Goal: Information Seeking & Learning: Learn about a topic

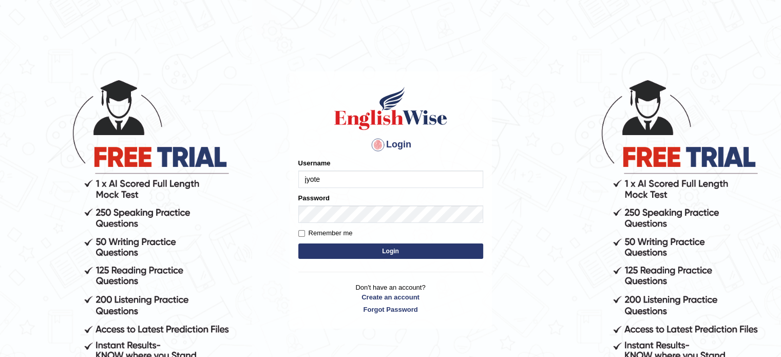
type input "jyote"
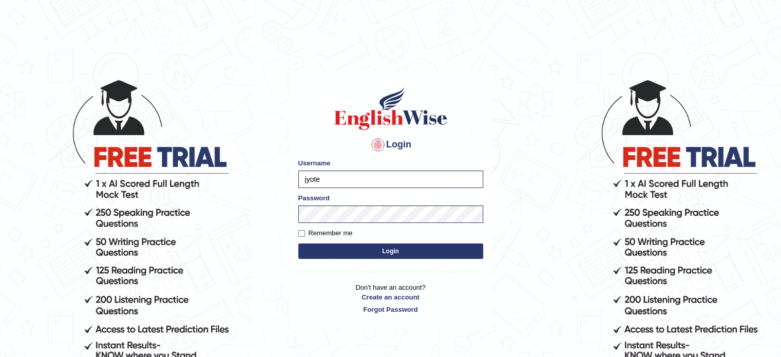
click at [333, 254] on button "Login" at bounding box center [390, 250] width 185 height 15
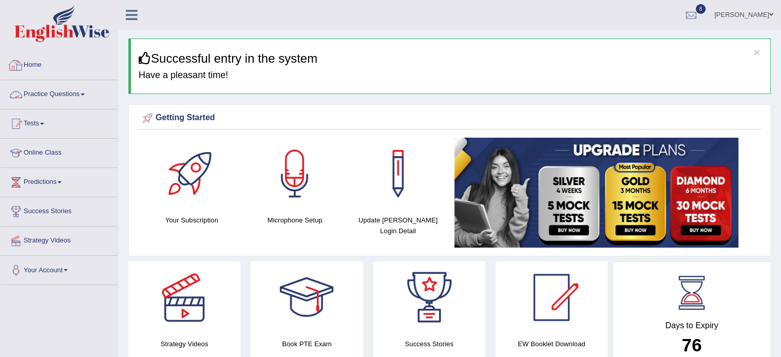
click at [43, 96] on link "Practice Questions" at bounding box center [59, 93] width 117 height 26
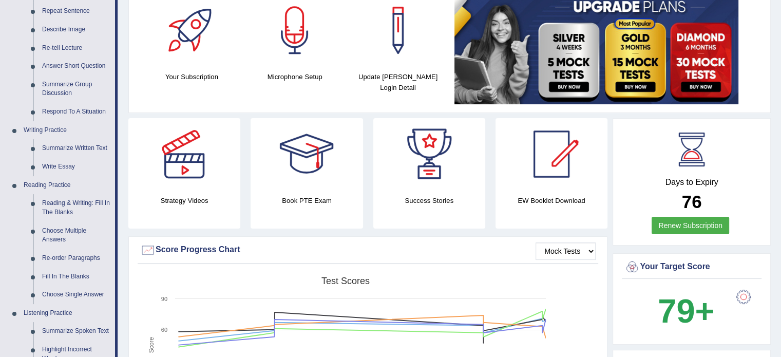
scroll to position [175, 0]
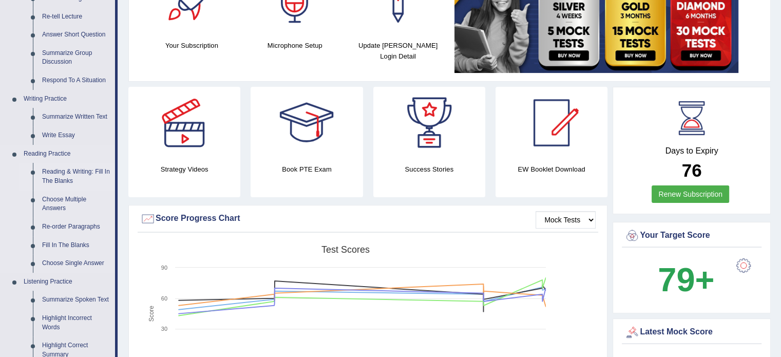
click at [79, 168] on link "Reading & Writing: Fill In The Blanks" at bounding box center [76, 176] width 78 height 27
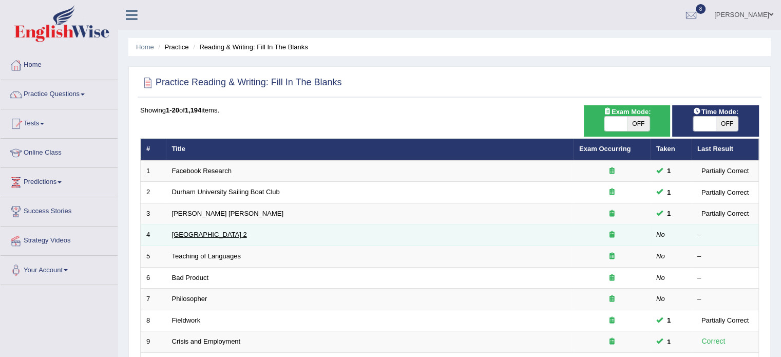
click at [200, 235] on link "[GEOGRAPHIC_DATA] 2" at bounding box center [209, 235] width 75 height 8
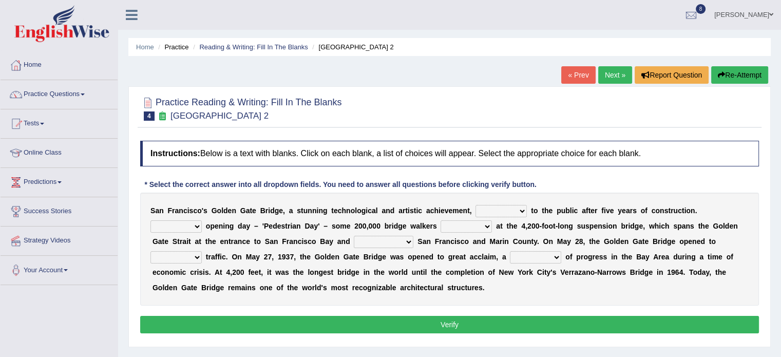
click at [493, 207] on select "opens closes appears equals" at bounding box center [500, 211] width 51 height 12
select select "opens"
click at [475, 205] on select "opens closes appears equals" at bounding box center [500, 211] width 51 height 12
click at [188, 227] on select "On During Since When" at bounding box center [175, 226] width 51 height 12
select select "During"
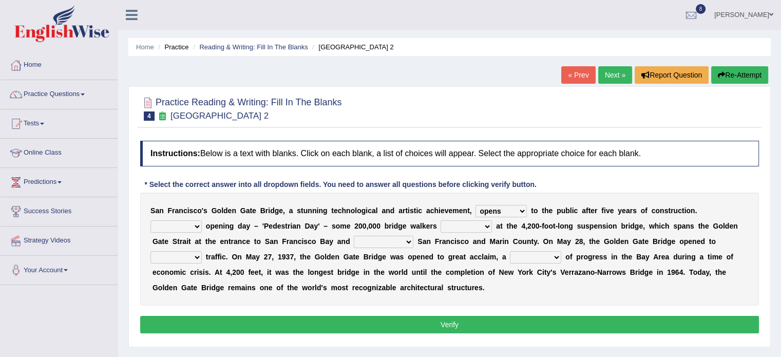
click at [150, 220] on select "On During Since When" at bounding box center [175, 226] width 51 height 12
click at [442, 230] on select "stationed looked marveled laughed" at bounding box center [466, 226] width 51 height 12
select select "marveled"
click at [441, 220] on select "stationed looked marveled laughed" at bounding box center [466, 226] width 51 height 12
click at [390, 245] on select "separates connects channels differentiates" at bounding box center [384, 242] width 60 height 12
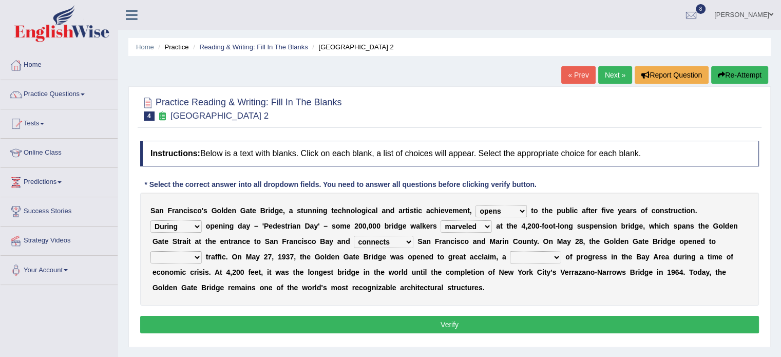
click at [354, 236] on select "separates connects channels differentiates" at bounding box center [384, 242] width 60 height 12
click at [385, 239] on select "separates connects channels differentiates" at bounding box center [384, 242] width 60 height 12
select select "separates"
click at [354, 236] on select "separates connects channels differentiates" at bounding box center [384, 242] width 60 height 12
click at [181, 260] on select "aquatic vehicular airborne watertight" at bounding box center [175, 257] width 51 height 12
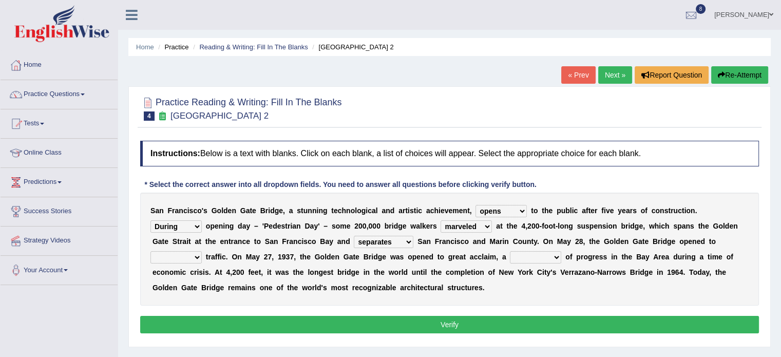
select select "vehicular"
click at [150, 251] on select "aquatic vehicular airborne watertight" at bounding box center [175, 257] width 51 height 12
click at [526, 256] on select "denial symbol technique yield" at bounding box center [535, 257] width 51 height 12
select select "symbol"
click at [510, 251] on select "denial symbol technique yield" at bounding box center [535, 257] width 51 height 12
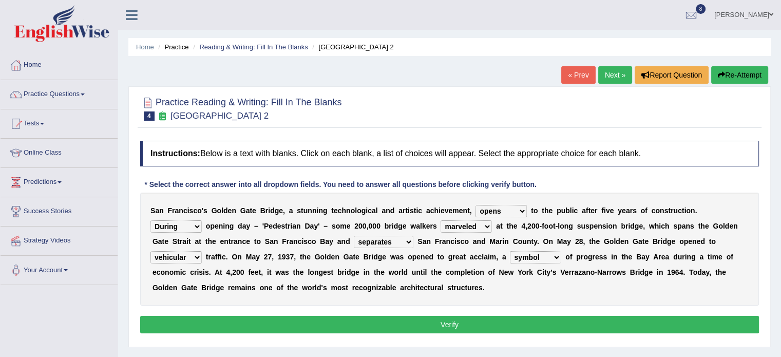
click at [407, 322] on button "Verify" at bounding box center [449, 324] width 619 height 17
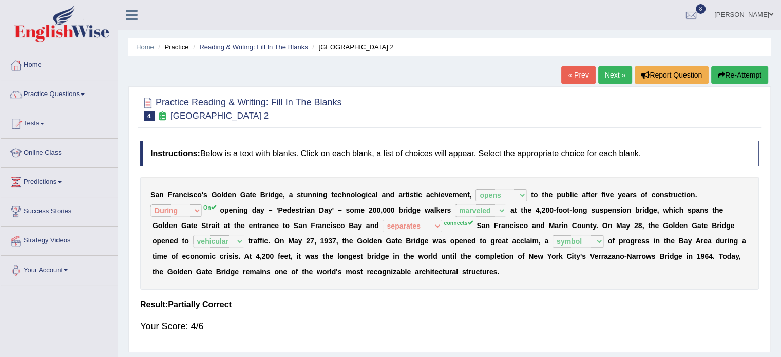
click at [598, 73] on link "Next »" at bounding box center [615, 74] width 34 height 17
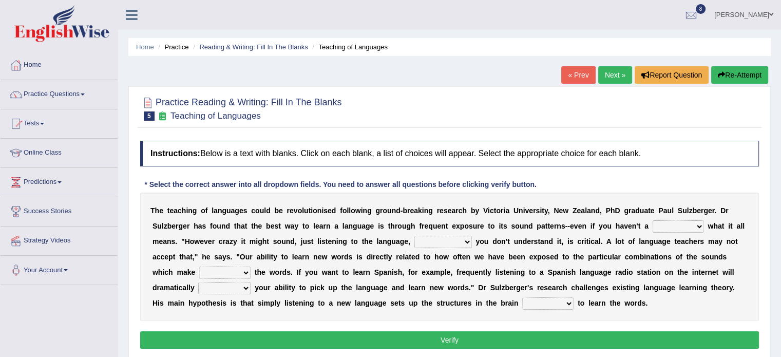
click at [660, 223] on select "dew claw clue due" at bounding box center [678, 226] width 51 height 12
select select "clue"
click at [653, 220] on select "dew claw clue due" at bounding box center [678, 226] width 51 height 12
click at [424, 240] on select "but also all together even though if so" at bounding box center [443, 242] width 58 height 12
select select "even though"
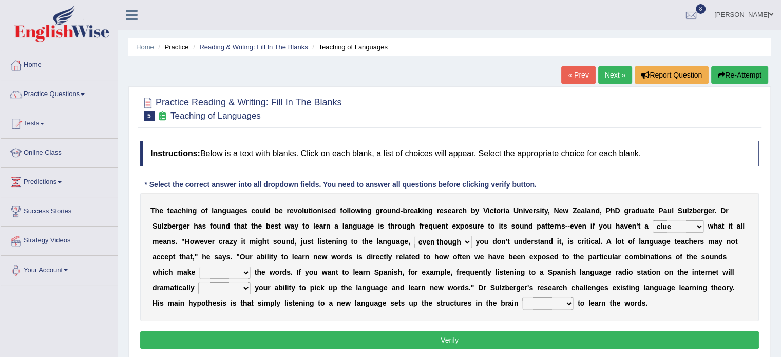
click at [414, 236] on select "but also all together even though if so" at bounding box center [443, 242] width 58 height 12
click at [230, 269] on select "down up of on" at bounding box center [224, 272] width 51 height 12
select select "of"
click at [199, 266] on select "down up of on" at bounding box center [224, 272] width 51 height 12
click at [212, 269] on select "down up of on" at bounding box center [224, 272] width 51 height 12
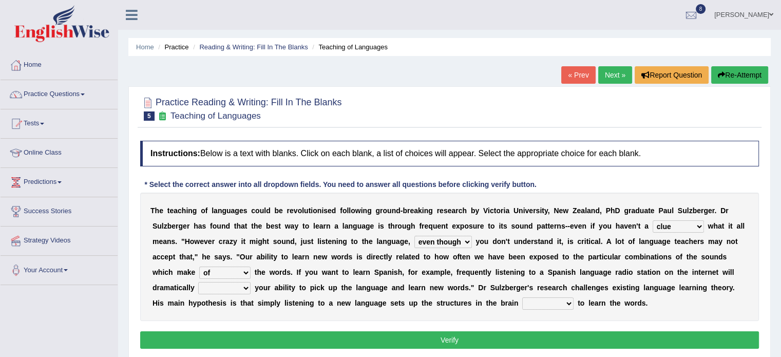
click at [305, 270] on b "y" at bounding box center [307, 272] width 4 height 8
click at [234, 288] on select "evaluate exaggerate describe boost" at bounding box center [224, 288] width 52 height 12
select select "boost"
click at [198, 282] on select "evaluate exaggerate describe boost" at bounding box center [224, 288] width 52 height 12
click at [544, 298] on select "requiring required directed to require" at bounding box center [547, 303] width 51 height 12
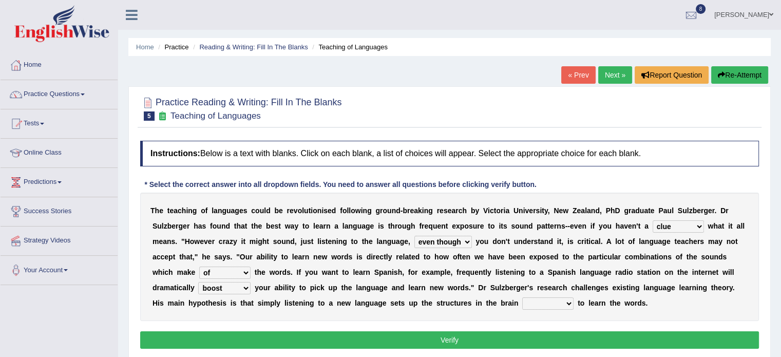
select select "required"
click at [522, 297] on select "requiring required directed to require" at bounding box center [547, 303] width 51 height 12
click at [541, 300] on select "requiring required directed to require" at bounding box center [547, 303] width 51 height 12
click at [526, 343] on button "Verify" at bounding box center [449, 339] width 619 height 17
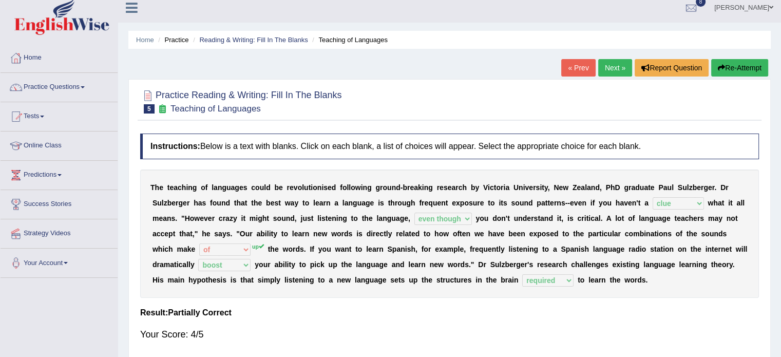
scroll to position [6, 0]
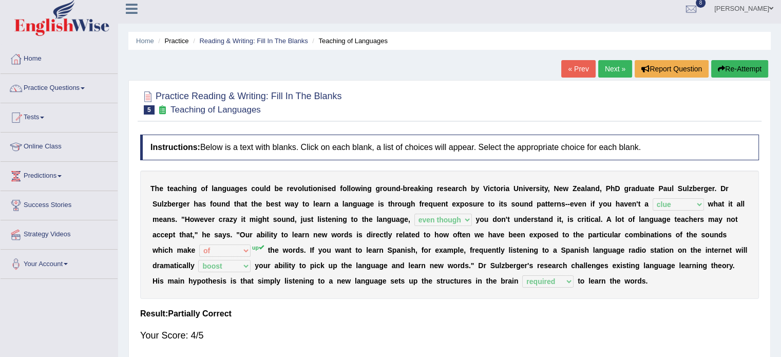
click at [609, 69] on link "Next »" at bounding box center [615, 68] width 34 height 17
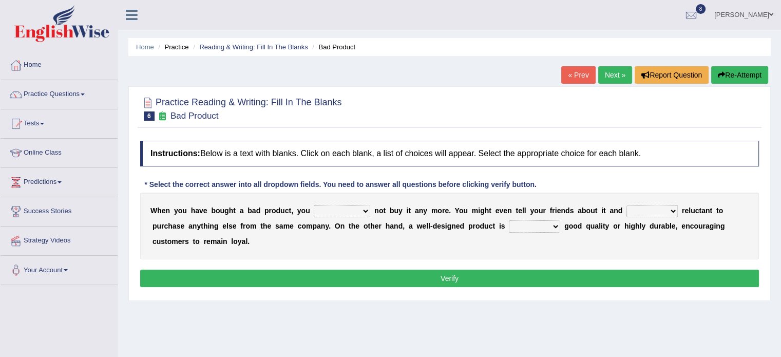
click at [329, 212] on select "would have should have should" at bounding box center [342, 211] width 56 height 12
select select "would"
click at [314, 205] on select "would have should have should" at bounding box center [342, 211] width 56 height 12
click at [635, 211] on select "is are be being" at bounding box center [651, 211] width 51 height 12
click at [626, 205] on select "is are be being" at bounding box center [651, 211] width 51 height 12
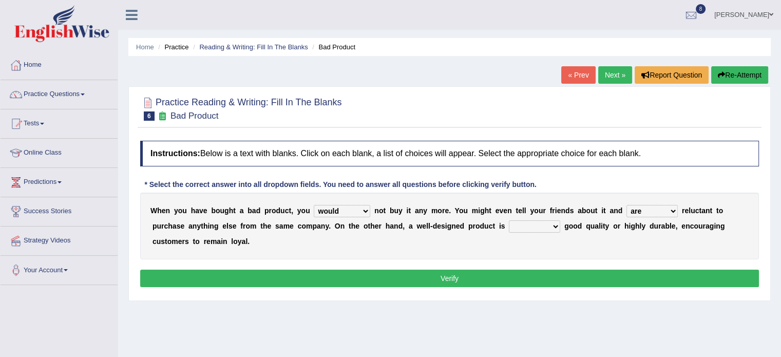
click at [634, 207] on select "is are be being" at bounding box center [651, 211] width 51 height 12
select select "be"
click at [626, 205] on select "is are be being" at bounding box center [651, 211] width 51 height 12
click at [526, 223] on select "both also neither either" at bounding box center [534, 226] width 51 height 12
select select "either"
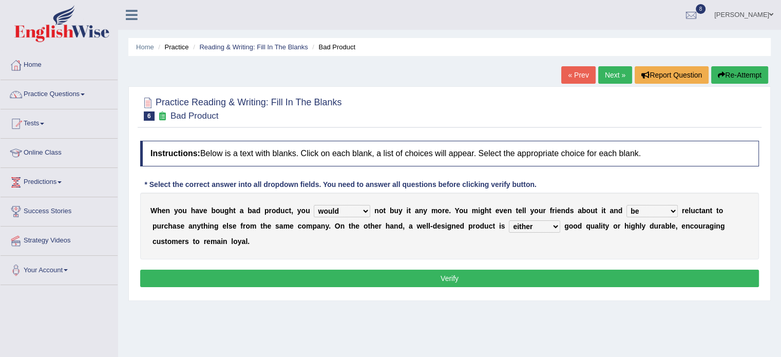
click at [509, 220] on select "both also neither either" at bounding box center [534, 226] width 51 height 12
click at [508, 275] on button "Verify" at bounding box center [449, 278] width 619 height 17
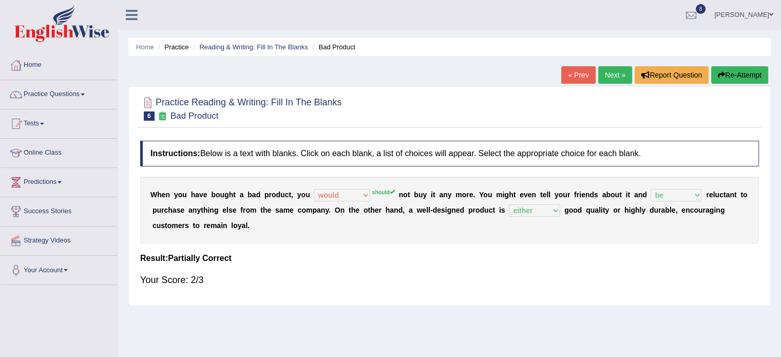
click at [609, 67] on link "Next »" at bounding box center [615, 74] width 34 height 17
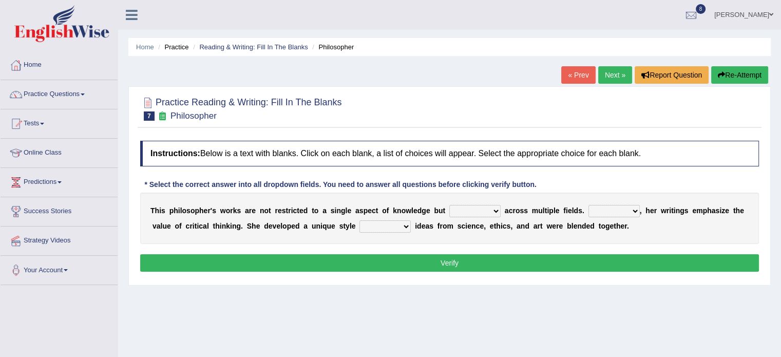
click at [465, 205] on select "constrain contain assemble extend" at bounding box center [474, 211] width 51 height 12
select select "extend"
click at [449, 205] on select "constrain contain assemble extend" at bounding box center [474, 211] width 51 height 12
click at [620, 209] on select "Rather So Moreover Likely" at bounding box center [613, 211] width 51 height 12
select select "Moreover"
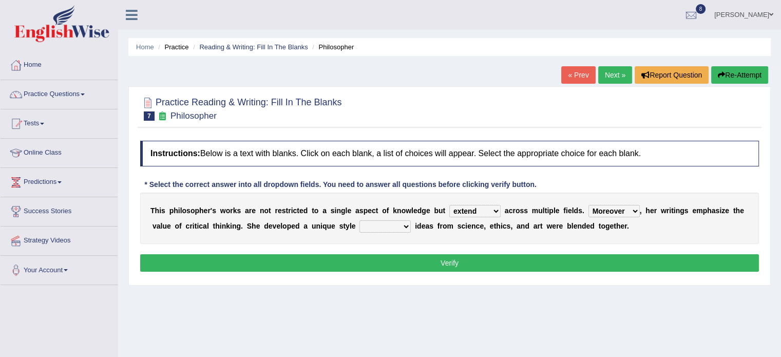
click at [588, 205] on select "Rather So Moreover Likely" at bounding box center [613, 211] width 51 height 12
click at [593, 212] on select "Rather So Moreover Likely" at bounding box center [613, 211] width 51 height 12
click at [193, 244] on div "Instructions: Below is a text with blanks. Click on each blank, a list of choic…" at bounding box center [450, 208] width 624 height 144
click at [399, 225] on select "in that that which in which" at bounding box center [384, 226] width 51 height 12
select select "in which"
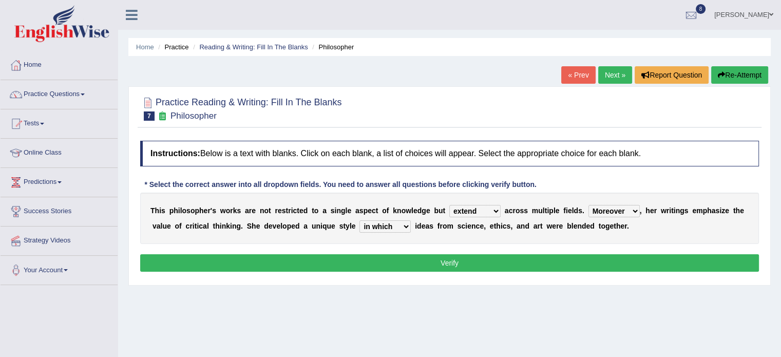
click at [359, 220] on select "in that that which in which" at bounding box center [384, 226] width 51 height 12
click at [417, 257] on button "Verify" at bounding box center [449, 262] width 619 height 17
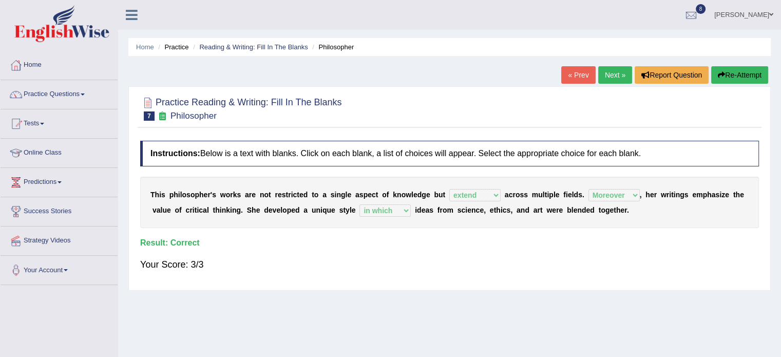
click at [606, 77] on link "Next »" at bounding box center [615, 74] width 34 height 17
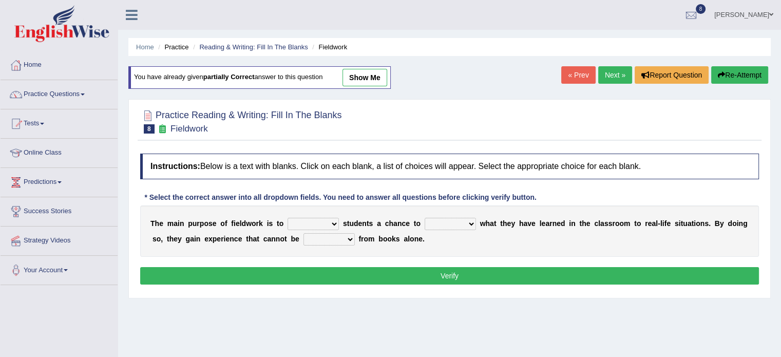
click at [302, 221] on select "resemble stow rave offer" at bounding box center [313, 224] width 51 height 12
select select "offer"
click at [288, 218] on select "resemble stow rave offer" at bounding box center [313, 224] width 51 height 12
click at [459, 221] on select "compare align apply dismount" at bounding box center [450, 224] width 51 height 12
select select "compare"
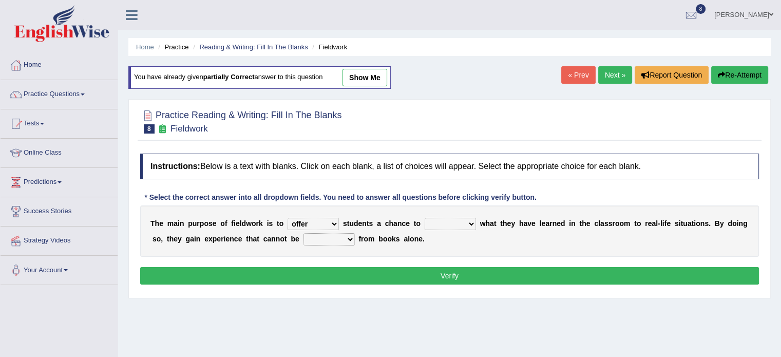
click at [425, 218] on select "compare align apply dismount" at bounding box center [450, 224] width 51 height 12
click at [317, 238] on select "originated prepared obtained touted" at bounding box center [328, 239] width 51 height 12
select select "obtained"
click at [303, 233] on select "originated prepared obtained touted" at bounding box center [328, 239] width 51 height 12
click at [345, 276] on button "Verify" at bounding box center [449, 275] width 619 height 17
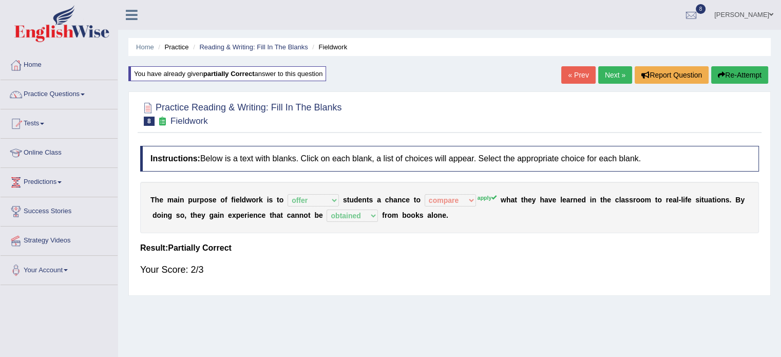
click at [614, 81] on link "Next »" at bounding box center [615, 74] width 34 height 17
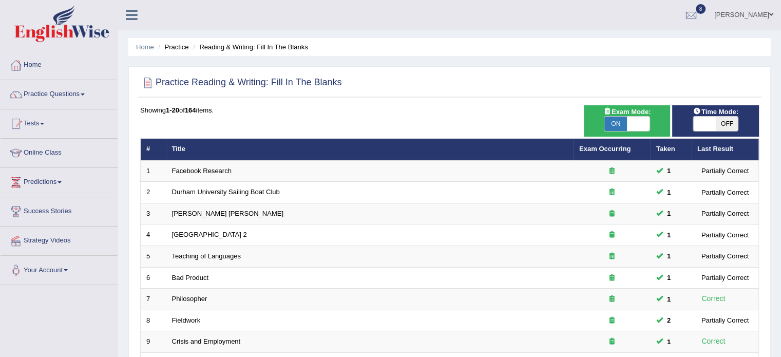
click at [716, 126] on span "OFF" at bounding box center [727, 124] width 23 height 14
checkbox input "true"
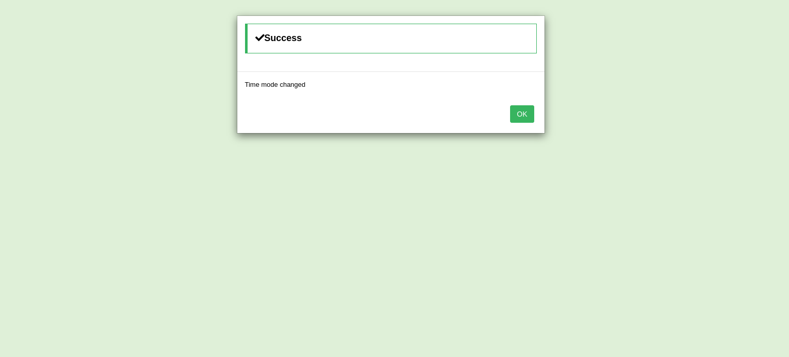
click at [510, 105] on button "OK" at bounding box center [522, 113] width 24 height 17
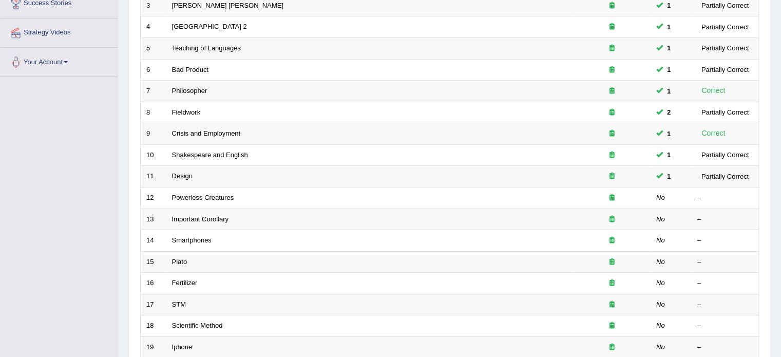
scroll to position [220, 0]
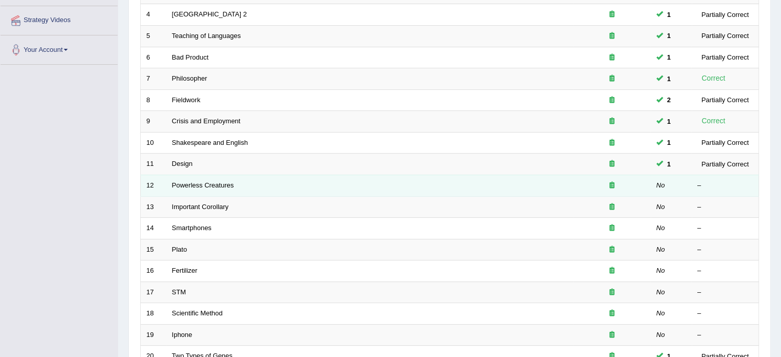
click at [170, 182] on td "Powerless Creatures" at bounding box center [369, 186] width 407 height 22
click at [188, 182] on link "Powerless Creatures" at bounding box center [203, 185] width 62 height 8
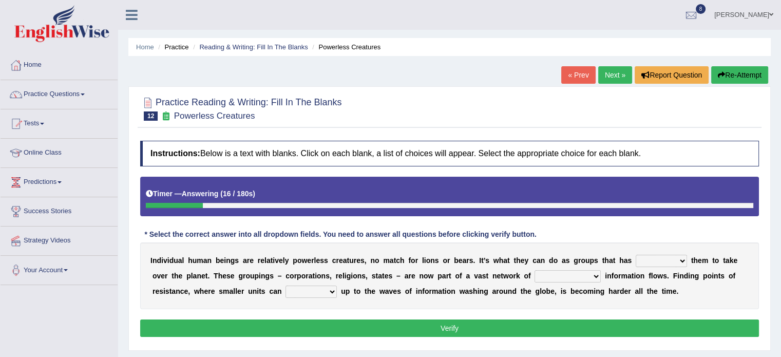
click at [647, 258] on select "enabled contended embodied conjured" at bounding box center [661, 261] width 51 height 12
select select "enabled"
click at [636, 255] on select "enabled contended embodied conjured" at bounding box center [661, 261] width 51 height 12
click at [653, 260] on select "enabled contended embodied conjured" at bounding box center [661, 261] width 51 height 12
click at [246, 277] on b "o" at bounding box center [247, 276] width 5 height 8
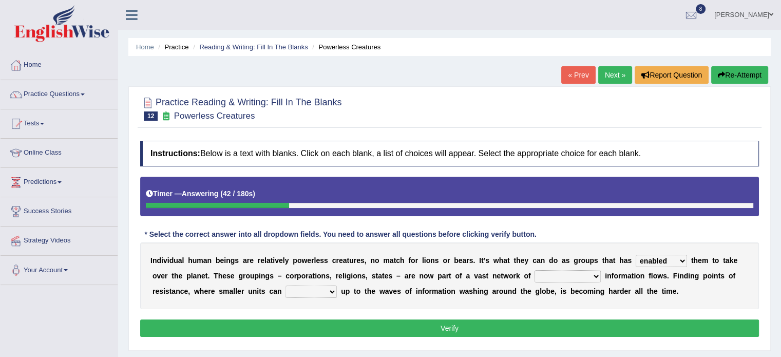
click at [542, 270] on select "interconnected overlapping fastened exploited" at bounding box center [568, 276] width 66 height 12
select select "overlapping"
click at [535, 270] on select "interconnected overlapping fastened exploited" at bounding box center [568, 276] width 66 height 12
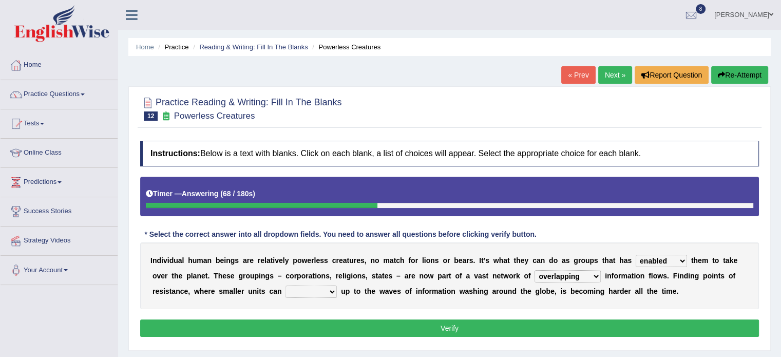
click at [316, 290] on select "stand raise hail pump" at bounding box center [310, 291] width 51 height 12
select select "raise"
click at [285, 285] on select "stand raise hail pump" at bounding box center [310, 291] width 51 height 12
click at [361, 328] on button "Verify" at bounding box center [449, 327] width 619 height 17
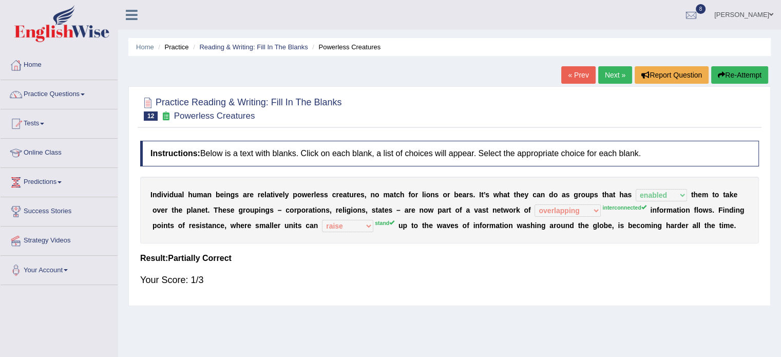
click at [618, 79] on link "Next »" at bounding box center [615, 74] width 34 height 17
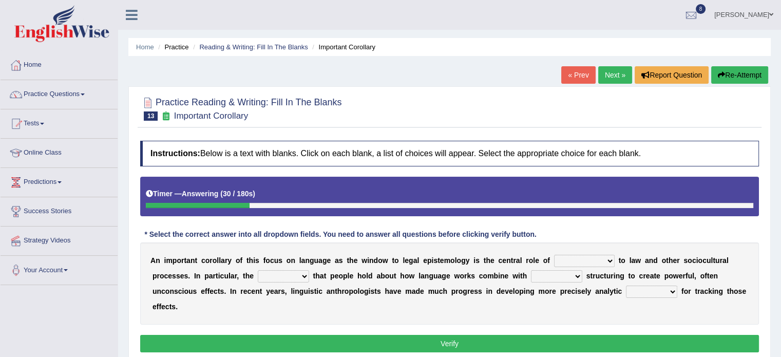
click at [582, 257] on select "discourse epoch dialect acquaintance" at bounding box center [584, 261] width 61 height 12
select select "acquaintance"
click at [554, 255] on select "discourse epoch dialect acquaintance" at bounding box center [584, 261] width 61 height 12
click at [557, 262] on select "discourse epoch dialect acquaintance" at bounding box center [584, 261] width 61 height 12
click at [290, 272] on select "deviation besmirch consent ideas" at bounding box center [283, 276] width 51 height 12
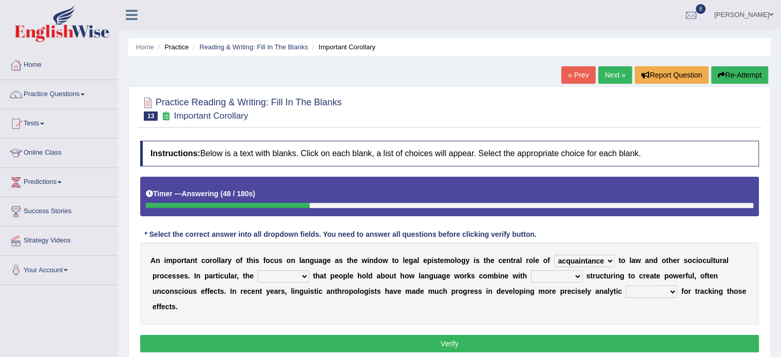
click at [290, 272] on select "deviation besmirch consent ideas" at bounding box center [283, 276] width 51 height 12
select select "ideas"
click at [258, 270] on select "deviation besmirch consent ideas" at bounding box center [283, 276] width 51 height 12
click at [550, 278] on select "mandatory linguistic legitimate customary" at bounding box center [556, 276] width 51 height 12
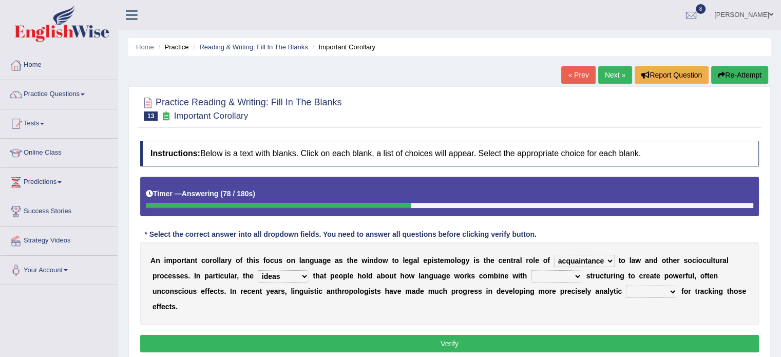
select select "linguistic"
click at [531, 270] on select "mandatory linguistic legitimate customary" at bounding box center [556, 276] width 51 height 12
click at [644, 291] on select "tools appetite albums stroke" at bounding box center [651, 291] width 51 height 12
select select "tools"
click at [626, 285] on select "tools appetite albums stroke" at bounding box center [651, 291] width 51 height 12
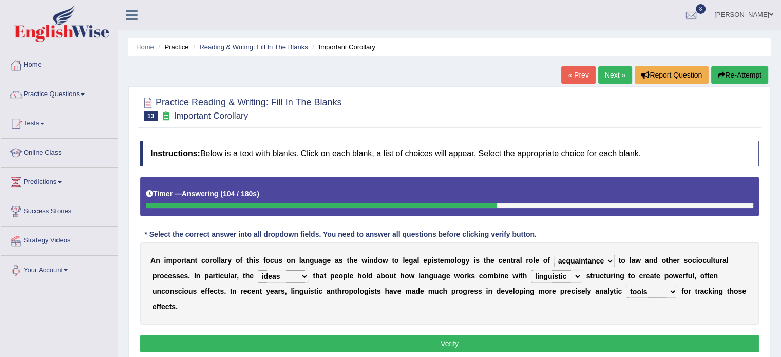
click at [580, 340] on button "Verify" at bounding box center [449, 343] width 619 height 17
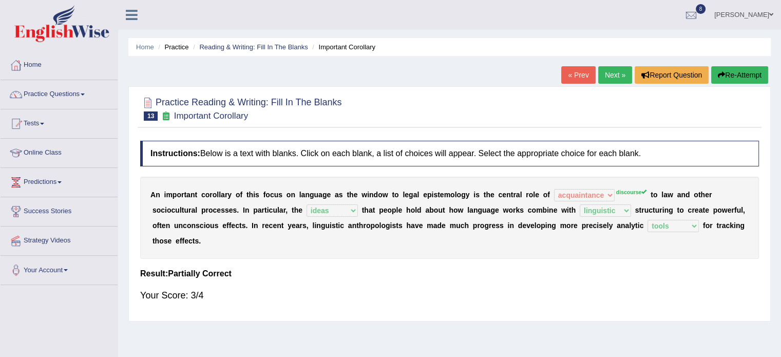
click at [609, 78] on link "Next »" at bounding box center [615, 74] width 34 height 17
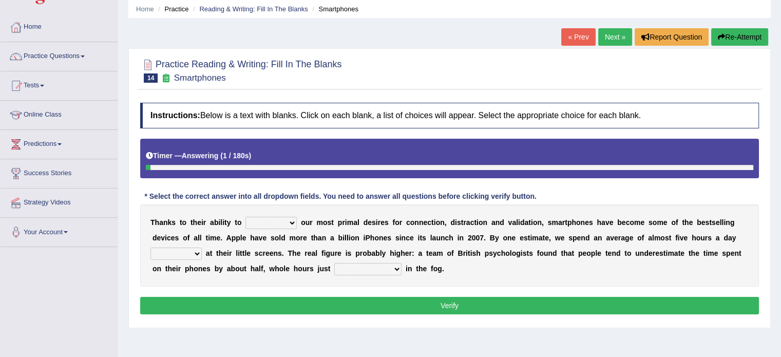
scroll to position [44, 0]
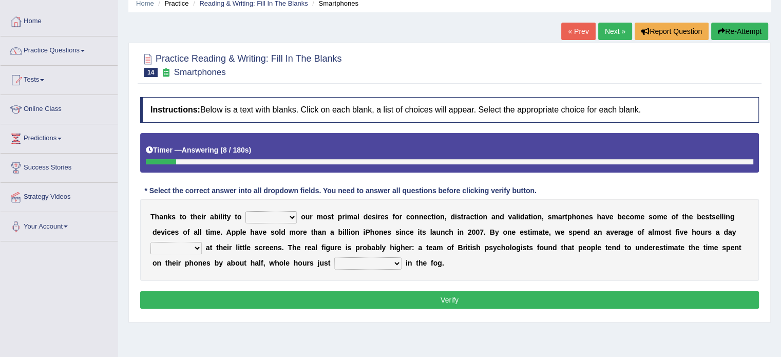
click at [280, 212] on select "hijack describe sharpen conserve" at bounding box center [270, 217] width 51 height 12
select select "describe"
click at [245, 211] on select "hijack describe sharpen conserve" at bounding box center [270, 217] width 51 height 12
click at [189, 249] on select "watching waggling snoring staring" at bounding box center [175, 248] width 51 height 12
select select "watching"
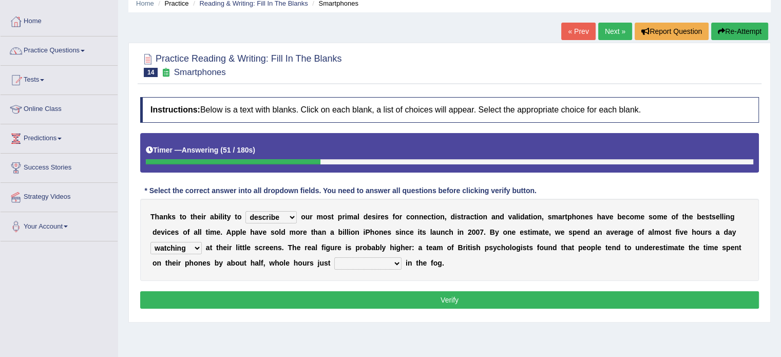
click at [150, 242] on select "watching waggling snoring staring" at bounding box center [175, 248] width 51 height 12
click at [352, 260] on select "has evaporated evaporating evaporate evaporates" at bounding box center [367, 263] width 67 height 12
select select "evaporates"
click at [334, 257] on select "has evaporated evaporating evaporate evaporates" at bounding box center [367, 263] width 67 height 12
click at [349, 291] on button "Verify" at bounding box center [449, 299] width 619 height 17
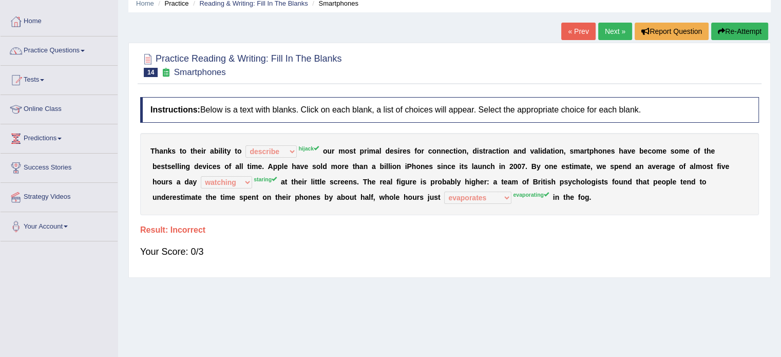
drag, startPoint x: 551, startPoint y: 311, endPoint x: 657, endPoint y: -60, distance: 385.2
click at [657, 0] on html "Toggle navigation Home Practice Questions Speaking Practice Read Aloud Repeat S…" at bounding box center [390, 134] width 781 height 357
click at [620, 26] on link "Next »" at bounding box center [615, 31] width 34 height 17
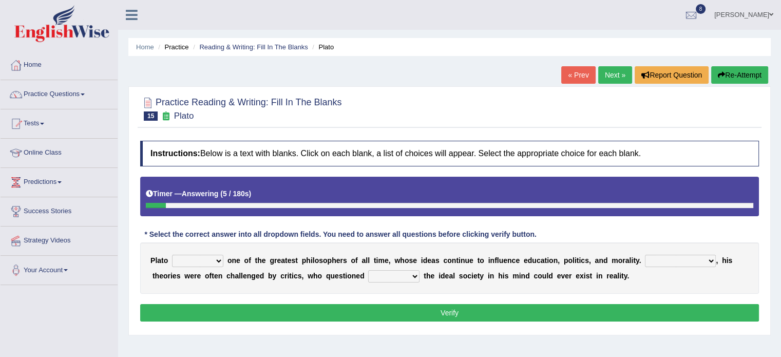
click at [193, 258] on select "keeps comes claims remains" at bounding box center [197, 261] width 51 height 12
select select "remains"
click at [172, 255] on select "keeps comes claims remains" at bounding box center [197, 261] width 51 height 12
click at [203, 255] on select "keeps comes claims remains" at bounding box center [197, 261] width 51 height 12
click at [334, 258] on b "h" at bounding box center [334, 260] width 5 height 8
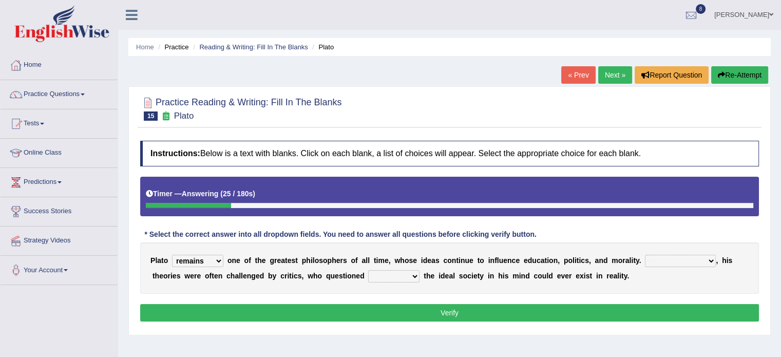
click at [676, 255] on select "Notwithstanding So However Whatever" at bounding box center [680, 261] width 71 height 12
select select "However"
click at [645, 255] on select "Notwithstanding So However Whatever" at bounding box center [680, 261] width 71 height 12
click at [385, 274] on select "which what that whether" at bounding box center [393, 276] width 51 height 12
select select "whether"
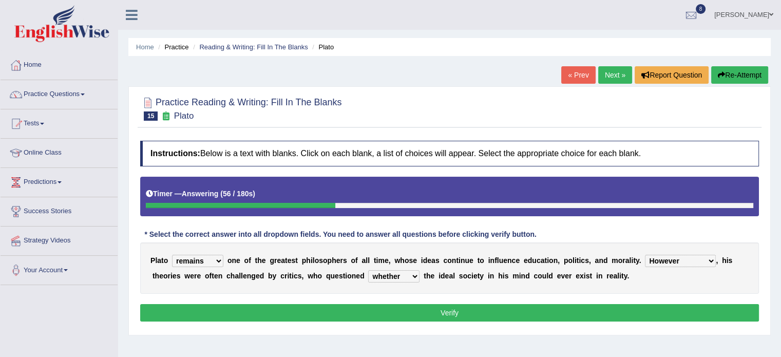
click at [368, 270] on select "which what that whether" at bounding box center [393, 276] width 51 height 12
click at [394, 308] on button "Verify" at bounding box center [449, 312] width 619 height 17
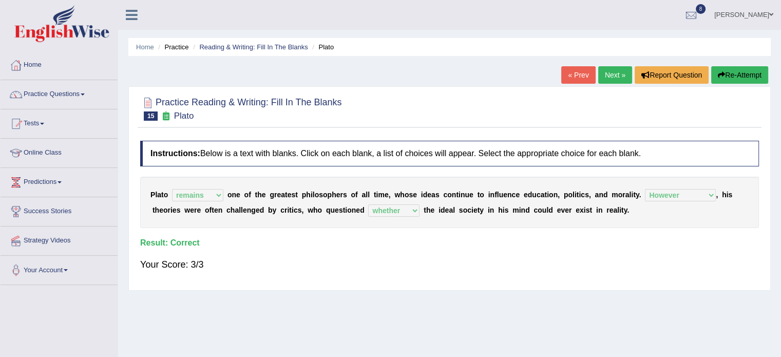
click at [598, 68] on link "Next »" at bounding box center [615, 74] width 34 height 17
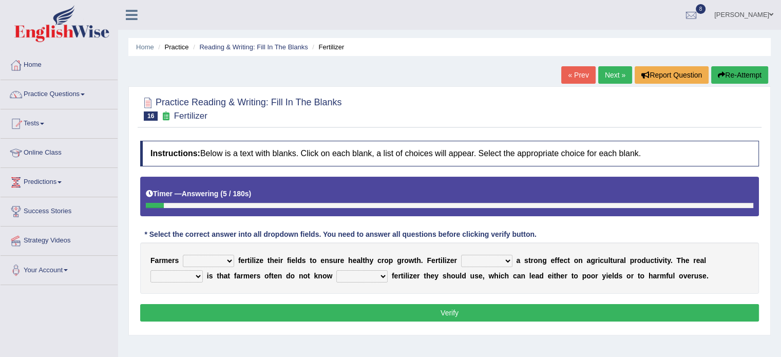
click at [212, 258] on select "must should need can" at bounding box center [208, 261] width 51 height 12
select select "should"
click at [183, 255] on select "must should need can" at bounding box center [208, 261] width 51 height 12
click at [470, 258] on select "has had have having" at bounding box center [486, 261] width 51 height 12
select select "has"
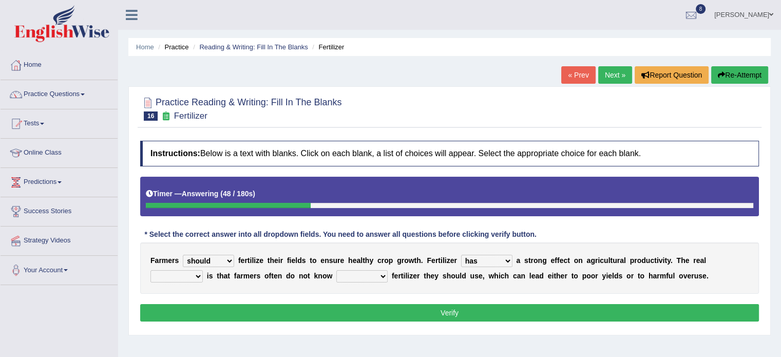
click at [461, 255] on select "has had have having" at bounding box center [486, 261] width 51 height 12
click at [181, 275] on select "problem question conclusion answer" at bounding box center [176, 276] width 52 height 12
select select "problem"
click at [150, 270] on select "problem question conclusion answer" at bounding box center [176, 276] width 52 height 12
click at [344, 271] on select "how much how many however so much" at bounding box center [361, 276] width 51 height 12
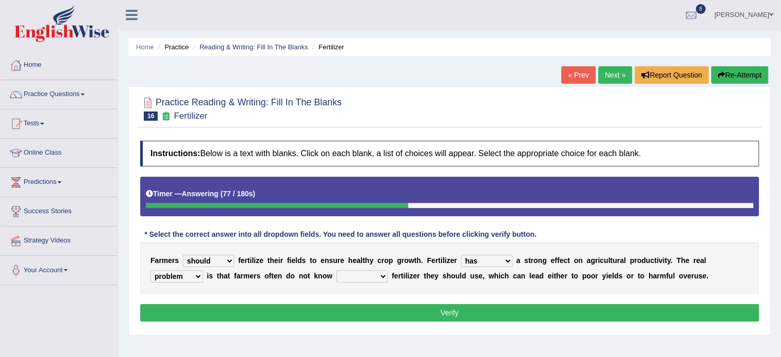
select select "how much"
click at [336, 270] on select "how much how many however so much" at bounding box center [361, 276] width 51 height 12
click at [372, 307] on button "Verify" at bounding box center [449, 312] width 619 height 17
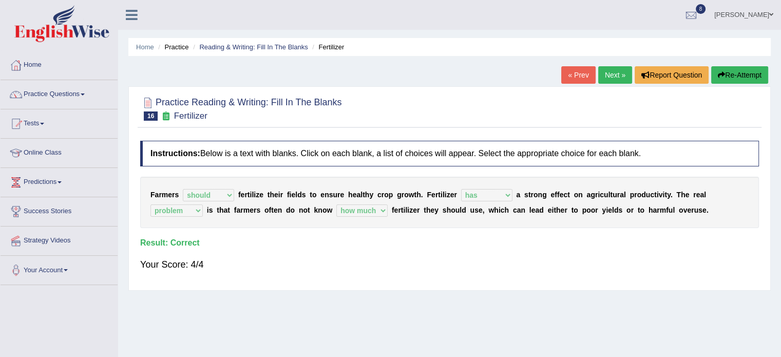
click at [609, 84] on div "« Prev Next » Report Question Re-Attempt" at bounding box center [665, 76] width 209 height 20
click at [609, 80] on link "Next »" at bounding box center [615, 74] width 34 height 17
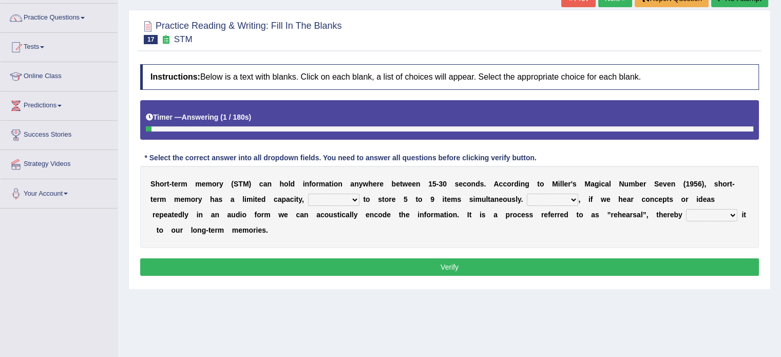
scroll to position [76, 0]
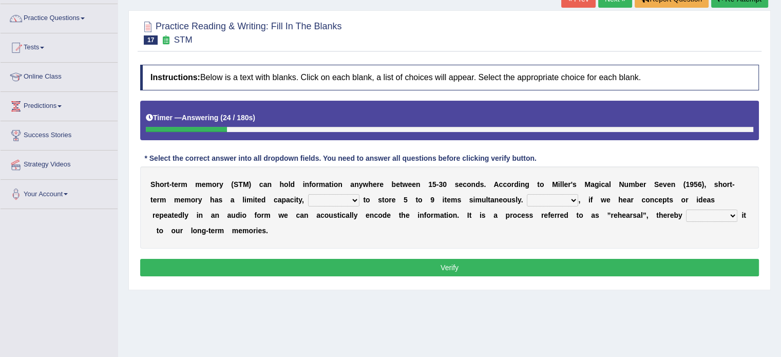
click at [325, 197] on select "being able is able be able unable" at bounding box center [333, 200] width 51 height 12
select select "being able"
click at [308, 194] on select "being able is able be able unable" at bounding box center [333, 200] width 51 height 12
click at [335, 201] on select "being able is able be able unable" at bounding box center [333, 200] width 51 height 12
click at [354, 292] on div "Home Practice Reading & Writing: Fill In The Blanks STM « Prev Next » Report Qu…" at bounding box center [449, 180] width 663 height 513
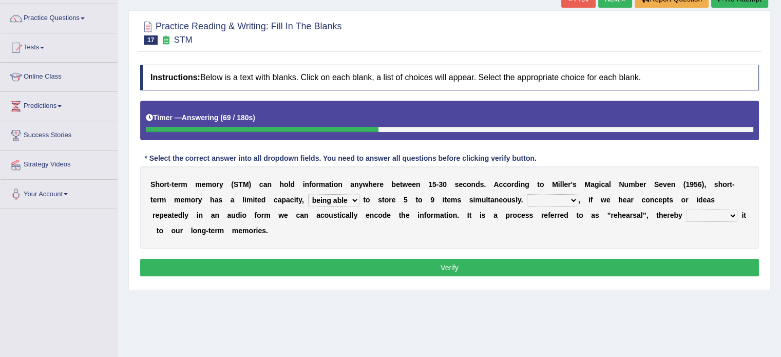
click at [563, 200] on select "However So Moreover Therefore" at bounding box center [552, 200] width 51 height 12
select select "Moreover"
click at [527, 194] on select "However So Moreover Therefore" at bounding box center [552, 200] width 51 height 12
click at [702, 213] on select "commit commits commiting commited" at bounding box center [711, 215] width 51 height 12
select select "commiting"
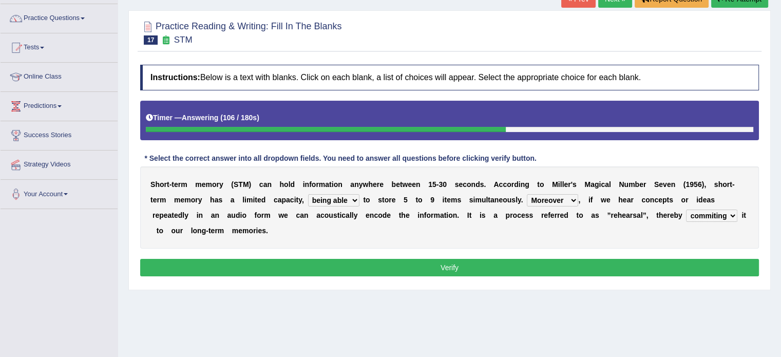
click at [686, 209] on select "commit commits commiting commited" at bounding box center [711, 215] width 51 height 12
click at [653, 262] on button "Verify" at bounding box center [449, 267] width 619 height 17
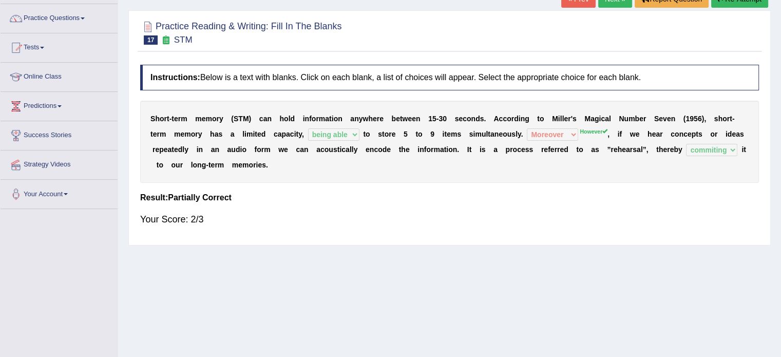
scroll to position [0, 0]
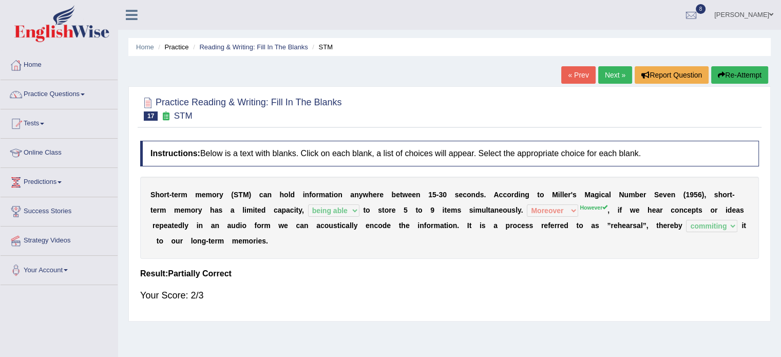
click at [592, 85] on div "« Prev Next » Report Question Re-Attempt" at bounding box center [665, 76] width 209 height 20
click at [612, 78] on link "Next »" at bounding box center [615, 74] width 34 height 17
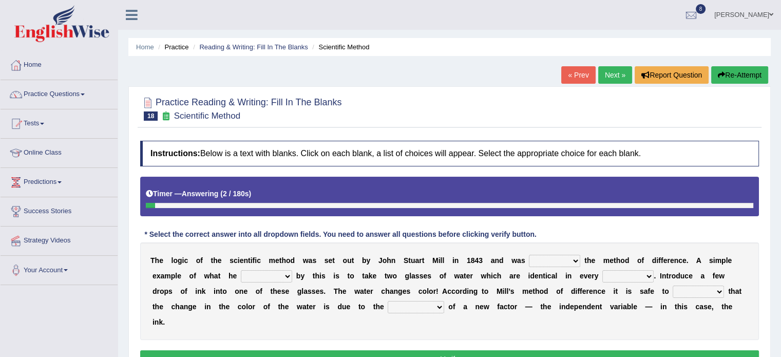
scroll to position [78, 0]
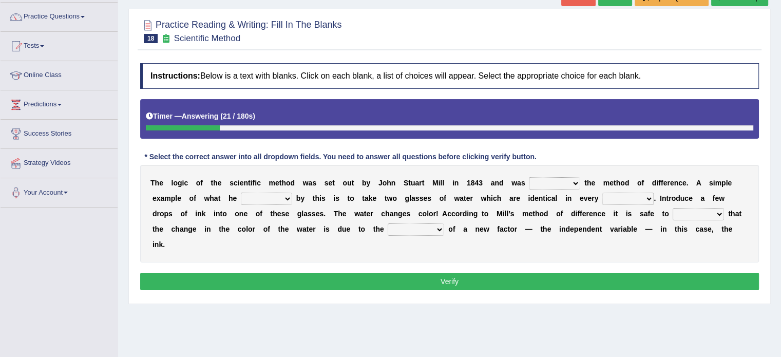
click at [551, 178] on select "pointed claimed demanded named" at bounding box center [554, 183] width 51 height 12
click at [279, 197] on select "capped charged found meant" at bounding box center [266, 199] width 51 height 12
select select "meant"
click at [241, 193] on select "capped charged found meant" at bounding box center [266, 199] width 51 height 12
click at [617, 195] on select "thought identity measure respect" at bounding box center [627, 199] width 51 height 12
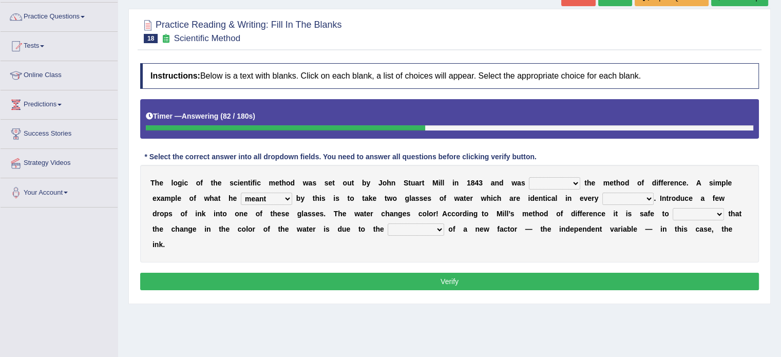
select select "identity"
click at [602, 193] on select "thought identity measure respect" at bounding box center [627, 199] width 51 height 12
click at [698, 211] on select "assume discuss prefer acclaim" at bounding box center [698, 214] width 51 height 12
select select "assume"
click at [673, 208] on select "assume discuss prefer acclaim" at bounding box center [698, 214] width 51 height 12
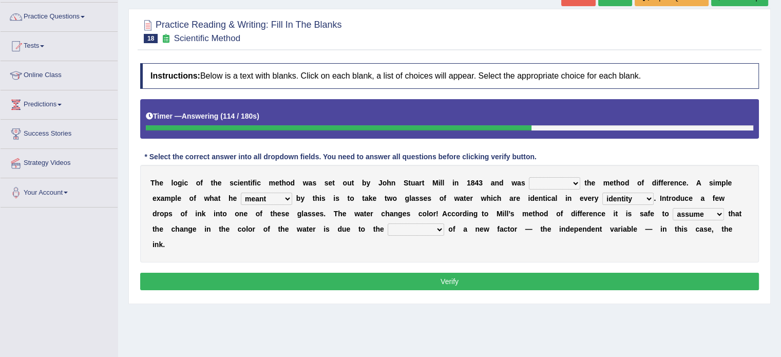
click at [431, 228] on select "introduction magnitude preparation purification" at bounding box center [416, 229] width 56 height 12
select select "introduction"
click at [388, 223] on select "introduction magnitude preparation purification" at bounding box center [416, 229] width 56 height 12
click at [541, 183] on select "pointed claimed demanded named" at bounding box center [554, 183] width 51 height 12
select select "named"
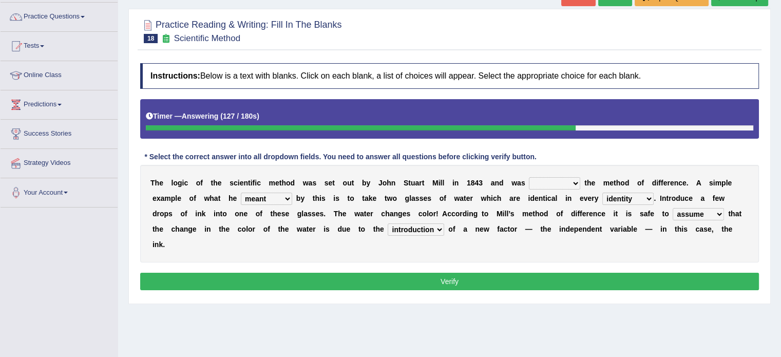
click at [529, 177] on select "pointed claimed demanded named" at bounding box center [554, 183] width 51 height 12
click at [542, 273] on button "Verify" at bounding box center [449, 281] width 619 height 17
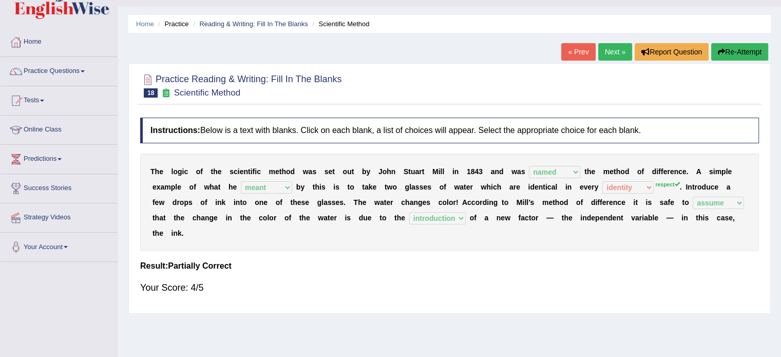
scroll to position [23, 0]
click at [603, 55] on link "Next »" at bounding box center [615, 52] width 34 height 17
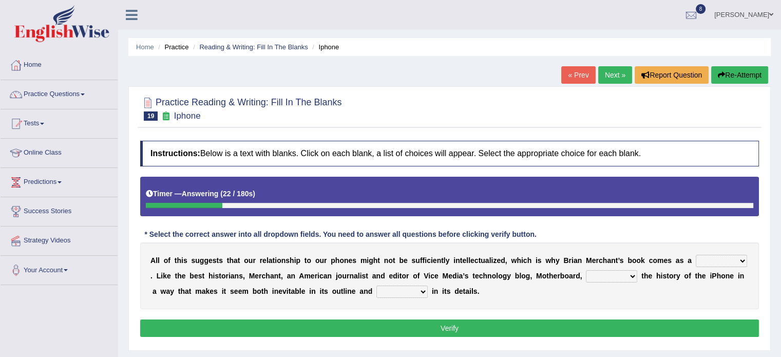
click at [699, 255] on select "privilege relief demotion flash" at bounding box center [721, 261] width 51 height 12
select select "relief"
click at [696, 255] on select "privilege relief demotion flash" at bounding box center [721, 261] width 51 height 12
click at [601, 274] on select "enriches unpacks detours contorts" at bounding box center [611, 276] width 51 height 12
click at [586, 270] on select "enriches unpacks detours contorts" at bounding box center [611, 276] width 51 height 12
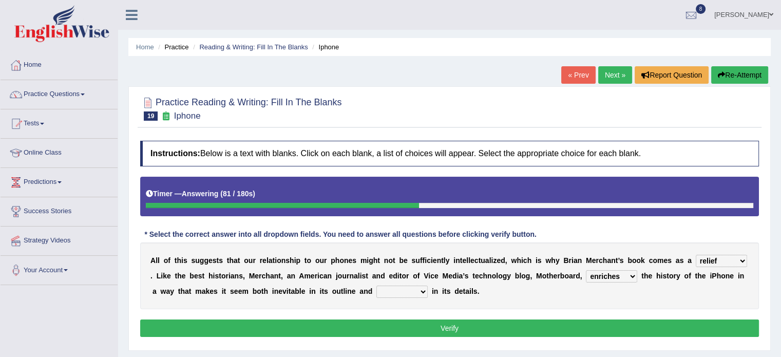
click at [608, 270] on select "enriches unpacks detours contorts" at bounding box center [611, 276] width 51 height 12
select select "unpacks"
click at [586, 270] on select "enriches unpacks detours contorts" at bounding box center [611, 276] width 51 height 12
click at [386, 292] on select "surprises surprised surprising surprise" at bounding box center [401, 291] width 51 height 12
select select "surprised"
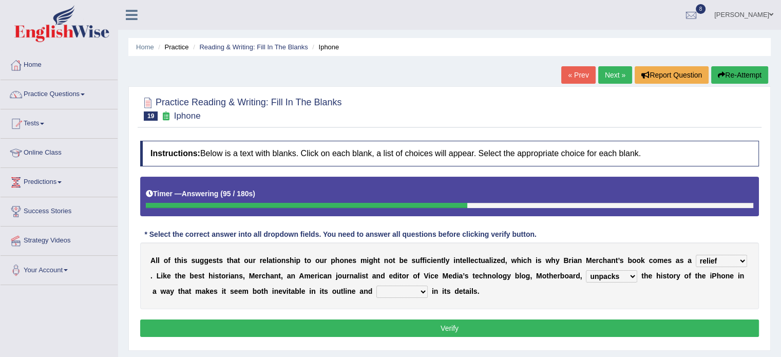
click at [376, 285] on select "surprises surprised surprising surprise" at bounding box center [401, 291] width 51 height 12
click at [421, 324] on button "Verify" at bounding box center [449, 327] width 619 height 17
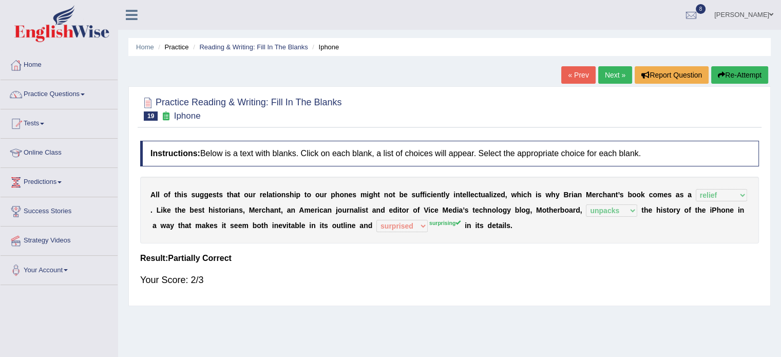
click at [614, 78] on link "Next »" at bounding box center [615, 74] width 34 height 17
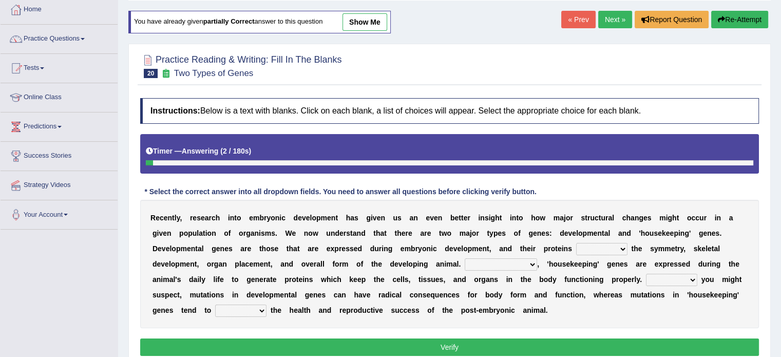
scroll to position [87, 0]
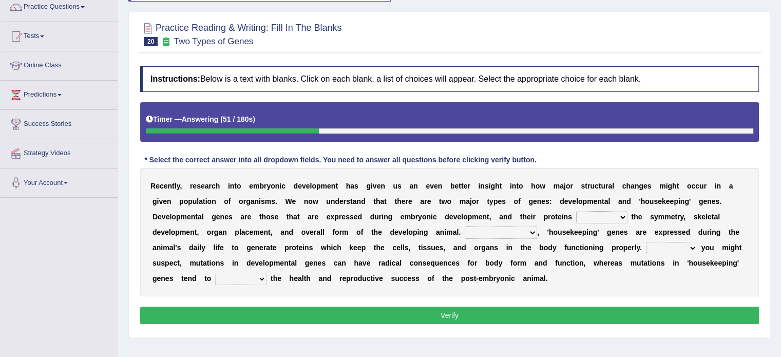
click at [604, 217] on select "push control hold elevate" at bounding box center [601, 217] width 51 height 12
click at [511, 231] on select "Correspondingly Inclusively Conversely In contrast" at bounding box center [501, 232] width 72 height 12
select select "In contrast"
click at [465, 226] on select "Correspondingly Inclusively Conversely In contrast" at bounding box center [501, 232] width 72 height 12
click at [656, 247] on select "For As With Within" at bounding box center [671, 248] width 51 height 12
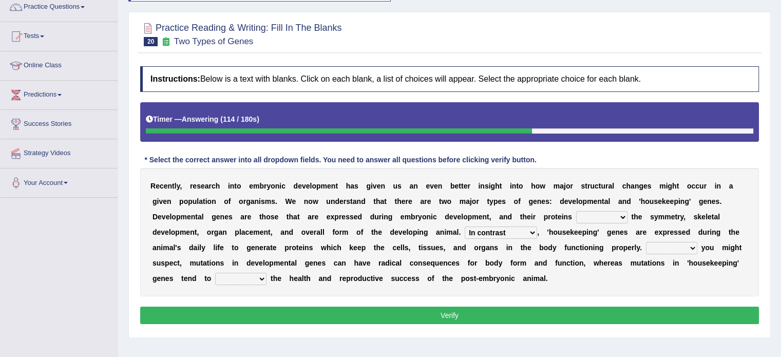
select select "As"
click at [646, 242] on select "For As With Within" at bounding box center [671, 248] width 51 height 12
click at [237, 277] on select "affect effect interrupt defect" at bounding box center [240, 279] width 51 height 12
select select "affect"
click at [215, 273] on select "affect effect interrupt defect" at bounding box center [240, 279] width 51 height 12
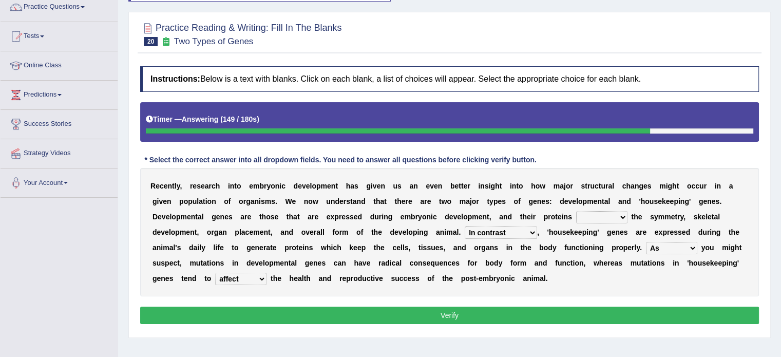
click at [587, 213] on select "push control hold elevate" at bounding box center [601, 217] width 51 height 12
select select "elevate"
click at [576, 211] on select "push control hold elevate" at bounding box center [601, 217] width 51 height 12
click at [585, 318] on button "Verify" at bounding box center [449, 315] width 619 height 17
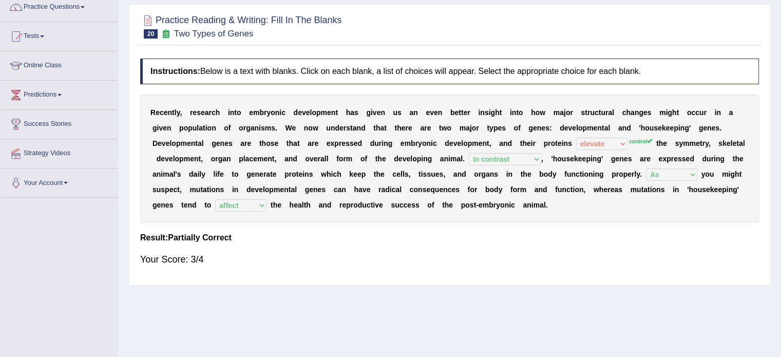
scroll to position [0, 0]
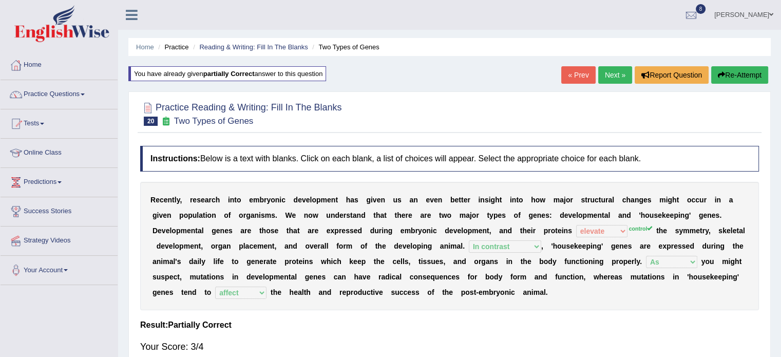
click at [607, 80] on link "Next »" at bounding box center [615, 74] width 34 height 17
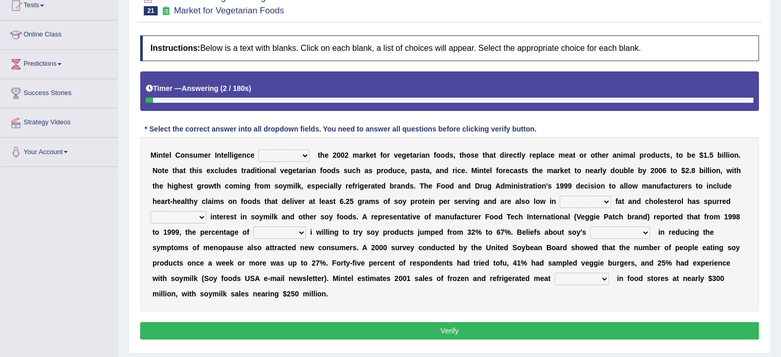
scroll to position [113, 0]
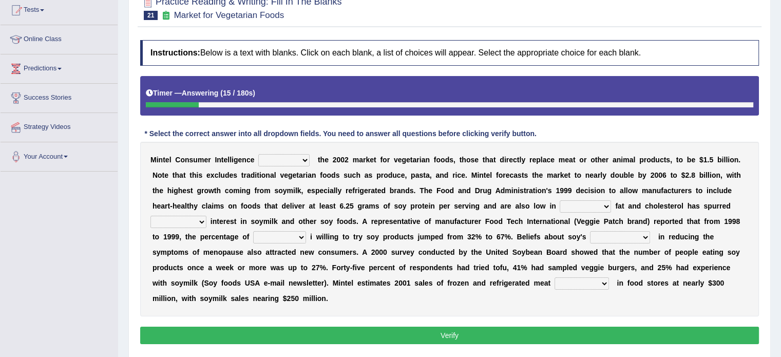
click at [290, 162] on select "deals fulfills creates estimates" at bounding box center [283, 160] width 51 height 12
click at [286, 231] on select "guests consumers customers clients" at bounding box center [279, 237] width 53 height 12
click at [281, 164] on div "M i n t e l C o n s u m e r I n t e l l i g e n c e deals fulfills creates esti…" at bounding box center [449, 229] width 619 height 175
click at [287, 146] on div "M i n t e l C o n s u m e r I n t e l l i g e n c e deals fulfills creates esti…" at bounding box center [449, 229] width 619 height 175
click at [285, 155] on select "deals fulfills creates estimates" at bounding box center [283, 160] width 51 height 12
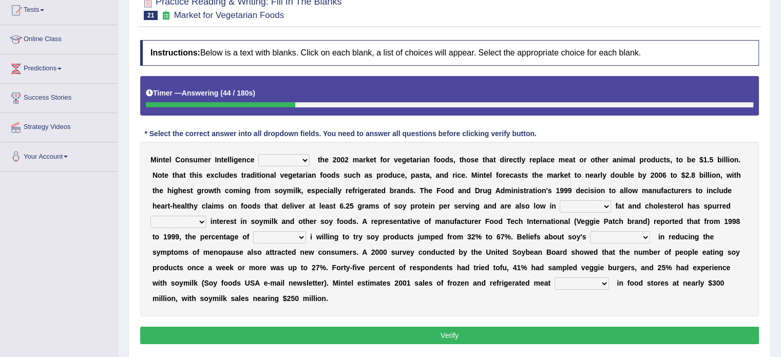
select select "estimates"
click at [258, 154] on select "deals fulfills creates estimates" at bounding box center [283, 160] width 51 height 12
click at [565, 206] on select "saturated solid acid liquid" at bounding box center [585, 206] width 51 height 12
select select "saturated"
click at [560, 200] on select "saturated solid acid liquid" at bounding box center [585, 206] width 51 height 12
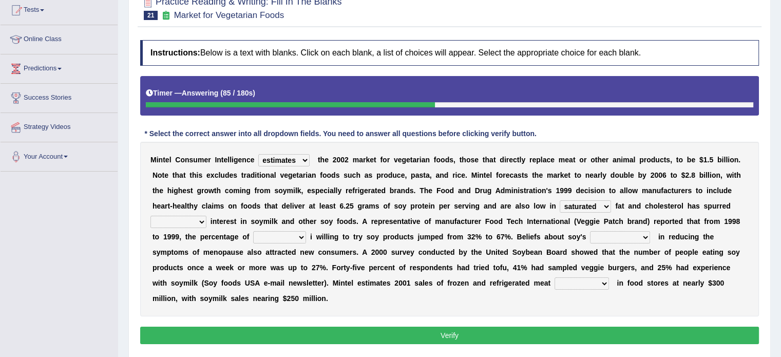
click at [183, 223] on select "good big tremendous extreme" at bounding box center [178, 222] width 56 height 12
select select "tremendous"
click at [150, 216] on select "good big tremendous extreme" at bounding box center [178, 222] width 56 height 12
click at [270, 236] on select "guests consumers customers clients" at bounding box center [279, 237] width 53 height 12
select select "customers"
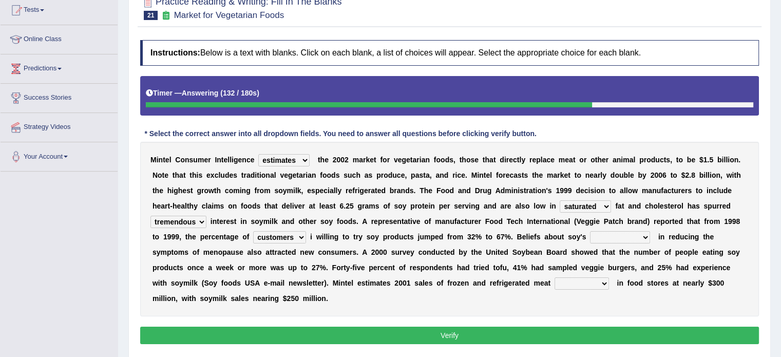
click at [253, 231] on select "guests consumers customers clients" at bounding box center [279, 237] width 53 height 12
click at [602, 231] on select "effectiveness timeliness efficiency goodness" at bounding box center [620, 237] width 60 height 12
select select "effectiveness"
click at [590, 231] on select "effectiveness timeliness efficiency goodness" at bounding box center [620, 237] width 60 height 12
click at [555, 282] on select "foods choices staffs alternatives" at bounding box center [582, 283] width 54 height 12
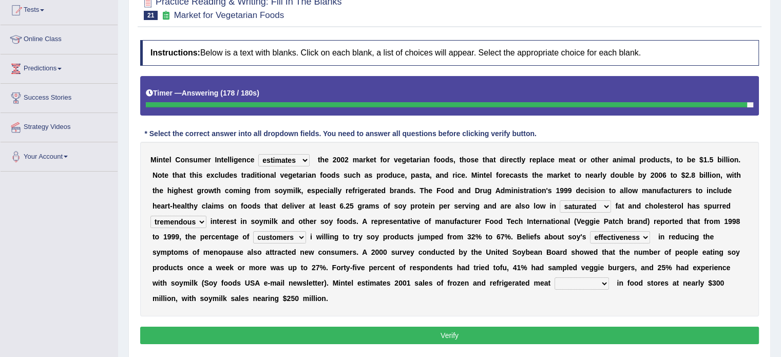
select select "alternatives"
click at [555, 277] on select "foods choices staffs alternatives" at bounding box center [582, 283] width 54 height 12
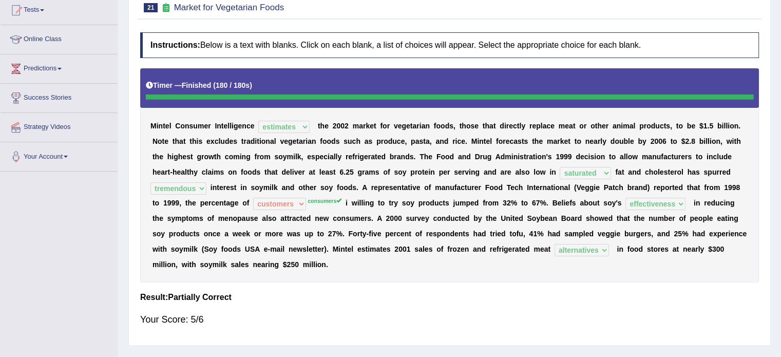
scroll to position [0, 0]
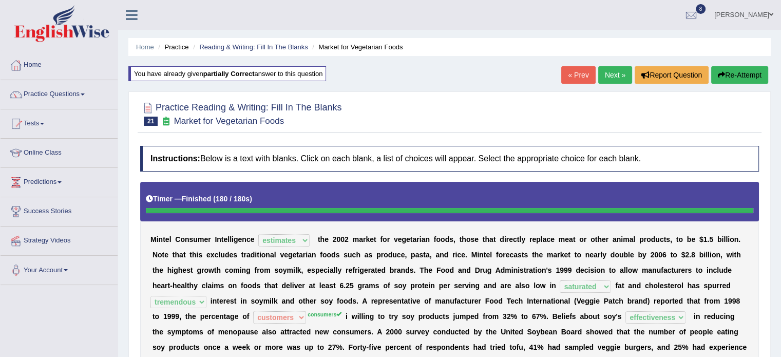
click at [620, 70] on link "Next »" at bounding box center [615, 74] width 34 height 17
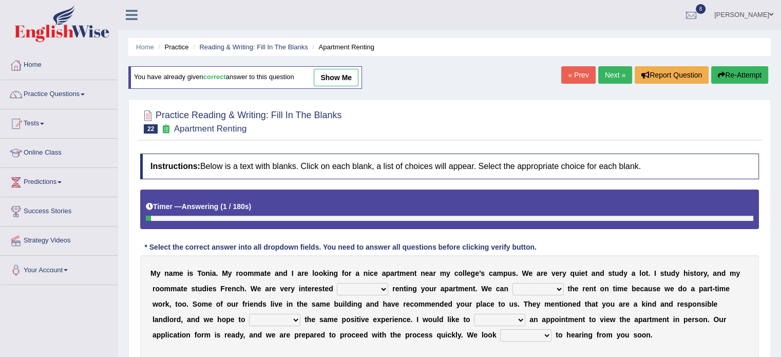
scroll to position [60, 0]
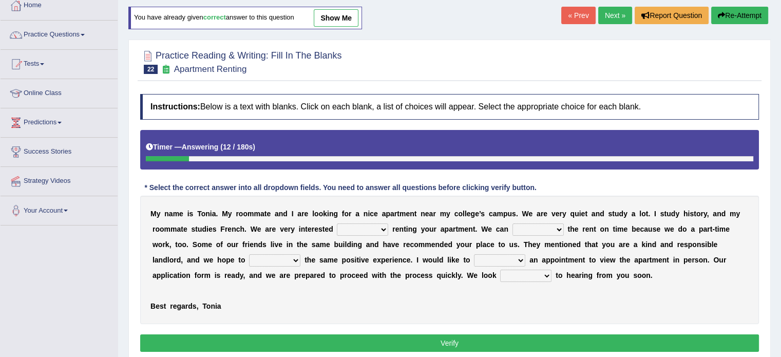
click at [353, 227] on select "for about at in" at bounding box center [362, 229] width 51 height 12
select select "in"
click at [337, 223] on select "for about at in" at bounding box center [362, 229] width 51 height 12
click at [543, 232] on select "afford get pay bring" at bounding box center [537, 229] width 51 height 12
select select "pay"
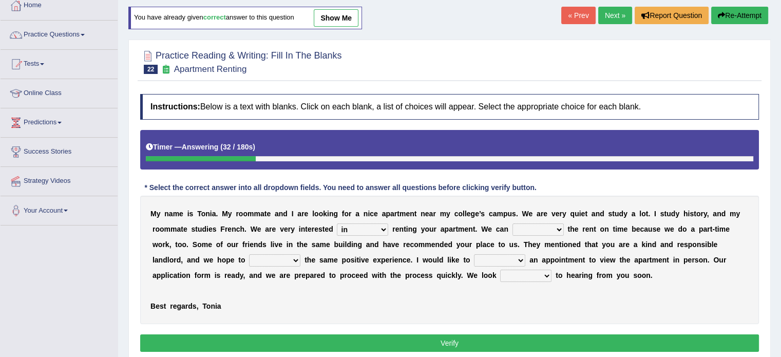
click at [512, 223] on select "afford get pay bring" at bounding box center [537, 229] width 51 height 12
click at [266, 260] on select "form meet have decide" at bounding box center [274, 260] width 51 height 12
select select "have"
click at [249, 254] on select "form meet have decide" at bounding box center [274, 260] width 51 height 12
click at [495, 258] on select "own recall revise make" at bounding box center [499, 260] width 51 height 12
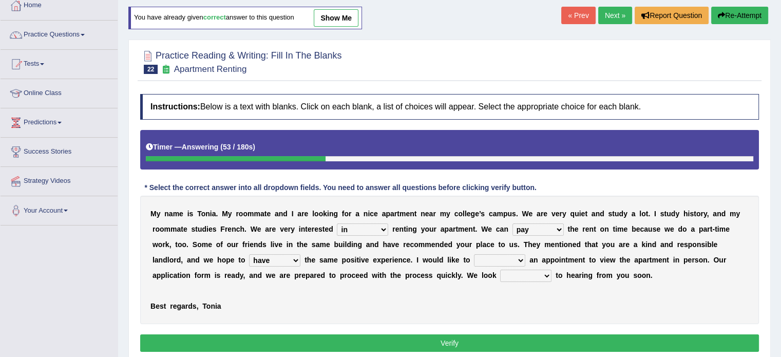
select select "make"
click at [474, 254] on select "own recall revise make" at bounding box center [499, 260] width 51 height 12
click at [524, 276] on select "around out in forward" at bounding box center [525, 276] width 51 height 12
select select "forward"
click at [500, 270] on select "around out in forward" at bounding box center [525, 276] width 51 height 12
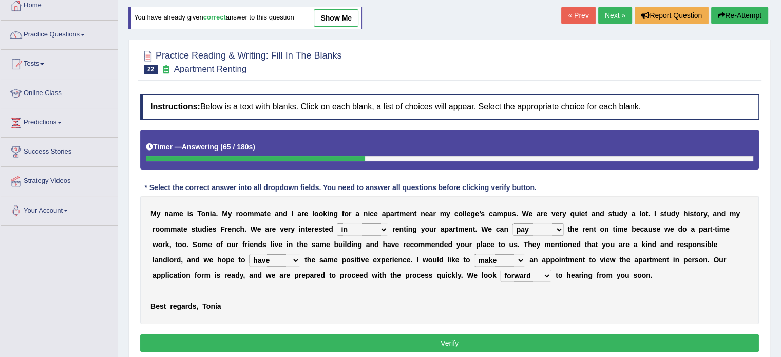
click at [518, 334] on button "Verify" at bounding box center [449, 342] width 619 height 17
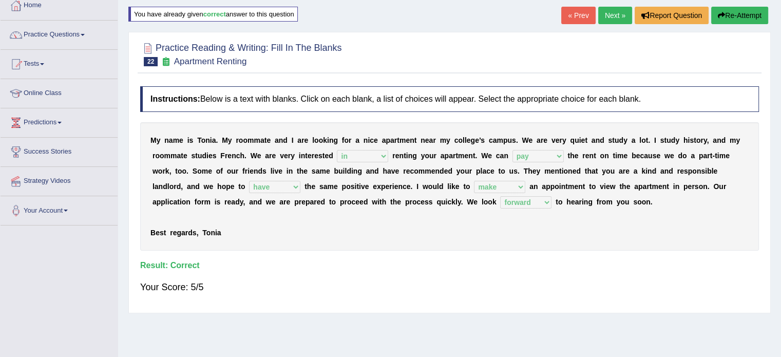
click at [606, 12] on link "Next »" at bounding box center [615, 15] width 34 height 17
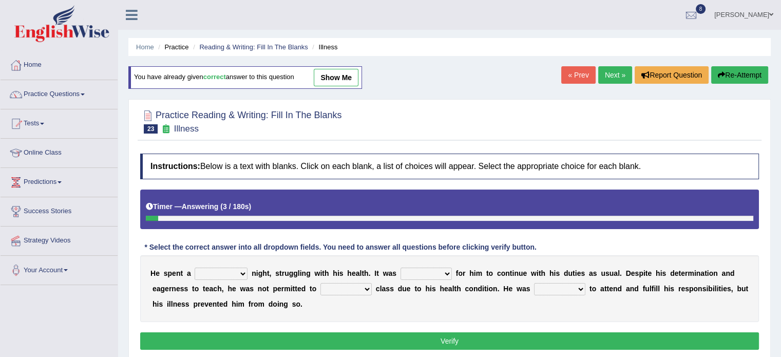
click at [219, 273] on select "cheerful restful meaningful painful" at bounding box center [221, 274] width 53 height 12
select select "painful"
click at [195, 268] on select "cheerful restful meaningful painful" at bounding box center [221, 274] width 53 height 12
click at [440, 270] on select "enjoyable simple difficult natural" at bounding box center [426, 274] width 51 height 12
select select "difficult"
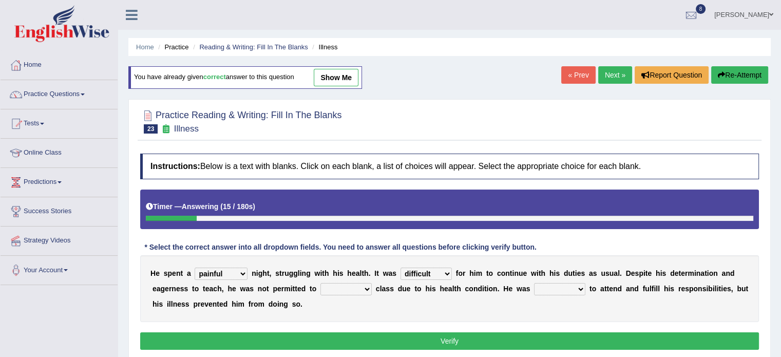
click at [401, 268] on select "enjoyable simple difficult natural" at bounding box center [426, 274] width 51 height 12
click at [429, 272] on select "enjoyable simple difficult natural" at bounding box center [426, 274] width 51 height 12
click at [511, 298] on div "H e s p e n t a cheerful restful meaningful painful n i g h t , s t r u g g l i…" at bounding box center [449, 288] width 619 height 67
click at [335, 283] on select "teach leave cancel attend" at bounding box center [345, 289] width 51 height 12
select select "attend"
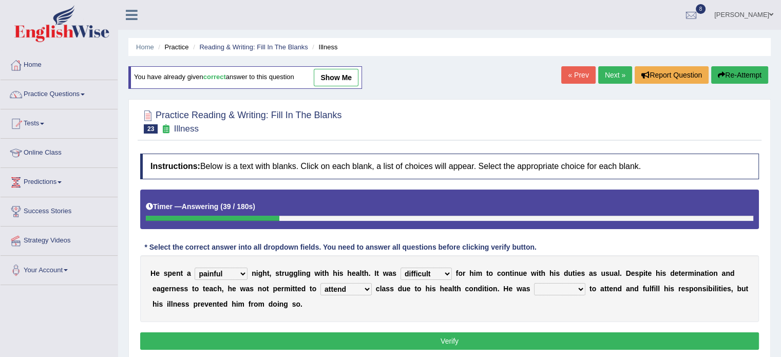
click at [320, 283] on select "teach leave cancel attend" at bounding box center [345, 289] width 51 height 12
click at [548, 285] on select "anxious forced lazy happy" at bounding box center [559, 289] width 51 height 12
select select "happy"
click at [534, 283] on select "anxious forced lazy happy" at bounding box center [559, 289] width 51 height 12
click at [529, 338] on button "Verify" at bounding box center [449, 340] width 619 height 17
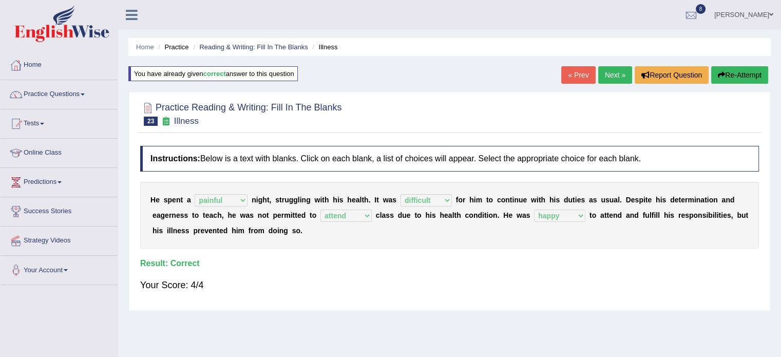
click at [601, 74] on link "Next »" at bounding box center [615, 74] width 34 height 17
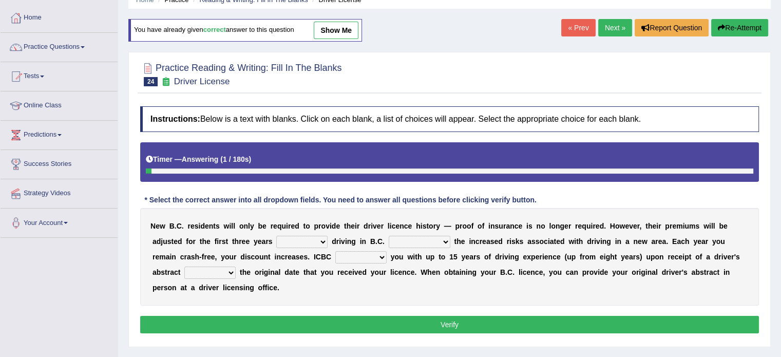
scroll to position [62, 0]
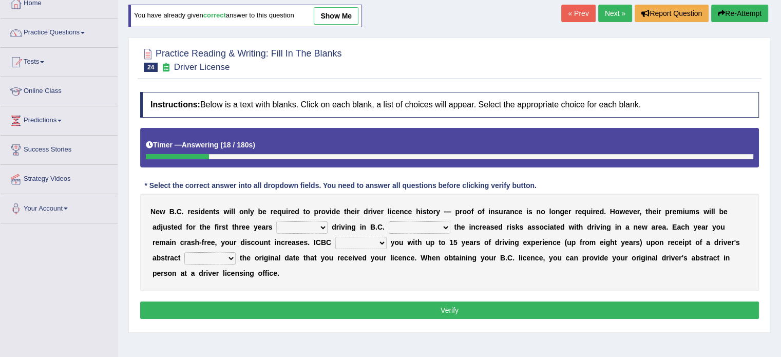
click at [303, 224] on select "within among against of" at bounding box center [301, 227] width 51 height 12
select select "of"
click at [276, 221] on select "within among against of" at bounding box center [301, 227] width 51 height 12
click at [425, 225] on select "depending on as for due to thanks to" at bounding box center [420, 227] width 62 height 12
select select "due to"
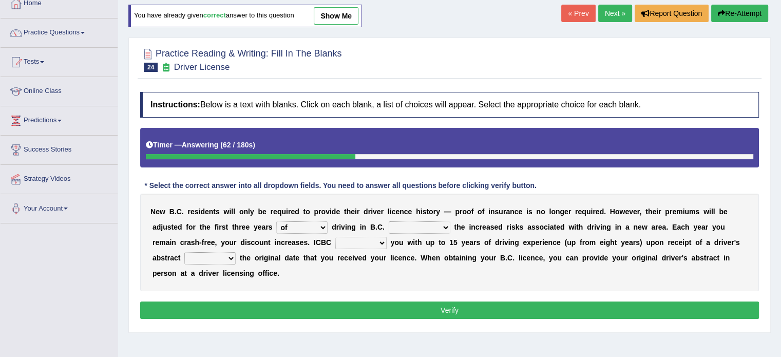
click at [389, 221] on select "depending on as for due to thanks to" at bounding box center [420, 227] width 62 height 12
click at [363, 243] on select "credited crediting credit will credit" at bounding box center [360, 243] width 51 height 12
select select "will credit"
click at [335, 237] on select "credited crediting credit will credit" at bounding box center [360, 243] width 51 height 12
click at [349, 241] on select "credited crediting credit will credit" at bounding box center [360, 243] width 51 height 12
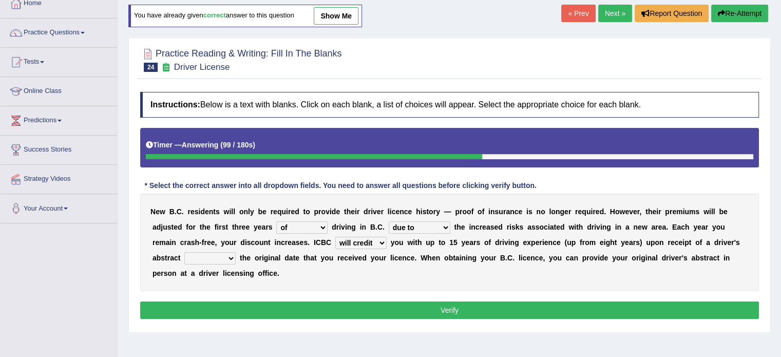
click at [206, 254] on select "showing show shows shown" at bounding box center [209, 258] width 51 height 12
click at [184, 252] on select "showing show shows shown" at bounding box center [209, 258] width 51 height 12
click at [193, 254] on select "showing show shows shown" at bounding box center [209, 258] width 51 height 12
select select "showing"
click at [184, 252] on select "showing show shows shown" at bounding box center [209, 258] width 51 height 12
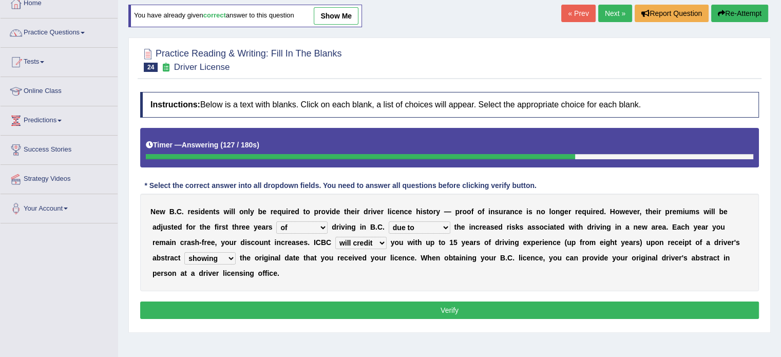
click at [276, 308] on button "Verify" at bounding box center [449, 309] width 619 height 17
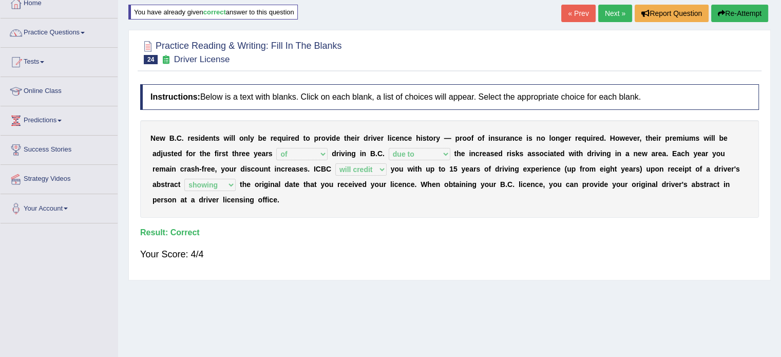
click at [616, 10] on link "Next »" at bounding box center [615, 13] width 34 height 17
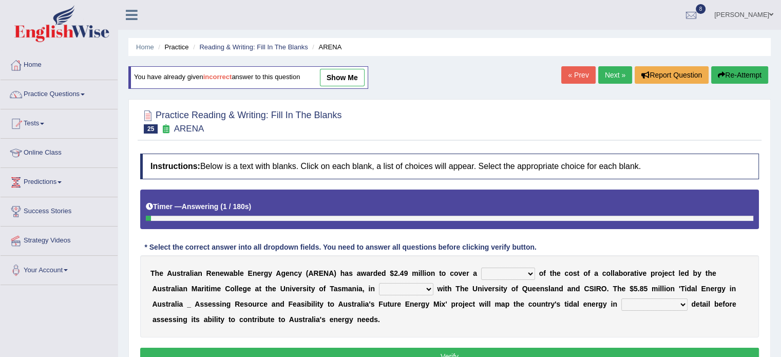
scroll to position [73, 0]
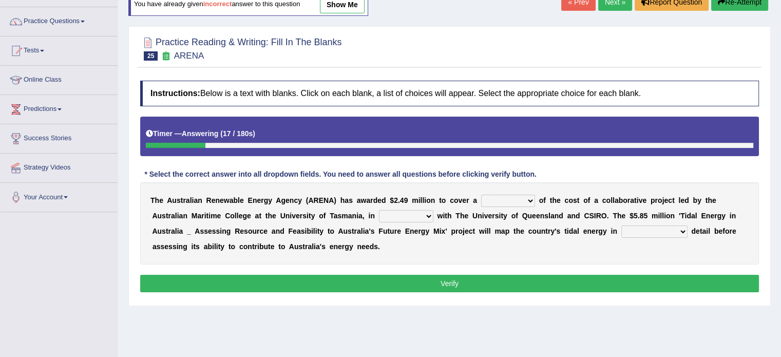
click at [503, 196] on select "wholesome total portion worth" at bounding box center [508, 201] width 54 height 12
select select "portion"
click at [481, 195] on select "wholesome total portion worth" at bounding box center [508, 201] width 54 height 12
click at [398, 212] on select "disguise contrast partnership revenge" at bounding box center [406, 216] width 54 height 12
select select "partnership"
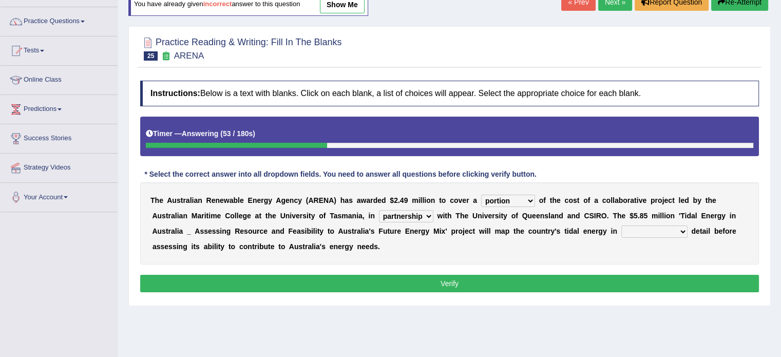
click at [379, 210] on select "disguise contrast partnership revenge" at bounding box center [406, 216] width 54 height 12
click at [628, 228] on select "unexpected unforgiven universal unprecedented" at bounding box center [654, 231] width 66 height 12
select select "unprecedented"
click at [621, 225] on select "unexpected unforgiven universal unprecedented" at bounding box center [654, 231] width 66 height 12
click at [593, 275] on button "Verify" at bounding box center [449, 283] width 619 height 17
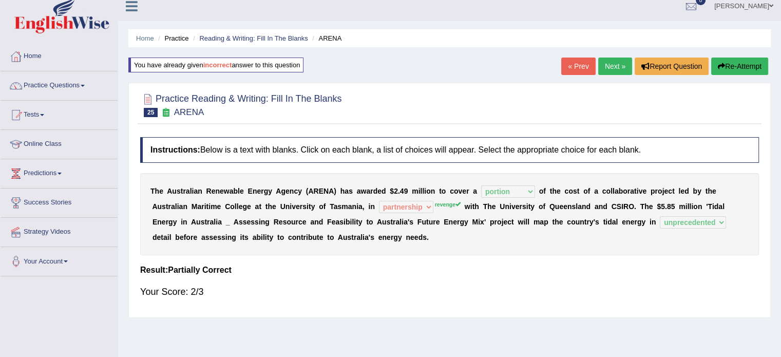
scroll to position [0, 0]
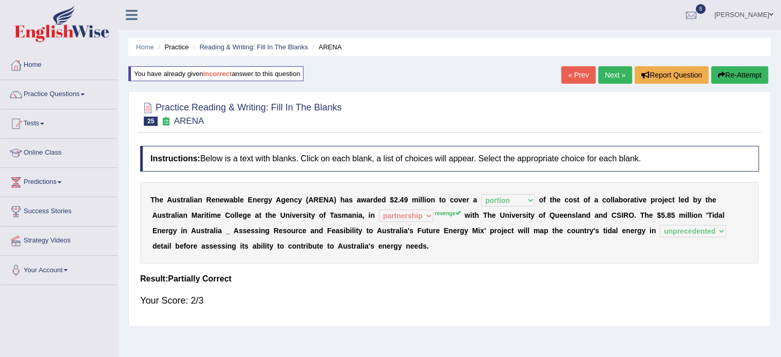
click at [609, 72] on link "Next »" at bounding box center [615, 74] width 34 height 17
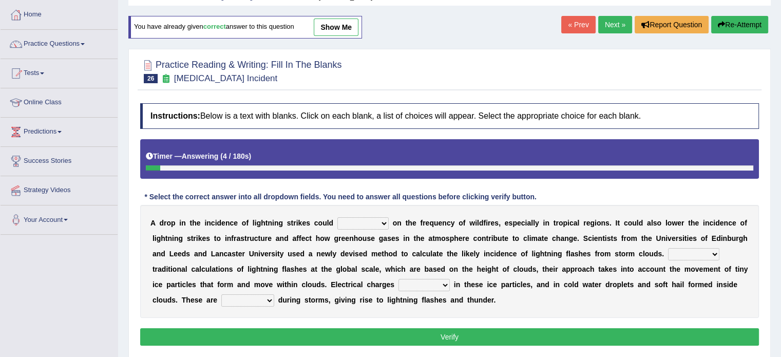
scroll to position [51, 0]
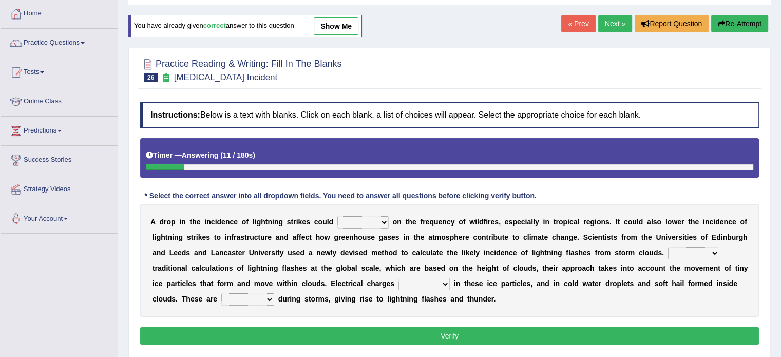
click at [364, 223] on select "dwell focus impact depend" at bounding box center [362, 222] width 51 height 12
select select "impact"
click at [337, 216] on select "dwell focus impact depend" at bounding box center [362, 222] width 51 height 12
click at [681, 247] on select "Unlike Unless Except Besides" at bounding box center [693, 253] width 51 height 12
click at [431, 282] on select "run off build up mess up zoom in" at bounding box center [423, 284] width 51 height 12
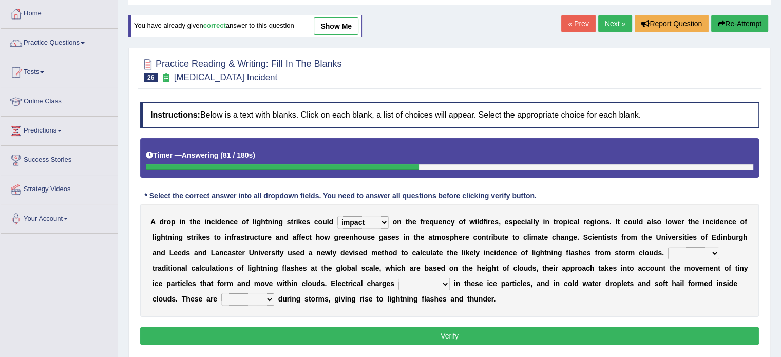
select select "build up"
click at [398, 278] on select "run off build up mess up zoom in" at bounding box center [423, 284] width 51 height 12
click at [243, 296] on select "collected diverted rounded discharged" at bounding box center [247, 299] width 53 height 12
select select "collected"
click at [221, 293] on select "collected diverted rounded discharged" at bounding box center [247, 299] width 53 height 12
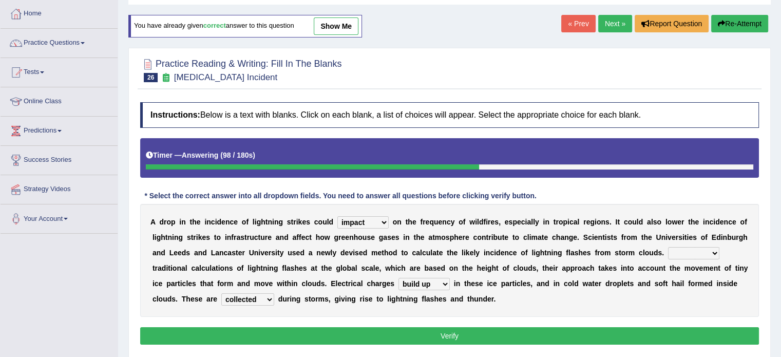
click at [684, 250] on select "Unlike Unless Except Besides" at bounding box center [693, 253] width 51 height 12
select select "Unlike"
click at [668, 247] on select "Unlike Unless Except Besides" at bounding box center [693, 253] width 51 height 12
click at [584, 330] on button "Verify" at bounding box center [449, 335] width 619 height 17
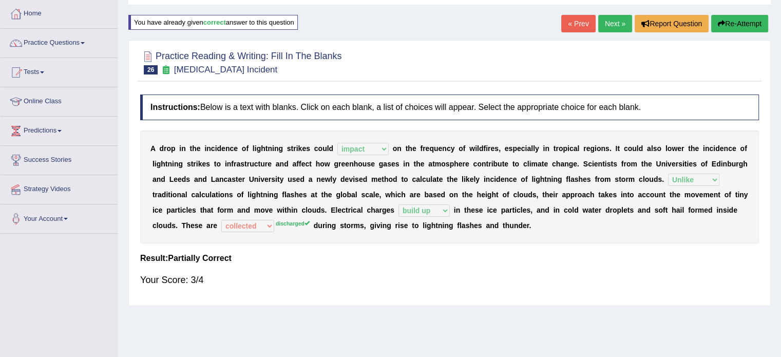
scroll to position [0, 0]
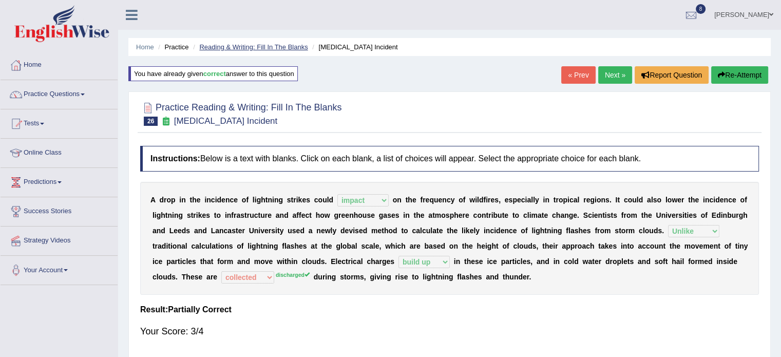
click at [271, 45] on link "Reading & Writing: Fill In The Blanks" at bounding box center [253, 47] width 108 height 8
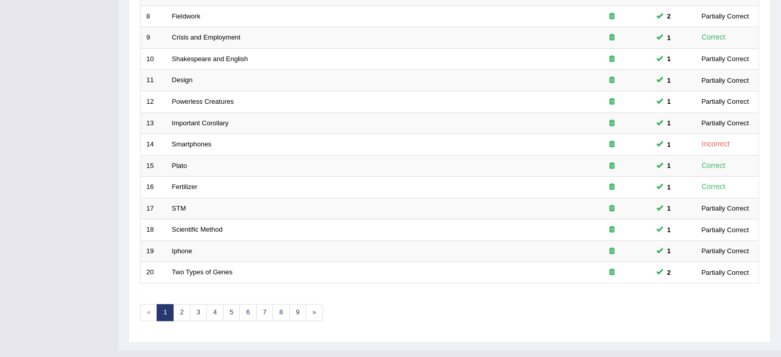
scroll to position [308, 0]
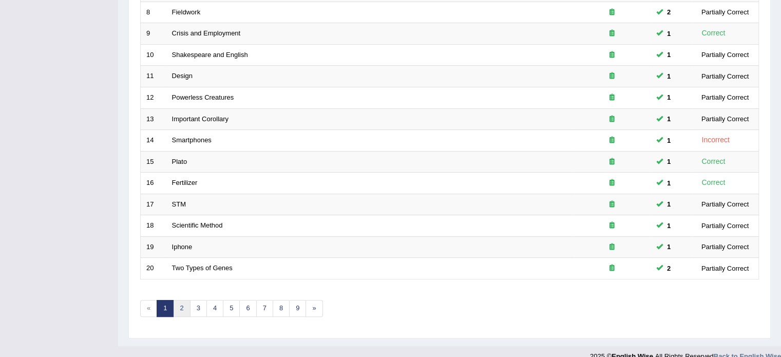
click at [181, 309] on link "2" at bounding box center [181, 308] width 17 height 17
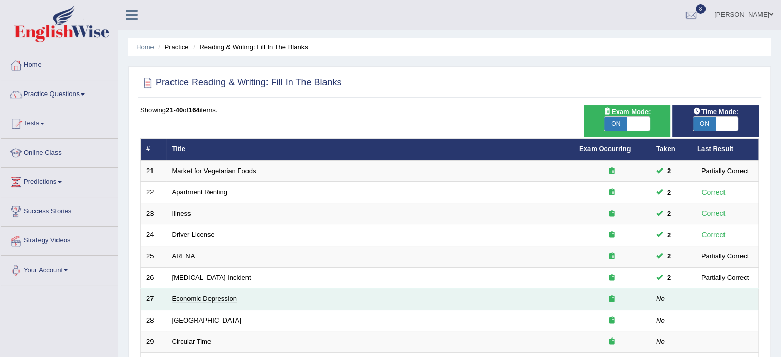
click at [213, 299] on link "Economic Depression" at bounding box center [204, 299] width 65 height 8
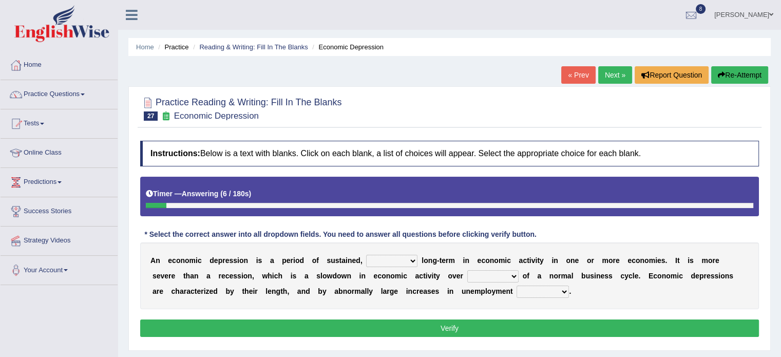
click at [383, 259] on select "variation promotion downturn reduction" at bounding box center [391, 261] width 51 height 12
click at [592, 256] on b "r" at bounding box center [592, 260] width 3 height 8
click at [486, 272] on select "an era the course a tally the year" at bounding box center [492, 276] width 51 height 12
select select "the year"
click at [467, 270] on select "an era the course a tally the year" at bounding box center [492, 276] width 51 height 12
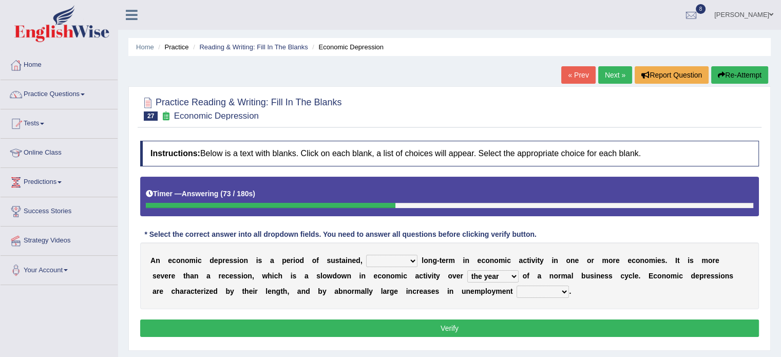
click at [379, 260] on select "variation promotion downturn reduction" at bounding box center [391, 261] width 51 height 12
select select "variation"
click at [366, 255] on select "variation promotion downturn reduction" at bounding box center [391, 261] width 51 height 12
click at [522, 287] on select "calculation bias ratio rate" at bounding box center [543, 291] width 52 height 12
select select "rate"
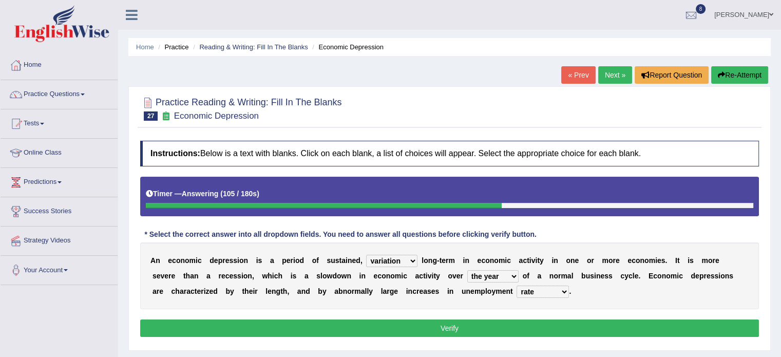
click at [517, 285] on select "calculation bias ratio rate" at bounding box center [543, 291] width 52 height 12
click at [507, 324] on button "Verify" at bounding box center [449, 327] width 619 height 17
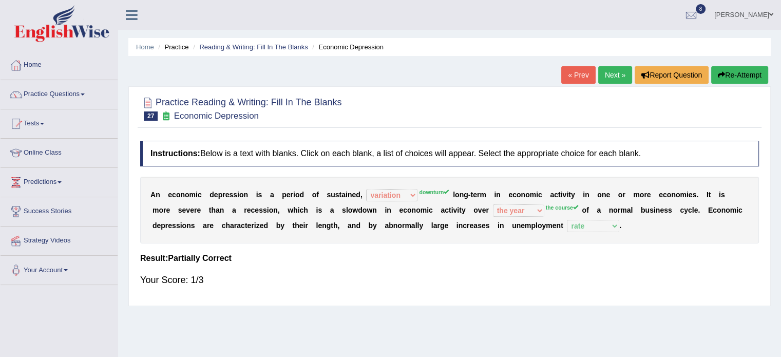
click at [616, 68] on link "Next »" at bounding box center [615, 74] width 34 height 17
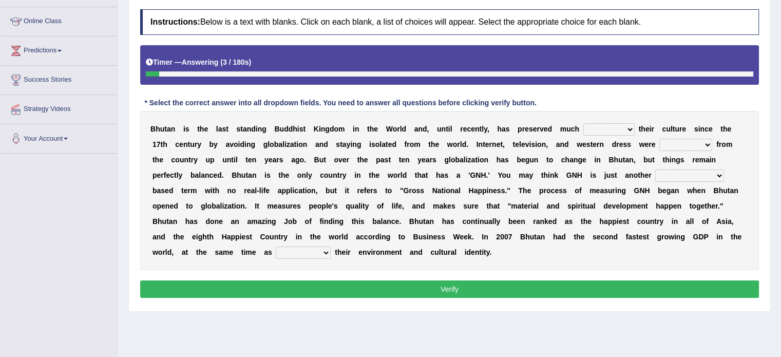
scroll to position [132, 0]
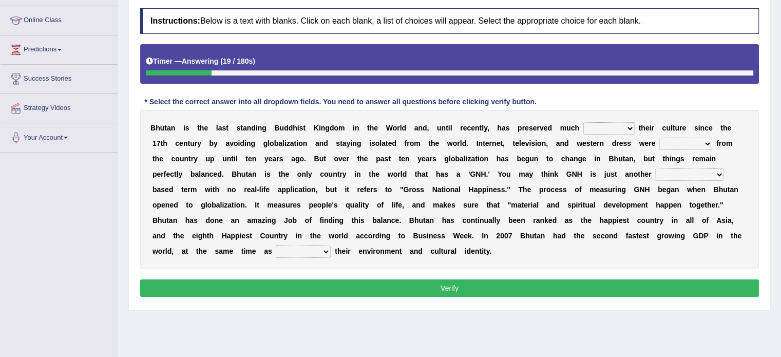
click at [603, 125] on select "of about to for" at bounding box center [608, 128] width 51 height 12
select select "of"
click at [583, 122] on select "of about to for" at bounding box center [608, 128] width 51 height 12
click at [615, 127] on select "of about to for" at bounding box center [608, 128] width 51 height 12
click at [550, 132] on div "B h u t a n i s t h e l a s t s t a n d i n g B u d d h i s t K i n g d o m i n…" at bounding box center [449, 189] width 619 height 159
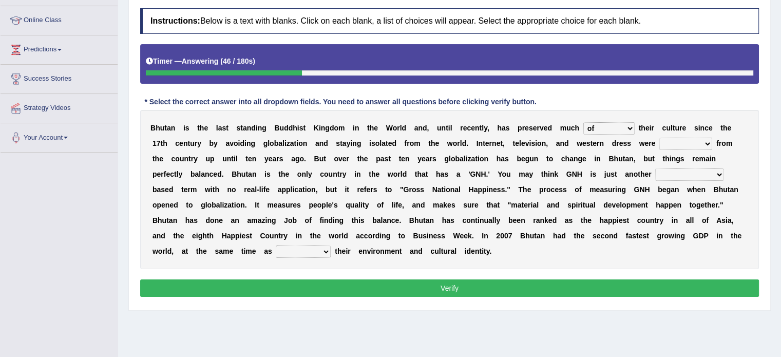
click at [682, 142] on select "summoned observed displayed banned" at bounding box center [685, 144] width 53 height 12
select select "banned"
click at [659, 138] on select "summoned observed displayed banned" at bounding box center [685, 144] width 53 height 12
click at [659, 174] on select "statistically barely overwhelmingly roughly" at bounding box center [689, 174] width 69 height 12
select select "statistically"
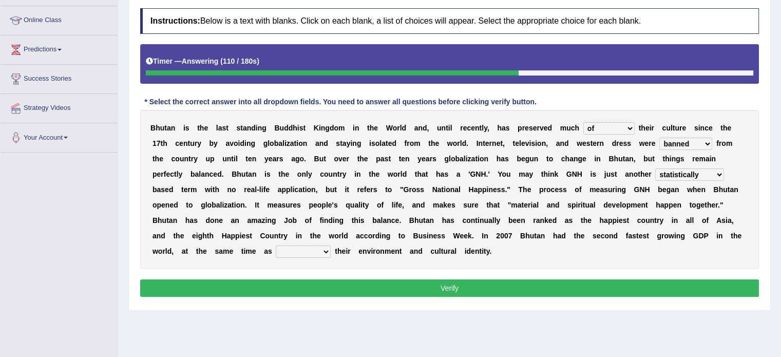
click at [655, 168] on select "statistically barely overwhelmingly roughly" at bounding box center [689, 174] width 69 height 12
click at [685, 195] on div "B h u t a n i s t h e l a s t s t a n d i n g B u d d h i s t K i n g d o m i n…" at bounding box center [449, 189] width 619 height 159
click at [276, 247] on select "demeaning intruding maintaining mourning" at bounding box center [303, 251] width 55 height 12
select select "maintaining"
click at [276, 245] on select "demeaning intruding maintaining mourning" at bounding box center [303, 251] width 55 height 12
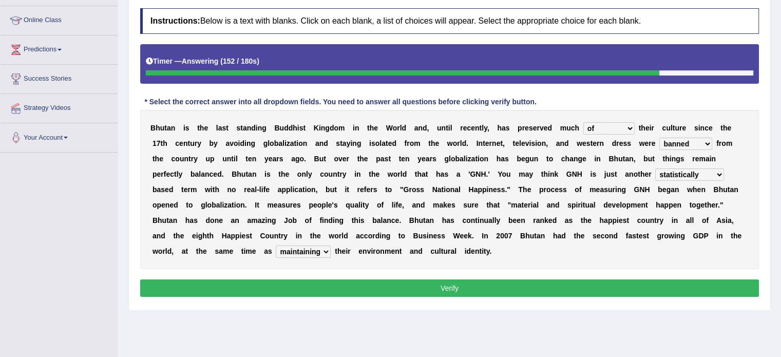
click at [676, 142] on select "summoned observed displayed banned" at bounding box center [685, 144] width 53 height 12
click at [672, 279] on p "Verify" at bounding box center [449, 287] width 619 height 17
click at [669, 289] on button "Verify" at bounding box center [449, 287] width 619 height 17
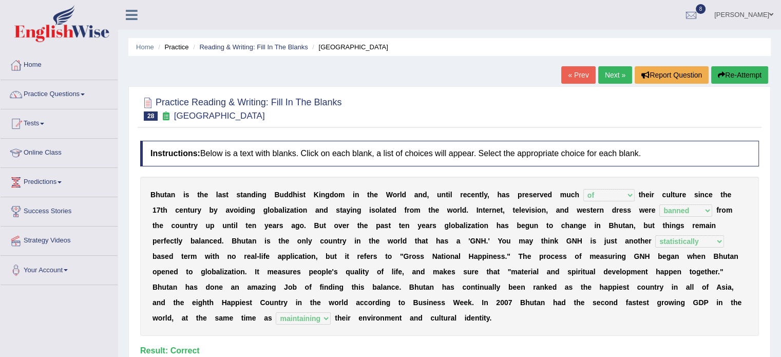
scroll to position [0, 0]
click at [611, 65] on div "Home Practice Reading & Writing: Fill In The Blanks Bhutan « Prev Next » Report…" at bounding box center [449, 256] width 663 height 513
click at [609, 73] on link "Next »" at bounding box center [615, 74] width 34 height 17
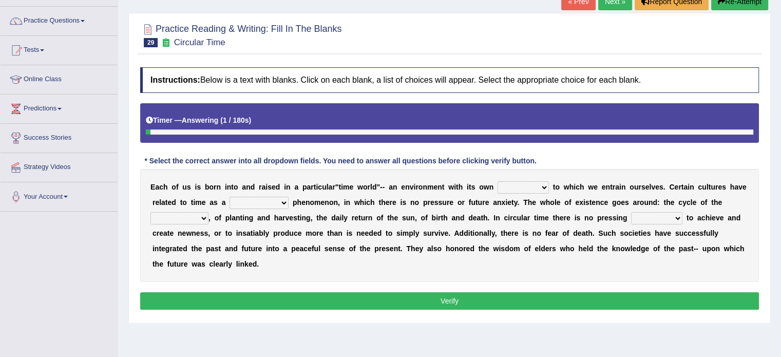
drag, startPoint x: 788, startPoint y: 53, endPoint x: 788, endPoint y: 100, distance: 46.2
click at [780, 100] on html "Toggle navigation Home Practice Questions Speaking Practice Read Aloud Repeat S…" at bounding box center [390, 105] width 781 height 357
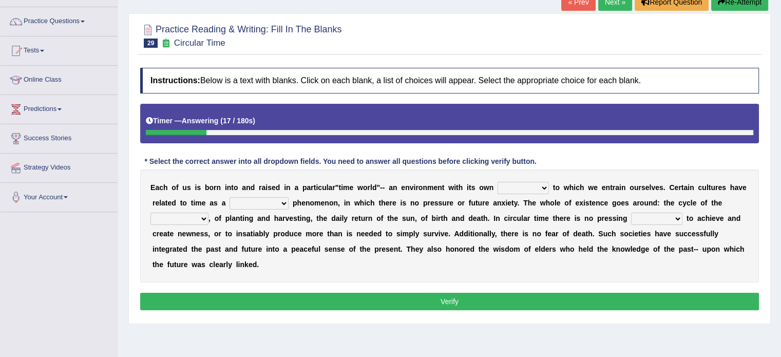
click at [531, 185] on select "area shape rhythm inclination" at bounding box center [523, 188] width 51 height 12
select select "rhythm"
click at [498, 182] on select "area shape rhythm inclination" at bounding box center [523, 188] width 51 height 12
click at [257, 206] on select "cyclical conventional recycling cylindrical" at bounding box center [259, 203] width 59 height 12
select select "conventional"
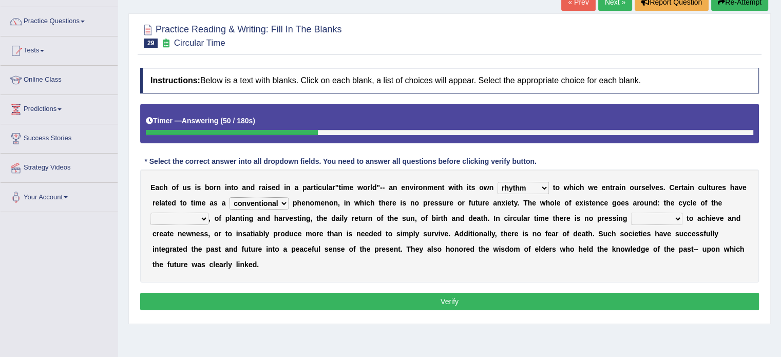
click at [230, 197] on select "cyclical conventional recycling cylindrical" at bounding box center [259, 203] width 59 height 12
click at [263, 201] on select "cyclical conventional recycling cylindrical" at bounding box center [259, 203] width 59 height 12
click at [427, 208] on div "E a c h o f u s i s b o r n i n t o a n d r a i s e d i n a p a r t i c u l a r…" at bounding box center [449, 225] width 619 height 113
click at [163, 219] on select "days seasons arrangement periods" at bounding box center [179, 219] width 58 height 12
select select "seasons"
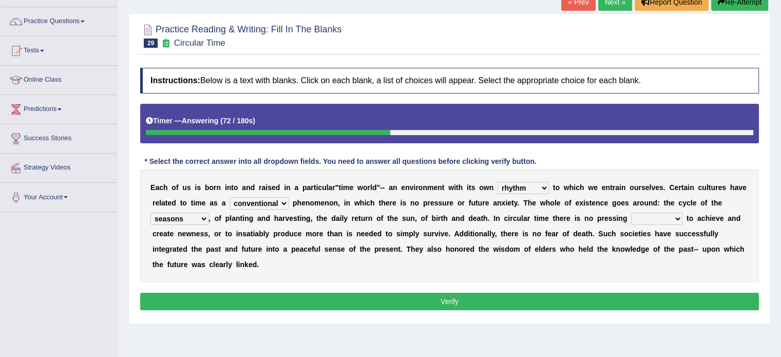
click at [150, 213] on select "days seasons arrangement periods" at bounding box center [179, 219] width 58 height 12
click at [635, 219] on select "issue point cause need" at bounding box center [656, 219] width 51 height 12
select select "need"
click at [631, 213] on select "issue point cause need" at bounding box center [656, 219] width 51 height 12
click at [600, 306] on button "Verify" at bounding box center [449, 301] width 619 height 17
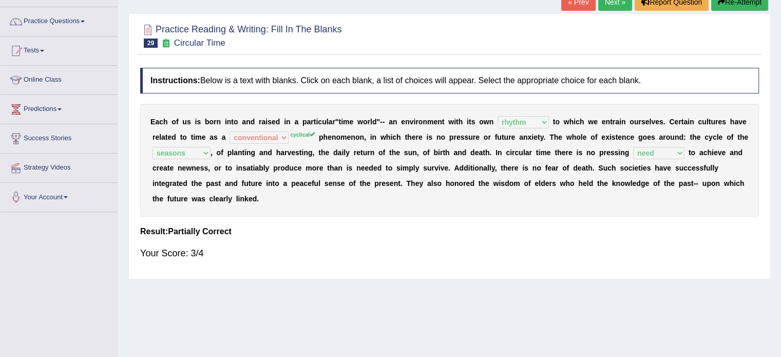
scroll to position [0, 0]
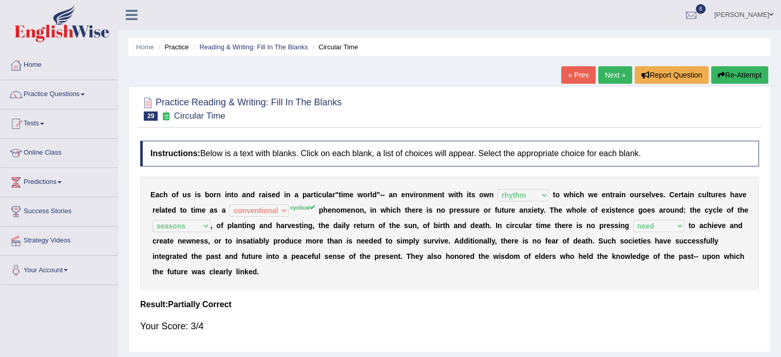
click at [613, 71] on link "Next »" at bounding box center [615, 74] width 34 height 17
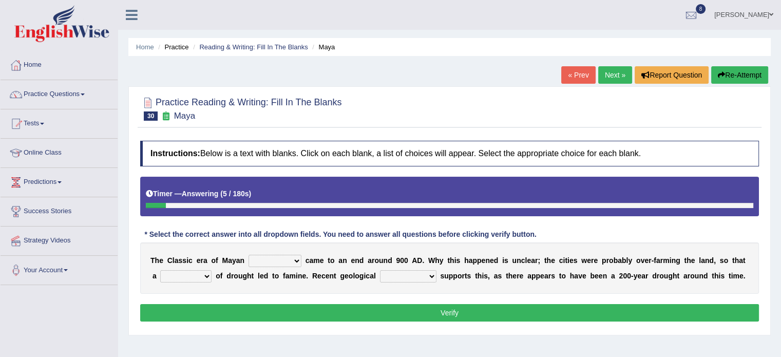
click at [275, 259] on select "community society civilization class" at bounding box center [275, 261] width 53 height 12
select select "civilization"
click at [249, 255] on select "community society civilization class" at bounding box center [275, 261] width 53 height 12
click at [177, 275] on select "time period range phase" at bounding box center [185, 276] width 51 height 12
click at [336, 280] on div "T h e C l a s s i c e r a o f M a y a n community society civilization class c …" at bounding box center [449, 267] width 619 height 51
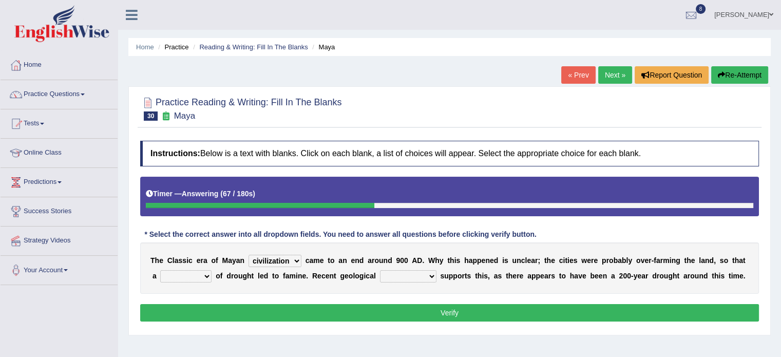
click at [408, 274] on select "research test examination exploitation" at bounding box center [408, 276] width 56 height 12
select select "research"
click at [380, 270] on select "research test examination exploitation" at bounding box center [408, 276] width 56 height 12
click at [191, 275] on select "time period range phase" at bounding box center [185, 276] width 51 height 12
select select "range"
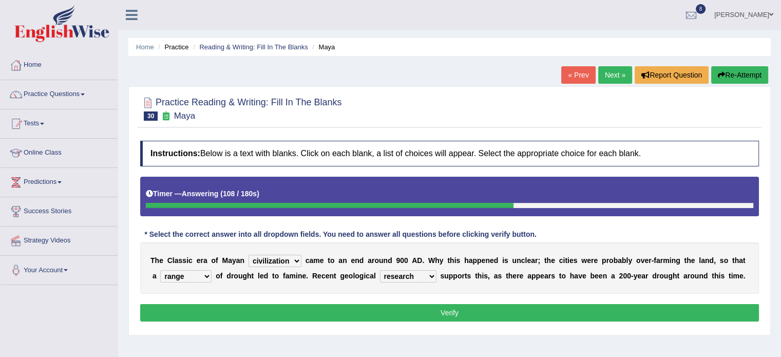
click at [160, 270] on select "time period range phase" at bounding box center [185, 276] width 51 height 12
click at [243, 306] on button "Verify" at bounding box center [449, 312] width 619 height 17
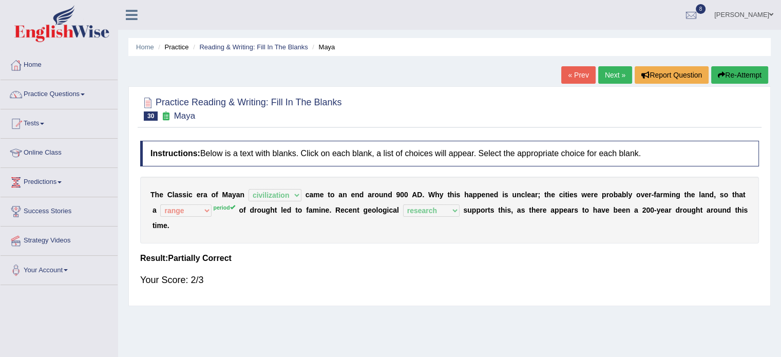
click at [621, 75] on link "Next »" at bounding box center [615, 74] width 34 height 17
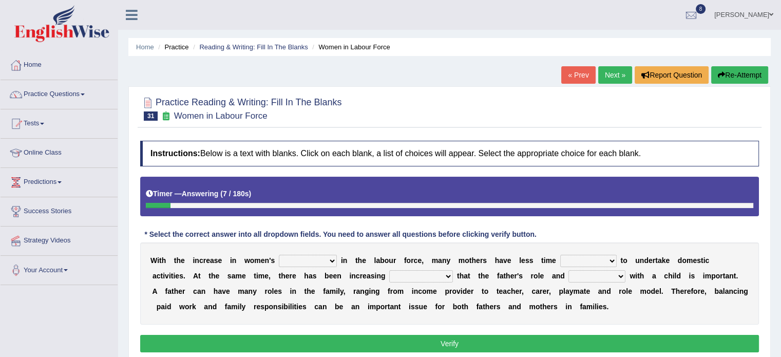
click at [302, 260] on select "attendance substitution participation definition" at bounding box center [308, 261] width 58 height 12
select select "participation"
click at [279, 255] on select "attendance substitution participation definition" at bounding box center [308, 261] width 58 height 12
click at [316, 259] on select "attendance substitution participation definition" at bounding box center [308, 261] width 58 height 12
click at [346, 261] on b "n" at bounding box center [345, 260] width 5 height 8
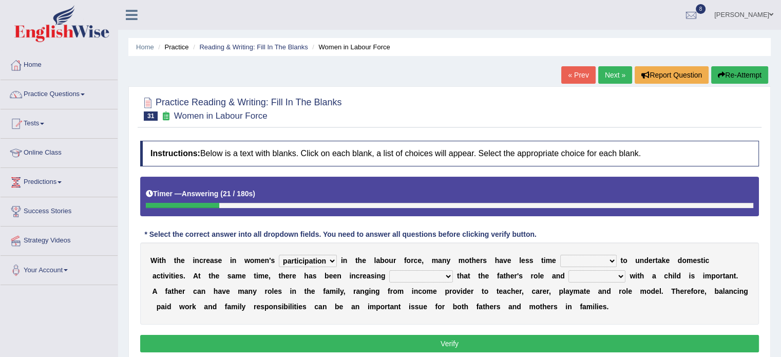
click at [577, 256] on select "available related consumable useful" at bounding box center [588, 261] width 56 height 12
select select "available"
click at [560, 255] on select "available related consumable useful" at bounding box center [588, 261] width 56 height 12
click at [313, 260] on select "attendance substitution participation definition" at bounding box center [308, 261] width 58 height 12
click at [414, 278] on select "recognition discrimination resolution recreation" at bounding box center [421, 276] width 64 height 12
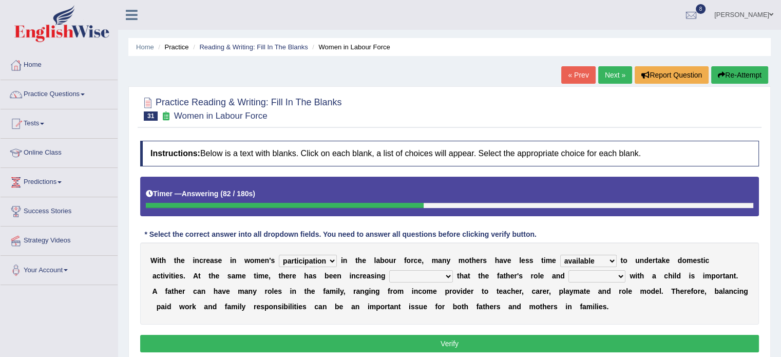
select select "recognition"
click at [389, 270] on select "recognition discrimination resolution recreation" at bounding box center [421, 276] width 64 height 12
click at [571, 272] on select "scholarship realtionship worship employment" at bounding box center [596, 276] width 57 height 12
select select "realtionship"
click at [568, 270] on select "scholarship realtionship worship employment" at bounding box center [596, 276] width 57 height 12
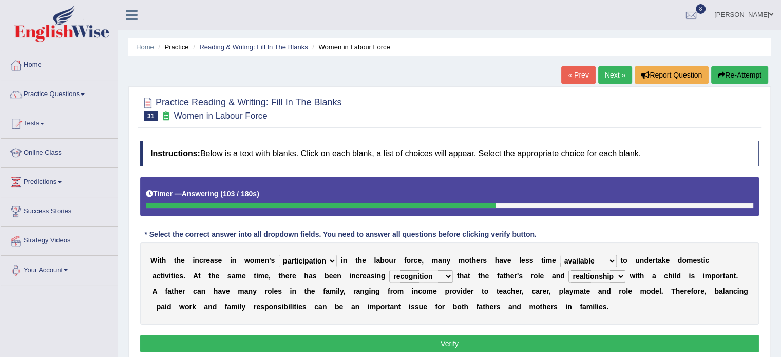
click at [576, 345] on button "Verify" at bounding box center [449, 343] width 619 height 17
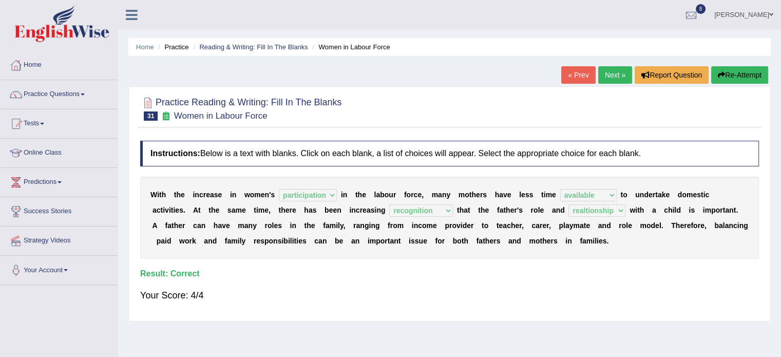
click at [609, 79] on link "Next »" at bounding box center [615, 74] width 34 height 17
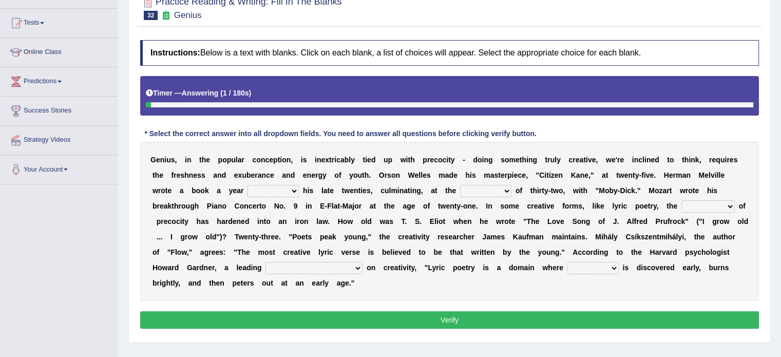
scroll to position [102, 0]
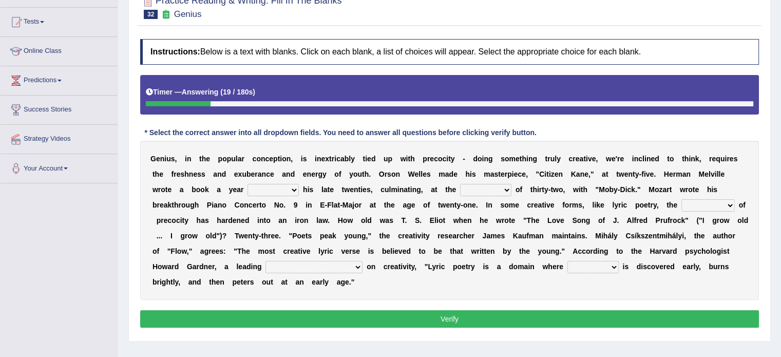
click at [284, 188] on select "on without through over" at bounding box center [272, 190] width 51 height 12
select select "on"
click at [247, 184] on select "on without through over" at bounding box center [272, 190] width 51 height 12
click at [488, 189] on select "proportion rate age cost" at bounding box center [485, 190] width 51 height 12
select select "age"
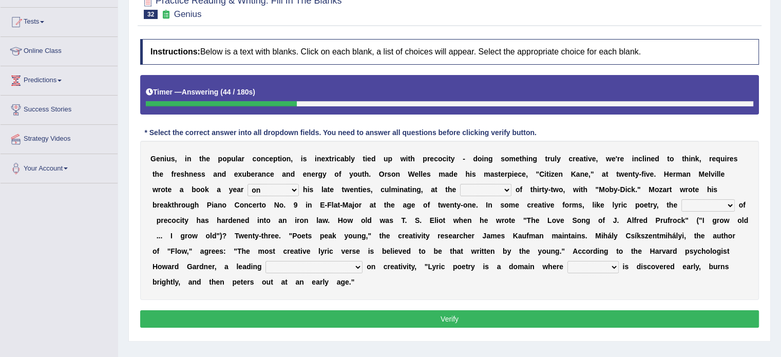
click at [460, 184] on select "proportion rate age cost" at bounding box center [485, 190] width 51 height 12
click at [489, 192] on select "proportion rate age cost" at bounding box center [485, 190] width 51 height 12
click at [583, 208] on div "G e n i u s , i n t h e p o p u l a r c o n c e p t i o n , i s i n e x t r i c…" at bounding box center [449, 220] width 619 height 159
click at [688, 204] on select "junction importance structure inferiority" at bounding box center [707, 205] width 53 height 12
select select "structure"
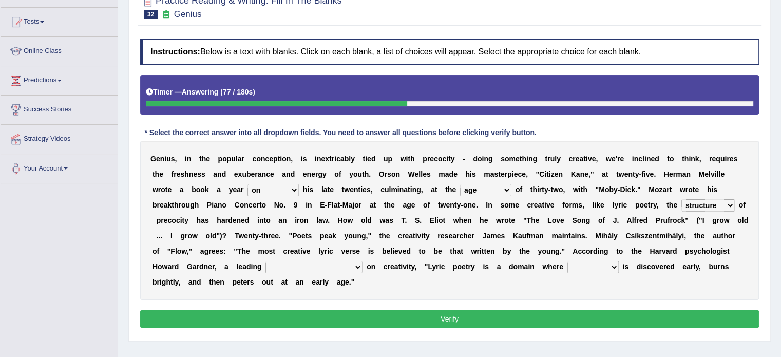
click at [681, 199] on select "junction importance structure inferiority" at bounding box center [707, 205] width 53 height 12
click at [284, 261] on select "master supremacy authority atheist" at bounding box center [313, 267] width 97 height 12
select select "supremacy"
click at [265, 261] on select "master supremacy authority atheist" at bounding box center [313, 267] width 97 height 12
click at [567, 264] on select "fire derk offender talent" at bounding box center [592, 267] width 51 height 12
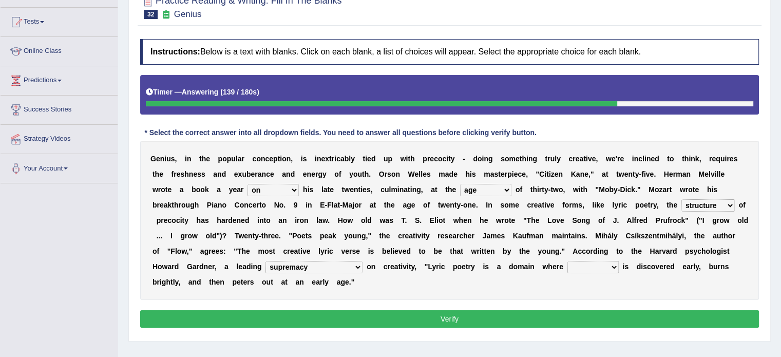
select select "fire"
click at [567, 261] on select "fire derk offender talent" at bounding box center [592, 267] width 51 height 12
click at [540, 321] on button "Verify" at bounding box center [449, 318] width 619 height 17
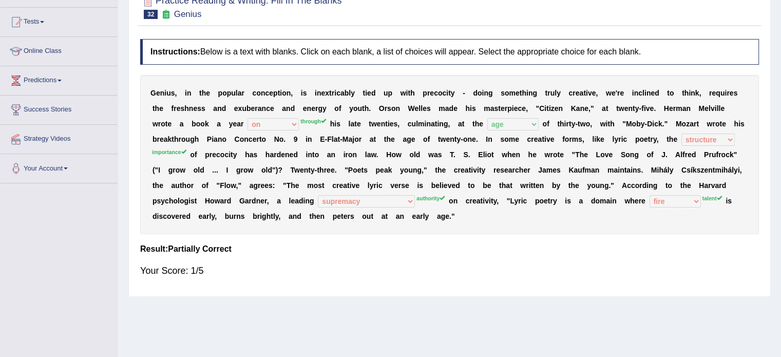
scroll to position [9, 0]
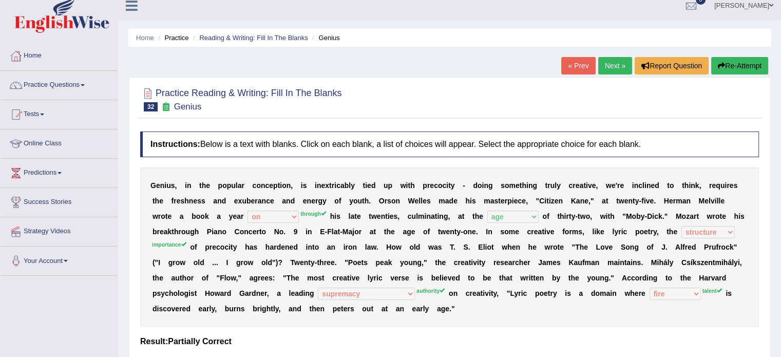
click at [715, 71] on button "Re-Attempt" at bounding box center [739, 65] width 57 height 17
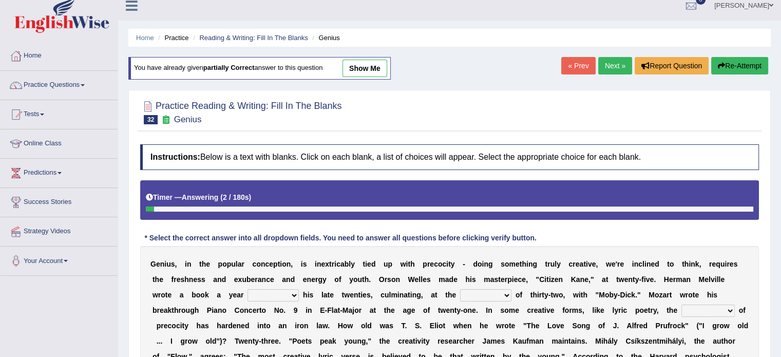
click at [268, 293] on select "on without through over" at bounding box center [272, 295] width 51 height 12
select select "through"
click at [247, 289] on select "on without through over" at bounding box center [272, 295] width 51 height 12
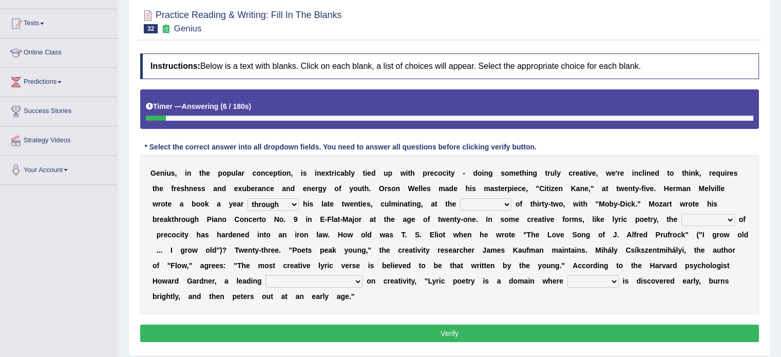
scroll to position [101, 0]
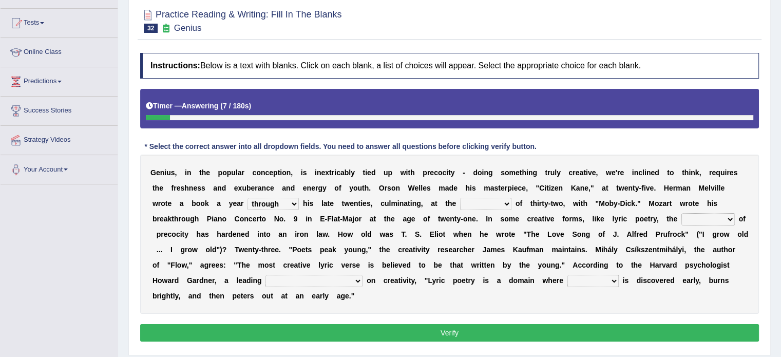
click at [487, 199] on select "proportion rate age cost" at bounding box center [485, 204] width 51 height 12
select select "age"
click at [460, 198] on select "proportion rate age cost" at bounding box center [485, 204] width 51 height 12
click at [690, 214] on select "junction importance structure inferiority" at bounding box center [707, 219] width 53 height 12
select select "importance"
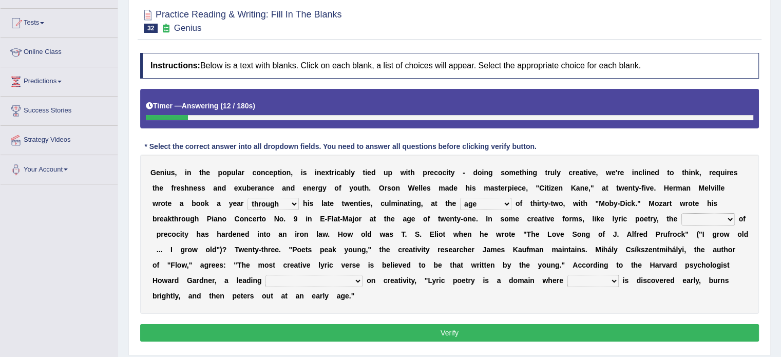
click at [681, 213] on select "junction importance structure inferiority" at bounding box center [707, 219] width 53 height 12
click at [281, 281] on select "master supremacy authority atheist" at bounding box center [313, 281] width 97 height 12
select select "master"
click at [265, 275] on select "master supremacy authority atheist" at bounding box center [313, 281] width 97 height 12
click at [567, 282] on select "fire derk offender talent" at bounding box center [592, 281] width 51 height 12
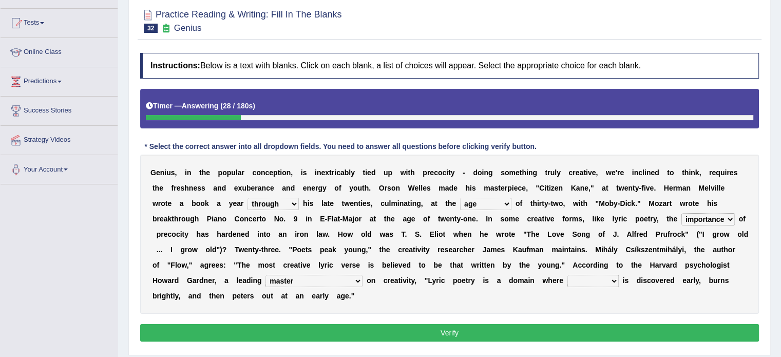
select select "talent"
click at [567, 275] on select "fire derk offender talent" at bounding box center [592, 281] width 51 height 12
click at [528, 328] on button "Verify" at bounding box center [449, 332] width 619 height 17
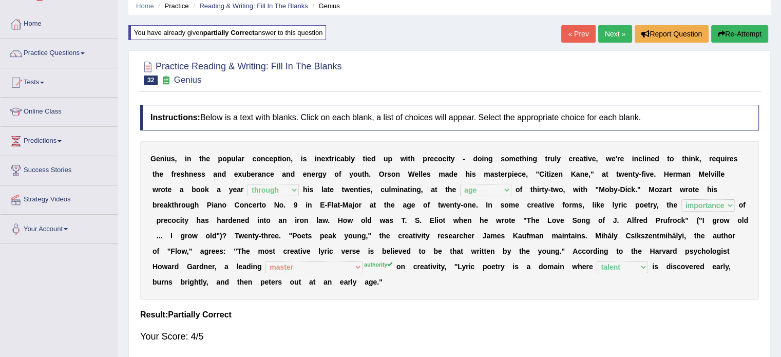
scroll to position [0, 0]
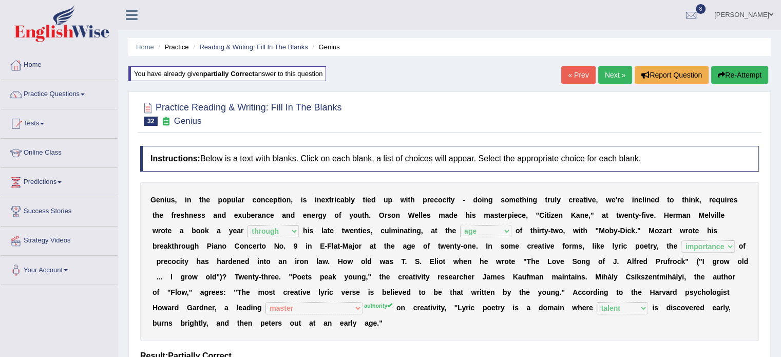
click at [614, 78] on link "Next »" at bounding box center [615, 74] width 34 height 17
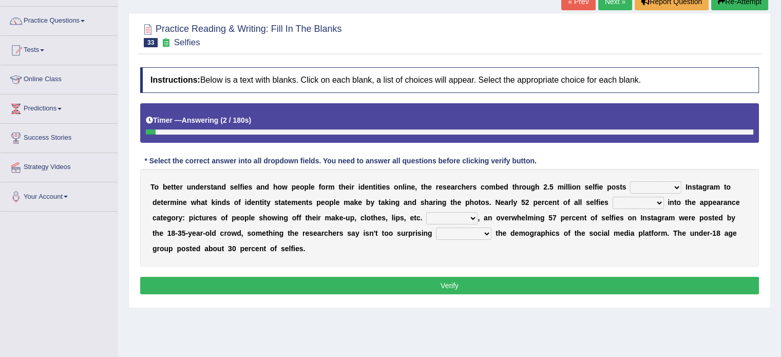
scroll to position [74, 0]
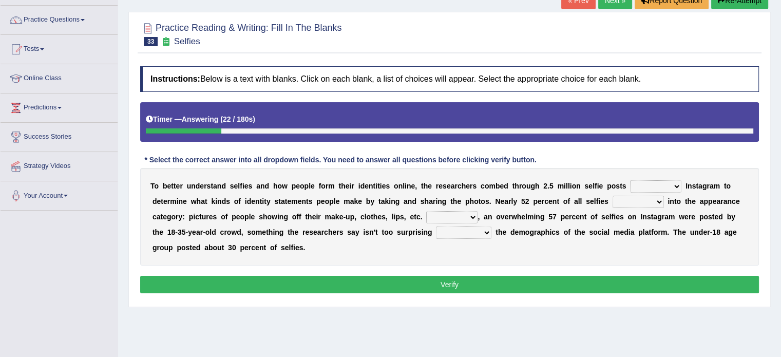
click at [676, 180] on select "of in above on" at bounding box center [655, 186] width 51 height 12
select select "on"
click at [630, 180] on select "of in above on" at bounding box center [655, 186] width 51 height 12
click at [636, 199] on select "fall fallen fell falls" at bounding box center [638, 202] width 51 height 12
select select "fall"
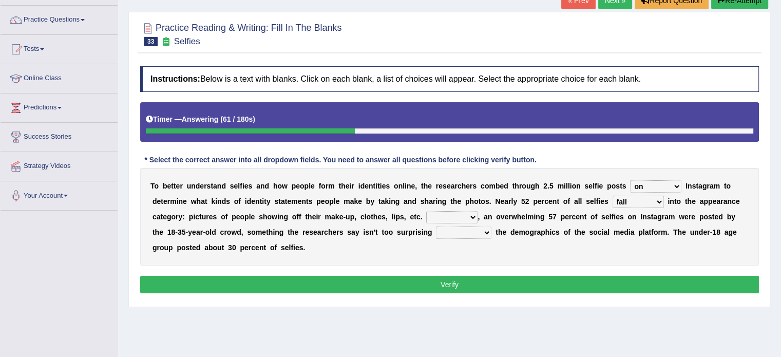
click at [613, 196] on select "fall fallen fell falls" at bounding box center [638, 202] width 51 height 12
click at [444, 216] on select "Along with Although Overall However" at bounding box center [451, 217] width 51 height 12
select select "However"
click at [426, 211] on select "Along with Although Overall However" at bounding box center [451, 217] width 51 height 12
click at [456, 230] on select "consider considered considering to consider" at bounding box center [463, 232] width 55 height 12
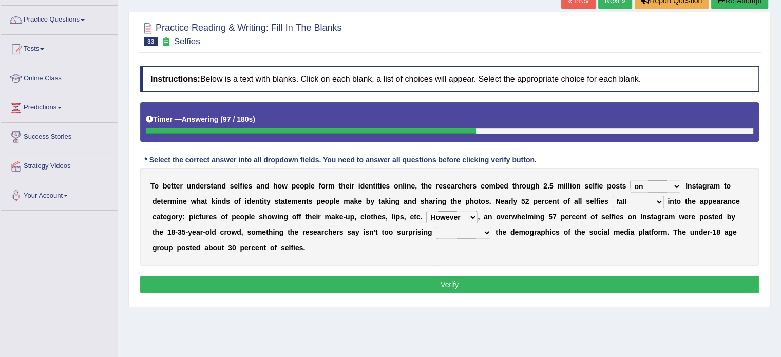
select select "considering"
click at [436, 226] on select "consider considered considering to consider" at bounding box center [463, 232] width 55 height 12
click at [384, 282] on button "Verify" at bounding box center [449, 284] width 619 height 17
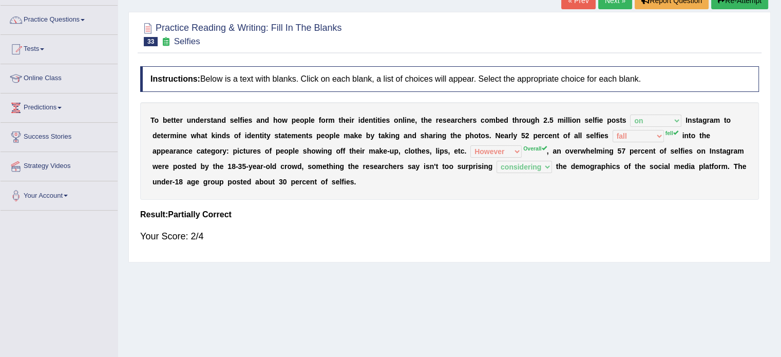
click at [606, 6] on link "Next »" at bounding box center [615, 0] width 34 height 17
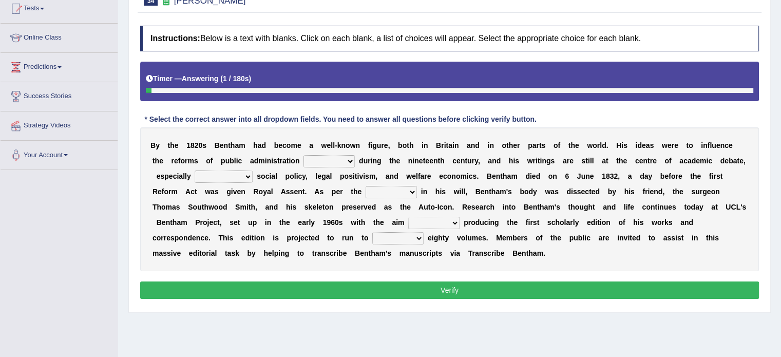
scroll to position [115, 0]
click at [334, 160] on select "made caused taken happened" at bounding box center [328, 161] width 51 height 12
click at [216, 182] on div "B y t h e 1 8 2 0 s B e n t h a m h a d b e c o m e a w e l l - k n o w n f i g…" at bounding box center [449, 199] width 619 height 144
click at [222, 171] on select "as regards compared to as long as in case of" at bounding box center [224, 176] width 58 height 12
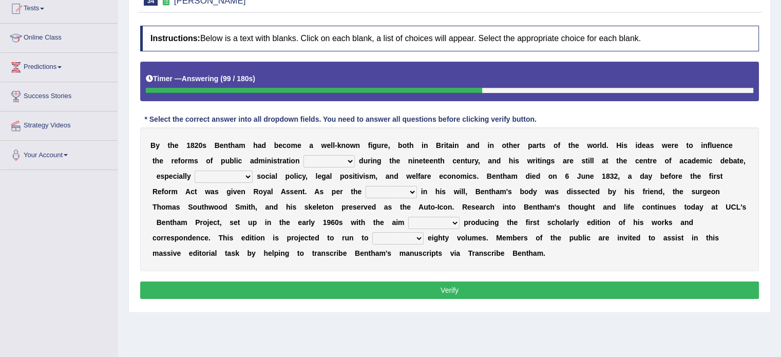
select select "compared to"
click at [195, 170] on select "as regards compared to as long as in case of" at bounding box center [224, 176] width 58 height 12
click at [384, 188] on select "directions parts categories levels" at bounding box center [391, 192] width 51 height 12
select select "parts"
click at [366, 186] on select "directions parts categories levels" at bounding box center [391, 192] width 51 height 12
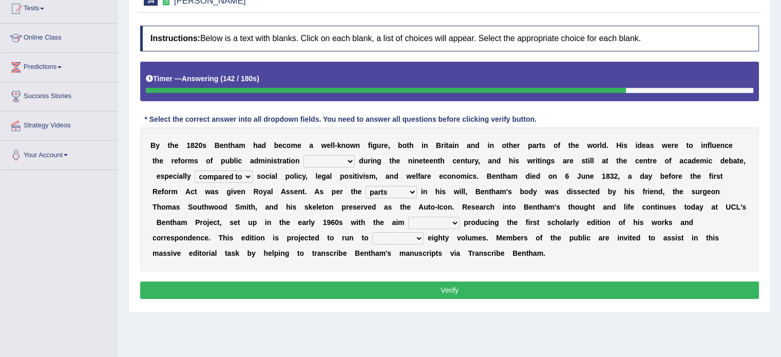
click at [437, 220] on select "for about as of" at bounding box center [433, 223] width 51 height 12
select select "of"
click at [408, 217] on select "for about as of" at bounding box center [433, 223] width 51 height 12
click at [385, 238] on select "mostly almost just some" at bounding box center [397, 238] width 51 height 12
select select "almost"
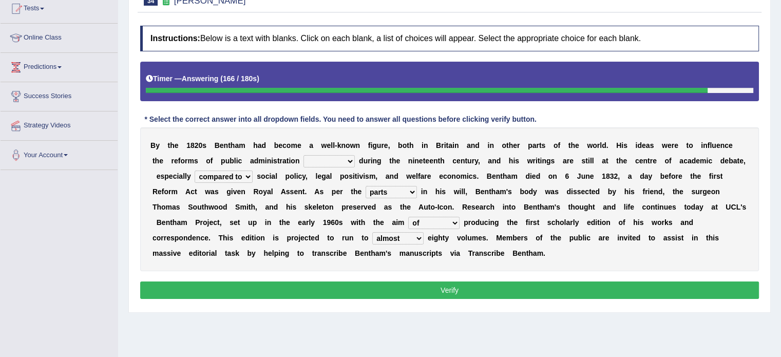
click at [372, 232] on select "mostly almost just some" at bounding box center [397, 238] width 51 height 12
click at [340, 156] on select "made caused taken happened" at bounding box center [328, 161] width 51 height 12
select select "happened"
click at [303, 155] on select "made caused taken happened" at bounding box center [328, 161] width 51 height 12
click at [371, 294] on button "Verify" at bounding box center [449, 289] width 619 height 17
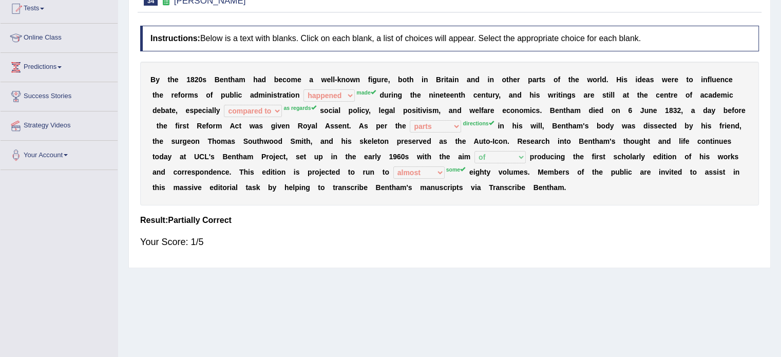
scroll to position [0, 0]
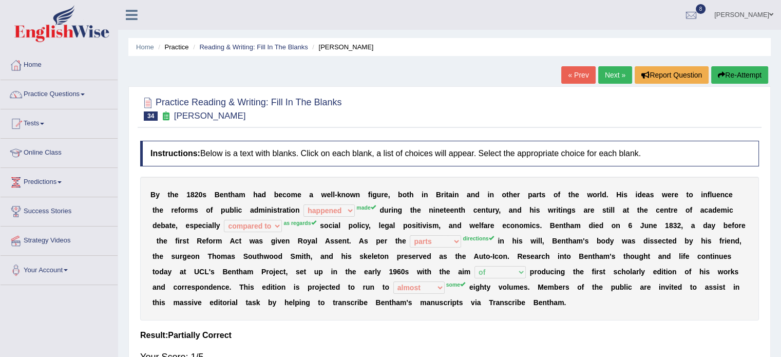
click at [746, 76] on button "Re-Attempt" at bounding box center [739, 74] width 57 height 17
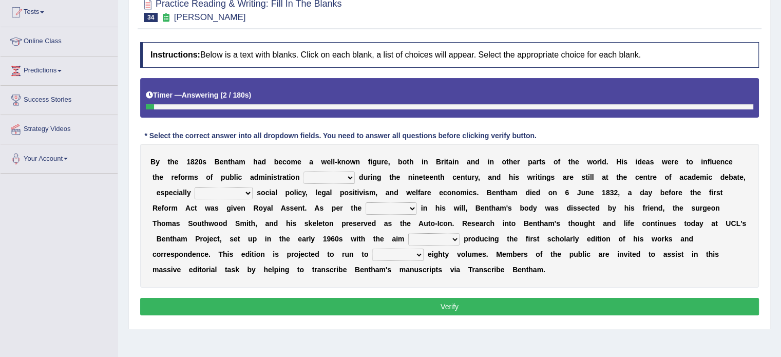
click at [318, 173] on select "made caused taken happened" at bounding box center [328, 177] width 51 height 12
select select "made"
click at [303, 171] on select "made caused taken happened" at bounding box center [328, 177] width 51 height 12
click at [331, 177] on select "made caused taken happened" at bounding box center [328, 177] width 51 height 12
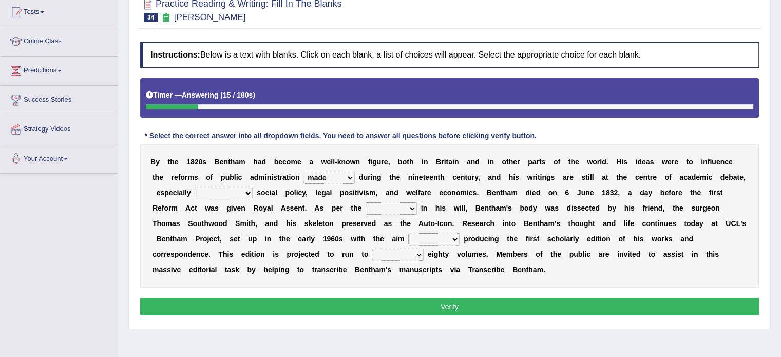
click at [229, 187] on select "as regards compared to as long as in case of" at bounding box center [224, 193] width 58 height 12
select select "as regards"
click at [195, 187] on select "as regards compared to as long as in case of" at bounding box center [224, 193] width 58 height 12
click at [378, 208] on select "directions parts categories levels" at bounding box center [391, 208] width 51 height 12
select select "directions"
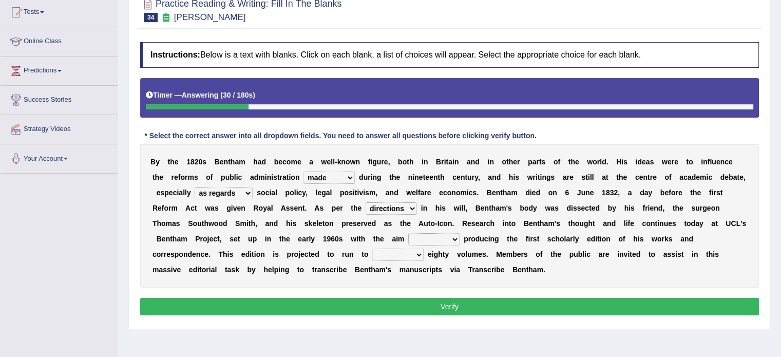
click at [366, 202] on select "directions parts categories levels" at bounding box center [391, 208] width 51 height 12
click at [431, 238] on select "for about as of" at bounding box center [433, 239] width 51 height 12
select select "of"
click at [408, 233] on select "for about as of" at bounding box center [433, 239] width 51 height 12
click at [404, 255] on select "mostly almost just some" at bounding box center [397, 255] width 51 height 12
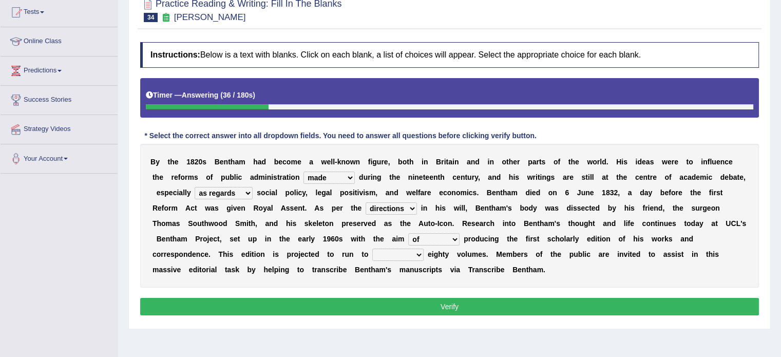
select select "some"
click at [372, 249] on select "mostly almost just some" at bounding box center [397, 255] width 51 height 12
click at [395, 313] on button "Verify" at bounding box center [449, 306] width 619 height 17
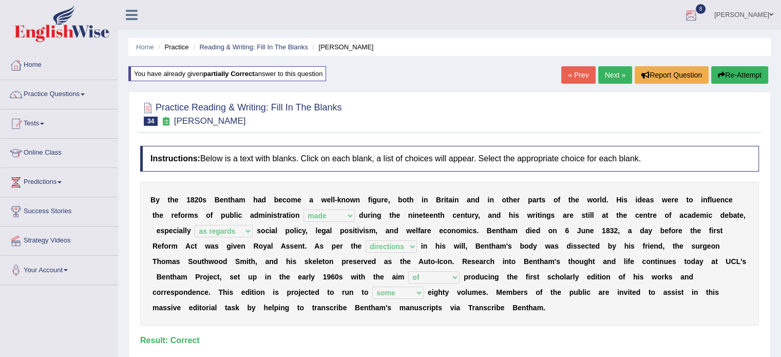
click at [611, 78] on link "Next »" at bounding box center [615, 74] width 34 height 17
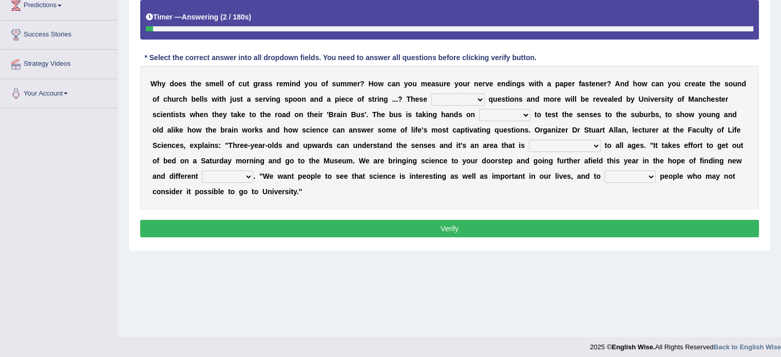
scroll to position [177, 0]
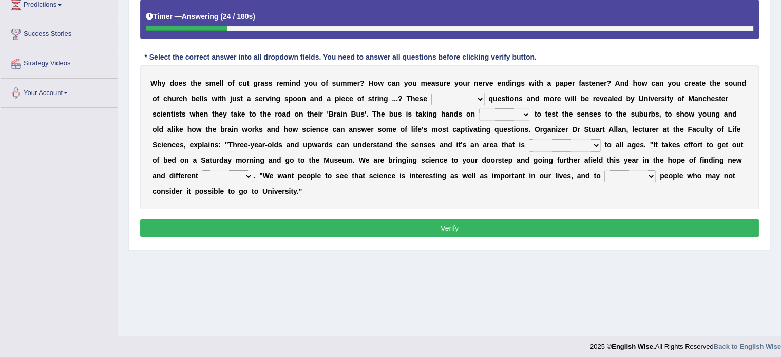
click at [462, 98] on select "fascinating unattended gratuitous underlying" at bounding box center [457, 99] width 53 height 12
select select "unattended"
click at [431, 93] on select "fascinating unattended gratuitous underlying" at bounding box center [457, 99] width 53 height 12
click at [495, 110] on select "activities mages facets revenues" at bounding box center [504, 114] width 51 height 12
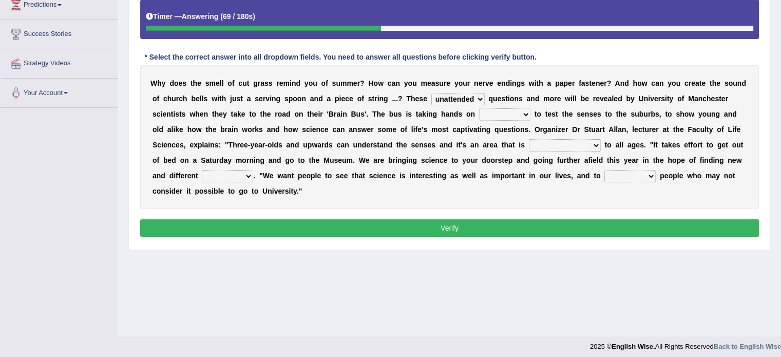
click at [558, 147] on select "misleading disproportionate intriguing proximal" at bounding box center [565, 145] width 72 height 12
select select "misleading"
click at [529, 139] on select "misleading disproportionate intriguing proximal" at bounding box center [565, 145] width 72 height 12
click at [561, 173] on b "v" at bounding box center [561, 175] width 4 height 8
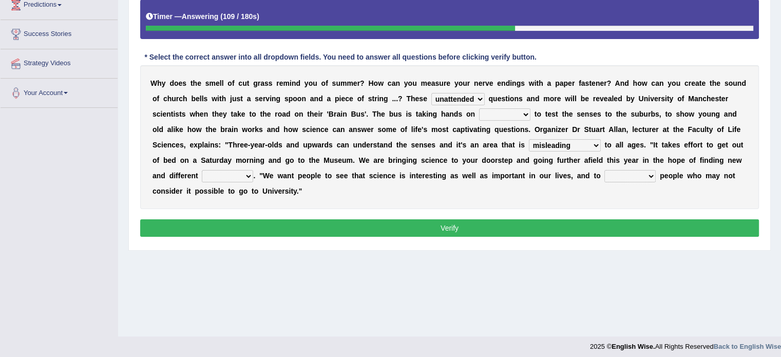
click at [225, 172] on select "groups mobs auditors audiences" at bounding box center [227, 176] width 51 height 12
select select "audiences"
click at [202, 170] on select "groups mobs auditors audiences" at bounding box center [227, 176] width 51 height 12
click at [622, 175] on select "force plead credit encourage" at bounding box center [629, 176] width 51 height 12
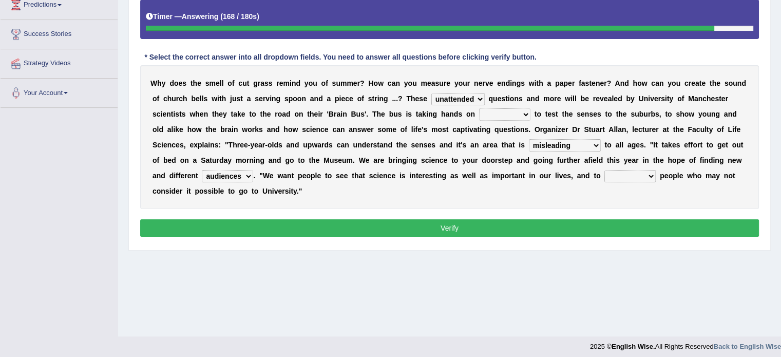
select select "encourage"
click at [604, 170] on select "force plead credit encourage" at bounding box center [629, 176] width 51 height 12
click at [477, 116] on b at bounding box center [477, 114] width 4 height 8
click at [489, 112] on select "activities mages facets revenues" at bounding box center [504, 114] width 51 height 12
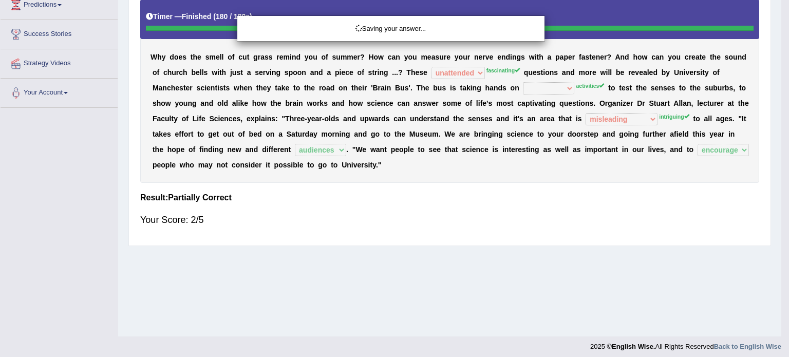
click at [509, 137] on div "Saving your answer..." at bounding box center [394, 178] width 789 height 357
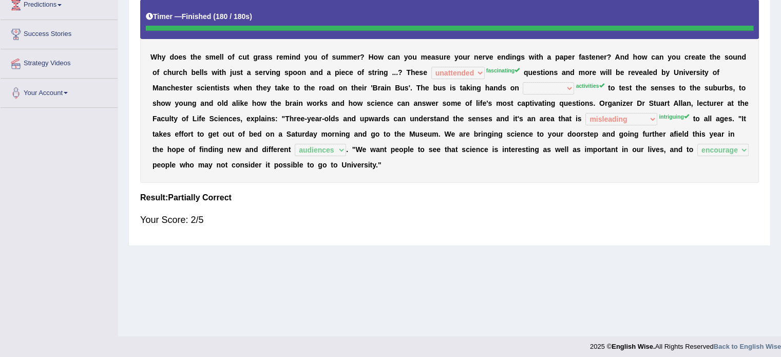
scroll to position [0, 0]
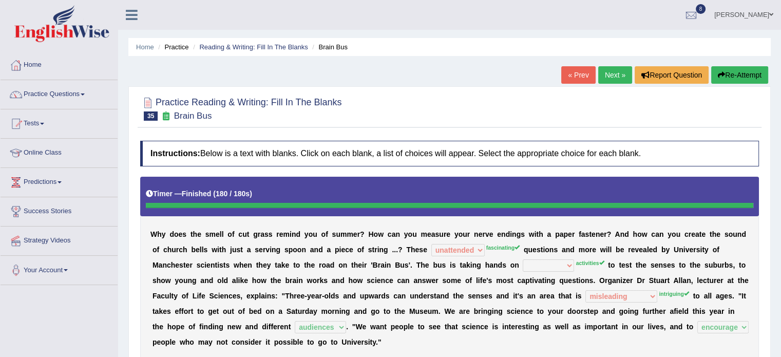
click at [619, 71] on link "Next »" at bounding box center [615, 74] width 34 height 17
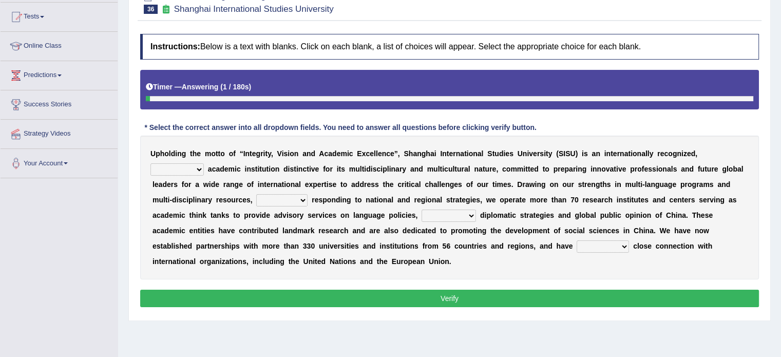
scroll to position [109, 0]
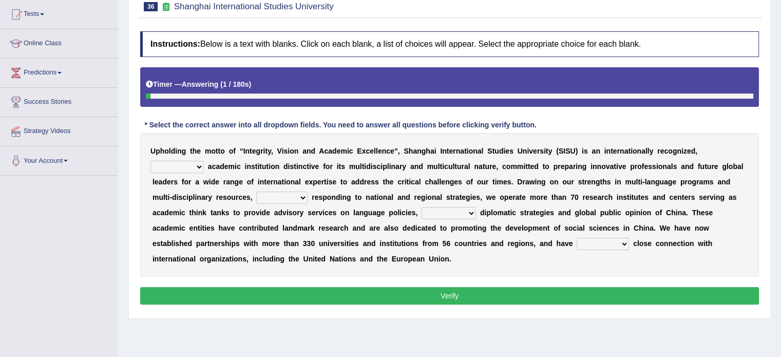
drag, startPoint x: 0, startPoint y: 0, endPoint x: 788, endPoint y: 122, distance: 797.6
click at [780, 122] on html "Toggle navigation Home Practice Questions Speaking Practice Read Aloud Repeat S…" at bounding box center [390, 69] width 781 height 357
click at [188, 162] on select "universal amiable dishonest prestigious" at bounding box center [176, 167] width 53 height 12
select select "prestigious"
click at [150, 161] on select "universal amiable dishonest prestigious" at bounding box center [176, 167] width 53 height 12
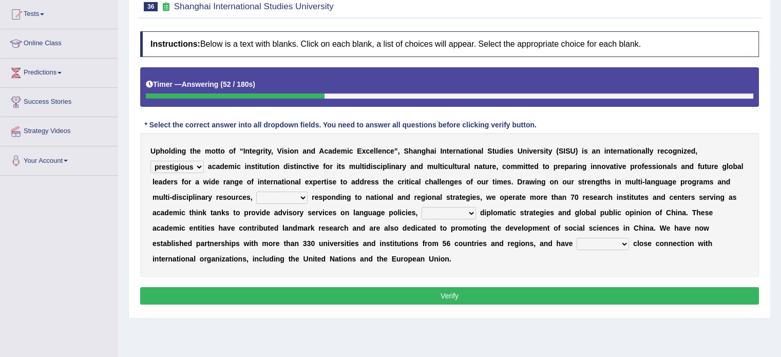
click at [260, 197] on select "of as with while" at bounding box center [281, 198] width 51 height 12
select select "while"
click at [256, 192] on select "of as with while" at bounding box center [281, 198] width 51 height 12
click at [448, 208] on select "city's country's university's province's" at bounding box center [449, 213] width 54 height 12
select select "country's"
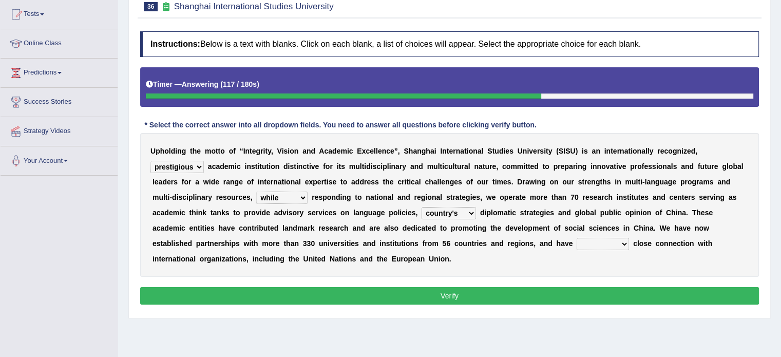
click at [422, 207] on select "city's country's university's province's" at bounding box center [449, 213] width 54 height 12
click at [582, 244] on select "maintained disarmed displaced revised" at bounding box center [603, 244] width 52 height 12
select select "maintained"
click at [577, 238] on select "maintained disarmed displaced revised" at bounding box center [603, 244] width 52 height 12
click at [462, 209] on select "city's country's university's province's" at bounding box center [449, 213] width 54 height 12
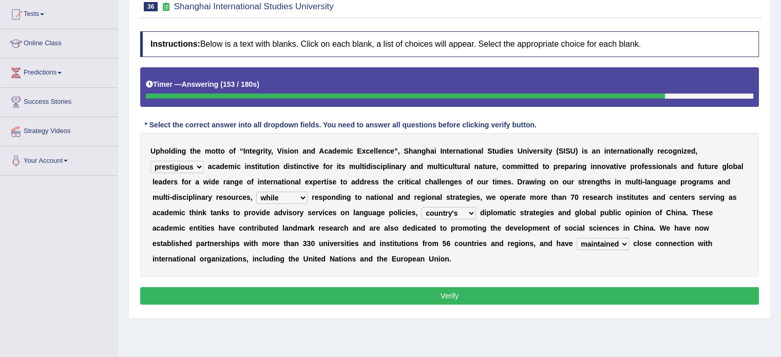
click at [492, 247] on div "U p h o l d i n g t h e m o t t o o f “ I n t e g r i t y , V i s i o n a n d A…" at bounding box center [449, 205] width 619 height 144
click at [483, 295] on button "Verify" at bounding box center [449, 295] width 619 height 17
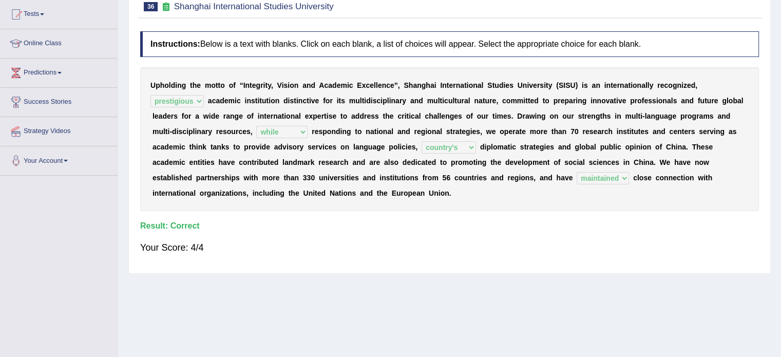
scroll to position [0, 0]
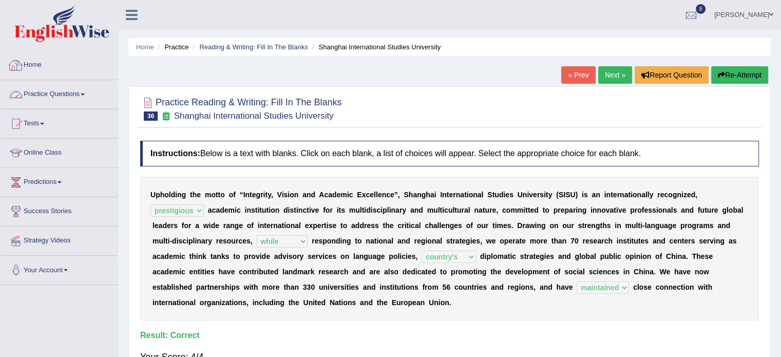
click at [74, 100] on link "Practice Questions" at bounding box center [59, 93] width 117 height 26
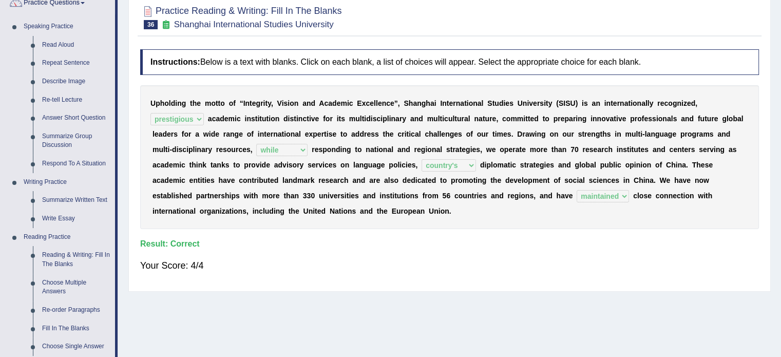
scroll to position [94, 0]
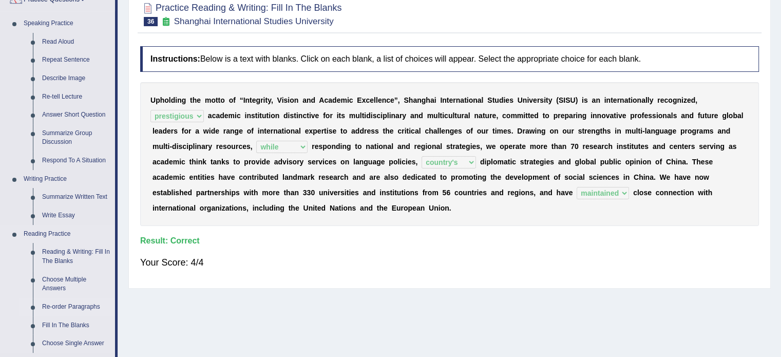
click at [84, 308] on link "Re-order Paragraphs" at bounding box center [76, 307] width 78 height 18
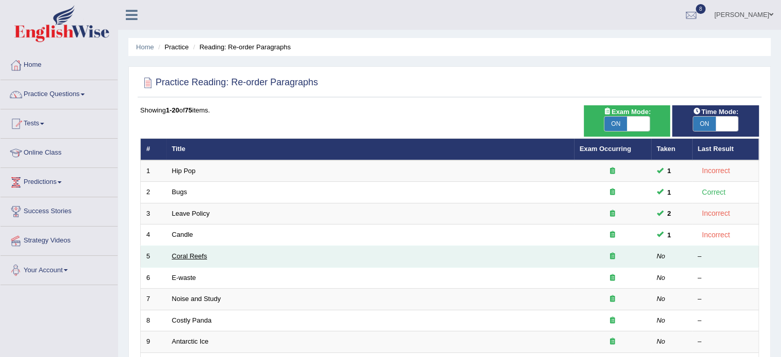
click at [191, 257] on link "Coral Reefs" at bounding box center [189, 256] width 35 height 8
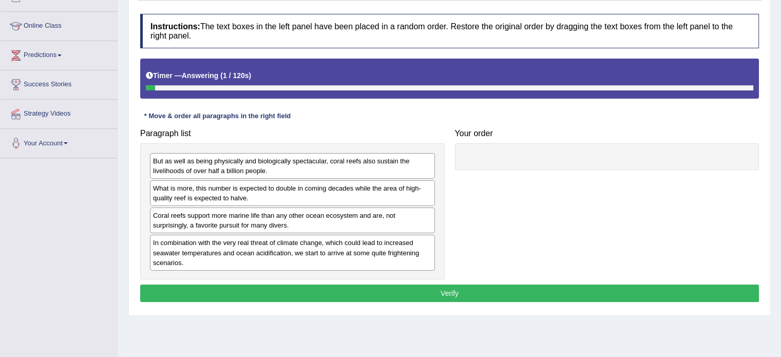
scroll to position [144, 0]
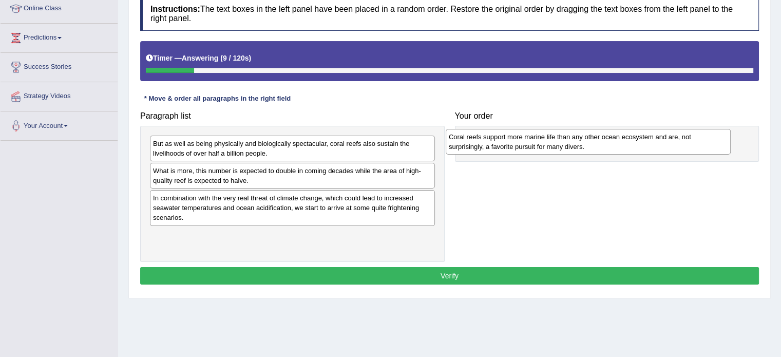
drag, startPoint x: 255, startPoint y: 207, endPoint x: 550, endPoint y: 146, distance: 302.0
click at [550, 146] on div "Coral reefs support more marine life than any other ocean ecosystem and are, no…" at bounding box center [588, 142] width 285 height 26
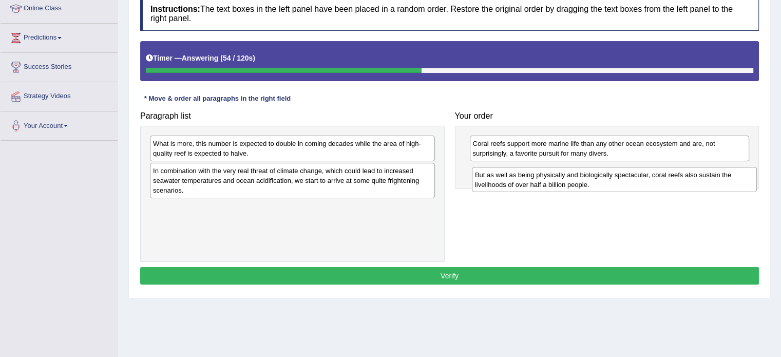
drag, startPoint x: 283, startPoint y: 148, endPoint x: 605, endPoint y: 180, distance: 323.5
click at [605, 180] on div "But as well as being physically and biologically spectacular, coral reefs also …" at bounding box center [614, 180] width 285 height 26
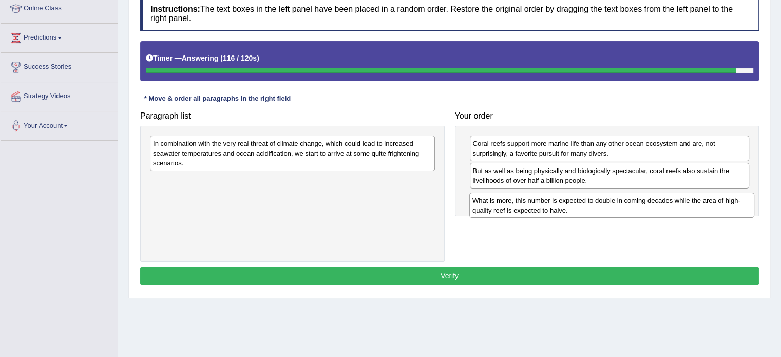
drag, startPoint x: 353, startPoint y: 150, endPoint x: 672, endPoint y: 207, distance: 323.4
click at [672, 207] on div "What is more, this number is expected to double in coming decades while the are…" at bounding box center [611, 206] width 285 height 26
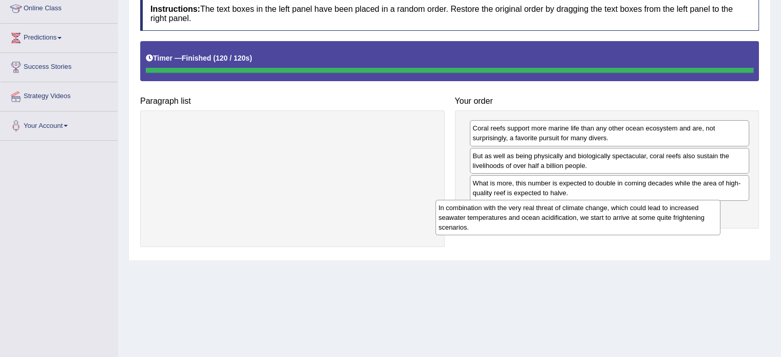
drag, startPoint x: 235, startPoint y: 141, endPoint x: 525, endPoint y: 221, distance: 300.8
click at [525, 221] on div "In combination with the very real threat of climate change, which could lead to…" at bounding box center [577, 217] width 285 height 35
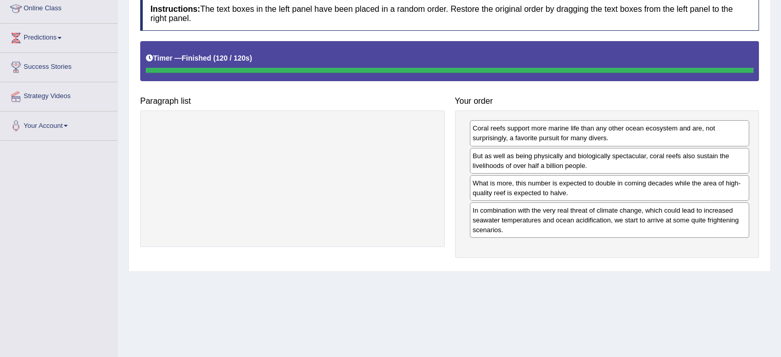
click at [598, 256] on div "Instructions: The text boxes in the left panel have been placed in a random ord…" at bounding box center [450, 128] width 624 height 275
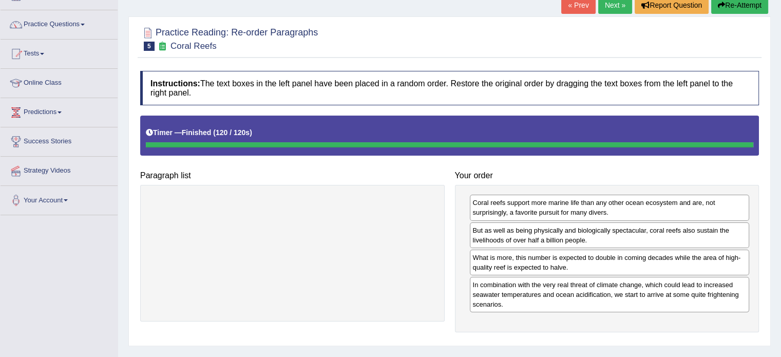
scroll to position [69, 0]
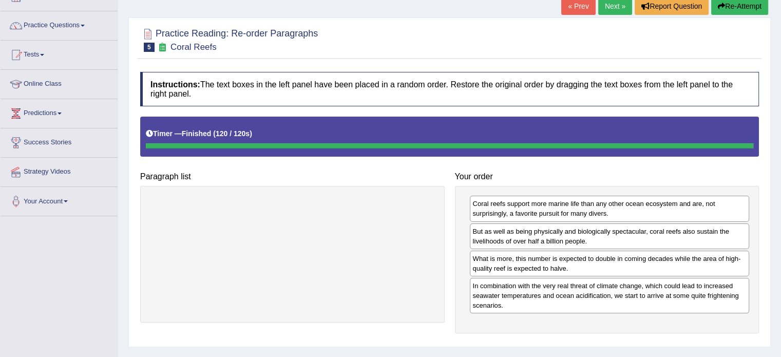
click at [720, 13] on button "Re-Attempt" at bounding box center [739, 5] width 57 height 17
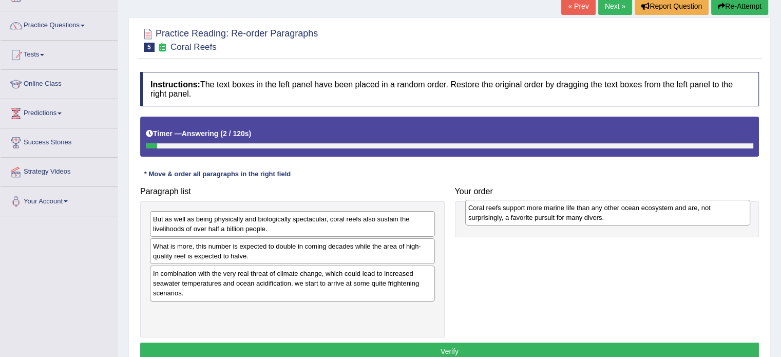
drag, startPoint x: 206, startPoint y: 282, endPoint x: 503, endPoint y: 220, distance: 302.7
click at [503, 220] on div "Coral reefs support more marine life than any other ocean ecosystem and are, no…" at bounding box center [607, 213] width 285 height 26
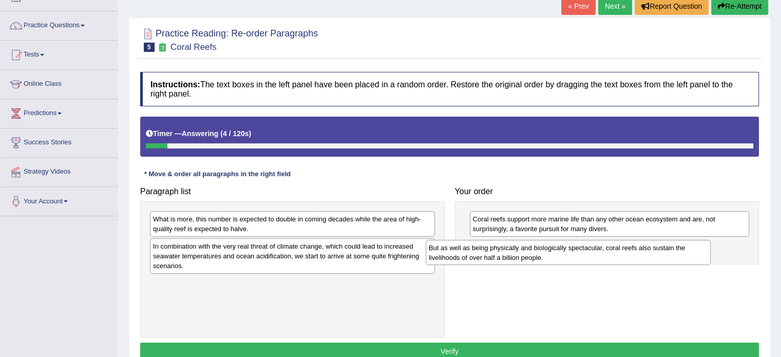
drag, startPoint x: 163, startPoint y: 224, endPoint x: 448, endPoint y: 245, distance: 285.2
click at [448, 245] on div "But as well as being physically and biologically spectacular, coral reefs also …" at bounding box center [568, 253] width 285 height 26
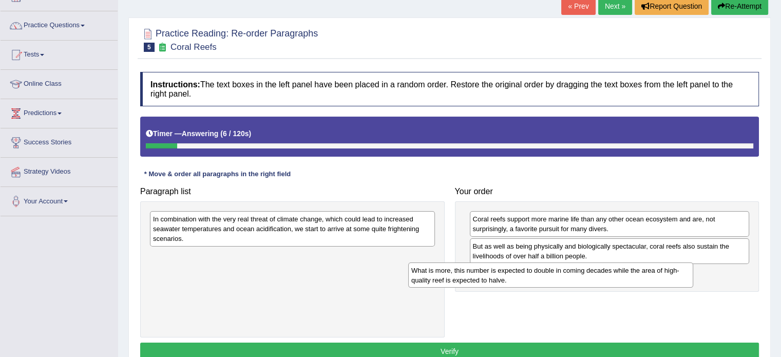
drag, startPoint x: 211, startPoint y: 222, endPoint x: 476, endPoint y: 273, distance: 270.2
click at [476, 273] on div "What is more, this number is expected to double in coming decades while the are…" at bounding box center [550, 275] width 285 height 26
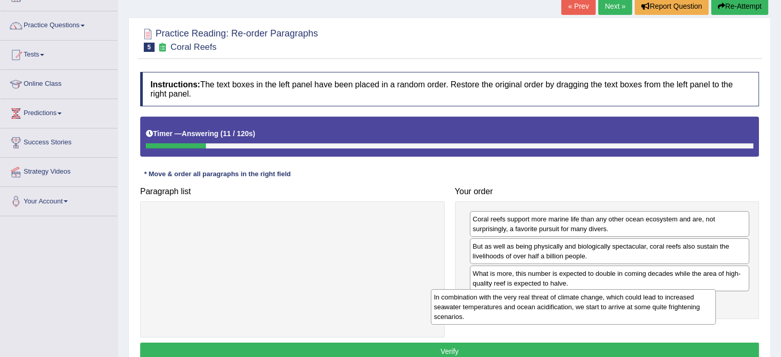
drag, startPoint x: 253, startPoint y: 222, endPoint x: 533, endPoint y: 298, distance: 290.6
click at [533, 298] on div "In combination with the very real threat of climate change, which could lead to…" at bounding box center [573, 306] width 285 height 35
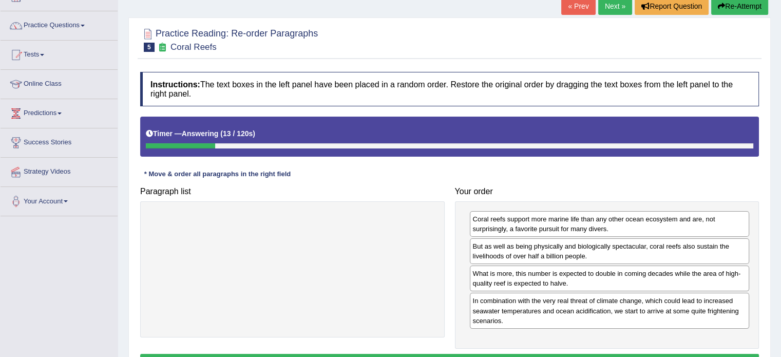
click at [487, 354] on button "Verify" at bounding box center [449, 362] width 619 height 17
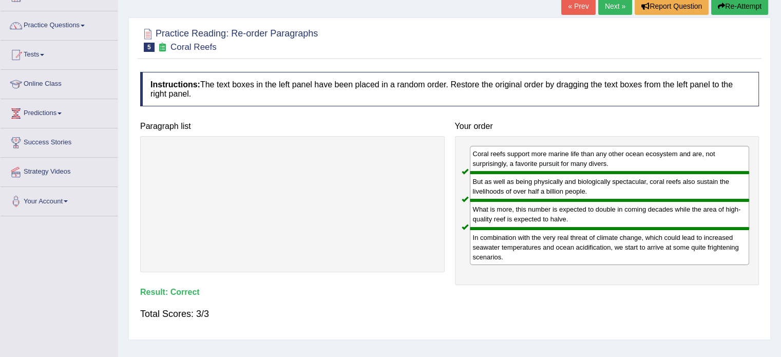
click at [615, 6] on link "Next »" at bounding box center [615, 5] width 34 height 17
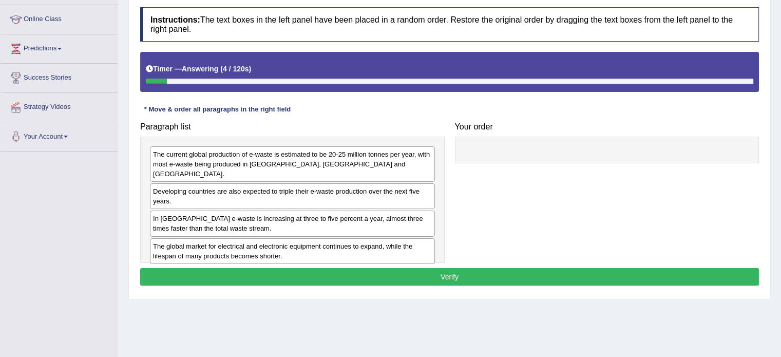
scroll to position [135, 0]
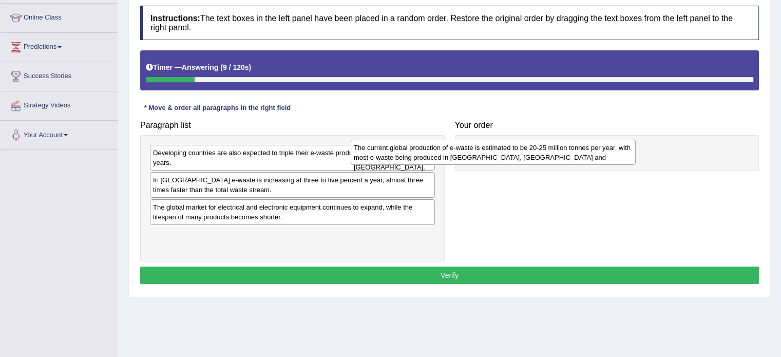
drag, startPoint x: 378, startPoint y: 165, endPoint x: 579, endPoint y: 160, distance: 200.8
click at [579, 160] on div "The current global production of e-waste is estimated to be 20-25 million tonne…" at bounding box center [493, 153] width 285 height 26
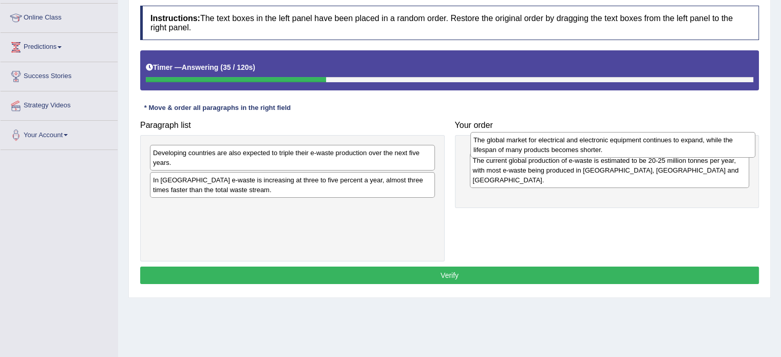
drag, startPoint x: 284, startPoint y: 217, endPoint x: 605, endPoint y: 150, distance: 327.3
click at [605, 150] on div "The global market for electrical and electronic equipment continues to expand, …" at bounding box center [612, 145] width 285 height 26
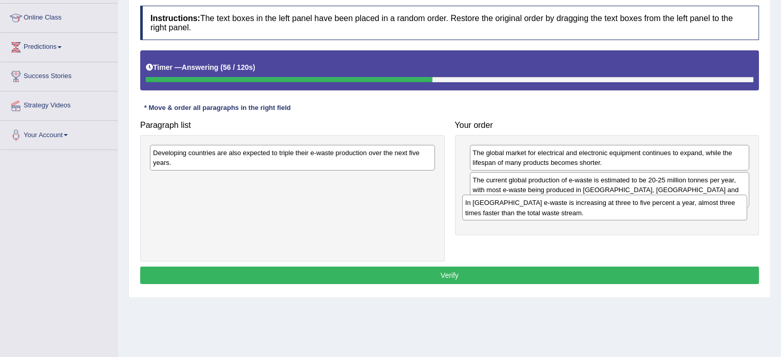
drag, startPoint x: 286, startPoint y: 184, endPoint x: 598, endPoint y: 207, distance: 313.0
click at [598, 207] on div "In [GEOGRAPHIC_DATA] e-waste is increasing at three to five percent a year, alm…" at bounding box center [604, 208] width 285 height 26
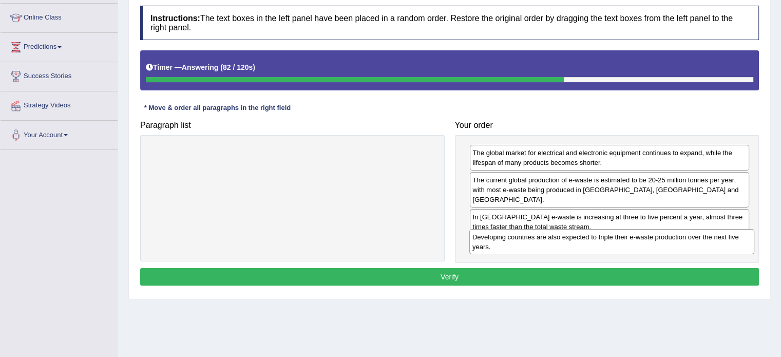
drag, startPoint x: 342, startPoint y: 155, endPoint x: 662, endPoint y: 239, distance: 330.3
click at [662, 239] on div "Developing countries are also expected to triple their e-waste production over …" at bounding box center [611, 242] width 285 height 26
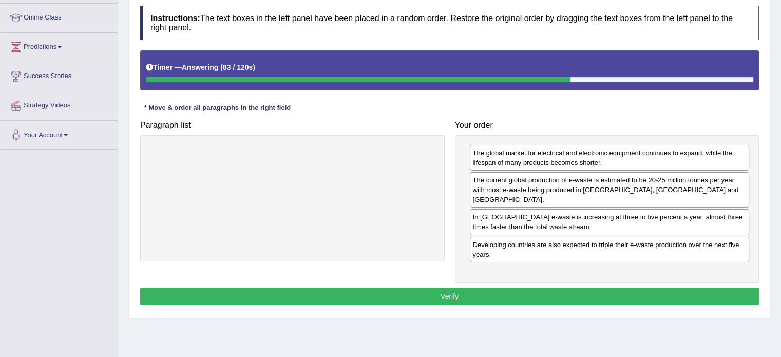
click at [545, 288] on button "Verify" at bounding box center [449, 296] width 619 height 17
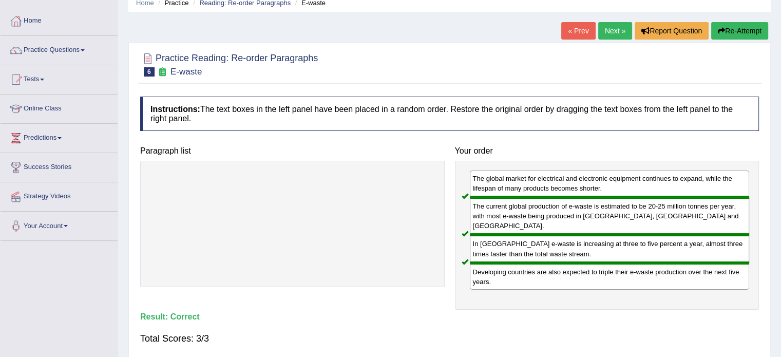
scroll to position [0, 0]
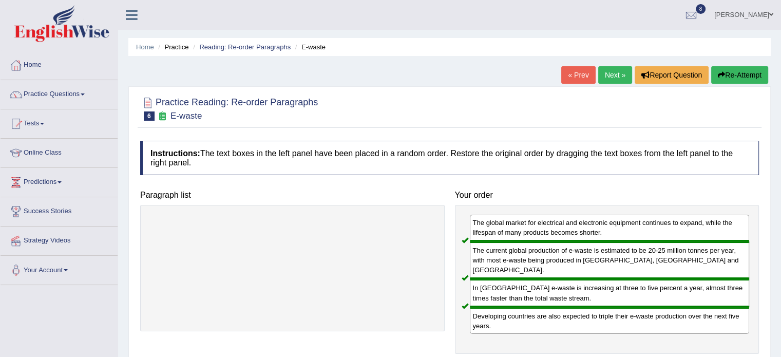
click at [610, 77] on link "Next »" at bounding box center [615, 74] width 34 height 17
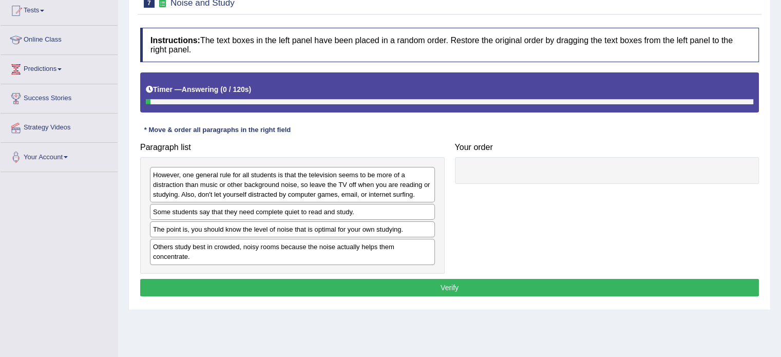
click at [780, 156] on html "Toggle navigation Home Practice Questions Speaking Practice Read Aloud Repeat S…" at bounding box center [390, 65] width 781 height 357
click at [206, 211] on div "Some students say that they need complete quiet to read and study." at bounding box center [292, 212] width 285 height 16
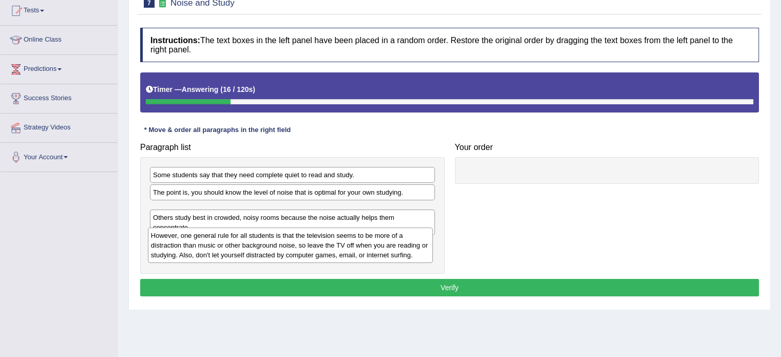
drag, startPoint x: 203, startPoint y: 183, endPoint x: 200, endPoint y: 243, distance: 59.7
click at [200, 243] on div "However, one general rule for all students is that the television seems to be m…" at bounding box center [290, 244] width 285 height 35
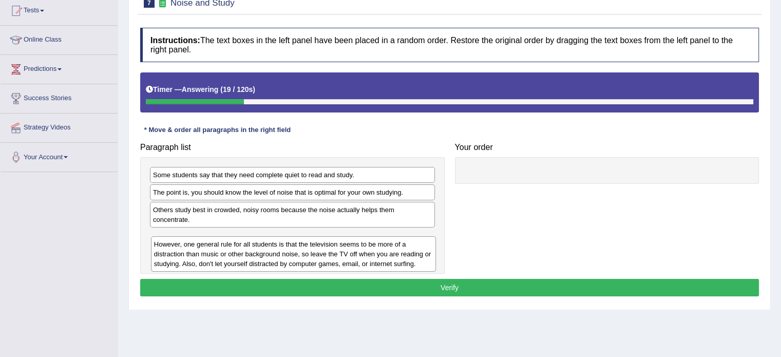
drag, startPoint x: 197, startPoint y: 216, endPoint x: 198, endPoint y: 251, distance: 34.9
click at [198, 251] on div "However, one general rule for all students is that the television seems to be m…" at bounding box center [293, 253] width 285 height 35
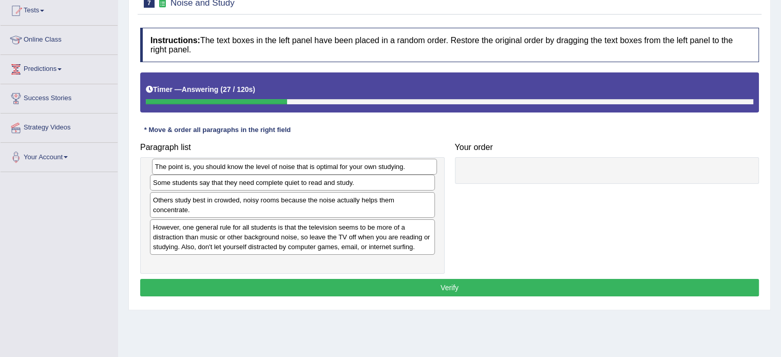
drag, startPoint x: 193, startPoint y: 196, endPoint x: 195, endPoint y: 171, distance: 24.7
click at [195, 171] on div "The point is, you should know the level of noise that is optimal for your own s…" at bounding box center [294, 167] width 285 height 16
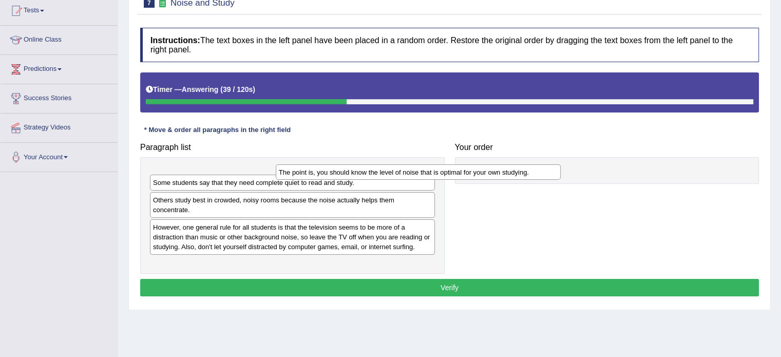
drag, startPoint x: 342, startPoint y: 170, endPoint x: 499, endPoint y: 166, distance: 156.1
click at [499, 166] on div "The point is, you should know the level of noise that is optimal for your own s…" at bounding box center [418, 172] width 285 height 16
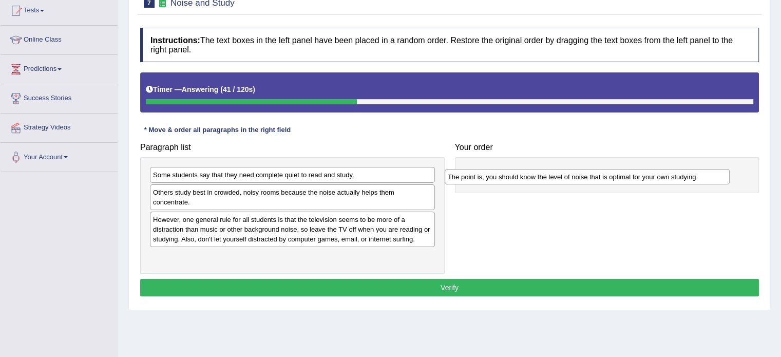
drag, startPoint x: 302, startPoint y: 173, endPoint x: 600, endPoint y: 173, distance: 297.8
click at [600, 173] on div "The point is, you should know the level of noise that is optimal for your own s…" at bounding box center [587, 177] width 285 height 16
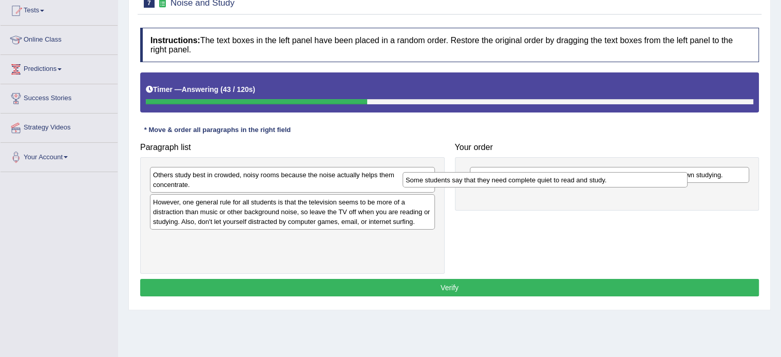
drag, startPoint x: 298, startPoint y: 173, endPoint x: 557, endPoint y: 180, distance: 258.9
click at [557, 180] on div "Some students say that they need complete quiet to read and study." at bounding box center [545, 180] width 285 height 16
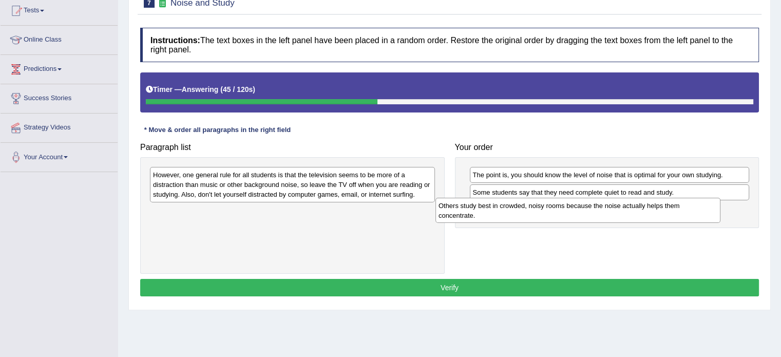
drag, startPoint x: 247, startPoint y: 174, endPoint x: 536, endPoint y: 200, distance: 290.3
click at [536, 200] on div "Others study best in crowded, noisy rooms because the noise actually helps them…" at bounding box center [577, 211] width 285 height 26
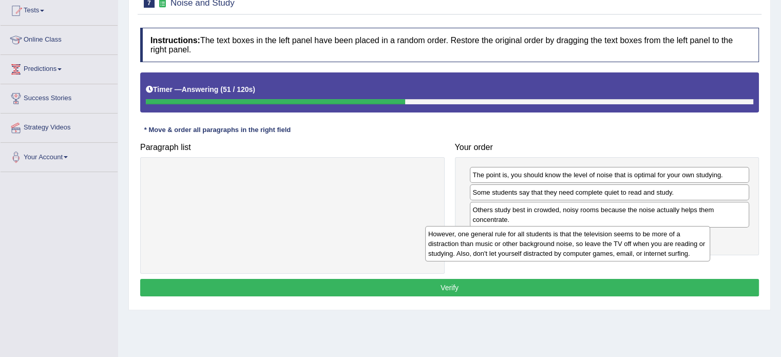
drag, startPoint x: 259, startPoint y: 177, endPoint x: 534, endPoint y: 236, distance: 281.5
click at [534, 236] on div "However, one general rule for all students is that the television seems to be m…" at bounding box center [567, 243] width 285 height 35
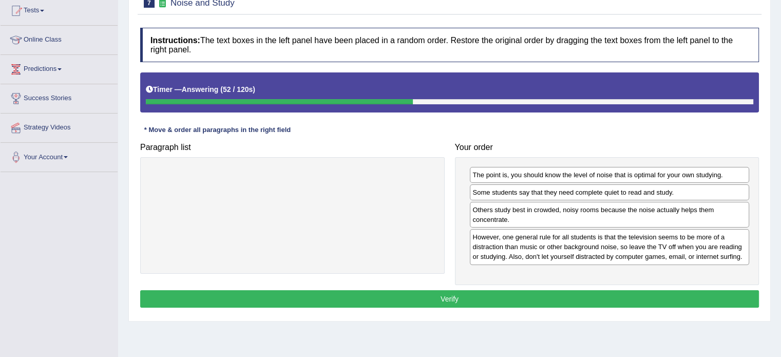
click at [435, 291] on button "Verify" at bounding box center [449, 298] width 619 height 17
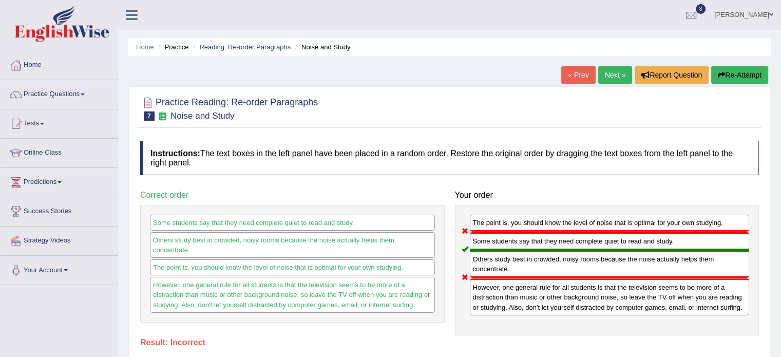
click at [609, 69] on link "Next »" at bounding box center [615, 74] width 34 height 17
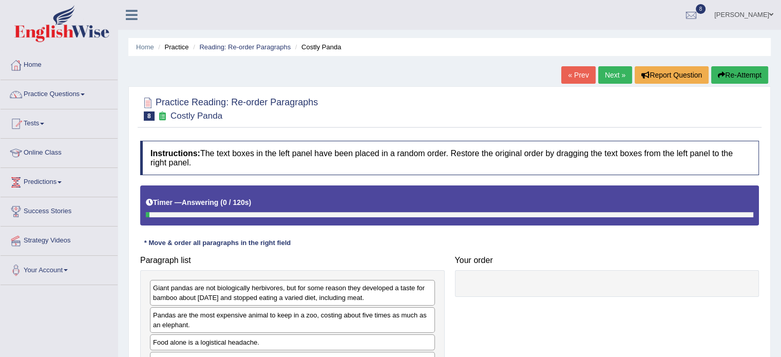
scroll to position [134, 0]
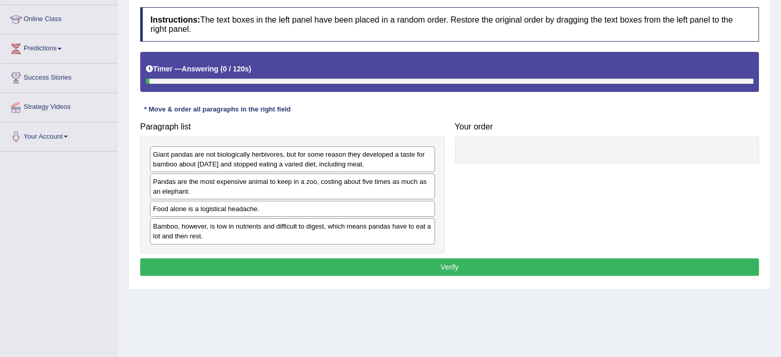
drag, startPoint x: 0, startPoint y: 0, endPoint x: 788, endPoint y: 179, distance: 808.3
click at [780, 179] on html "Toggle navigation Home Practice Questions Speaking Practice Read Aloud Repeat S…" at bounding box center [390, 44] width 781 height 357
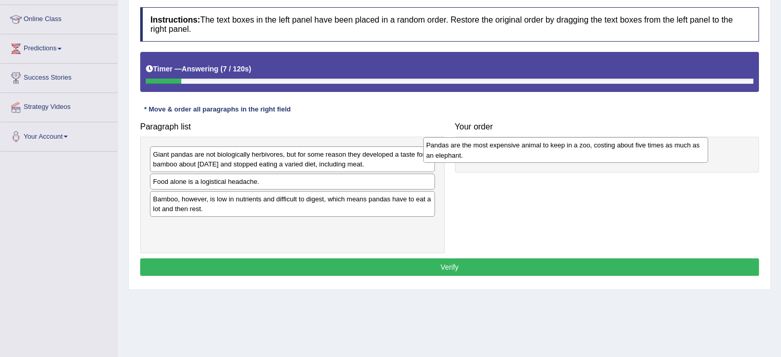
drag, startPoint x: 308, startPoint y: 184, endPoint x: 591, endPoint y: 149, distance: 285.1
click at [591, 149] on div "Pandas are the most expensive animal to keep in a zoo, costing about five times…" at bounding box center [565, 150] width 285 height 26
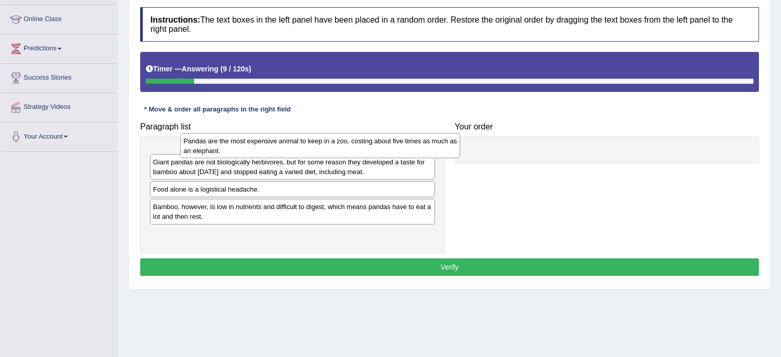
drag, startPoint x: 584, startPoint y: 166, endPoint x: 292, endPoint y: 152, distance: 292.0
click at [292, 152] on div "Pandas are the most expensive animal to keep in a zoo, costing about five times…" at bounding box center [320, 146] width 280 height 26
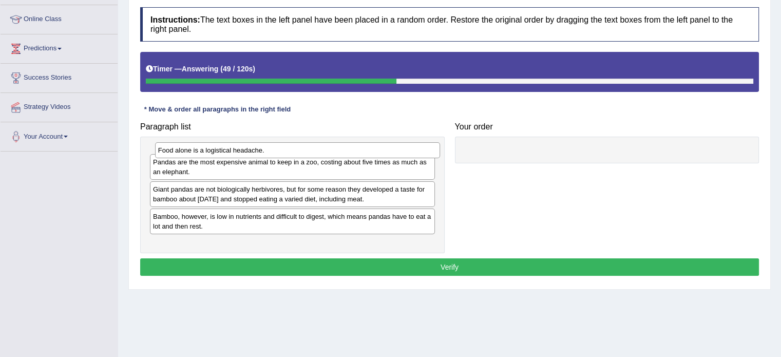
drag, startPoint x: 200, startPoint y: 211, endPoint x: 205, endPoint y: 152, distance: 58.2
click at [205, 152] on div "Food alone is a logistical headache." at bounding box center [297, 150] width 285 height 16
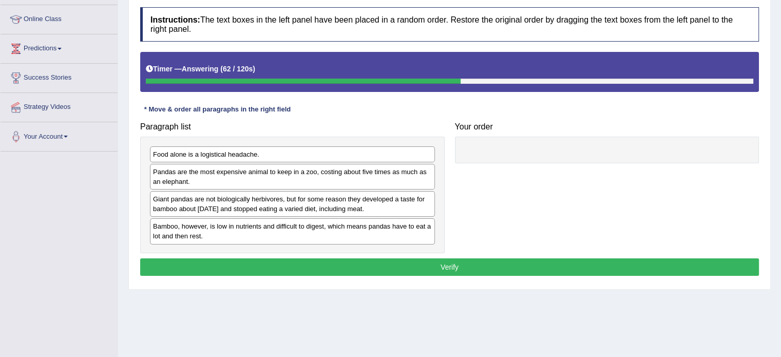
click at [222, 154] on div "Food alone is a logistical headache." at bounding box center [292, 154] width 285 height 16
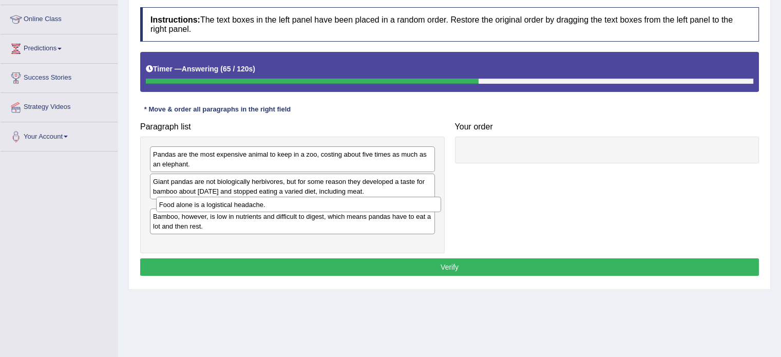
drag, startPoint x: 222, startPoint y: 154, endPoint x: 228, endPoint y: 204, distance: 50.7
click at [228, 204] on div "Food alone is a logistical headache." at bounding box center [298, 205] width 285 height 16
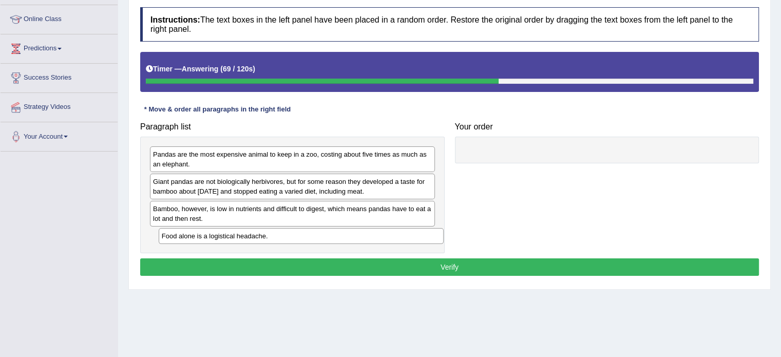
drag, startPoint x: 210, startPoint y: 205, endPoint x: 216, endPoint y: 234, distance: 29.4
click at [216, 234] on div "Food alone is a logistical headache." at bounding box center [301, 236] width 285 height 16
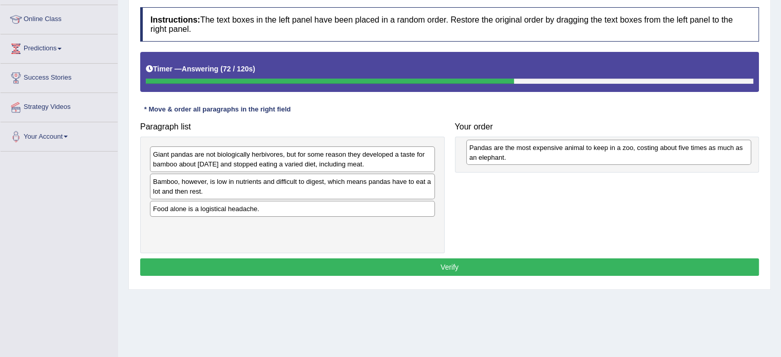
drag, startPoint x: 251, startPoint y: 154, endPoint x: 566, endPoint y: 147, distance: 315.3
click at [566, 147] on div "Pandas are the most expensive animal to keep in a zoo, costing about five times…" at bounding box center [608, 153] width 285 height 26
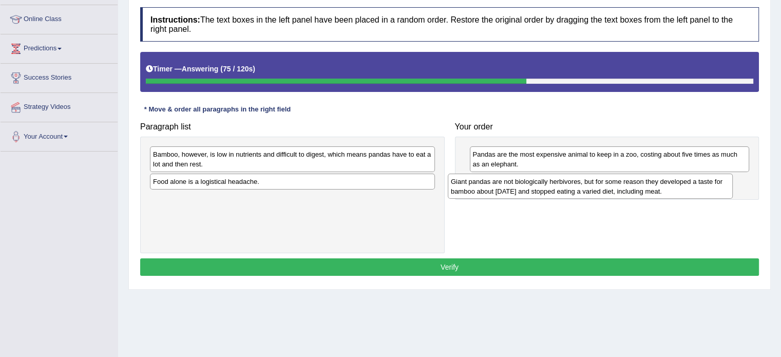
drag, startPoint x: 218, startPoint y: 151, endPoint x: 517, endPoint y: 178, distance: 300.5
click at [517, 178] on div "Giant pandas are not biologically herbivores, but for some reason they develope…" at bounding box center [590, 187] width 285 height 26
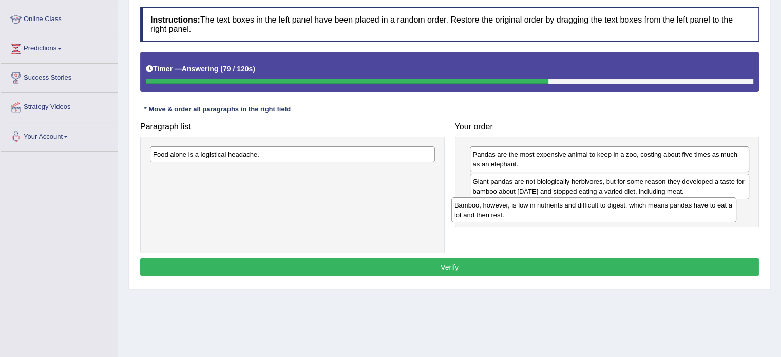
drag, startPoint x: 245, startPoint y: 158, endPoint x: 547, endPoint y: 209, distance: 305.7
click at [547, 209] on div "Bamboo, however, is low in nutrients and difficult to digest, which means panda…" at bounding box center [593, 210] width 285 height 26
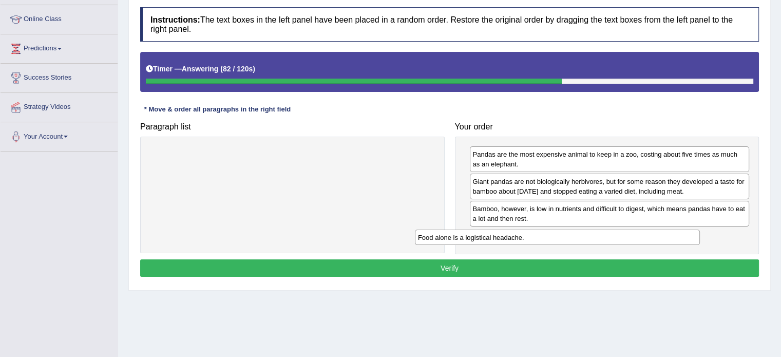
drag, startPoint x: 207, startPoint y: 153, endPoint x: 476, endPoint y: 236, distance: 281.1
click at [476, 236] on div "Food alone is a logistical headache." at bounding box center [557, 238] width 285 height 16
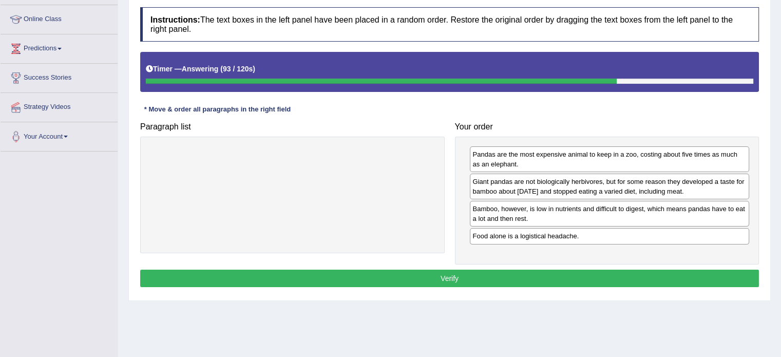
click at [509, 236] on div "Food alone is a logistical headache." at bounding box center [610, 236] width 280 height 16
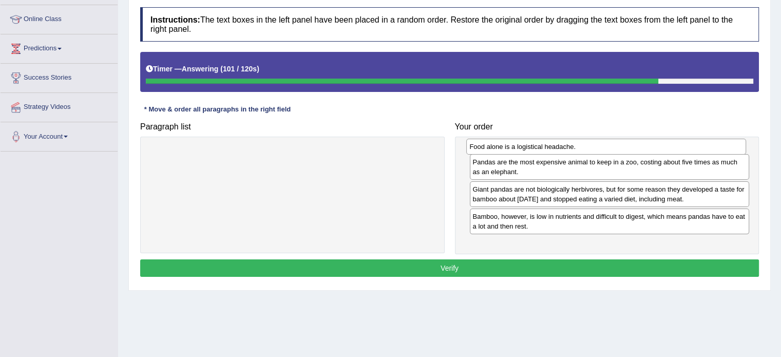
drag, startPoint x: 506, startPoint y: 234, endPoint x: 503, endPoint y: 145, distance: 88.9
click at [503, 145] on div "Food alone is a logistical headache." at bounding box center [606, 147] width 280 height 16
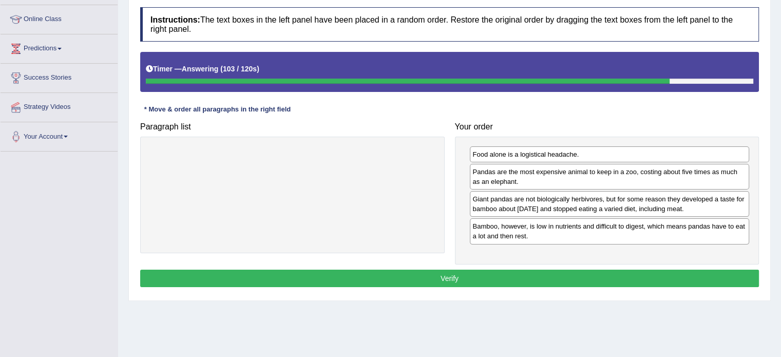
click at [451, 270] on button "Verify" at bounding box center [449, 278] width 619 height 17
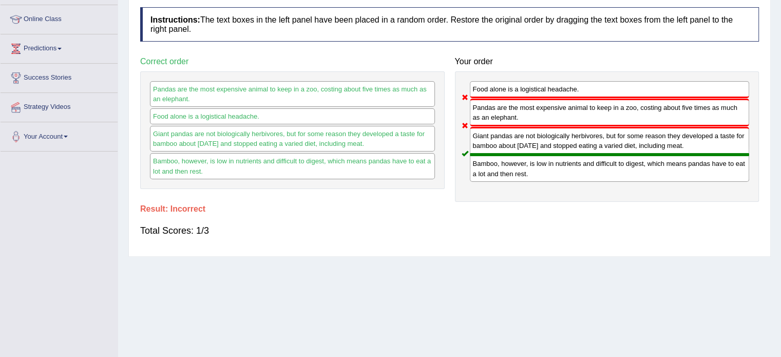
scroll to position [0, 0]
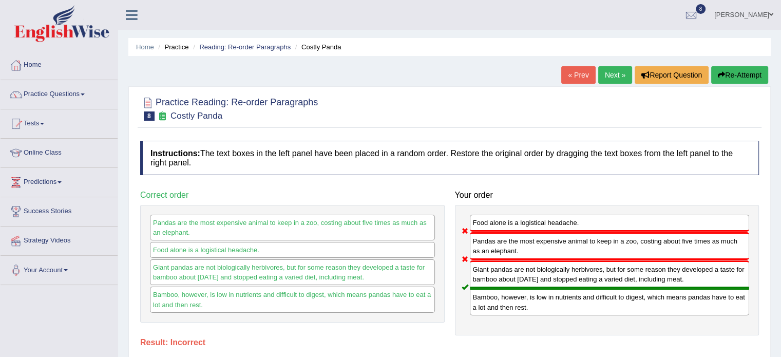
click at [606, 75] on link "Next »" at bounding box center [615, 74] width 34 height 17
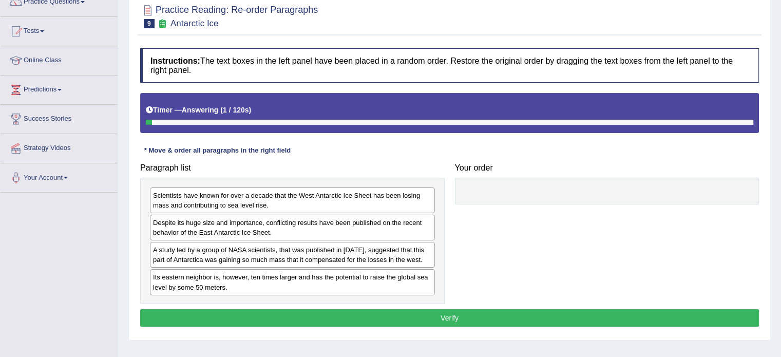
scroll to position [93, 0]
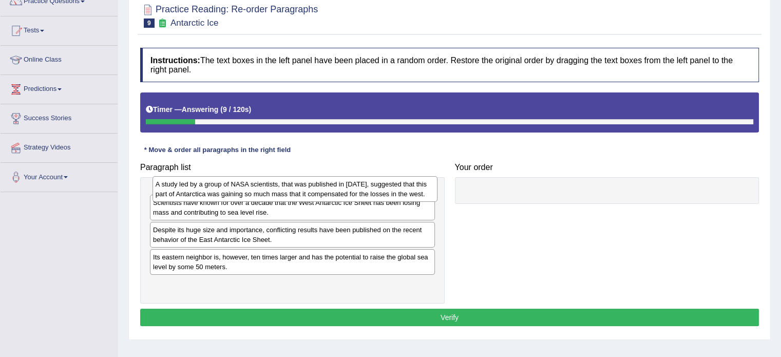
drag, startPoint x: 264, startPoint y: 251, endPoint x: 266, endPoint y: 186, distance: 64.7
click at [266, 186] on div "A study led by a group of NASA scientists, that was published in [DATE], sugges…" at bounding box center [294, 189] width 285 height 26
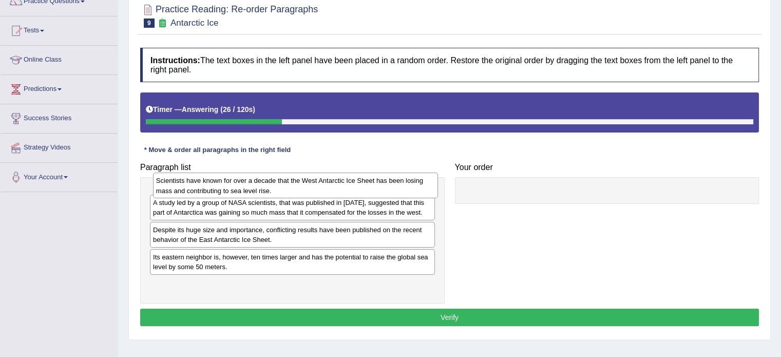
drag, startPoint x: 241, startPoint y: 222, endPoint x: 244, endPoint y: 182, distance: 40.7
click at [244, 182] on div "Scientists have known for over a decade that the West Antarctic Ice Sheet has b…" at bounding box center [295, 186] width 285 height 26
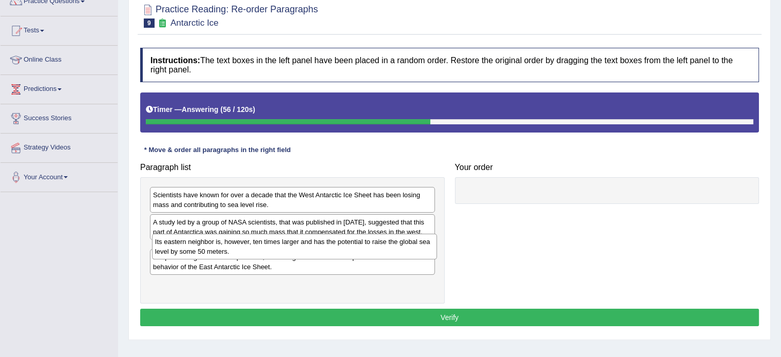
drag, startPoint x: 202, startPoint y: 282, endPoint x: 204, endPoint y: 248, distance: 34.0
click at [204, 248] on div "Its eastern neighbor is, however, ten times larger and has the potential to rai…" at bounding box center [294, 247] width 285 height 26
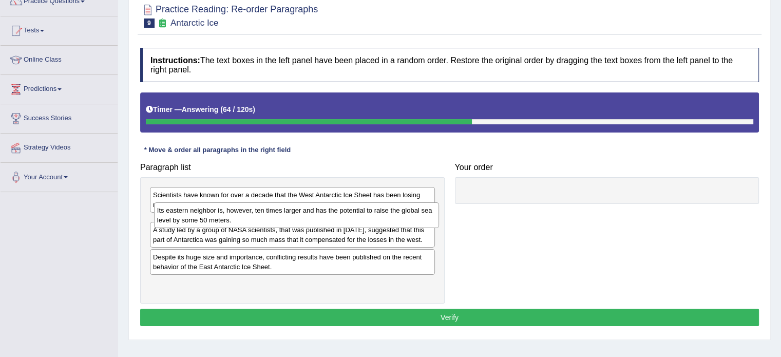
drag, startPoint x: 260, startPoint y: 263, endPoint x: 264, endPoint y: 224, distance: 38.7
click at [264, 224] on div "Its eastern neighbor is, however, ten times larger and has the potential to rai…" at bounding box center [296, 215] width 285 height 26
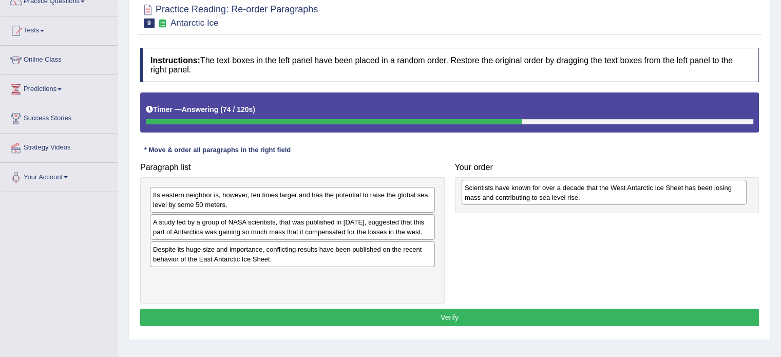
drag, startPoint x: 243, startPoint y: 198, endPoint x: 552, endPoint y: 188, distance: 309.8
click at [552, 188] on div "Scientists have known for over a decade that the West Antarctic Ice Sheet has b…" at bounding box center [604, 193] width 285 height 26
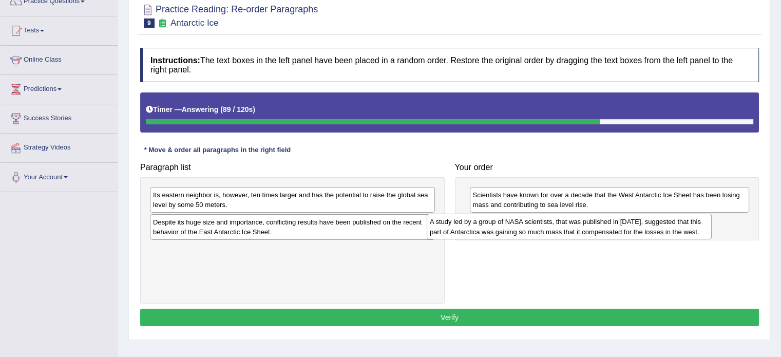
drag, startPoint x: 204, startPoint y: 227, endPoint x: 480, endPoint y: 227, distance: 275.7
click at [480, 227] on div "A study led by a group of NASA scientists, that was published in 2015, suggeste…" at bounding box center [569, 227] width 285 height 26
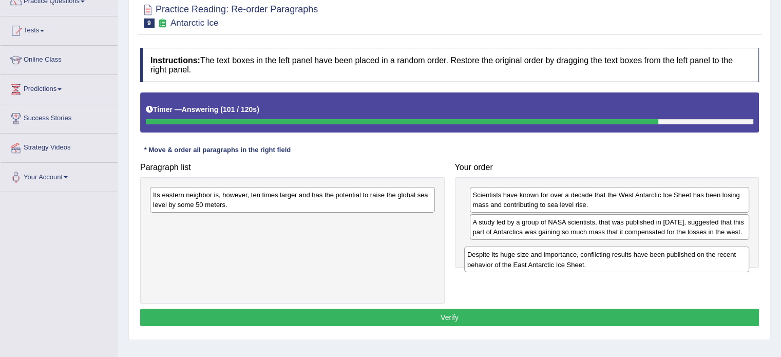
drag, startPoint x: 261, startPoint y: 227, endPoint x: 566, endPoint y: 254, distance: 306.7
click at [566, 254] on div "Despite its huge size and importance, conflicting results have been published o…" at bounding box center [606, 259] width 285 height 26
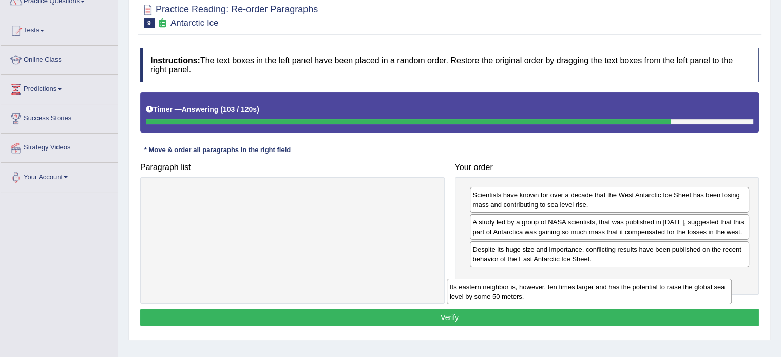
drag, startPoint x: 301, startPoint y: 199, endPoint x: 602, endPoint y: 283, distance: 312.6
click at [602, 283] on div "Its eastern neighbor is, however, ten times larger and has the potential to rai…" at bounding box center [589, 292] width 285 height 26
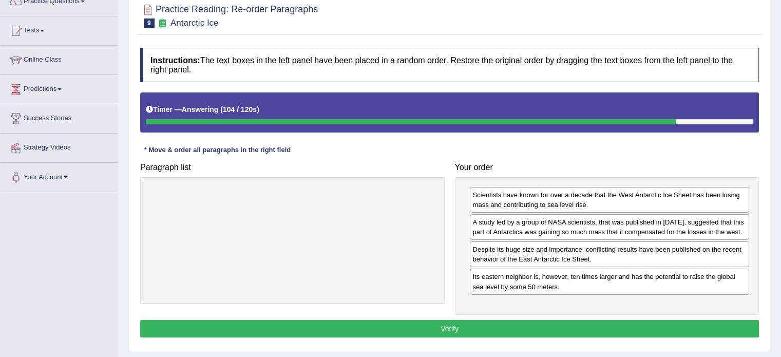
click at [542, 315] on div "Instructions: The text boxes in the left panel have been placed in a random ord…" at bounding box center [450, 194] width 624 height 303
click at [542, 320] on button "Verify" at bounding box center [449, 328] width 619 height 17
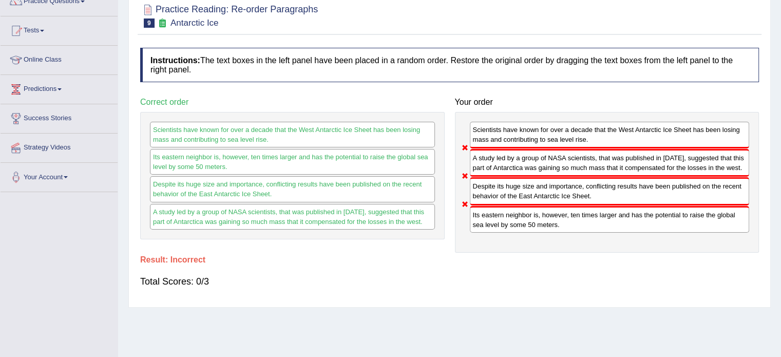
scroll to position [0, 0]
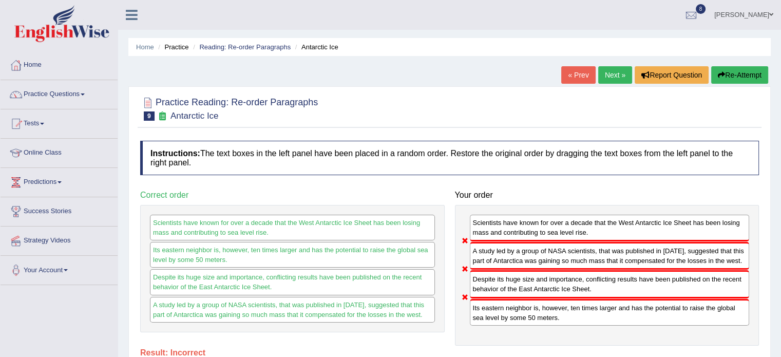
click at [730, 74] on button "Re-Attempt" at bounding box center [739, 74] width 57 height 17
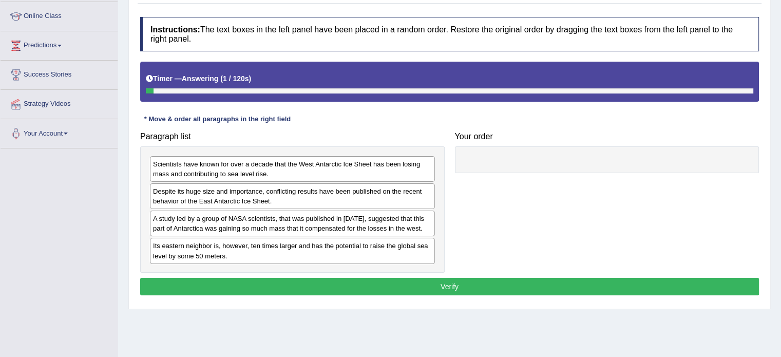
scroll to position [141, 0]
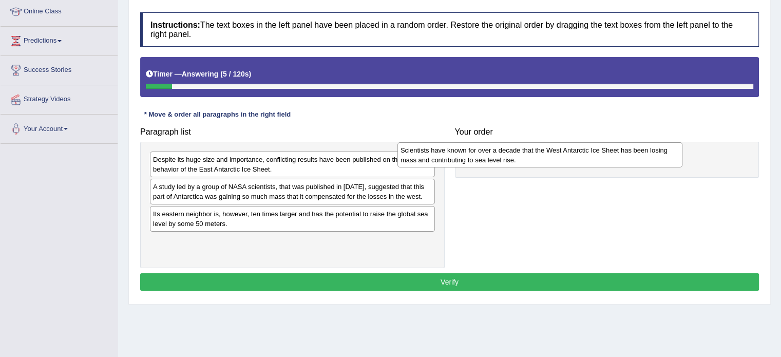
drag, startPoint x: 196, startPoint y: 162, endPoint x: 443, endPoint y: 152, distance: 247.7
click at [443, 152] on div "Scientists have known for over a decade that the West Antarctic Ice Sheet has b…" at bounding box center [539, 155] width 285 height 26
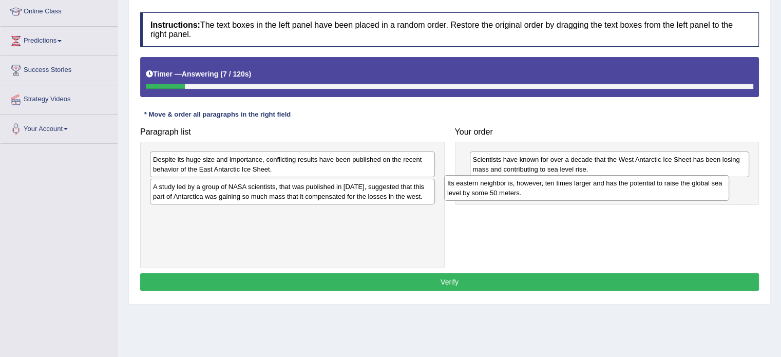
drag, startPoint x: 217, startPoint y: 220, endPoint x: 511, endPoint y: 189, distance: 296.3
click at [511, 189] on div "Its eastern neighbor is, however, ten times larger and has the potential to rai…" at bounding box center [586, 188] width 285 height 26
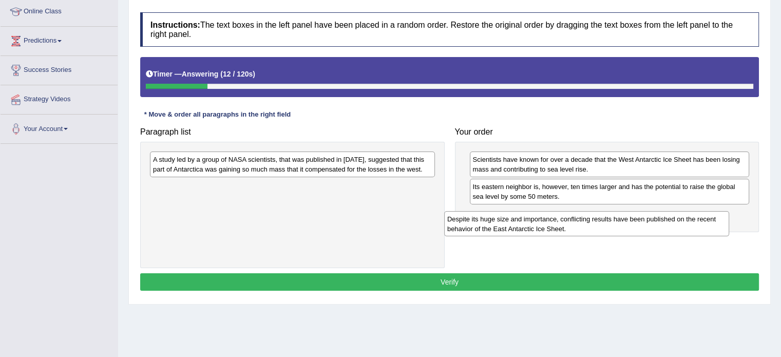
drag, startPoint x: 247, startPoint y: 156, endPoint x: 540, endPoint y: 211, distance: 297.8
click at [540, 211] on div "Despite its huge size and importance, conflicting results have been published o…" at bounding box center [586, 224] width 285 height 26
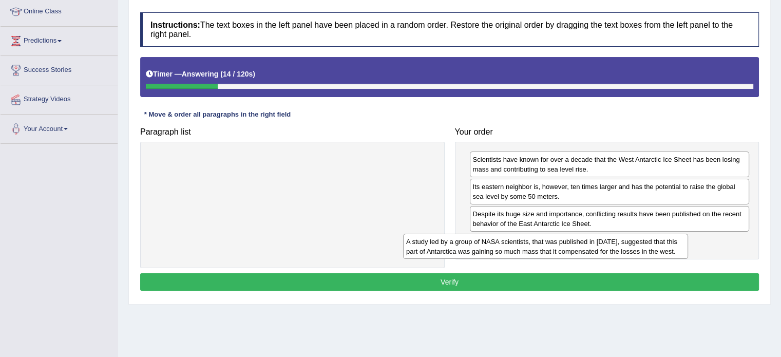
drag, startPoint x: 318, startPoint y: 166, endPoint x: 579, endPoint y: 249, distance: 273.0
click at [579, 249] on div "A study led by a group of NASA scientists, that was published in 2015, suggeste…" at bounding box center [545, 247] width 285 height 26
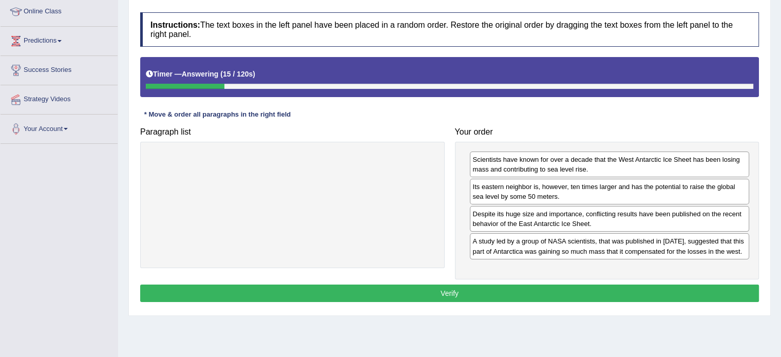
click at [503, 285] on button "Verify" at bounding box center [449, 292] width 619 height 17
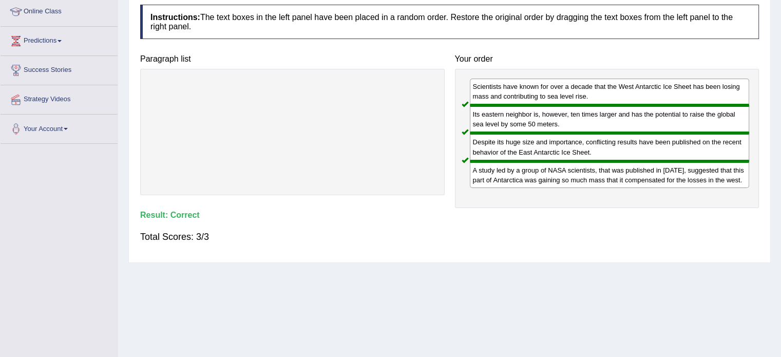
scroll to position [0, 0]
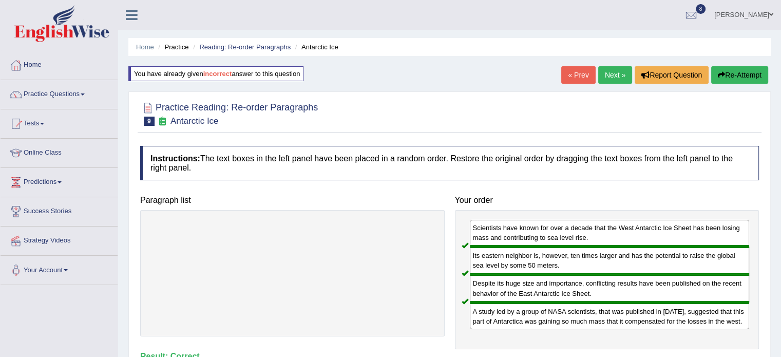
click at [606, 73] on link "Next »" at bounding box center [615, 74] width 34 height 17
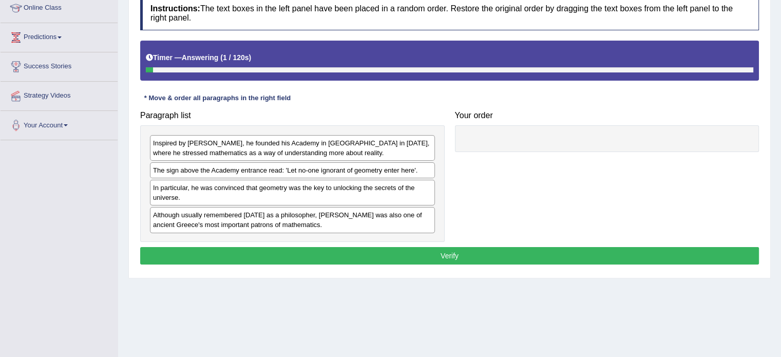
scroll to position [149, 0]
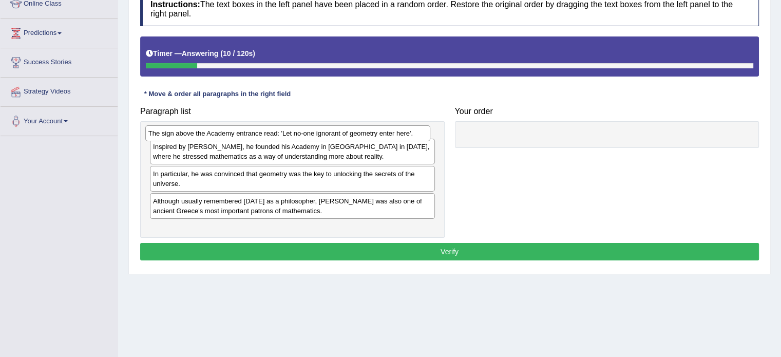
drag, startPoint x: 229, startPoint y: 168, endPoint x: 228, endPoint y: 136, distance: 32.4
click at [228, 136] on div "The sign above the Academy entrance read: 'Let no-one ignorant of geometry ente…" at bounding box center [287, 133] width 285 height 16
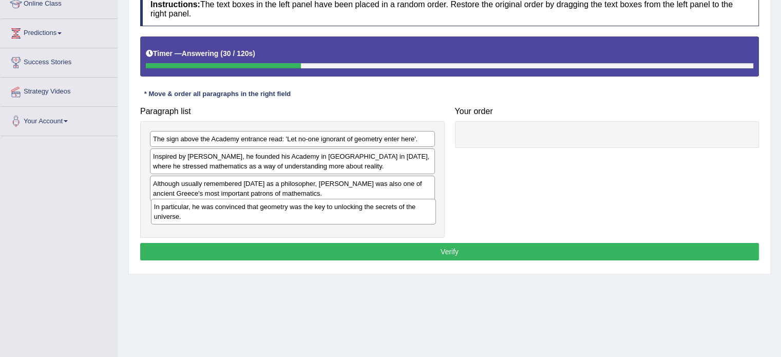
drag, startPoint x: 212, startPoint y: 182, endPoint x: 214, endPoint y: 205, distance: 23.2
click at [214, 205] on div "In particular, he was convinced that geometry was the key to unlocking the secr…" at bounding box center [293, 212] width 285 height 26
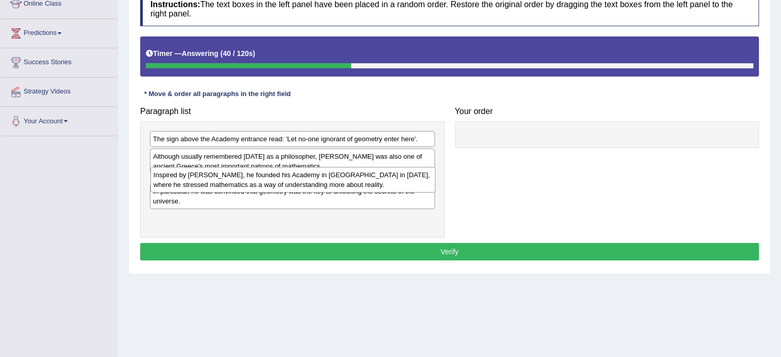
drag, startPoint x: 211, startPoint y: 156, endPoint x: 212, endPoint y: 175, distance: 19.5
click at [212, 175] on div "Inspired by [PERSON_NAME], he founded his Academy in [GEOGRAPHIC_DATA] in [DATE…" at bounding box center [292, 180] width 285 height 26
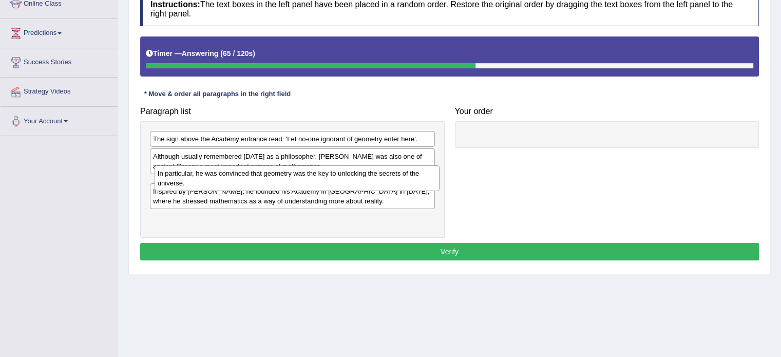
drag, startPoint x: 212, startPoint y: 211, endPoint x: 217, endPoint y: 174, distance: 37.3
click at [217, 174] on div "In particular, he was convinced that geometry was the key to unlocking the secr…" at bounding box center [297, 178] width 285 height 26
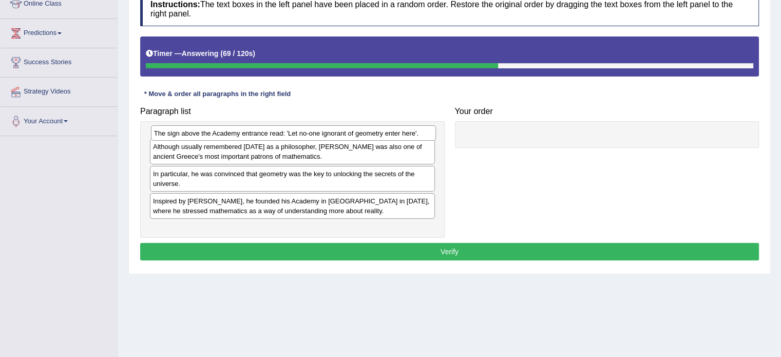
drag, startPoint x: 239, startPoint y: 139, endPoint x: 240, endPoint y: 134, distance: 5.7
click at [240, 134] on div "The sign above the Academy entrance read: 'Let no-one ignorant of geometry ente…" at bounding box center [293, 133] width 285 height 16
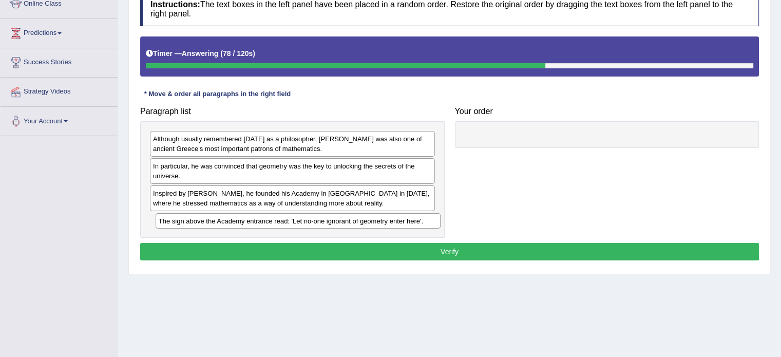
drag, startPoint x: 239, startPoint y: 142, endPoint x: 245, endPoint y: 224, distance: 82.3
click at [245, 224] on div "The sign above the Academy entrance read: 'Let no-one ignorant of geometry ente…" at bounding box center [298, 221] width 285 height 16
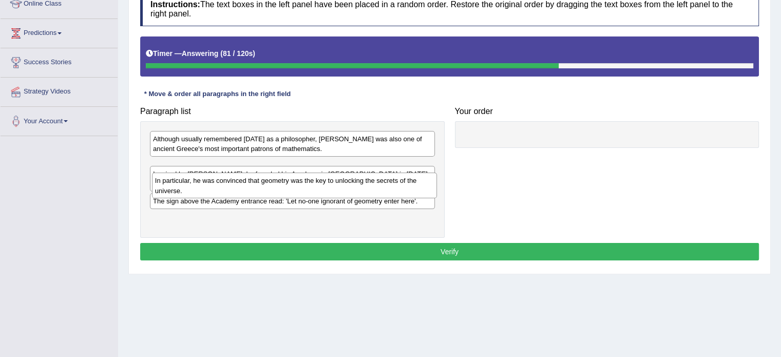
drag, startPoint x: 221, startPoint y: 168, endPoint x: 223, endPoint y: 183, distance: 15.5
click at [223, 183] on div "In particular, he was convinced that geometry was the key to unlocking the secr…" at bounding box center [294, 186] width 285 height 26
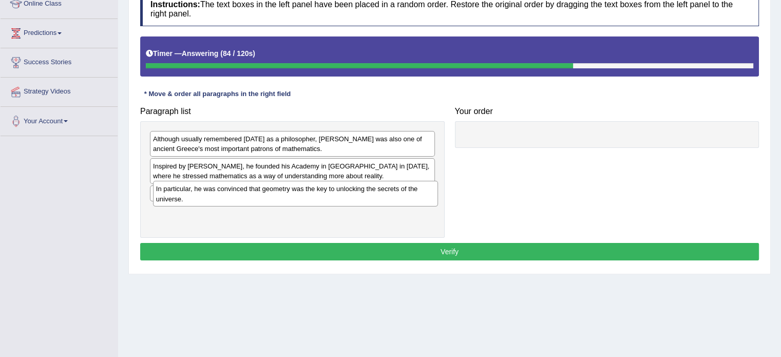
drag, startPoint x: 213, startPoint y: 172, endPoint x: 216, endPoint y: 195, distance: 22.8
click at [216, 195] on div "In particular, he was convinced that geometry was the key to unlocking the secr…" at bounding box center [295, 194] width 285 height 26
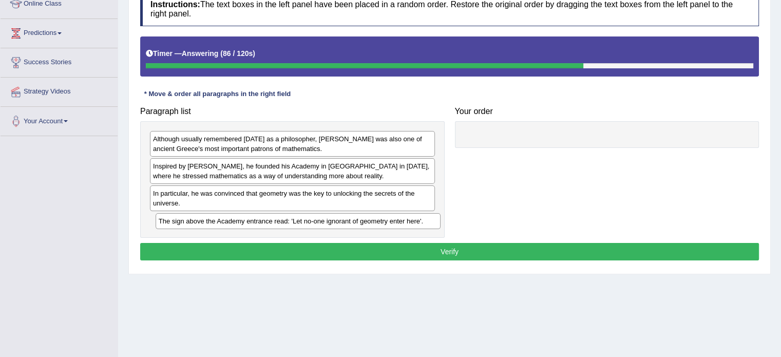
drag, startPoint x: 216, startPoint y: 193, endPoint x: 222, endPoint y: 221, distance: 29.3
click at [222, 221] on div "The sign above the Academy entrance read: 'Let no-one ignorant of geometry ente…" at bounding box center [298, 221] width 285 height 16
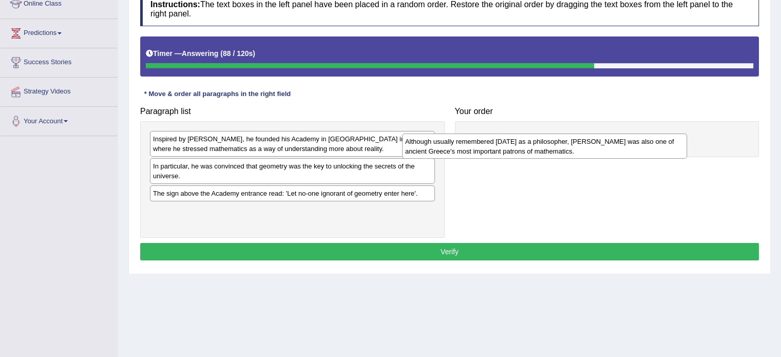
drag, startPoint x: 228, startPoint y: 141, endPoint x: 486, endPoint y: 142, distance: 257.8
click at [486, 142] on div "Although usually remembered today as a philosopher, Plato was also one of ancie…" at bounding box center [544, 147] width 285 height 26
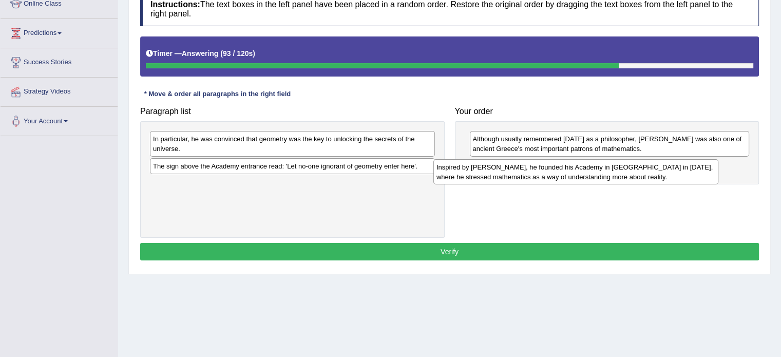
drag, startPoint x: 278, startPoint y: 147, endPoint x: 561, endPoint y: 172, distance: 284.5
click at [561, 172] on div "Inspired by Pythagoras, he founded his Academy in Athens in 387 BC, where he st…" at bounding box center [575, 172] width 285 height 26
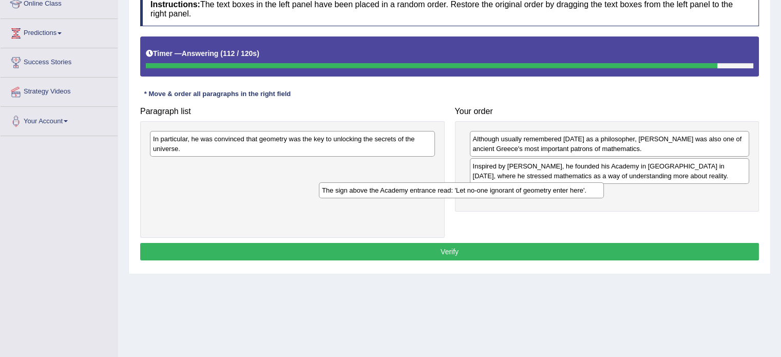
drag, startPoint x: 242, startPoint y: 166, endPoint x: 412, endPoint y: 190, distance: 171.2
click at [412, 190] on div "The sign above the Academy entrance read: 'Let no-one ignorant of geometry ente…" at bounding box center [461, 190] width 285 height 16
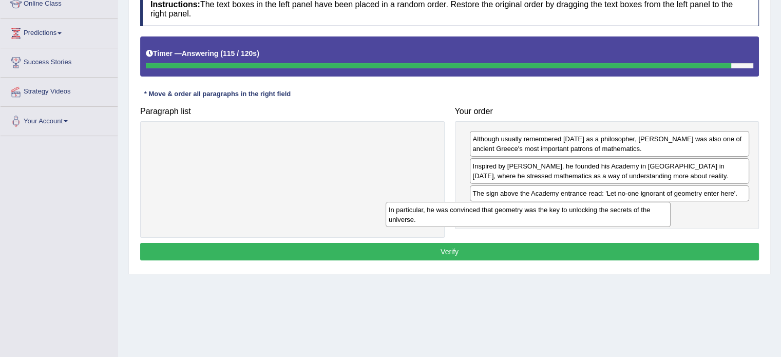
drag, startPoint x: 247, startPoint y: 141, endPoint x: 483, endPoint y: 211, distance: 245.8
click at [483, 211] on div "In particular, he was convinced that geometry was the key to unlocking the secr…" at bounding box center [528, 215] width 285 height 26
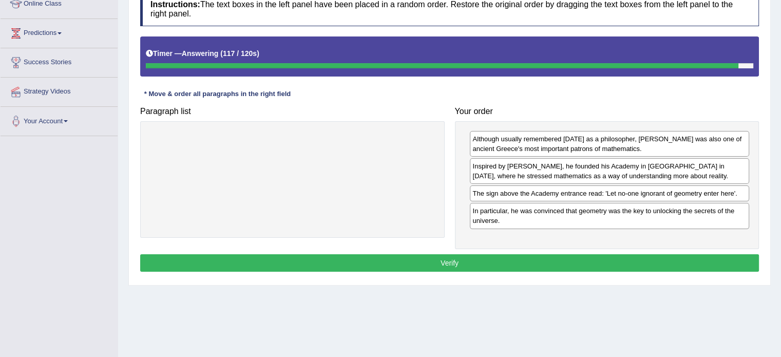
click at [440, 263] on button "Verify" at bounding box center [449, 262] width 619 height 17
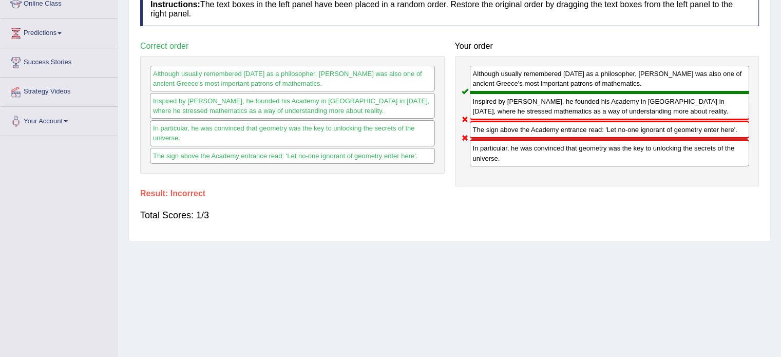
scroll to position [0, 0]
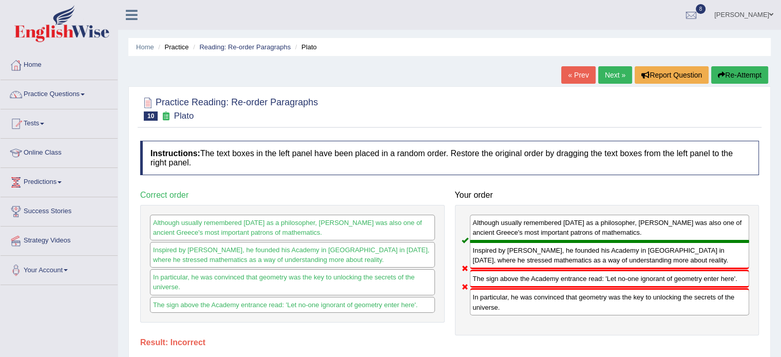
click at [610, 74] on link "Next »" at bounding box center [615, 74] width 34 height 17
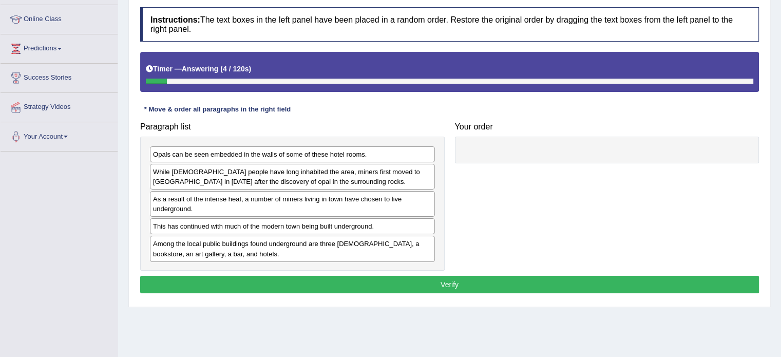
scroll to position [137, 0]
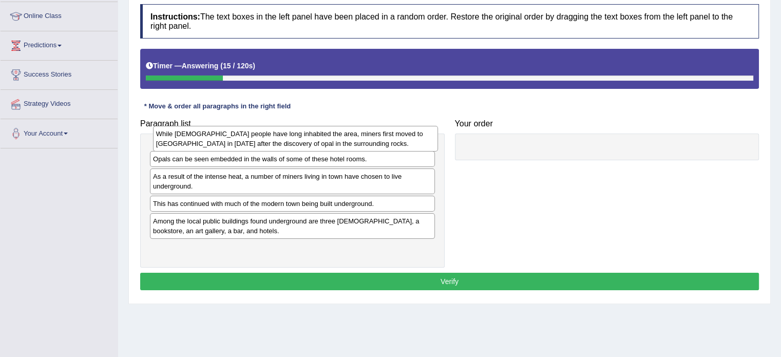
drag, startPoint x: 294, startPoint y: 171, endPoint x: 296, endPoint y: 139, distance: 32.4
click at [296, 139] on div "While [DEMOGRAPHIC_DATA] people have long inhabited the area, miners first move…" at bounding box center [295, 139] width 285 height 26
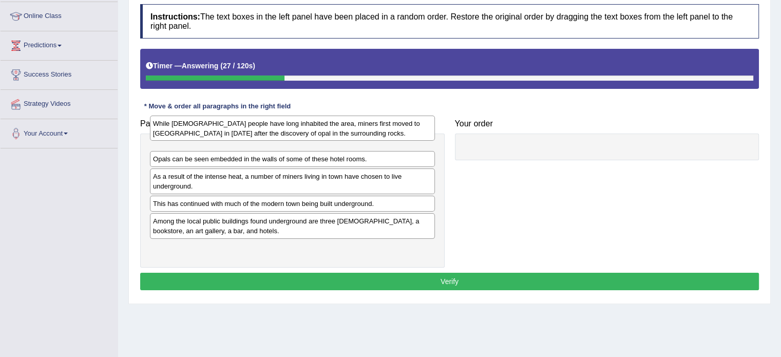
drag, startPoint x: 281, startPoint y: 149, endPoint x: 281, endPoint y: 123, distance: 26.7
click at [281, 123] on div "While [DEMOGRAPHIC_DATA] people have long inhabited the area, miners first move…" at bounding box center [292, 129] width 285 height 26
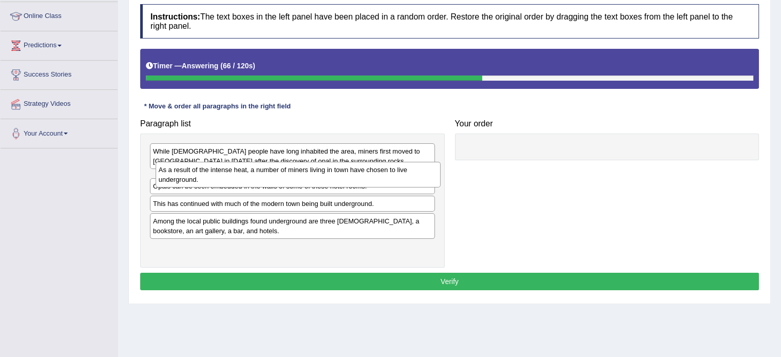
drag, startPoint x: 218, startPoint y: 199, endPoint x: 223, endPoint y: 174, distance: 25.8
click at [223, 174] on div "As a result of the intense heat, a number of miners living in town have chosen …" at bounding box center [298, 175] width 285 height 26
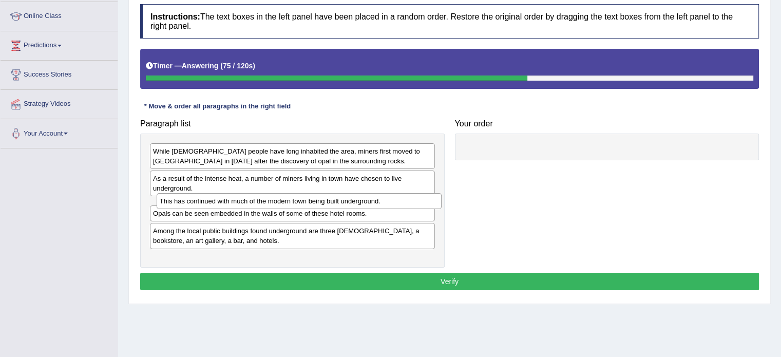
drag, startPoint x: 251, startPoint y: 224, endPoint x: 258, endPoint y: 202, distance: 22.6
click at [258, 202] on div "This has continued with much of the modern town being built underground." at bounding box center [299, 201] width 285 height 16
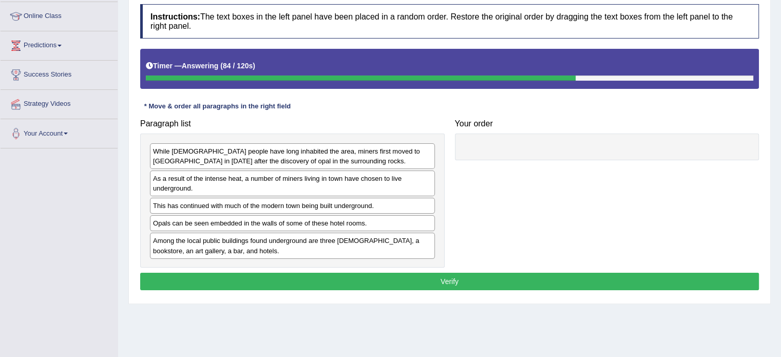
click at [247, 162] on div "While [DEMOGRAPHIC_DATA] people have long inhabited the area, miners first move…" at bounding box center [292, 156] width 285 height 26
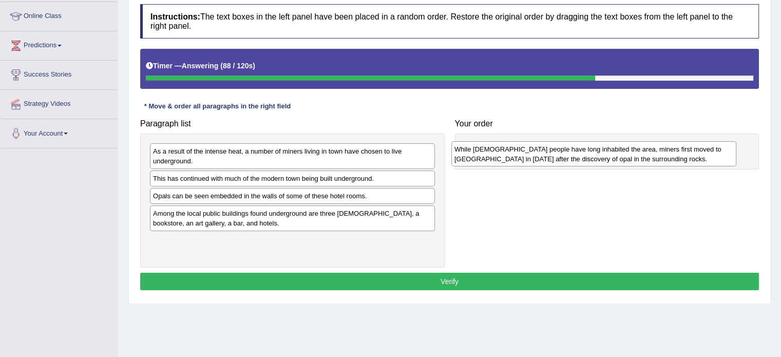
drag, startPoint x: 247, startPoint y: 162, endPoint x: 547, endPoint y: 160, distance: 300.4
click at [547, 160] on div "While [DEMOGRAPHIC_DATA] people have long inhabited the area, miners first move…" at bounding box center [593, 154] width 285 height 26
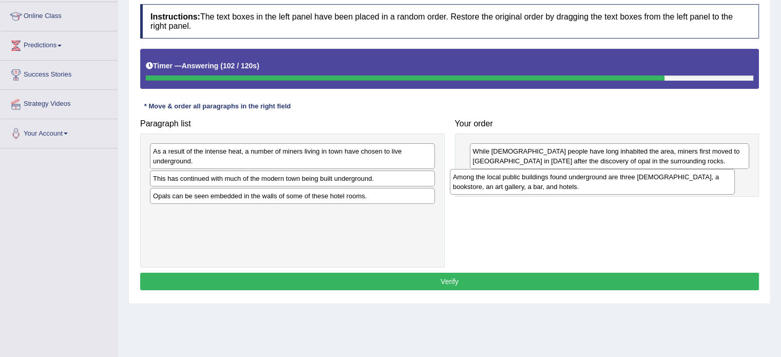
drag, startPoint x: 239, startPoint y: 221, endPoint x: 540, endPoint y: 184, distance: 303.2
click at [540, 184] on div "Among the local public buildings found underground are three [DEMOGRAPHIC_DATA]…" at bounding box center [592, 182] width 285 height 26
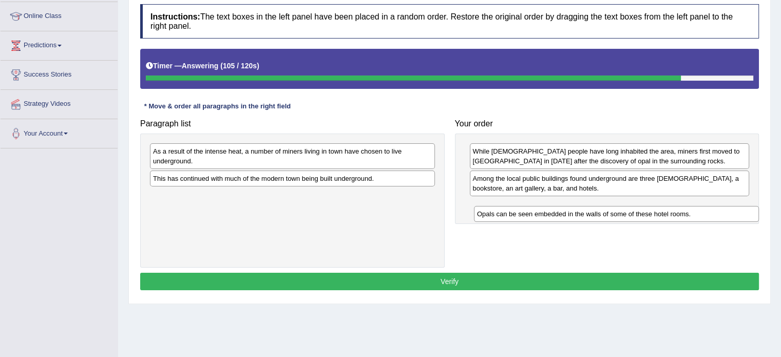
drag, startPoint x: 300, startPoint y: 195, endPoint x: 621, endPoint y: 212, distance: 321.9
click at [621, 212] on div "Opals can be seen embedded in the walls of some of these hotel rooms." at bounding box center [616, 214] width 285 height 16
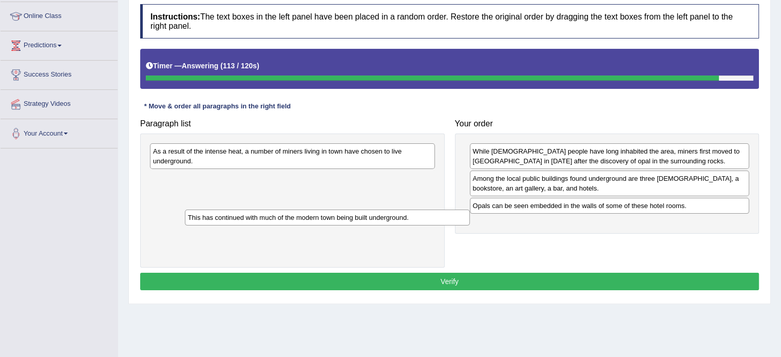
drag, startPoint x: 290, startPoint y: 180, endPoint x: 288, endPoint y: 205, distance: 25.2
click at [288, 209] on div "This has continued with much of the modern town being built underground." at bounding box center [327, 217] width 285 height 16
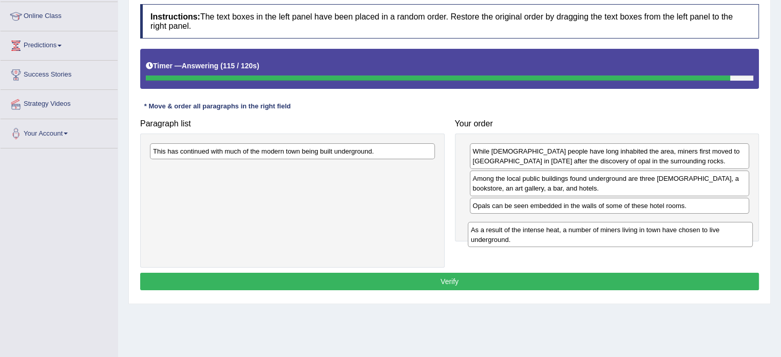
drag, startPoint x: 263, startPoint y: 161, endPoint x: 579, endPoint y: 238, distance: 325.5
click at [579, 238] on div "As a result of the intense heat, a number of miners living in town have chosen …" at bounding box center [610, 235] width 285 height 26
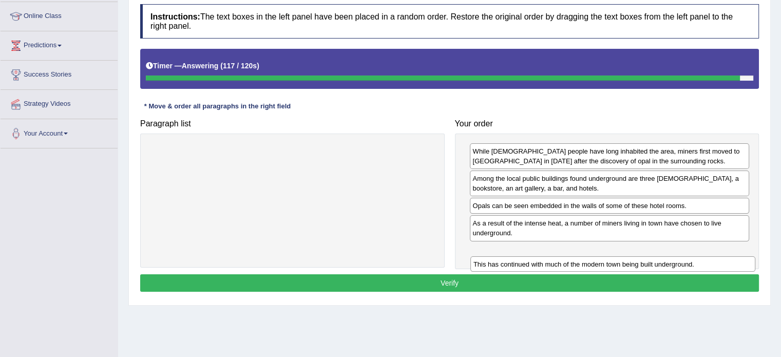
drag, startPoint x: 345, startPoint y: 150, endPoint x: 665, endPoint y: 257, distance: 337.9
click at [665, 257] on div "This has continued with much of the modern town being built underground." at bounding box center [612, 264] width 285 height 16
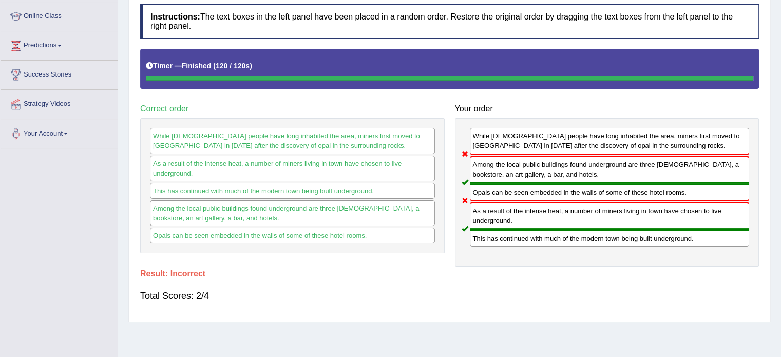
scroll to position [0, 0]
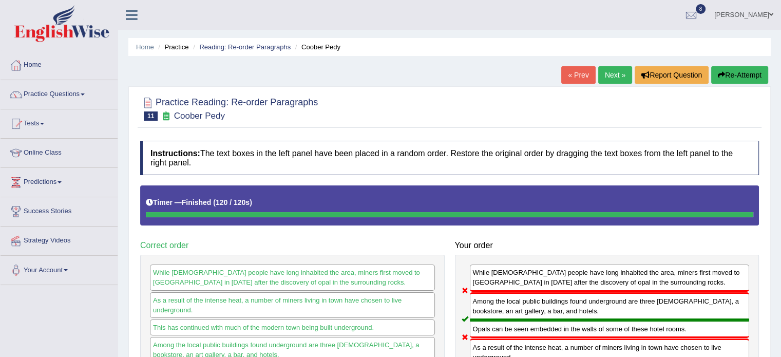
click at [744, 68] on button "Re-Attempt" at bounding box center [739, 74] width 57 height 17
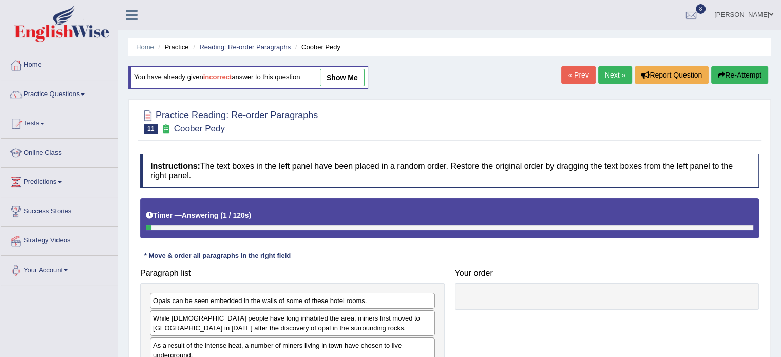
scroll to position [127, 0]
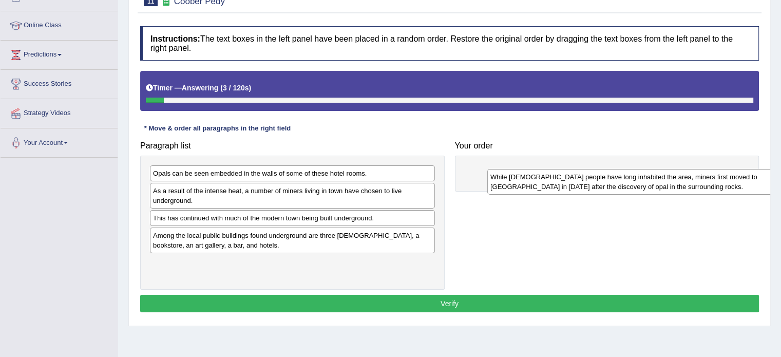
drag, startPoint x: 217, startPoint y: 196, endPoint x: 554, endPoint y: 184, distance: 337.0
click at [554, 184] on div "While Aboriginal people have long inhabited the area, miners first moved to Coo…" at bounding box center [629, 182] width 285 height 26
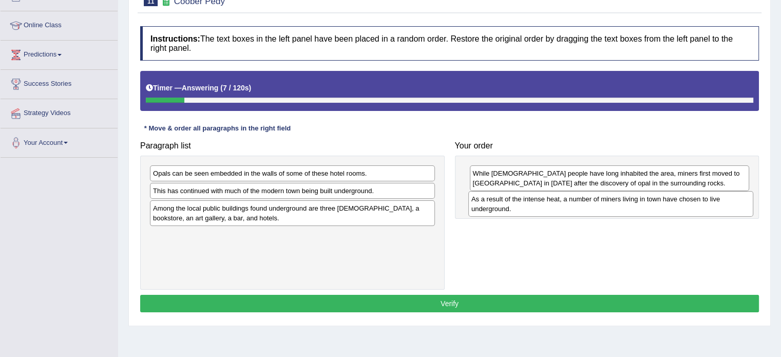
drag, startPoint x: 175, startPoint y: 192, endPoint x: 493, endPoint y: 201, distance: 318.5
click at [493, 201] on div "As a result of the intense heat, a number of miners living in town have chosen …" at bounding box center [610, 204] width 285 height 26
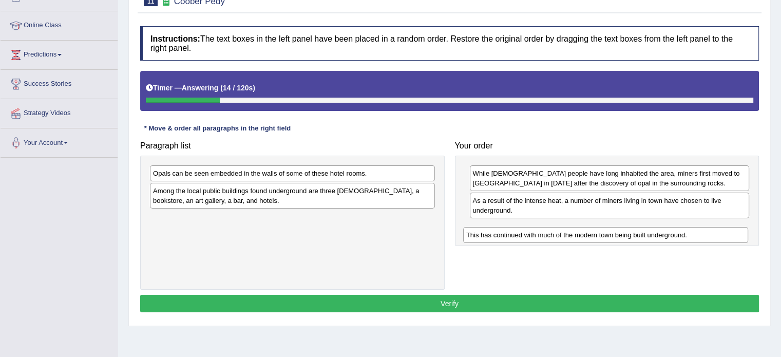
drag, startPoint x: 265, startPoint y: 189, endPoint x: 579, endPoint y: 232, distance: 316.6
click at [579, 232] on div "This has continued with much of the modern town being built underground." at bounding box center [605, 235] width 285 height 16
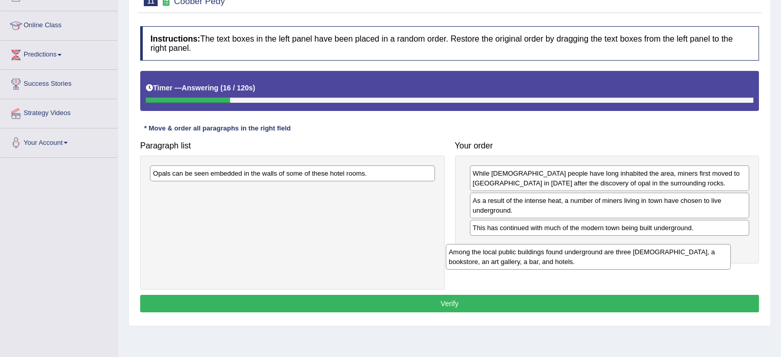
drag, startPoint x: 258, startPoint y: 193, endPoint x: 554, endPoint y: 251, distance: 301.5
click at [554, 251] on div "Among the local public buildings found underground are three churches, a bookst…" at bounding box center [588, 257] width 285 height 26
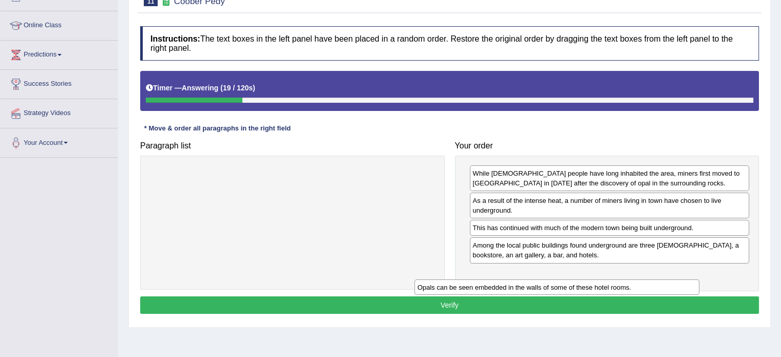
drag, startPoint x: 316, startPoint y: 171, endPoint x: 593, endPoint y: 273, distance: 294.8
click at [593, 279] on div "Opals can be seen embedded in the walls of some of these hotel rooms." at bounding box center [556, 287] width 285 height 16
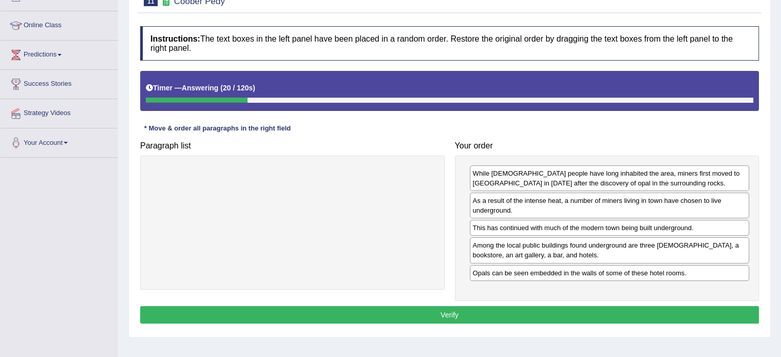
click at [564, 307] on button "Verify" at bounding box center [449, 314] width 619 height 17
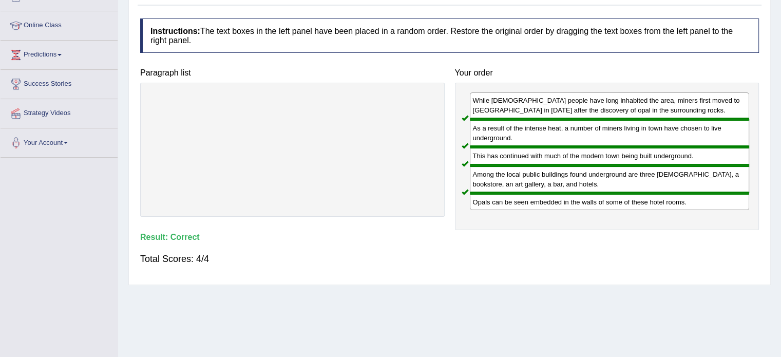
scroll to position [0, 0]
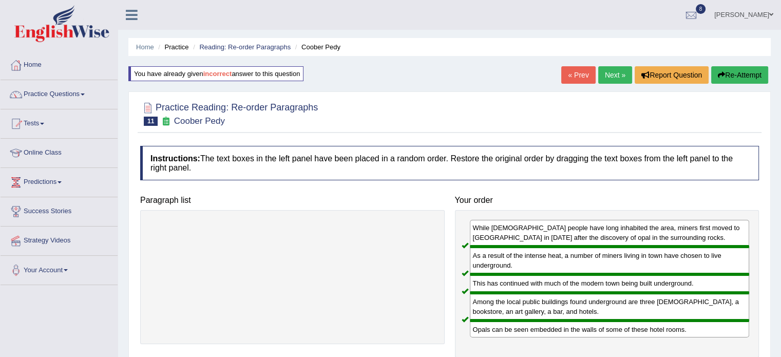
click at [613, 72] on link "Next »" at bounding box center [615, 74] width 34 height 17
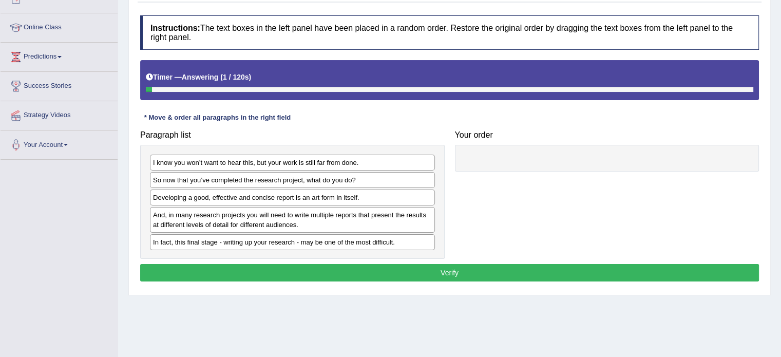
scroll to position [126, 0]
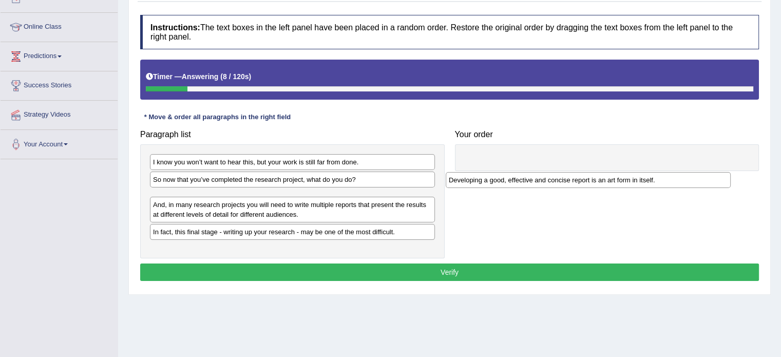
drag, startPoint x: 195, startPoint y: 198, endPoint x: 491, endPoint y: 181, distance: 296.8
click at [491, 181] on div "Developing a good, effective and concise report is an art form in itself." at bounding box center [588, 180] width 285 height 16
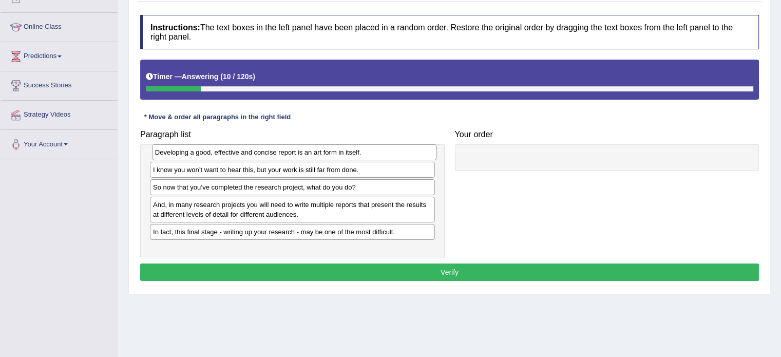
drag, startPoint x: 269, startPoint y: 199, endPoint x: 271, endPoint y: 155, distance: 44.2
click at [271, 155] on div "Developing a good, effective and concise report is an art form in itself." at bounding box center [294, 152] width 285 height 16
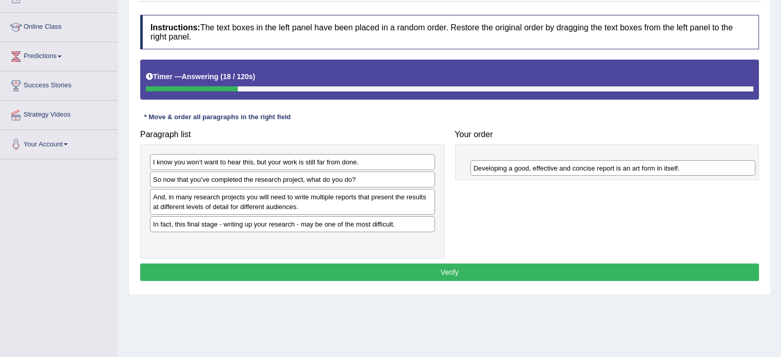
drag, startPoint x: 240, startPoint y: 161, endPoint x: 561, endPoint y: 167, distance: 320.5
click at [561, 167] on div "Developing a good, effective and concise report is an art form in itself." at bounding box center [612, 168] width 285 height 16
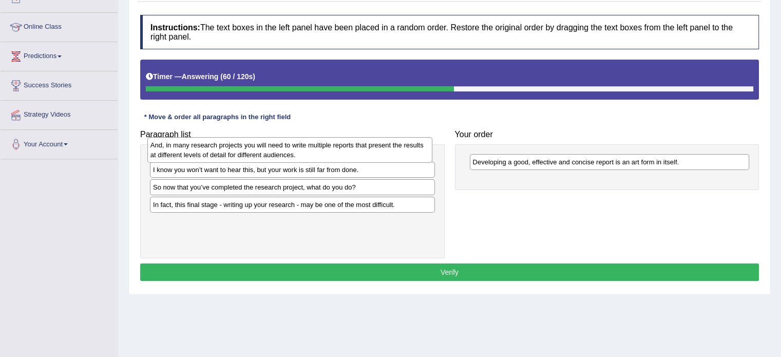
drag, startPoint x: 243, startPoint y: 204, endPoint x: 240, endPoint y: 152, distance: 51.9
click at [240, 152] on div "And, in many research projects you will need to write multiple reports that pre…" at bounding box center [289, 150] width 285 height 26
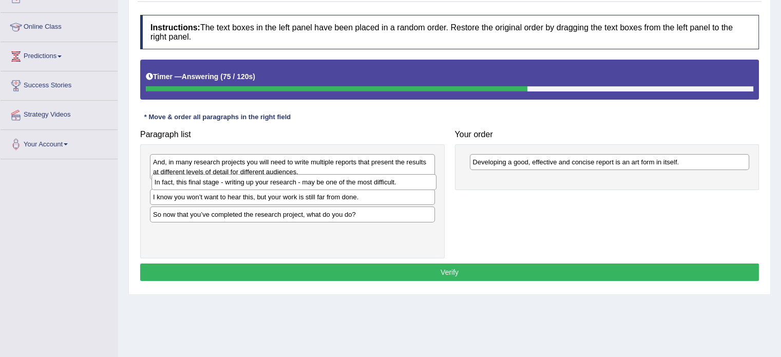
drag, startPoint x: 279, startPoint y: 225, endPoint x: 280, endPoint y: 183, distance: 42.1
click at [280, 183] on div "In fact, this final stage - writing up your research - may be one of the most d…" at bounding box center [293, 182] width 285 height 16
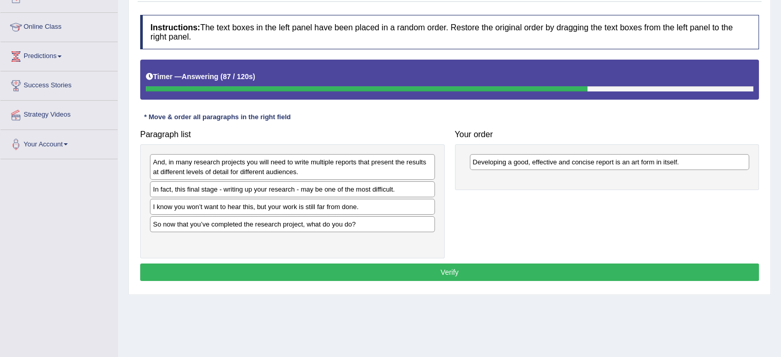
click at [187, 164] on div "And, in many research projects you will need to write multiple reports that pre…" at bounding box center [292, 167] width 285 height 26
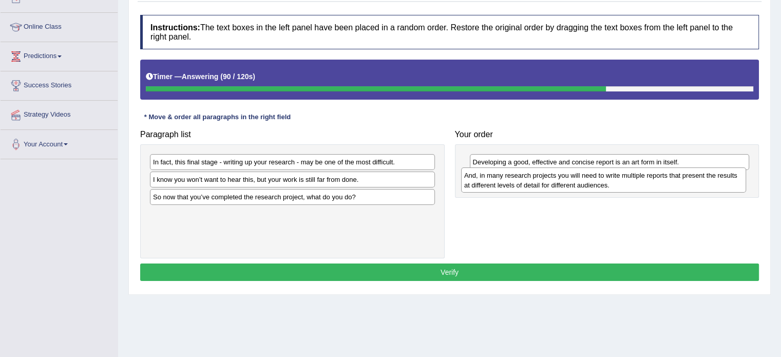
drag, startPoint x: 187, startPoint y: 164, endPoint x: 498, endPoint y: 178, distance: 311.5
click at [498, 178] on div "And, in many research projects you will need to write multiple reports that pre…" at bounding box center [603, 180] width 285 height 26
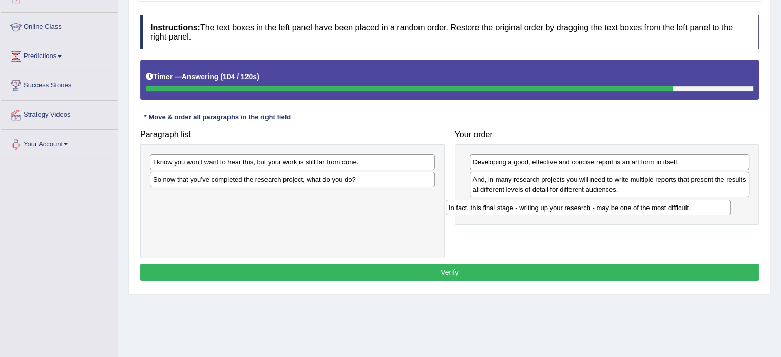
drag, startPoint x: 316, startPoint y: 162, endPoint x: 612, endPoint y: 207, distance: 299.2
click at [612, 207] on div "In fact, this final stage - writing up your research - may be one of the most d…" at bounding box center [588, 208] width 285 height 16
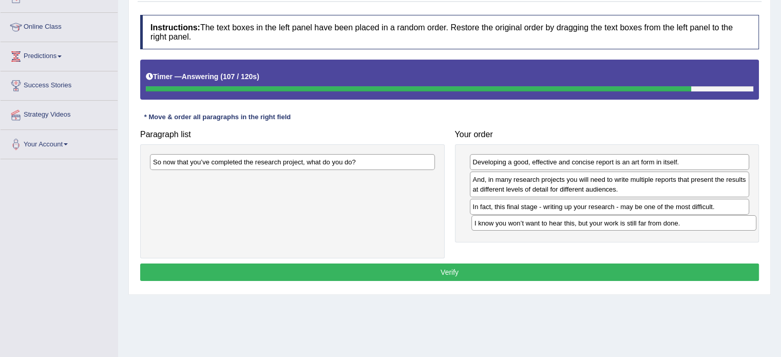
drag, startPoint x: 402, startPoint y: 162, endPoint x: 723, endPoint y: 223, distance: 327.3
click at [723, 223] on div "I know you won’t want to hear this, but your work is still far from done." at bounding box center [613, 223] width 285 height 16
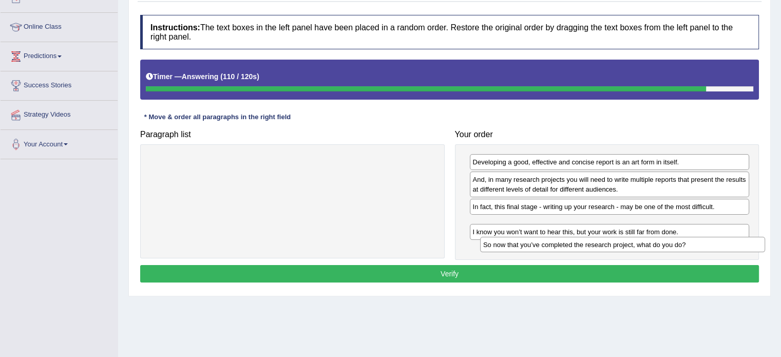
drag, startPoint x: 417, startPoint y: 162, endPoint x: 745, endPoint y: 246, distance: 338.2
click at [745, 246] on div "So now that you’ve completed the research project, what do you do?" at bounding box center [622, 245] width 285 height 16
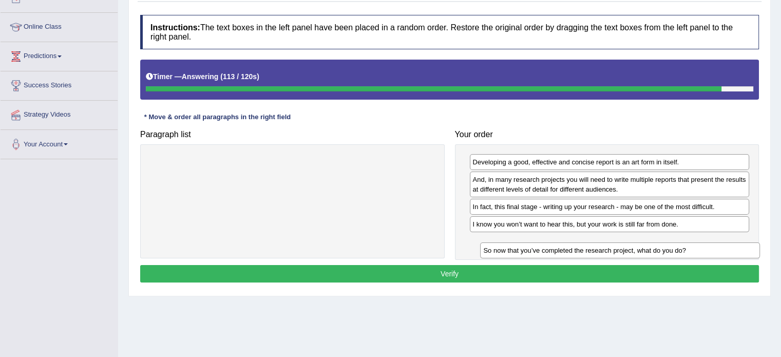
drag, startPoint x: 641, startPoint y: 223, endPoint x: 651, endPoint y: 250, distance: 28.1
click at [651, 250] on div "So now that you’ve completed the research project, what do you do?" at bounding box center [620, 250] width 280 height 16
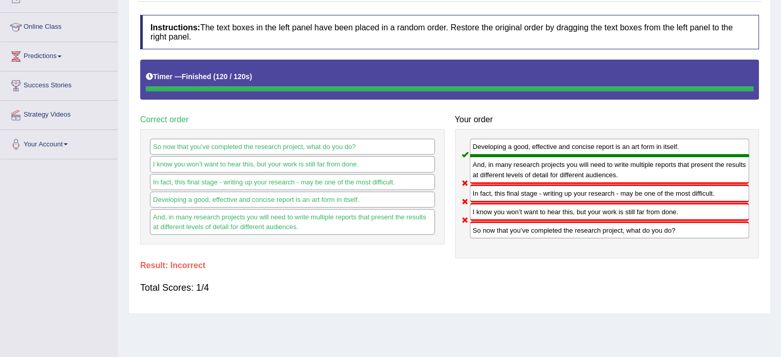
scroll to position [0, 0]
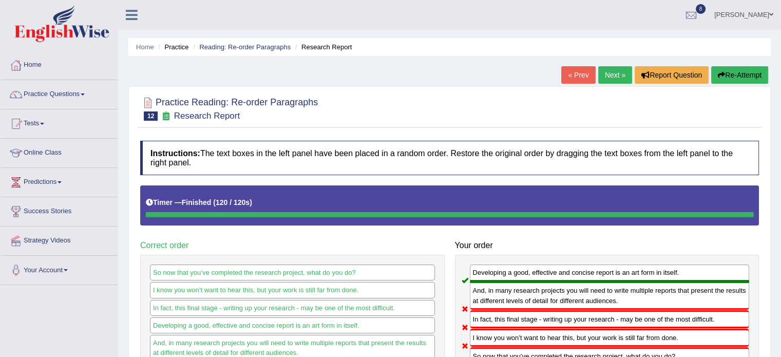
click at [743, 71] on button "Re-Attempt" at bounding box center [739, 74] width 57 height 17
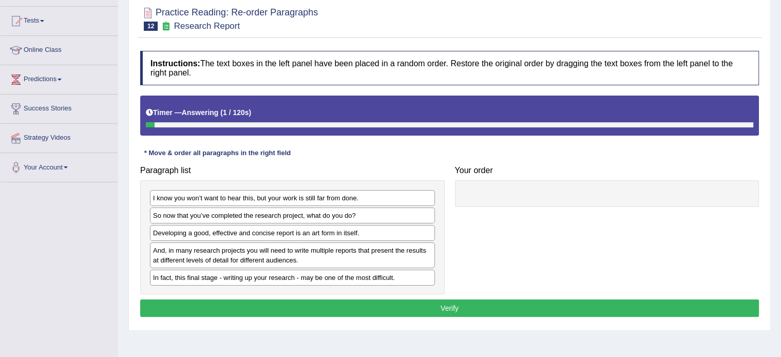
scroll to position [110, 0]
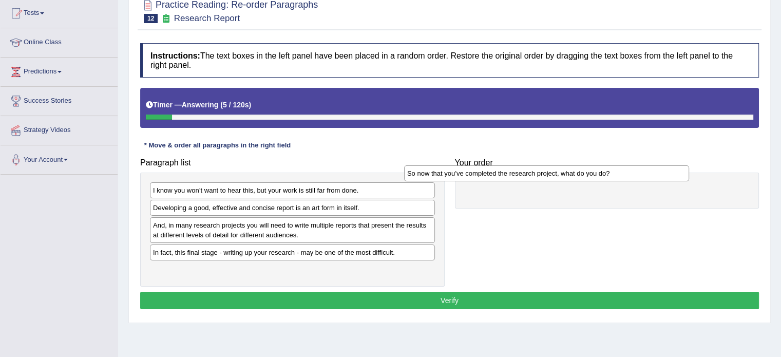
drag, startPoint x: 296, startPoint y: 204, endPoint x: 555, endPoint y: 170, distance: 260.5
click at [555, 170] on div "So now that you’ve completed the research project, what do you do?" at bounding box center [546, 173] width 285 height 16
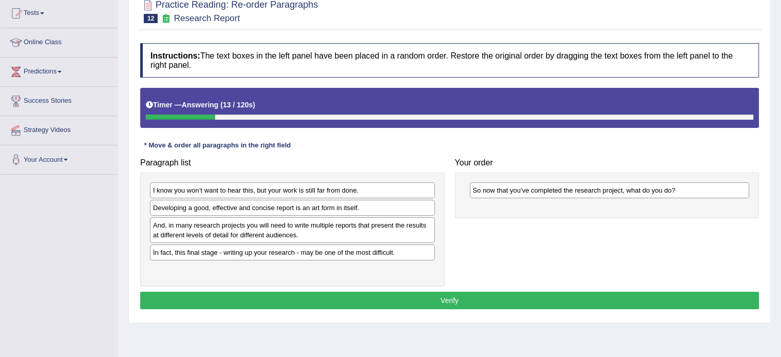
click at [246, 206] on div "Developing a good, effective and concise report is an art form in itself." at bounding box center [292, 208] width 285 height 16
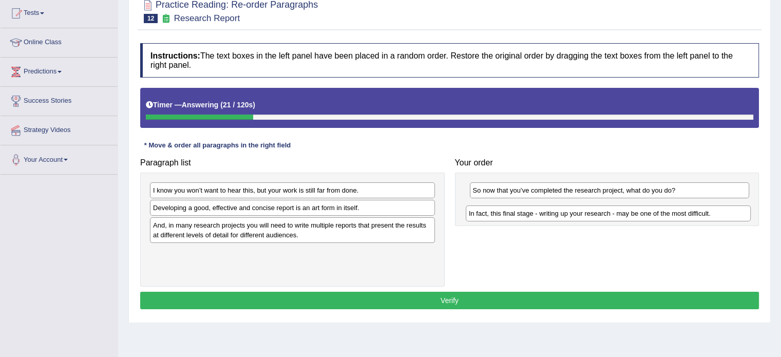
drag, startPoint x: 230, startPoint y: 252, endPoint x: 545, endPoint y: 213, distance: 317.2
click at [545, 213] on div "In fact, this final stage - writing up your research - may be one of the most d…" at bounding box center [608, 213] width 285 height 16
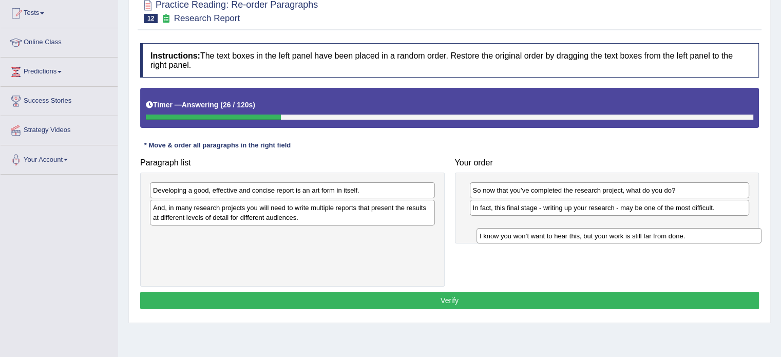
drag, startPoint x: 315, startPoint y: 187, endPoint x: 638, endPoint y: 230, distance: 325.8
click at [638, 230] on div "I know you won’t want to hear this, but your work is still far from done." at bounding box center [618, 236] width 285 height 16
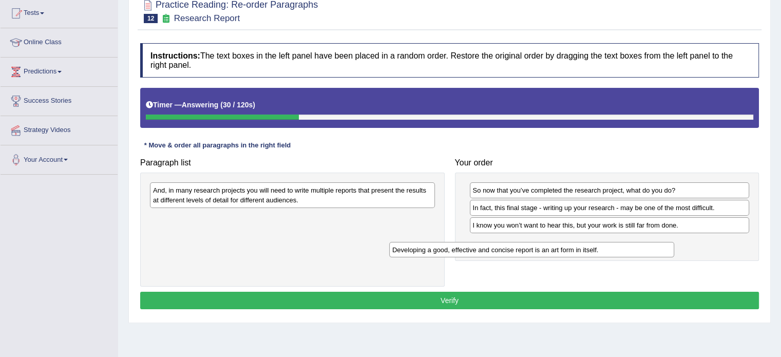
drag, startPoint x: 337, startPoint y: 190, endPoint x: 582, endPoint y: 246, distance: 251.6
click at [582, 246] on div "Developing a good, effective and concise report is an art form in itself." at bounding box center [531, 250] width 285 height 16
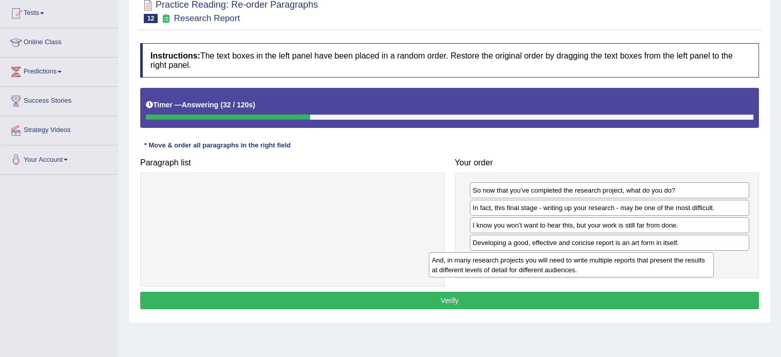
drag, startPoint x: 387, startPoint y: 199, endPoint x: 678, endPoint y: 266, distance: 298.9
click at [678, 266] on div "And, in many research projects you will need to write multiple reports that pre…" at bounding box center [571, 265] width 285 height 26
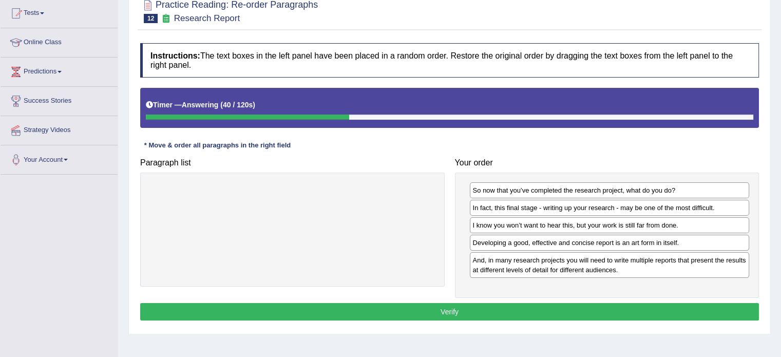
click at [645, 306] on button "Verify" at bounding box center [449, 311] width 619 height 17
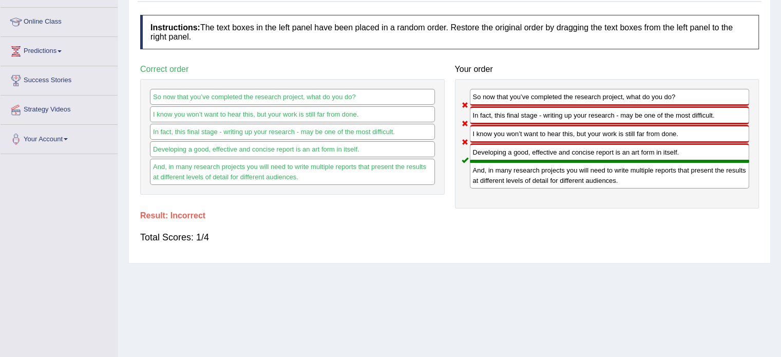
scroll to position [0, 0]
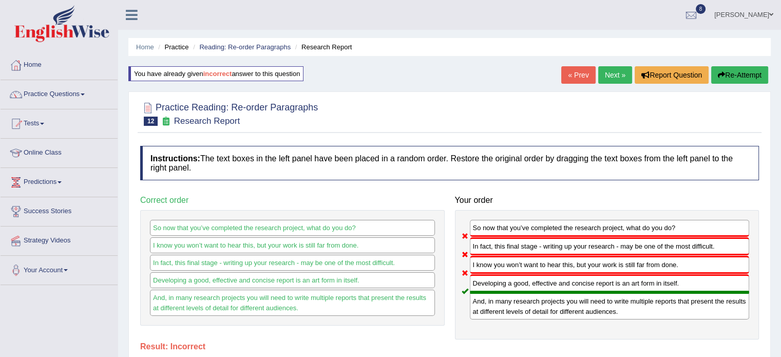
click at [613, 79] on link "Next »" at bounding box center [615, 74] width 34 height 17
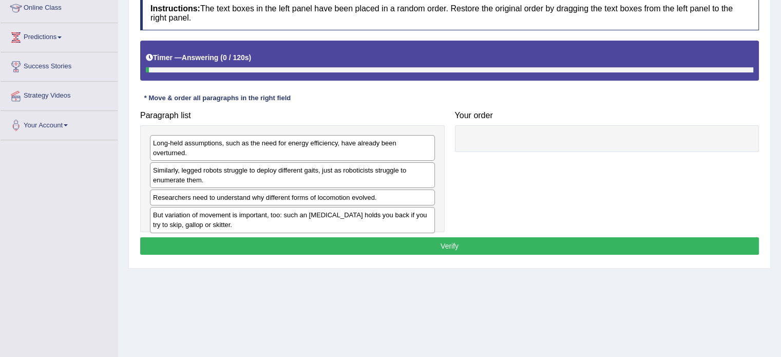
scroll to position [149, 0]
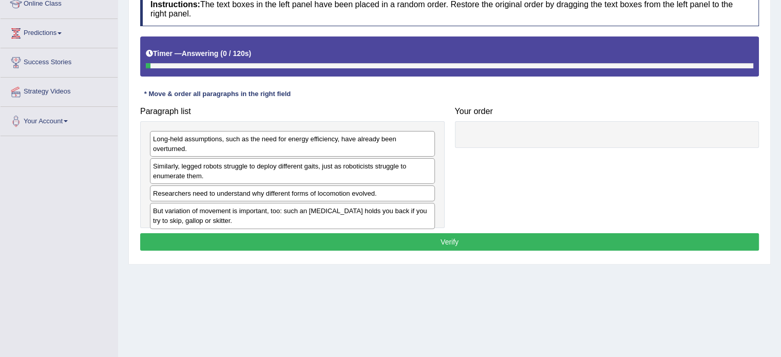
click at [780, 136] on html "Toggle navigation Home Practice Questions Speaking Practice Read Aloud Repeat S…" at bounding box center [390, 29] width 781 height 357
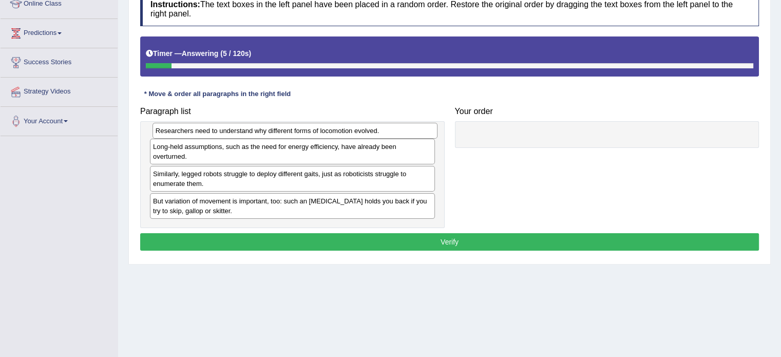
drag, startPoint x: 178, startPoint y: 183, endPoint x: 180, endPoint y: 131, distance: 51.9
click at [180, 131] on div "Researchers need to understand why different forms of locomotion evolved." at bounding box center [294, 131] width 285 height 16
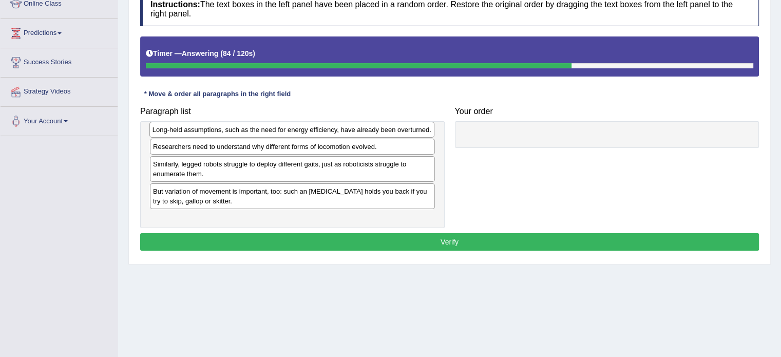
drag, startPoint x: 200, startPoint y: 156, endPoint x: 199, endPoint y: 129, distance: 26.7
click at [199, 129] on div "Long-held assumptions, such as the need for energy efficiency, have already bee…" at bounding box center [291, 130] width 285 height 16
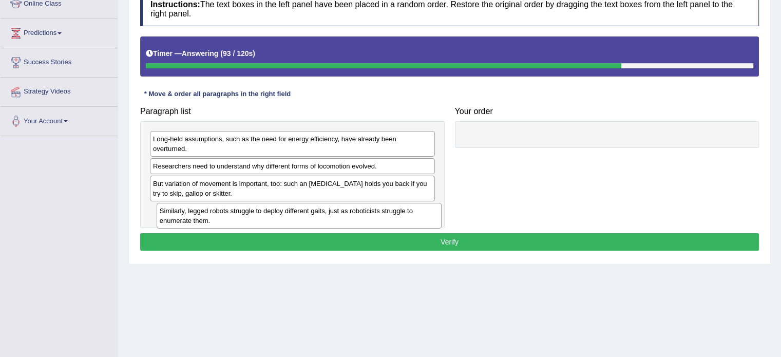
drag, startPoint x: 193, startPoint y: 176, endPoint x: 199, endPoint y: 214, distance: 38.1
click at [199, 214] on div "Similarly, legged robots struggle to deploy different gaits, just as roboticist…" at bounding box center [299, 216] width 285 height 26
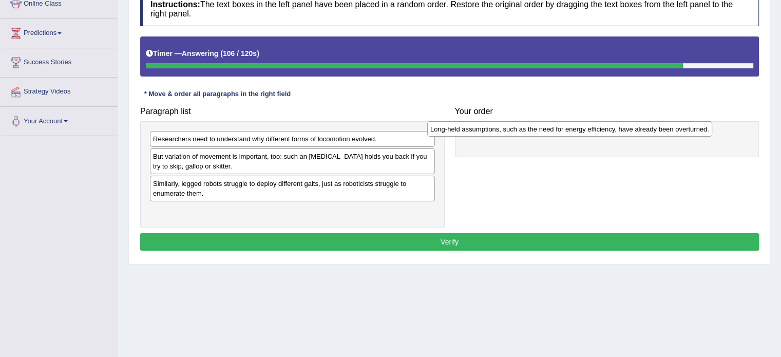
drag, startPoint x: 218, startPoint y: 135, endPoint x: 495, endPoint y: 126, distance: 277.9
click at [495, 126] on div "Long-held assumptions, such as the need for energy efficiency, have already bee…" at bounding box center [569, 129] width 285 height 16
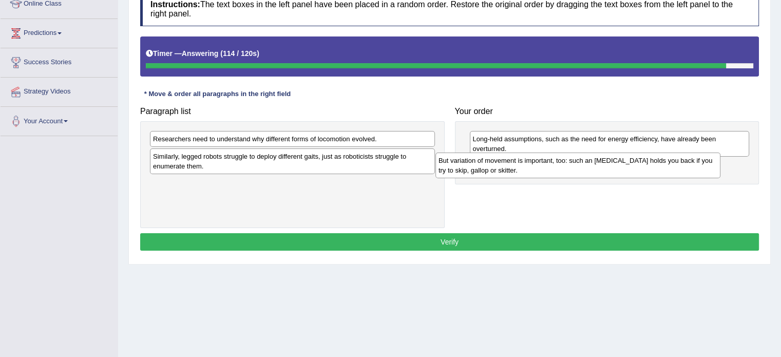
drag, startPoint x: 253, startPoint y: 159, endPoint x: 537, endPoint y: 162, distance: 284.5
click at [537, 162] on div "But variation of movement is important, too: such an ankle brace holds you back…" at bounding box center [577, 165] width 285 height 26
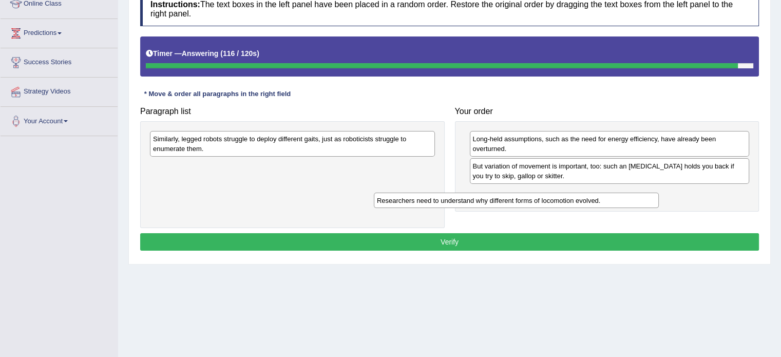
drag, startPoint x: 269, startPoint y: 134, endPoint x: 493, endPoint y: 195, distance: 232.4
click at [493, 195] on div "Researchers need to understand why different forms of locomotion evolved." at bounding box center [516, 201] width 285 height 16
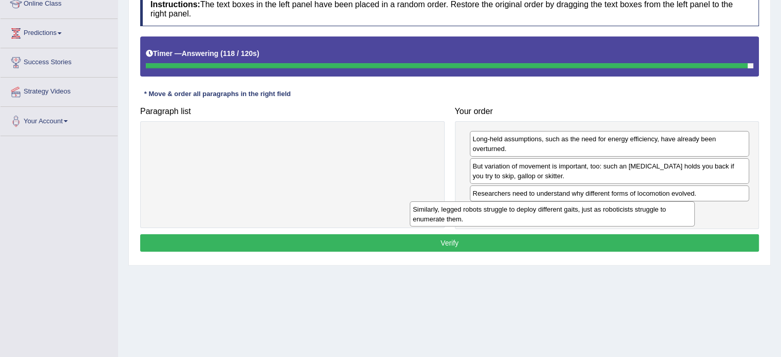
drag, startPoint x: 321, startPoint y: 141, endPoint x: 588, endPoint y: 209, distance: 275.5
click at [588, 209] on div "Similarly, legged robots struggle to deploy different gaits, just as roboticist…" at bounding box center [552, 214] width 285 height 26
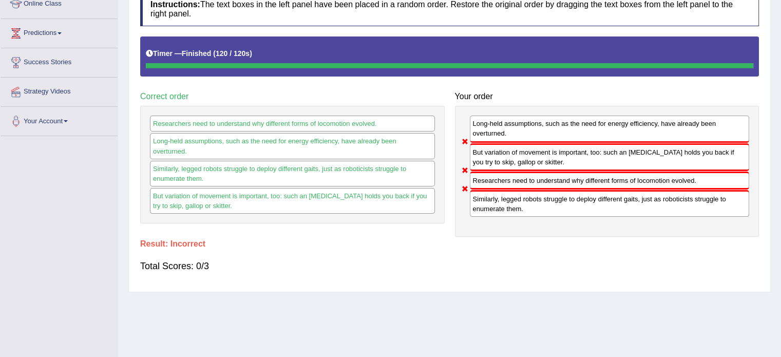
scroll to position [0, 0]
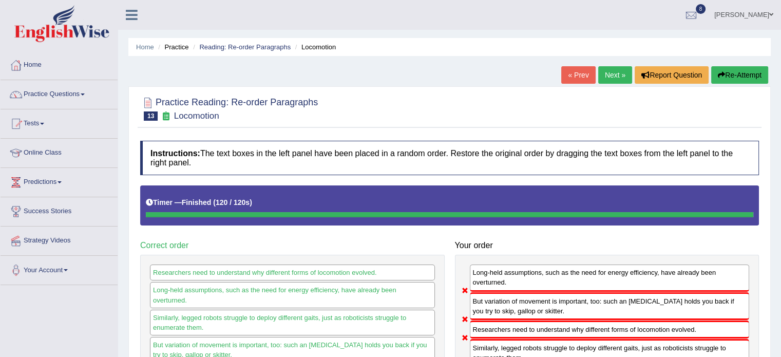
click at [729, 73] on button "Re-Attempt" at bounding box center [739, 74] width 57 height 17
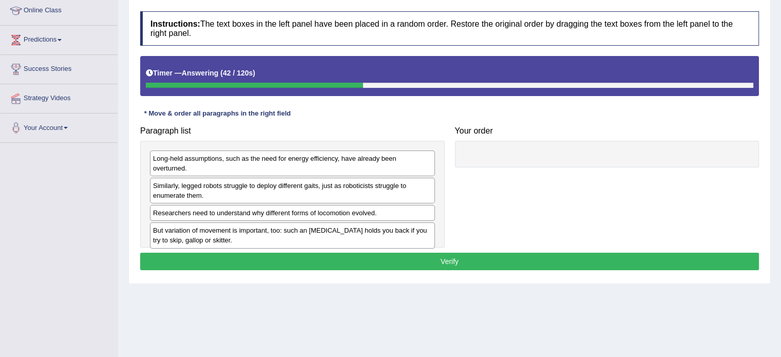
scroll to position [146, 0]
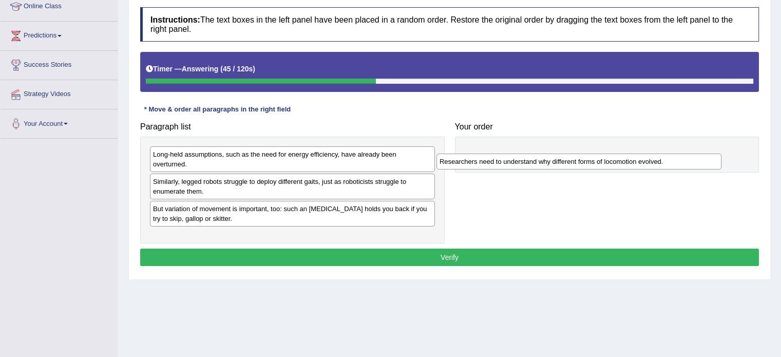
drag, startPoint x: 258, startPoint y: 198, endPoint x: 554, endPoint y: 150, distance: 300.0
click at [554, 154] on div "Researchers need to understand why different forms of locomotion evolved." at bounding box center [578, 162] width 285 height 16
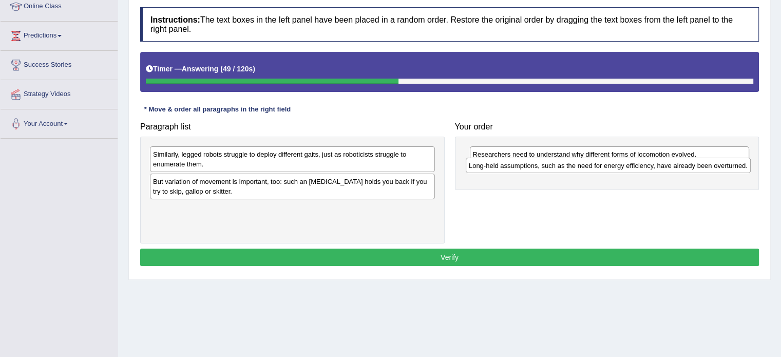
drag, startPoint x: 170, startPoint y: 157, endPoint x: 495, endPoint y: 168, distance: 324.7
click at [495, 168] on div "Long-held assumptions, such as the need for energy efficiency, have already bee…" at bounding box center [608, 166] width 285 height 16
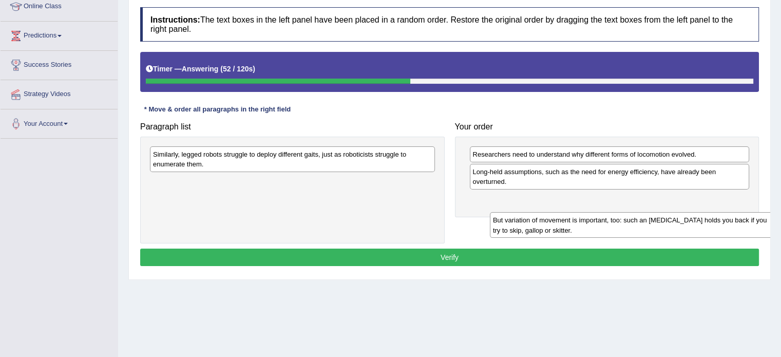
drag, startPoint x: 208, startPoint y: 189, endPoint x: 537, endPoint y: 197, distance: 328.7
click at [537, 212] on div "But variation of movement is important, too: such an [MEDICAL_DATA] holds you b…" at bounding box center [632, 225] width 285 height 26
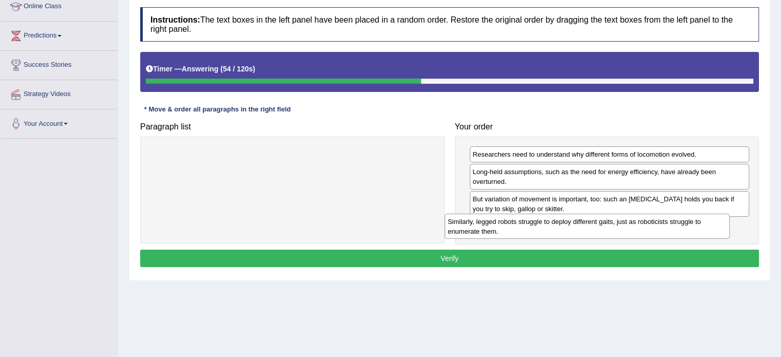
drag, startPoint x: 352, startPoint y: 164, endPoint x: 653, endPoint y: 232, distance: 308.4
click at [653, 232] on div "Similarly, legged robots struggle to deploy different gaits, just as roboticist…" at bounding box center [587, 227] width 285 height 26
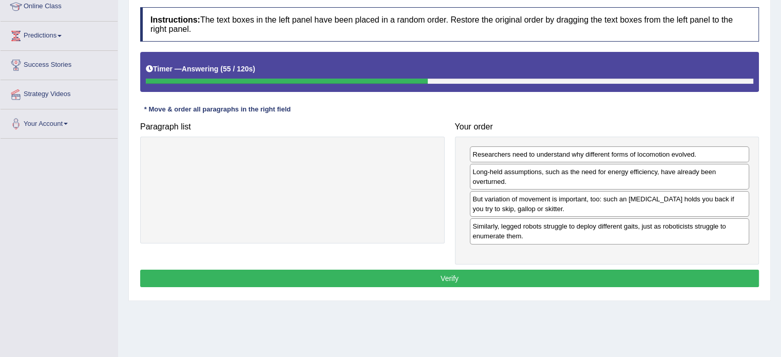
click at [554, 276] on button "Verify" at bounding box center [449, 278] width 619 height 17
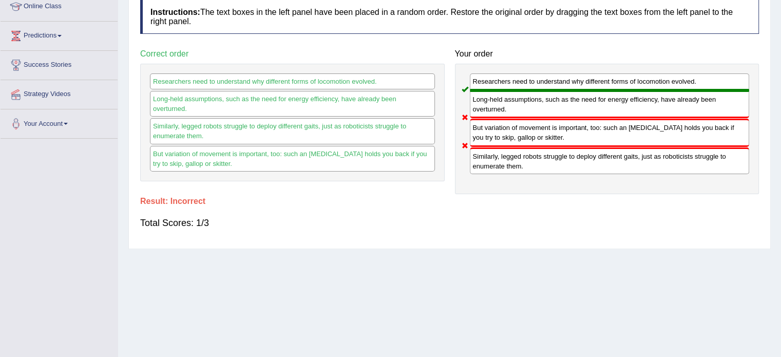
scroll to position [0, 0]
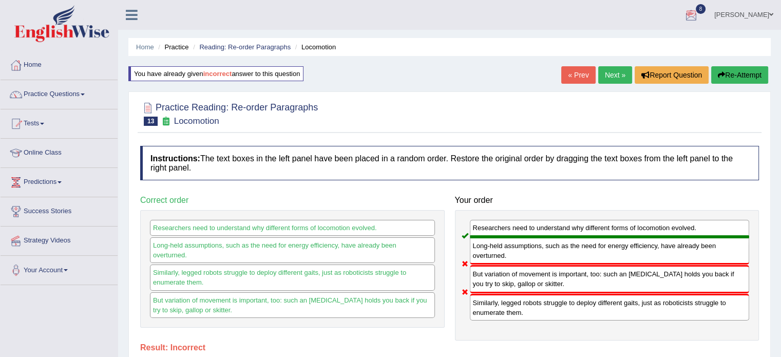
click at [615, 68] on link "Next »" at bounding box center [615, 74] width 34 height 17
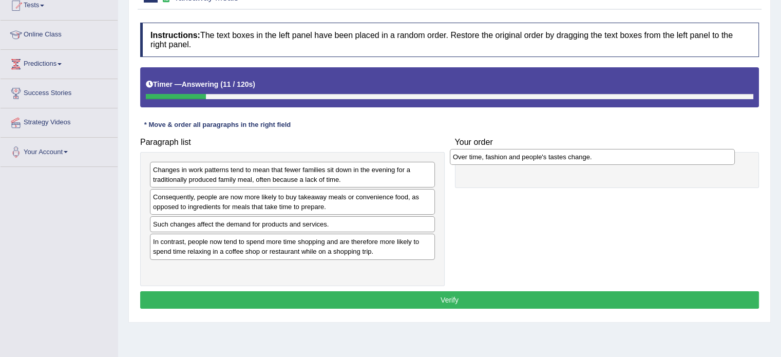
drag, startPoint x: 222, startPoint y: 223, endPoint x: 524, endPoint y: 157, distance: 309.1
click at [524, 157] on div "Over time, fashion and people's tastes change." at bounding box center [592, 157] width 285 height 16
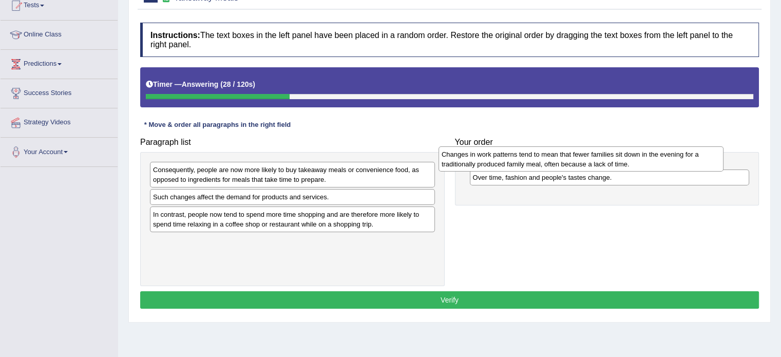
drag, startPoint x: 277, startPoint y: 178, endPoint x: 565, endPoint y: 162, distance: 288.5
click at [565, 162] on div "Changes in work patterns tend to mean that fewer families sit down in the eveni…" at bounding box center [580, 159] width 285 height 26
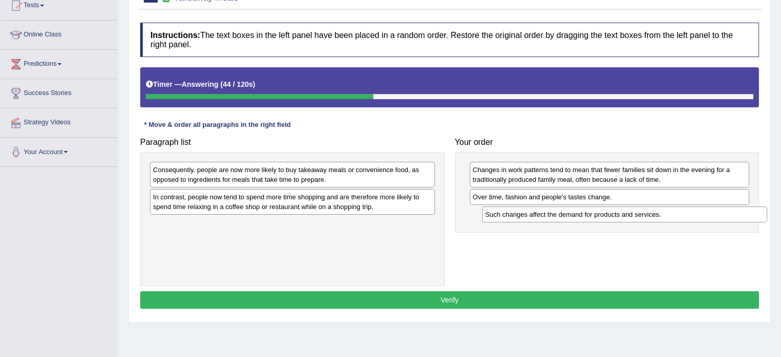
drag, startPoint x: 292, startPoint y: 195, endPoint x: 616, endPoint y: 213, distance: 324.5
click at [616, 213] on div "Such changes affect the demand for products and services." at bounding box center [624, 214] width 285 height 16
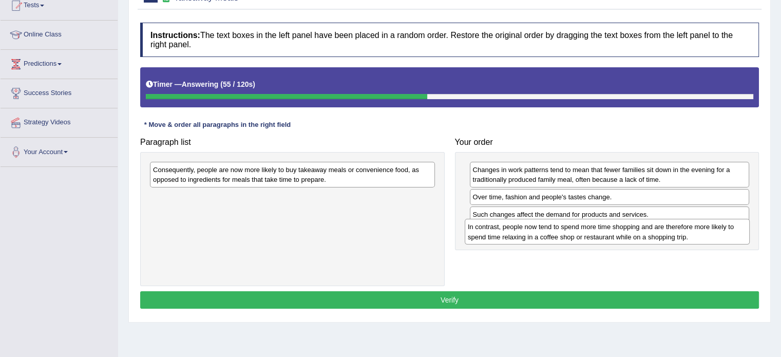
drag, startPoint x: 240, startPoint y: 201, endPoint x: 555, endPoint y: 231, distance: 316.2
click at [555, 231] on div "In contrast, people now tend to spend more time shopping and are therefore more…" at bounding box center [607, 232] width 285 height 26
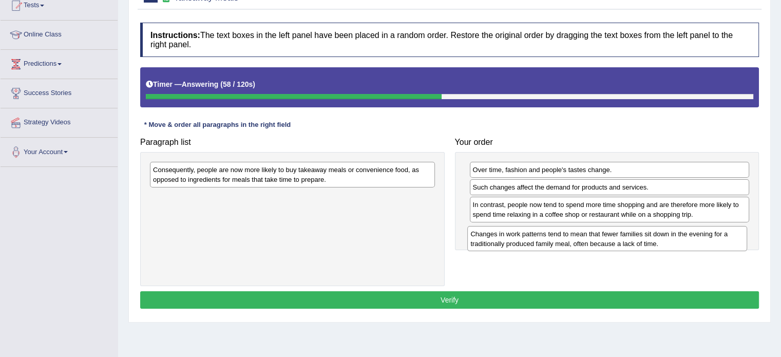
drag, startPoint x: 501, startPoint y: 172, endPoint x: 499, endPoint y: 237, distance: 64.7
click at [499, 237] on div "Changes in work patterns tend to mean that fewer families sit down in the eveni…" at bounding box center [607, 239] width 280 height 26
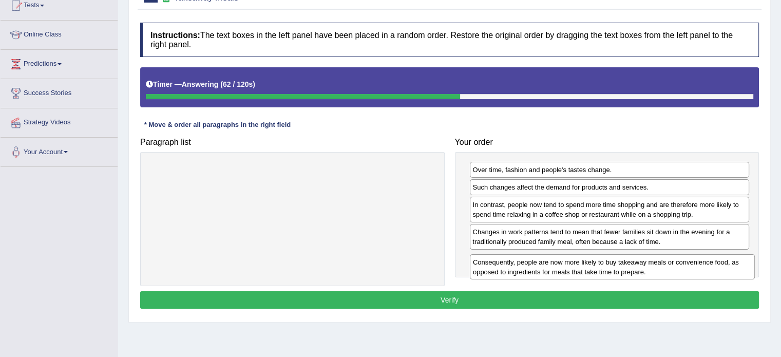
drag, startPoint x: 242, startPoint y: 170, endPoint x: 562, endPoint y: 262, distance: 333.0
click at [562, 262] on div "Consequently, people are now more likely to buy takeaway meals or convenience f…" at bounding box center [612, 267] width 285 height 26
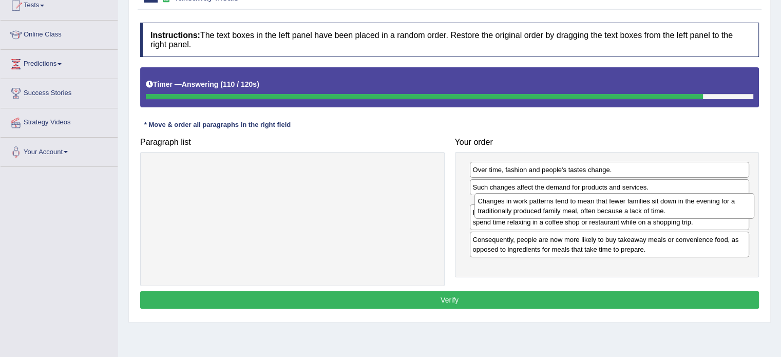
drag, startPoint x: 588, startPoint y: 236, endPoint x: 594, endPoint y: 205, distance: 31.2
click at [594, 205] on div "Changes in work patterns tend to mean that fewer families sit down in the eveni…" at bounding box center [614, 206] width 280 height 26
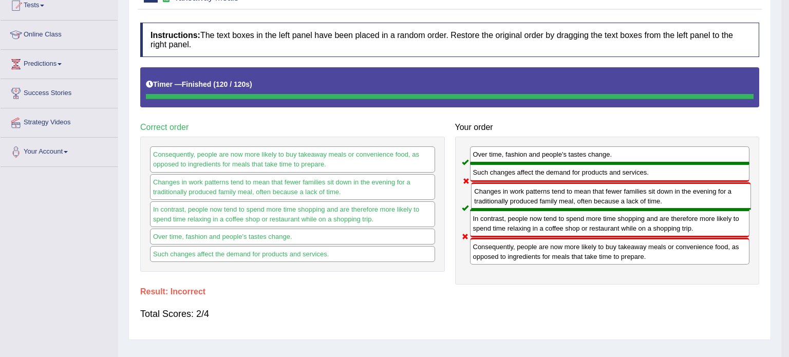
click at [532, 213] on div "Over time, fashion and people's tastes change. Such changes affect the demand f…" at bounding box center [607, 211] width 304 height 148
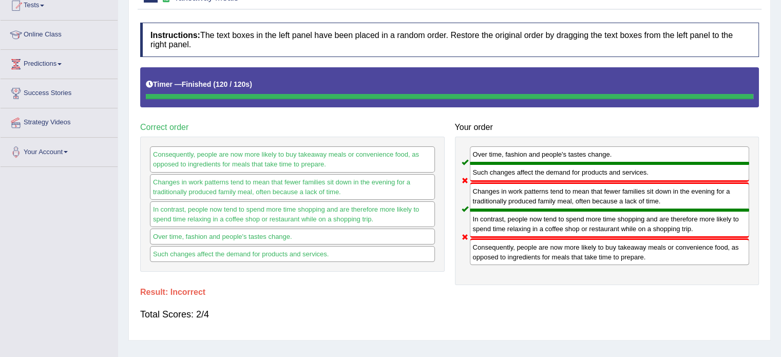
click at [496, 169] on div "Such changes affect the demand for products and services." at bounding box center [610, 172] width 280 height 18
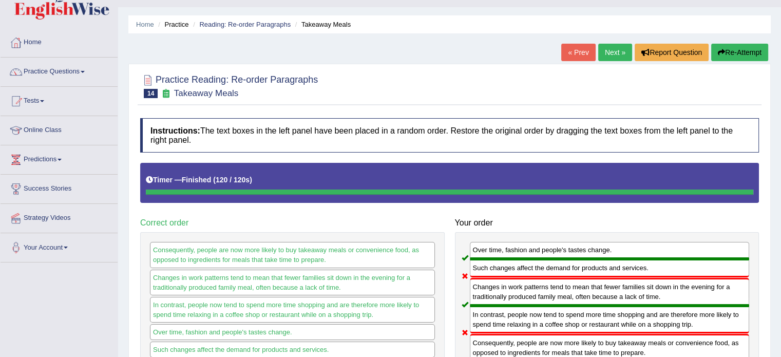
scroll to position [16, 0]
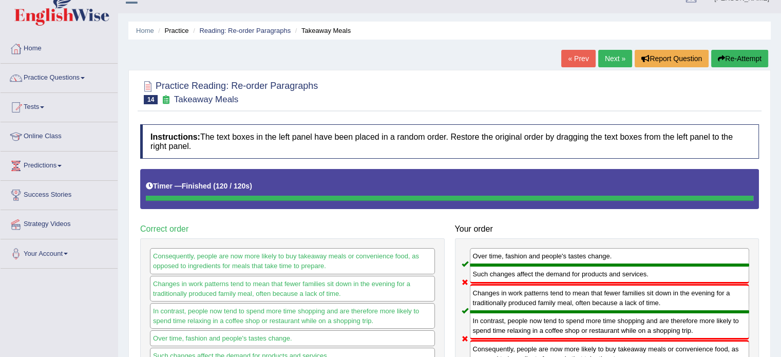
click at [716, 63] on button "Re-Attempt" at bounding box center [739, 58] width 57 height 17
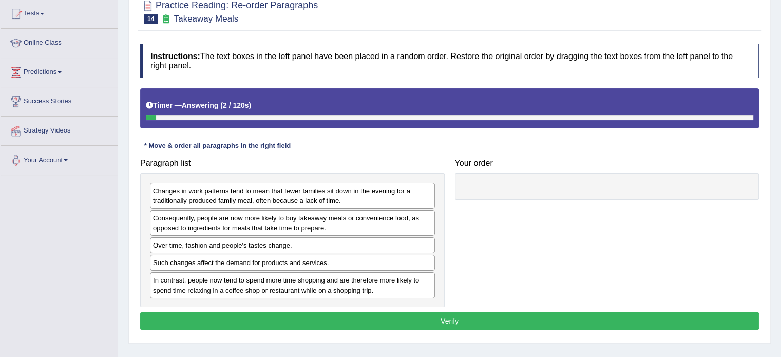
scroll to position [113, 0]
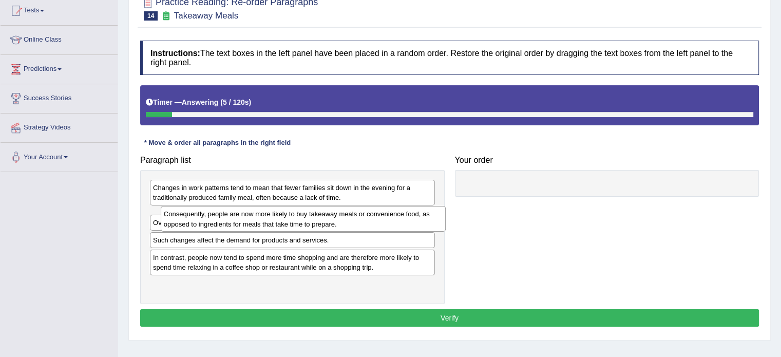
drag, startPoint x: 207, startPoint y: 217, endPoint x: 345, endPoint y: 209, distance: 137.8
click at [345, 209] on div "Consequently, people are now more likely to buy takeaway meals or convenience f…" at bounding box center [303, 219] width 285 height 26
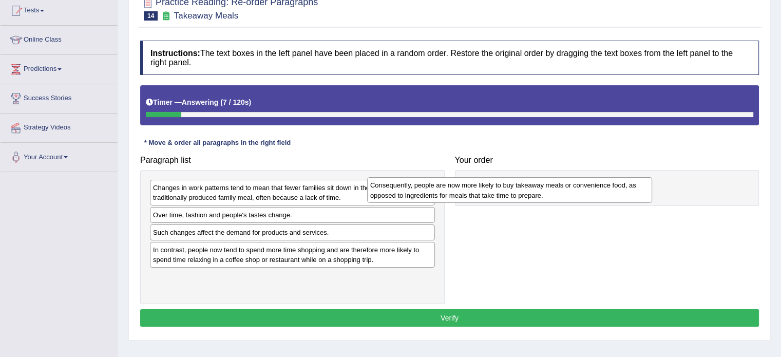
drag, startPoint x: 269, startPoint y: 225, endPoint x: 490, endPoint y: 196, distance: 223.2
click at [490, 196] on div "Consequently, people are now more likely to buy takeaway meals or convenience f…" at bounding box center [509, 190] width 285 height 26
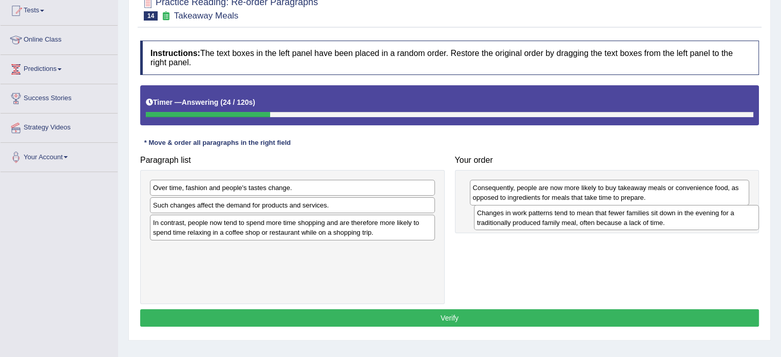
drag, startPoint x: 293, startPoint y: 197, endPoint x: 616, endPoint y: 222, distance: 324.4
click at [616, 222] on div "Changes in work patterns tend to mean that fewer families sit down in the eveni…" at bounding box center [616, 218] width 285 height 26
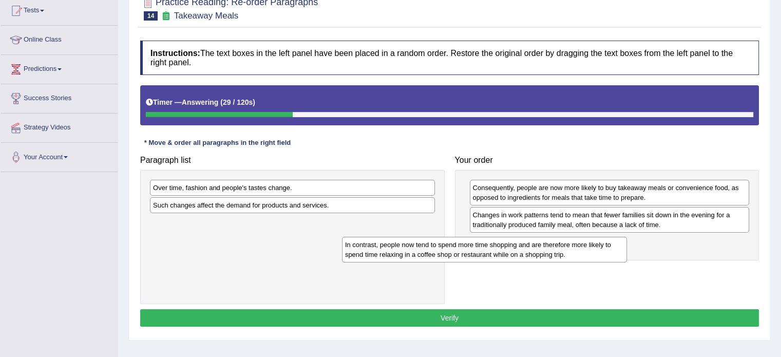
drag, startPoint x: 288, startPoint y: 234, endPoint x: 493, endPoint y: 255, distance: 207.0
click at [493, 255] on div "In contrast, people now tend to spend more time shopping and are therefore more…" at bounding box center [484, 250] width 285 height 26
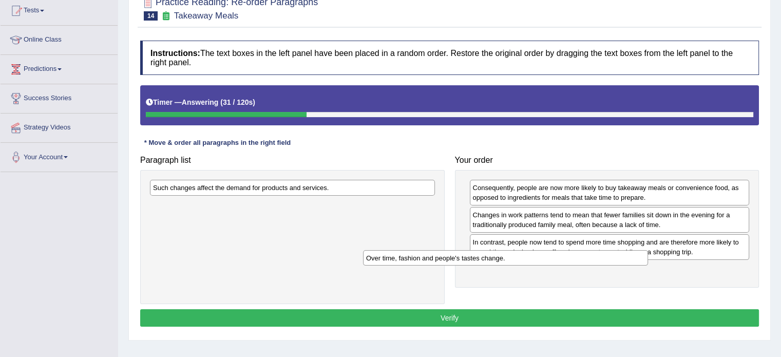
drag, startPoint x: 318, startPoint y: 193, endPoint x: 532, endPoint y: 263, distance: 225.4
click at [532, 263] on div "Over time, fashion and people's tastes change." at bounding box center [505, 258] width 285 height 16
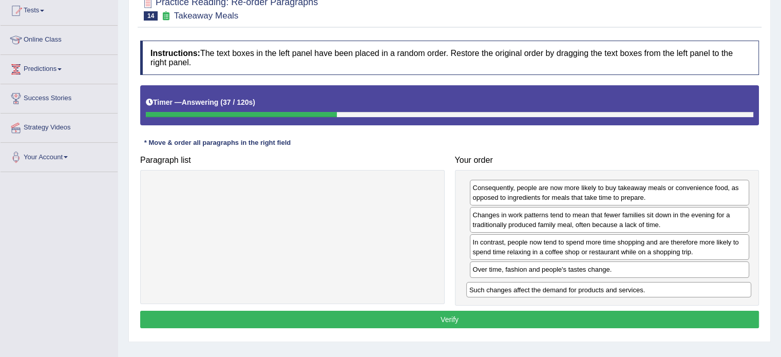
drag, startPoint x: 381, startPoint y: 192, endPoint x: 697, endPoint y: 294, distance: 332.4
click at [697, 294] on div "Such changes affect the demand for products and services." at bounding box center [608, 290] width 285 height 16
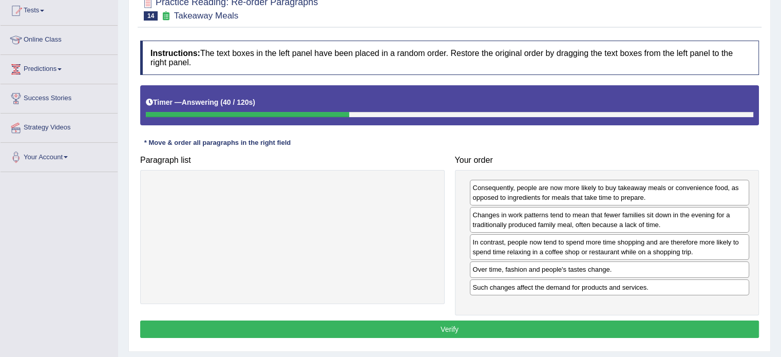
click at [670, 326] on button "Verify" at bounding box center [449, 328] width 619 height 17
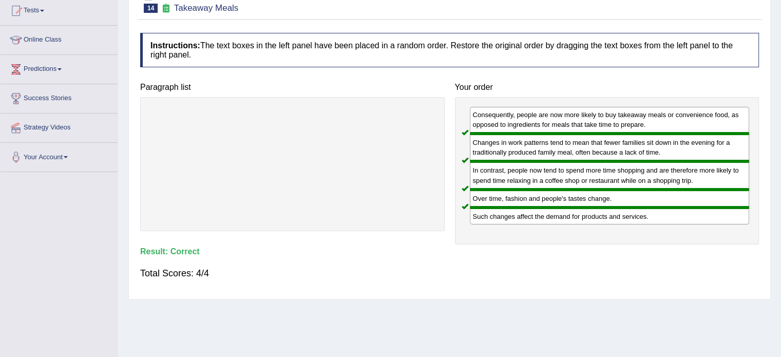
drag, startPoint x: 778, startPoint y: 149, endPoint x: 788, endPoint y: 149, distance: 10.3
click at [780, 149] on html "Toggle navigation Home Practice Questions Speaking Practice Read Aloud Repeat S…" at bounding box center [390, 65] width 781 height 357
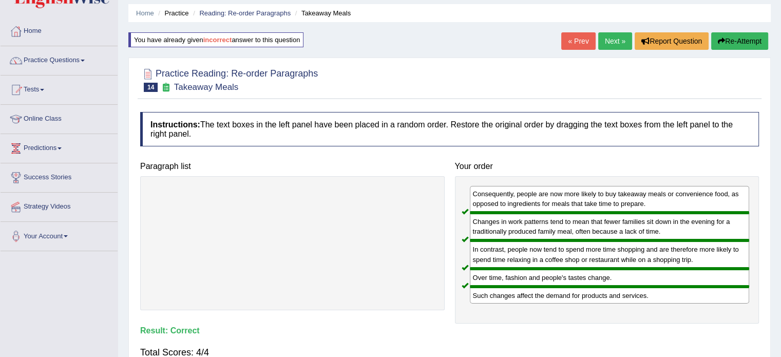
scroll to position [21, 0]
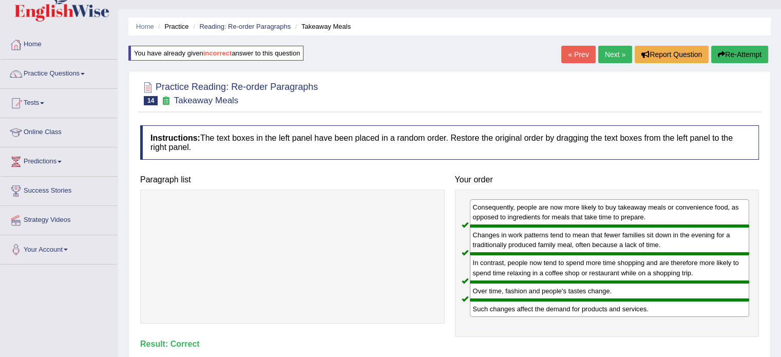
click at [599, 48] on link "Next »" at bounding box center [615, 54] width 34 height 17
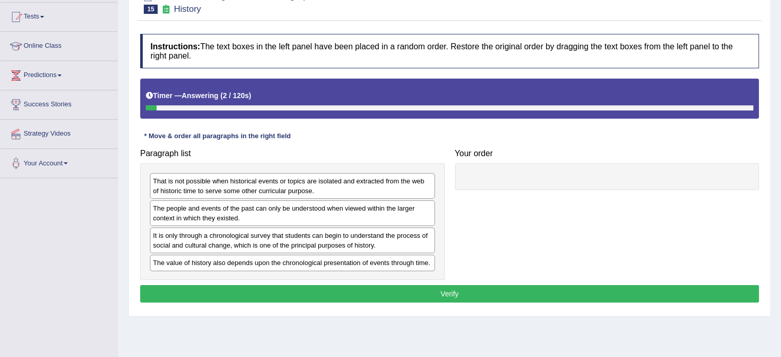
scroll to position [117, 0]
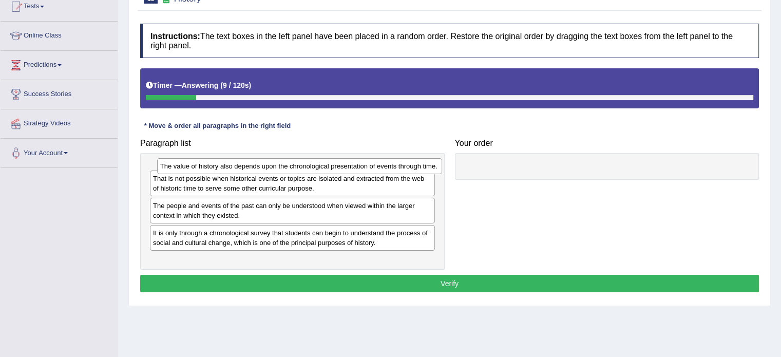
drag, startPoint x: 198, startPoint y: 254, endPoint x: 205, endPoint y: 168, distance: 86.0
click at [205, 168] on div "The value of history also depends upon the chronological presentation of events…" at bounding box center [299, 166] width 285 height 16
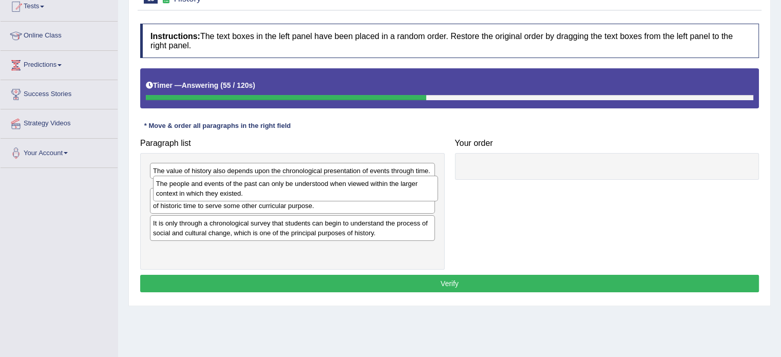
drag, startPoint x: 250, startPoint y: 219, endPoint x: 253, endPoint y: 187, distance: 32.0
click at [253, 187] on div "The people and events of the past can only be understood when viewed within the…" at bounding box center [295, 189] width 285 height 26
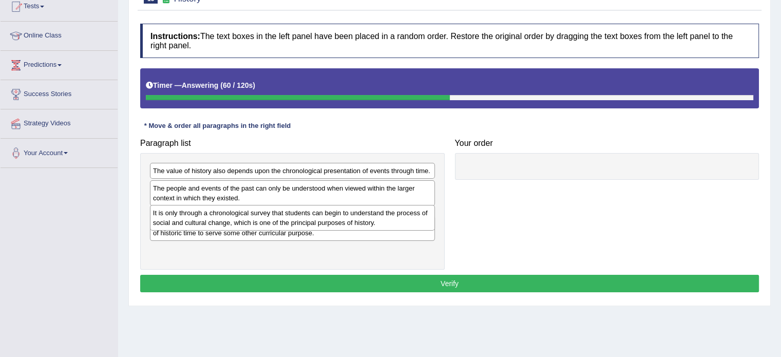
drag, startPoint x: 257, startPoint y: 247, endPoint x: 257, endPoint y: 217, distance: 29.8
click at [257, 217] on div "It is only through a chronological survey that students can begin to understand…" at bounding box center [292, 218] width 285 height 26
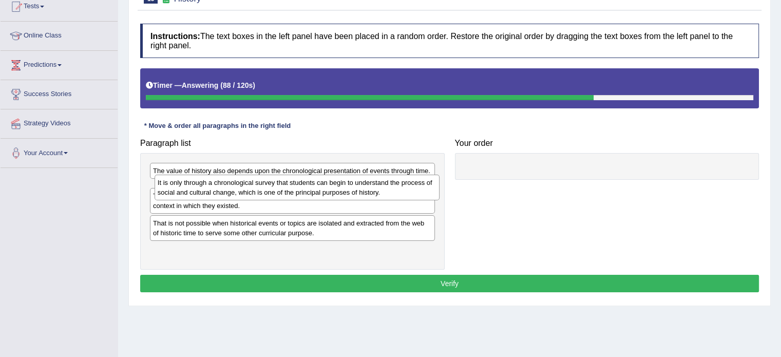
drag, startPoint x: 240, startPoint y: 221, endPoint x: 245, endPoint y: 188, distance: 32.7
click at [245, 188] on div "It is only through a chronological survey that students can begin to understand…" at bounding box center [297, 188] width 285 height 26
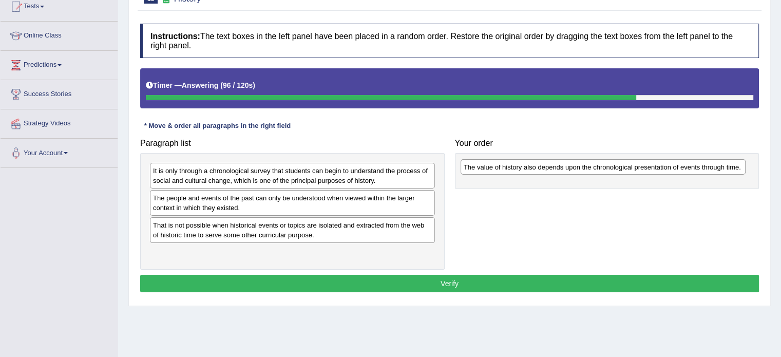
drag, startPoint x: 260, startPoint y: 167, endPoint x: 570, endPoint y: 164, distance: 310.1
click at [570, 164] on div "The value of history also depends upon the chronological presentation of events…" at bounding box center [603, 167] width 285 height 16
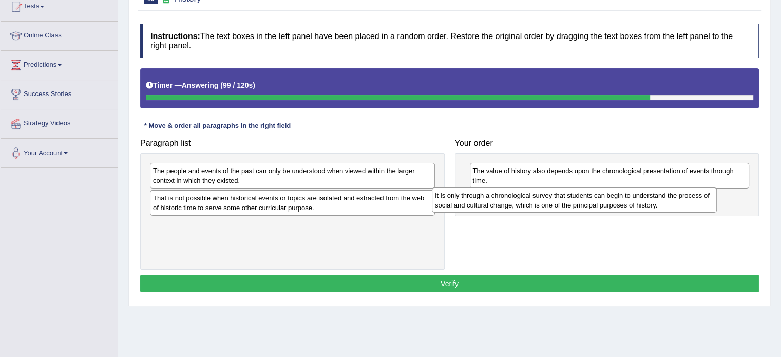
drag, startPoint x: 298, startPoint y: 173, endPoint x: 580, endPoint y: 197, distance: 283.4
click at [580, 197] on div "It is only through a chronological survey that students can begin to understand…" at bounding box center [574, 200] width 285 height 26
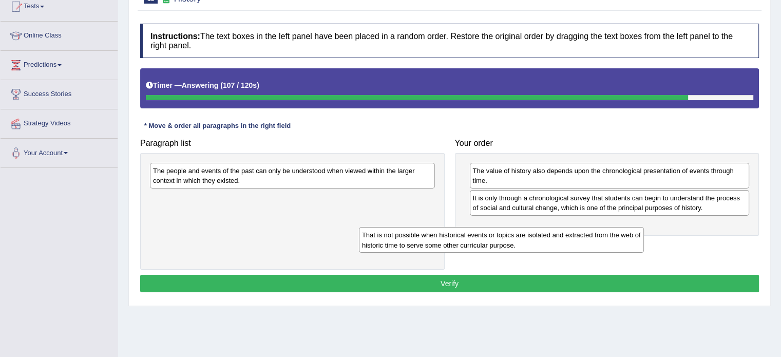
drag, startPoint x: 255, startPoint y: 201, endPoint x: 475, endPoint y: 225, distance: 221.1
click at [475, 227] on div "That is not possible when historical events or topics are isolated and extracte…" at bounding box center [501, 240] width 285 height 26
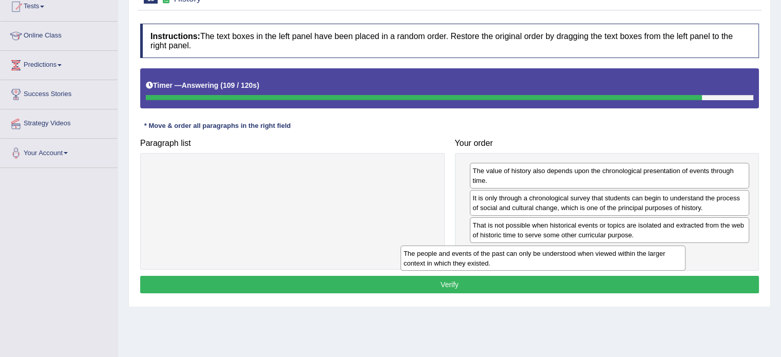
drag, startPoint x: 299, startPoint y: 168, endPoint x: 550, endPoint y: 250, distance: 263.5
click at [550, 250] on div "The people and events of the past can only be understood when viewed within the…" at bounding box center [543, 258] width 285 height 26
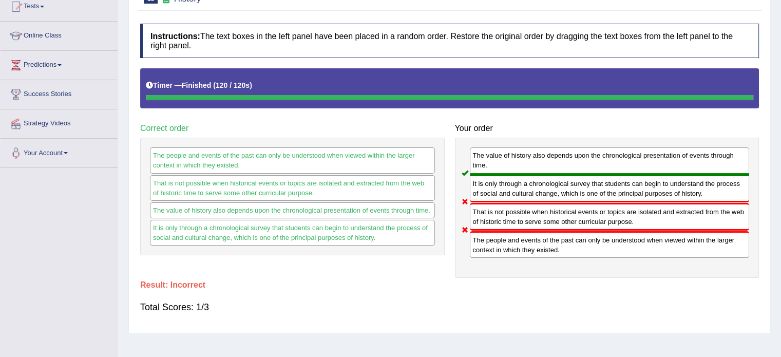
click at [584, 235] on div "The people and events of the past can only be understood when viewed within the…" at bounding box center [610, 244] width 280 height 27
drag, startPoint x: 584, startPoint y: 235, endPoint x: 569, endPoint y: 206, distance: 32.8
click at [569, 206] on div "The value of history also depends upon the chronological presentation of events…" at bounding box center [607, 208] width 304 height 140
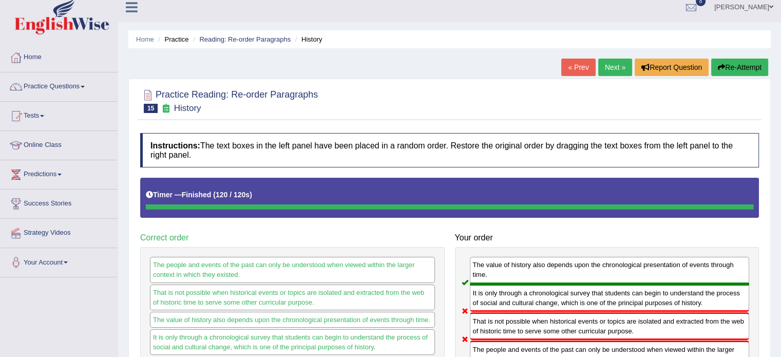
scroll to position [0, 0]
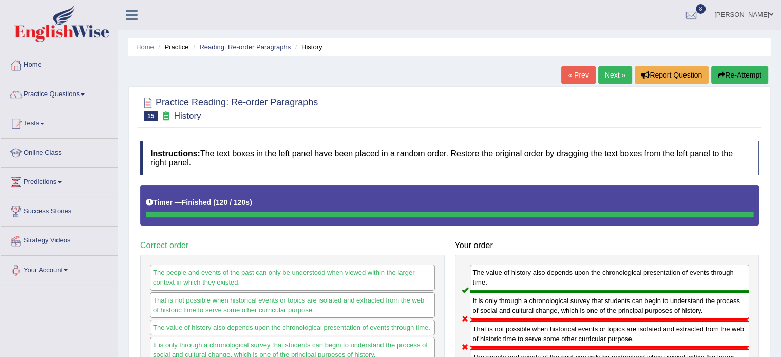
click at [608, 71] on link "Next »" at bounding box center [615, 74] width 34 height 17
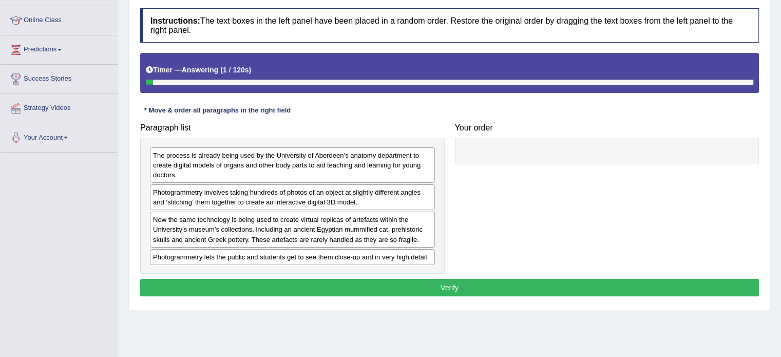
scroll to position [134, 0]
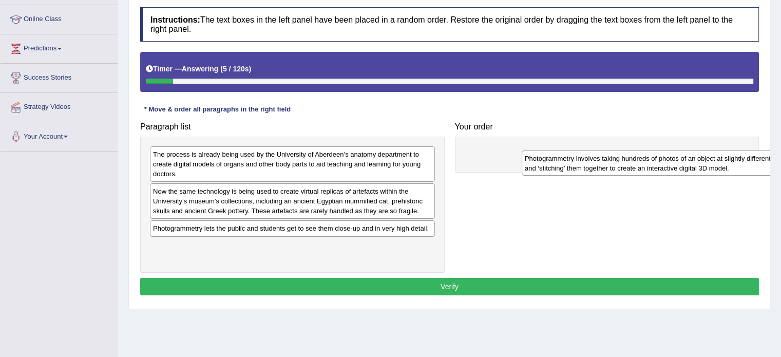
drag, startPoint x: 191, startPoint y: 197, endPoint x: 561, endPoint y: 164, distance: 371.2
click at [561, 164] on div "Photogrammetry involves taking hundreds of photos of an object at slightly diff…" at bounding box center [664, 163] width 285 height 26
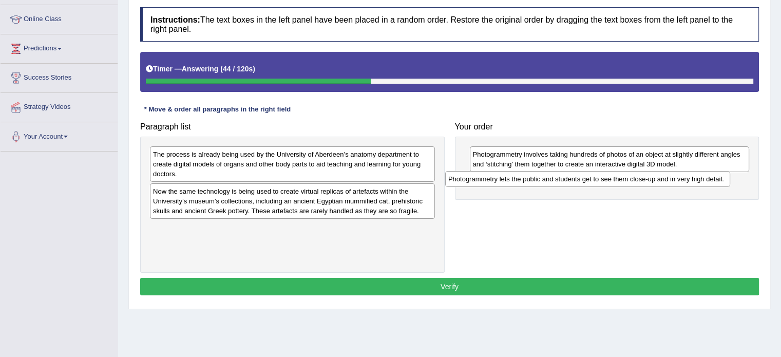
drag, startPoint x: 276, startPoint y: 230, endPoint x: 569, endPoint y: 181, distance: 297.2
click at [569, 181] on div "Photogrammetry lets the public and students get to see them close-up and in ver…" at bounding box center [587, 179] width 285 height 16
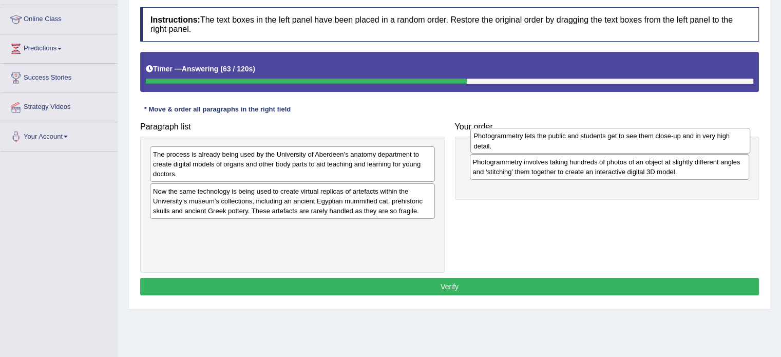
drag, startPoint x: 524, startPoint y: 190, endPoint x: 525, endPoint y: 145, distance: 45.2
click at [525, 145] on div "Photogrammetry lets the public and students get to see them close-up and in ver…" at bounding box center [610, 141] width 280 height 26
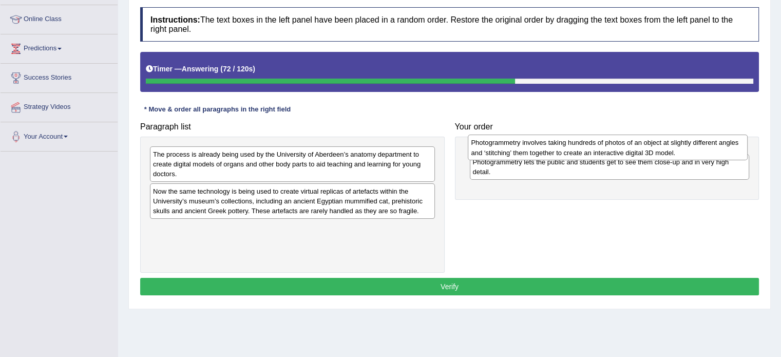
drag, startPoint x: 494, startPoint y: 183, endPoint x: 493, endPoint y: 144, distance: 39.1
click at [493, 144] on div "Photogrammetry involves taking hundreds of photos of an object at slightly diff…" at bounding box center [608, 148] width 280 height 26
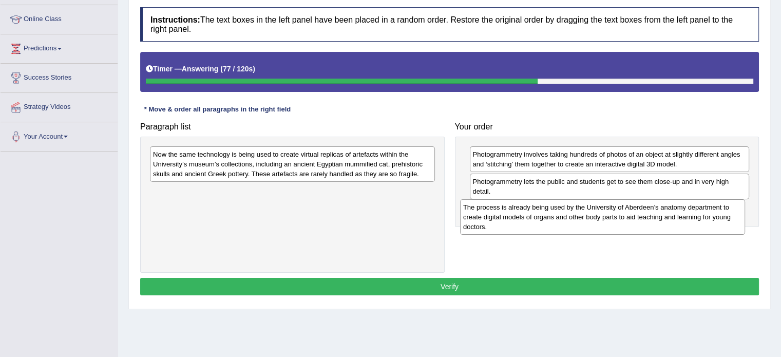
drag, startPoint x: 269, startPoint y: 171, endPoint x: 578, endPoint y: 222, distance: 313.3
click at [578, 222] on div "The process is already being used by the University of Aberdeen’s anatomy depar…" at bounding box center [602, 216] width 285 height 35
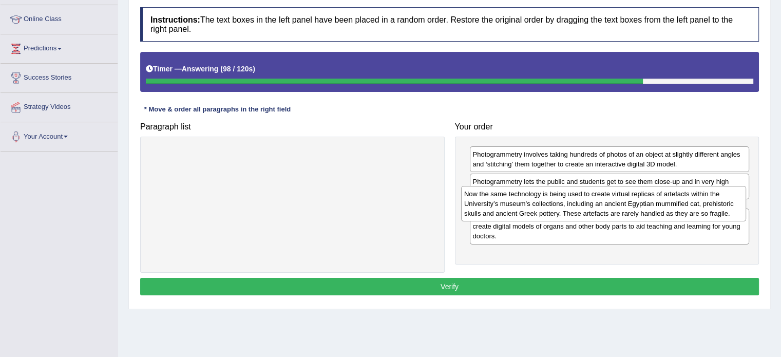
drag, startPoint x: 315, startPoint y: 163, endPoint x: 626, endPoint y: 202, distance: 313.7
click at [626, 202] on div "Now the same technology is being used to create virtual replicas of artefacts w…" at bounding box center [603, 203] width 285 height 35
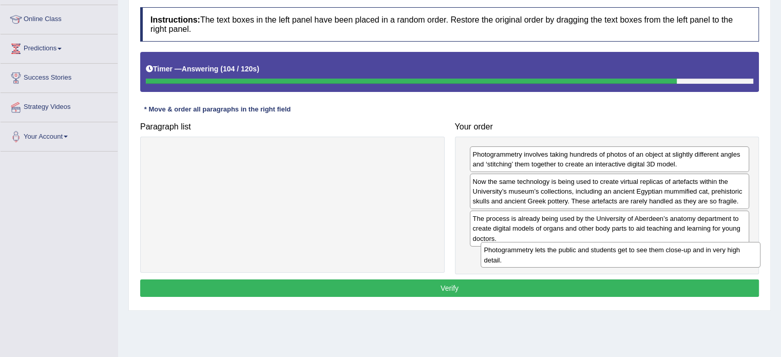
drag, startPoint x: 612, startPoint y: 184, endPoint x: 623, endPoint y: 253, distance: 69.7
click at [623, 253] on div "Photogrammetry lets the public and students get to see them close-up and in ver…" at bounding box center [621, 255] width 280 height 26
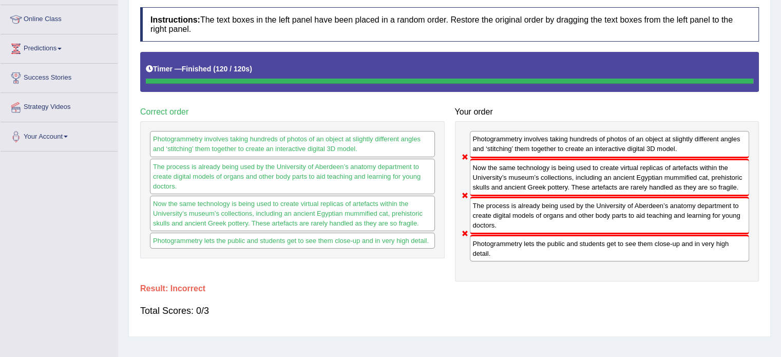
click at [507, 177] on div "Now the same technology is being used to create virtual replicas of artefacts w…" at bounding box center [610, 177] width 280 height 37
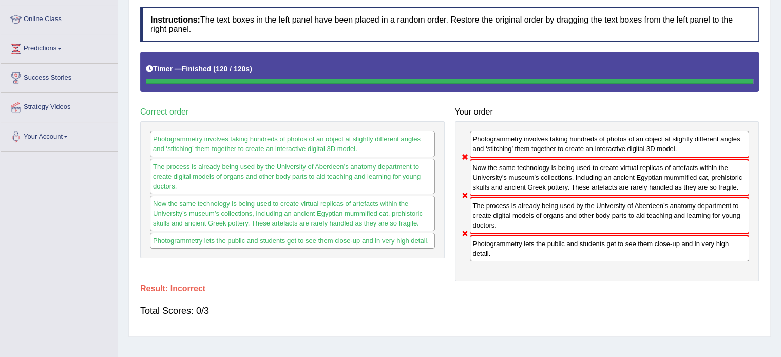
drag, startPoint x: 507, startPoint y: 177, endPoint x: 505, endPoint y: 196, distance: 19.1
click at [505, 196] on div "Photogrammetry involves taking hundreds of photos of an object at slightly diff…" at bounding box center [607, 201] width 304 height 160
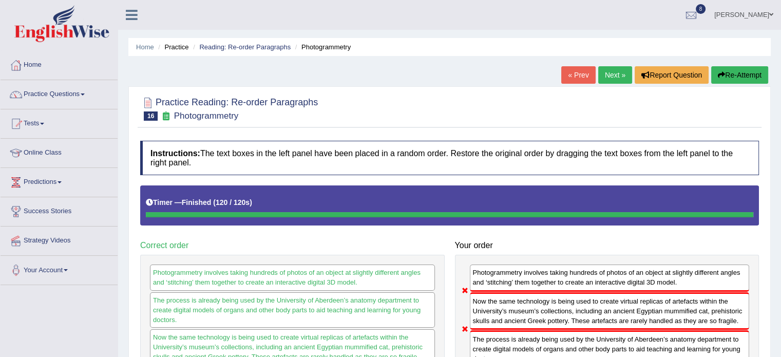
click at [731, 72] on button "Re-Attempt" at bounding box center [739, 74] width 57 height 17
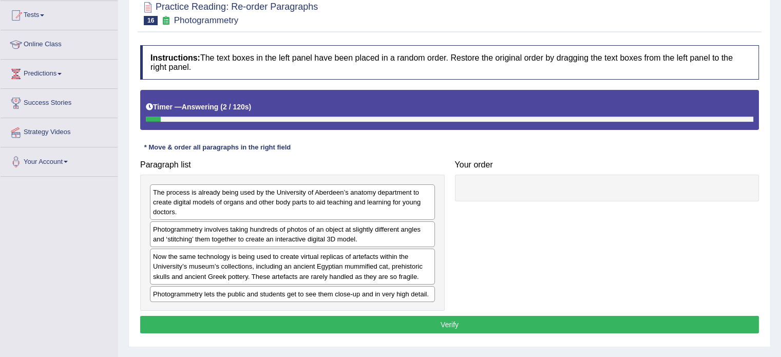
scroll to position [111, 0]
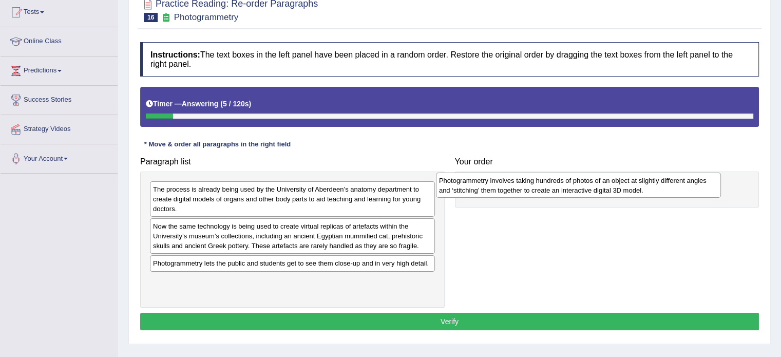
drag, startPoint x: 318, startPoint y: 225, endPoint x: 604, endPoint y: 180, distance: 289.5
click at [604, 180] on div "Photogrammetry involves taking hundreds of photos of an object at slightly diff…" at bounding box center [578, 186] width 285 height 26
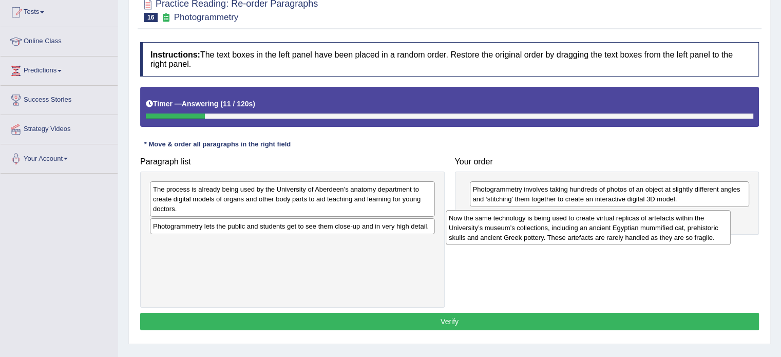
drag, startPoint x: 298, startPoint y: 229, endPoint x: 604, endPoint y: 223, distance: 305.6
click at [604, 223] on div "Now the same technology is being used to create virtual replicas of artefacts w…" at bounding box center [588, 227] width 285 height 35
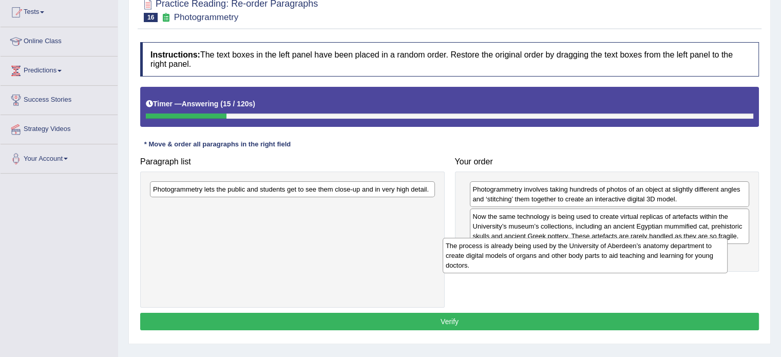
drag, startPoint x: 333, startPoint y: 194, endPoint x: 624, endPoint y: 250, distance: 296.5
click at [624, 250] on div "The process is already being used by the University of Aberdeen’s anatomy depar…" at bounding box center [585, 255] width 285 height 35
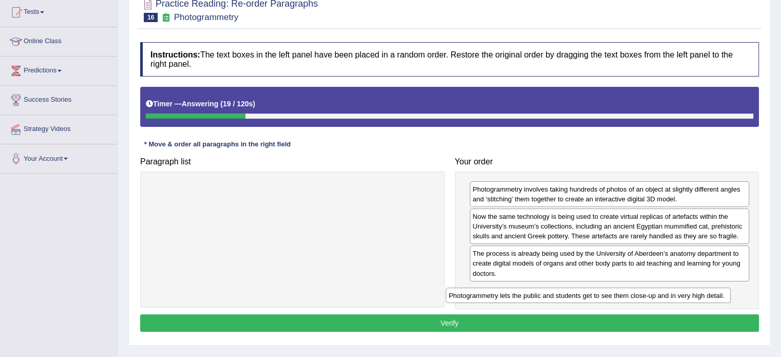
drag, startPoint x: 370, startPoint y: 184, endPoint x: 665, endPoint y: 290, distance: 314.1
click at [665, 290] on div "Photogrammetry lets the public and students get to see them close-up and in ver…" at bounding box center [588, 296] width 285 height 16
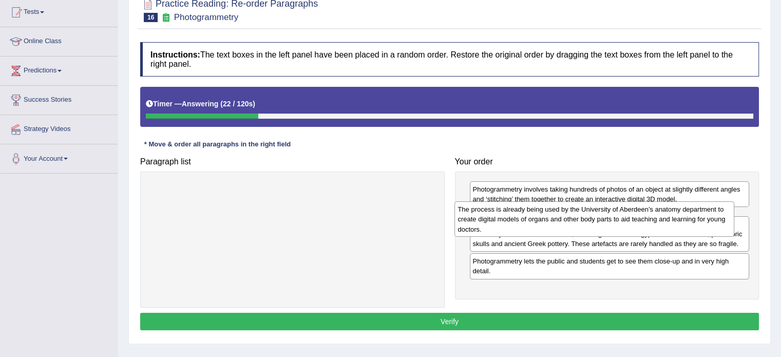
drag, startPoint x: 615, startPoint y: 263, endPoint x: 604, endPoint y: 222, distance: 42.5
click at [604, 222] on div "The process is already being used by the University of Aberdeen’s anatomy depar…" at bounding box center [594, 218] width 280 height 35
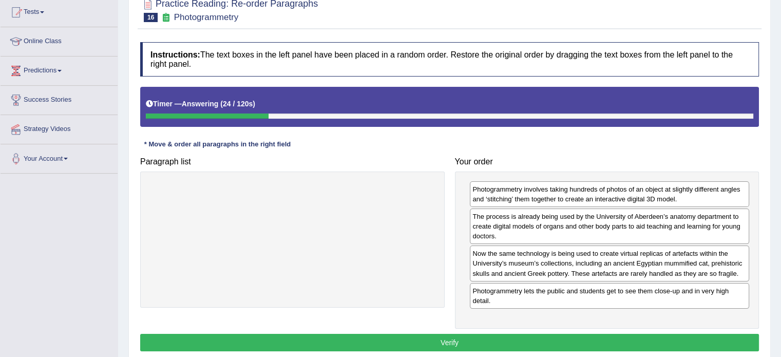
click at [552, 336] on button "Verify" at bounding box center [449, 342] width 619 height 17
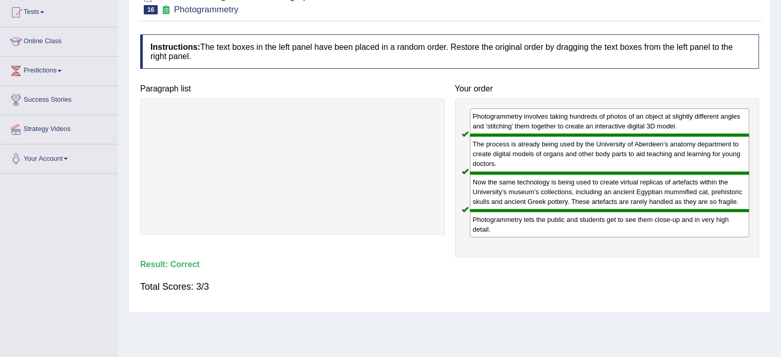
scroll to position [0, 0]
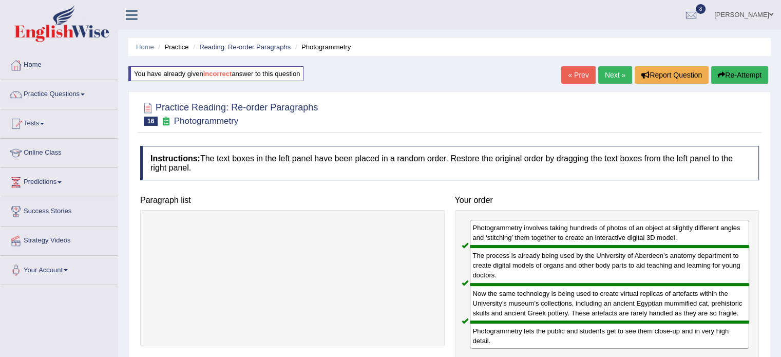
click at [606, 68] on link "Next »" at bounding box center [615, 74] width 34 height 17
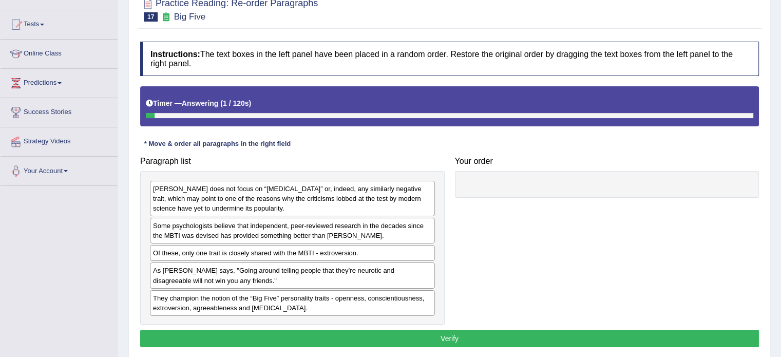
scroll to position [135, 0]
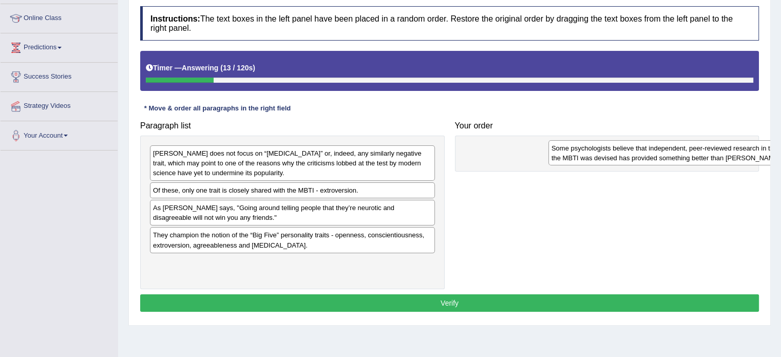
drag, startPoint x: 218, startPoint y: 195, endPoint x: 616, endPoint y: 152, distance: 400.7
click at [616, 152] on div "Some psychologists believe that independent, peer-reviewed research in the deca…" at bounding box center [690, 153] width 285 height 26
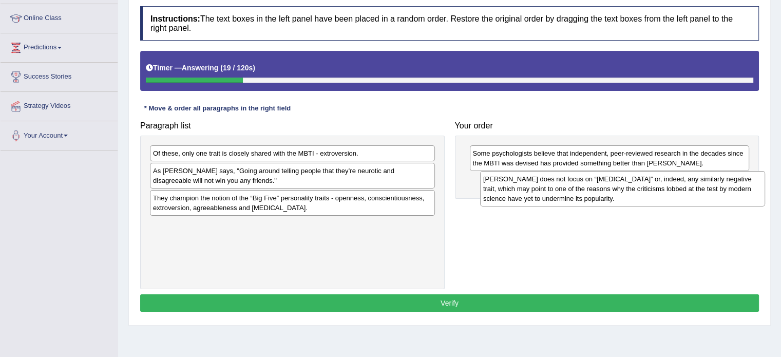
drag, startPoint x: 238, startPoint y: 164, endPoint x: 567, endPoint y: 189, distance: 329.6
click at [567, 189] on div "[PERSON_NAME] does not focus on “[MEDICAL_DATA]” or, indeed, any similarly nega…" at bounding box center [622, 188] width 285 height 35
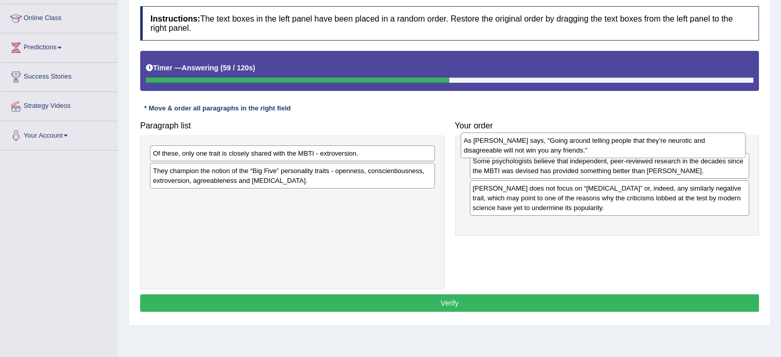
drag, startPoint x: 263, startPoint y: 178, endPoint x: 574, endPoint y: 148, distance: 312.1
click at [574, 148] on div "As [PERSON_NAME] says, "Going around telling people that they’re neurotic and d…" at bounding box center [603, 145] width 285 height 26
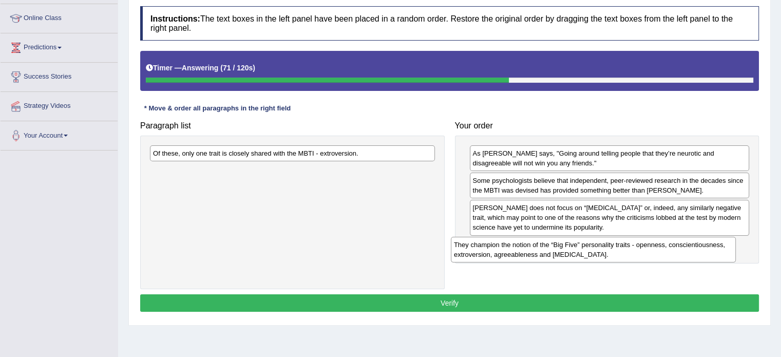
drag, startPoint x: 195, startPoint y: 174, endPoint x: 497, endPoint y: 249, distance: 310.6
click at [497, 249] on div "They champion the notion of the “Big Five” personality traits - openness, consc…" at bounding box center [593, 250] width 285 height 26
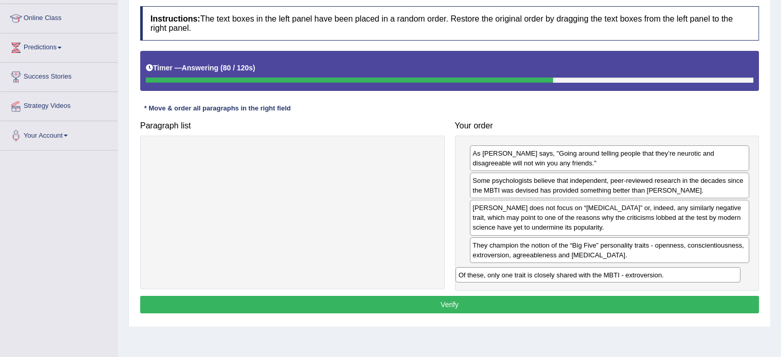
drag, startPoint x: 275, startPoint y: 158, endPoint x: 582, endPoint y: 279, distance: 330.3
click at [582, 279] on div "Of these, only one trait is closely shared with the MBTI - extroversion." at bounding box center [597, 275] width 285 height 16
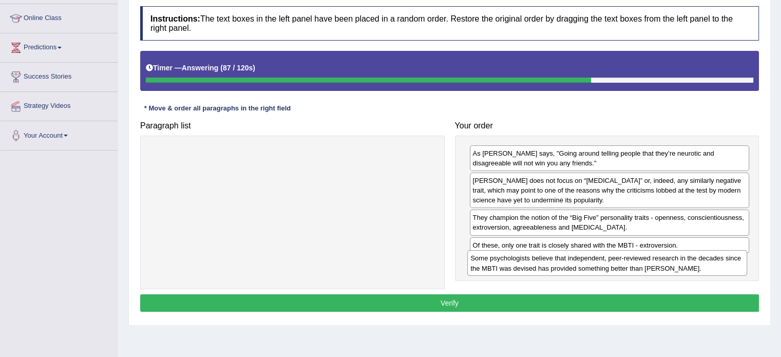
drag, startPoint x: 530, startPoint y: 182, endPoint x: 527, endPoint y: 260, distance: 78.1
click at [527, 260] on div "Some psychologists believe that independent, peer-reviewed research in the deca…" at bounding box center [607, 263] width 280 height 26
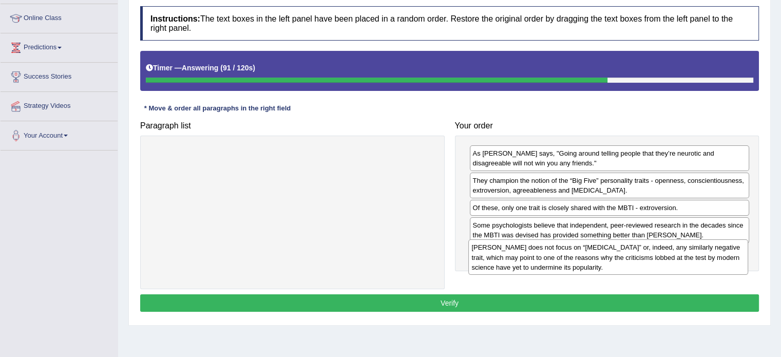
drag, startPoint x: 513, startPoint y: 185, endPoint x: 511, endPoint y: 252, distance: 67.3
click at [511, 252] on div "[PERSON_NAME] does not focus on “[MEDICAL_DATA]” or, indeed, any similarly nega…" at bounding box center [608, 256] width 280 height 35
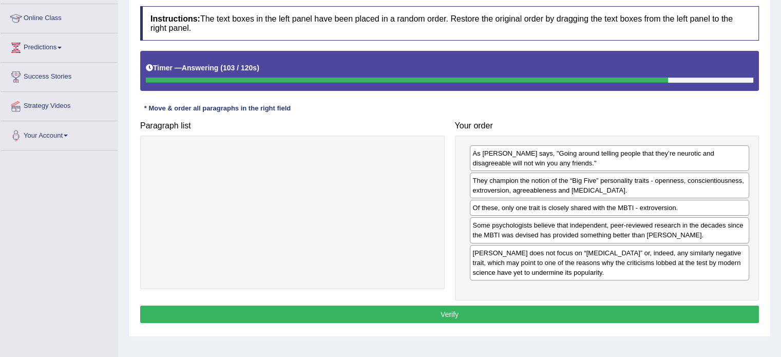
click at [507, 306] on button "Verify" at bounding box center [449, 314] width 619 height 17
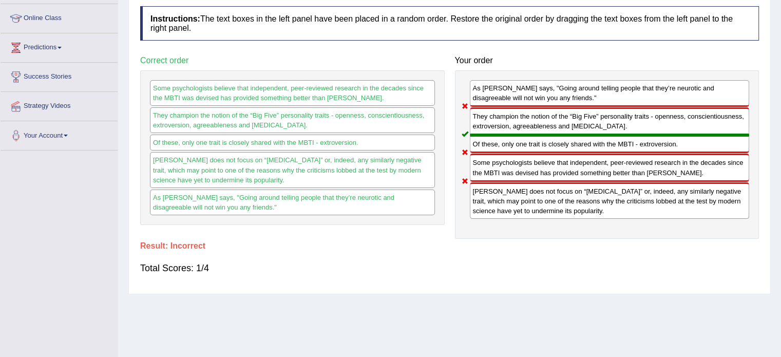
scroll to position [0, 0]
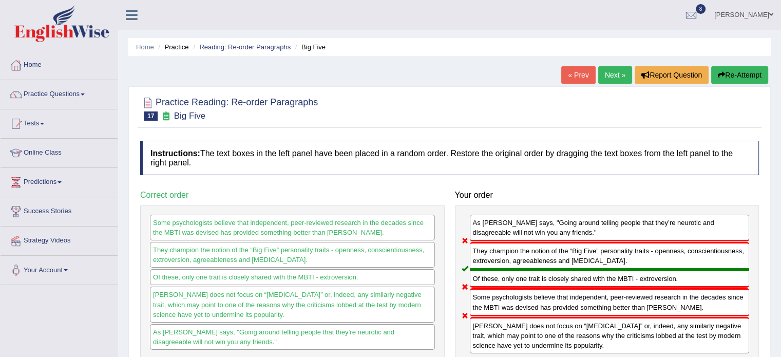
click at [727, 75] on button "Re-Attempt" at bounding box center [739, 74] width 57 height 17
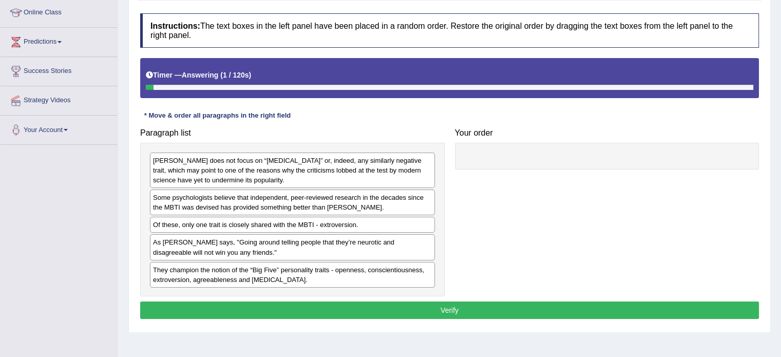
scroll to position [142, 0]
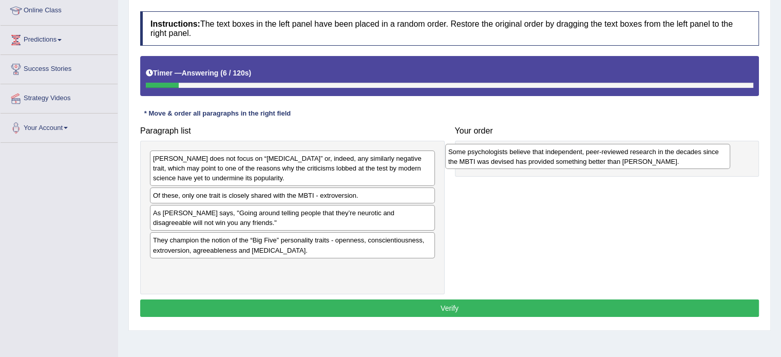
drag, startPoint x: 197, startPoint y: 201, endPoint x: 495, endPoint y: 155, distance: 301.3
click at [495, 155] on div "Some psychologists believe that independent, peer-reviewed research in the deca…" at bounding box center [587, 157] width 285 height 26
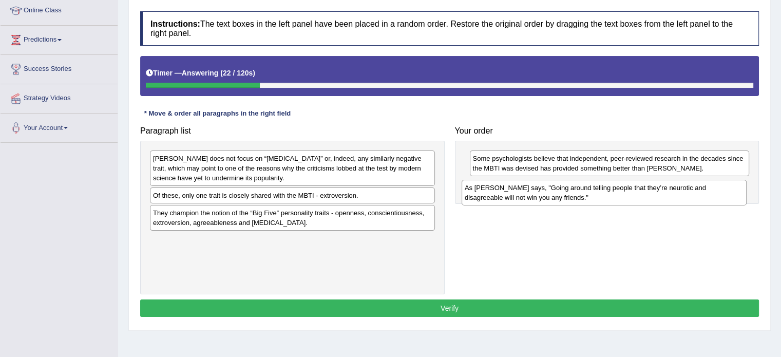
drag, startPoint x: 239, startPoint y: 221, endPoint x: 554, endPoint y: 194, distance: 316.4
click at [554, 194] on div "As Adam Grant says, "Going around telling people that they’re neurotic and disa…" at bounding box center [604, 193] width 285 height 26
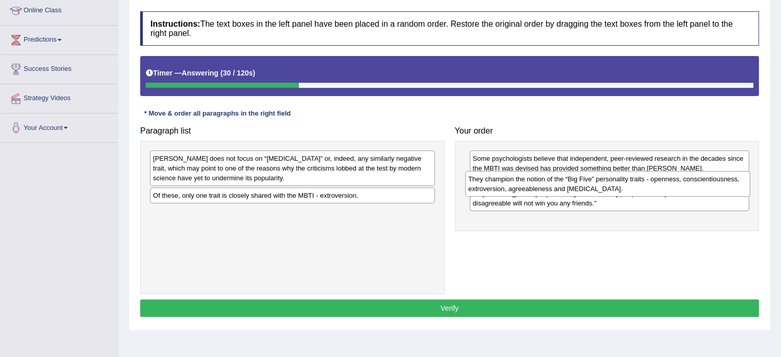
drag, startPoint x: 233, startPoint y: 219, endPoint x: 548, endPoint y: 186, distance: 317.0
click at [548, 186] on div "They champion the notion of the “Big Five” personality traits - openness, consc…" at bounding box center [607, 184] width 285 height 26
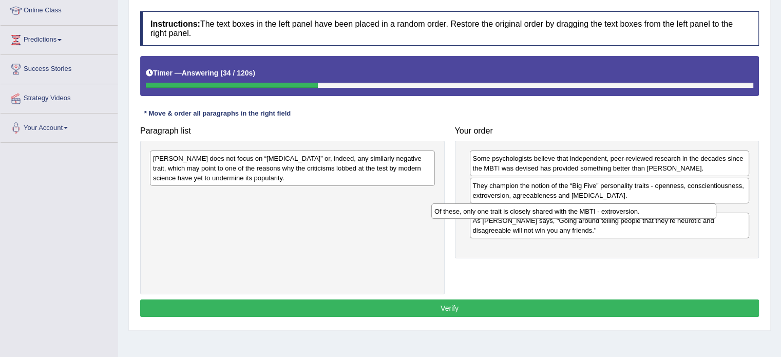
drag, startPoint x: 370, startPoint y: 191, endPoint x: 653, endPoint y: 205, distance: 283.3
click at [653, 205] on div "Of these, only one trait is closely shared with the MBTI - extroversion." at bounding box center [573, 211] width 285 height 16
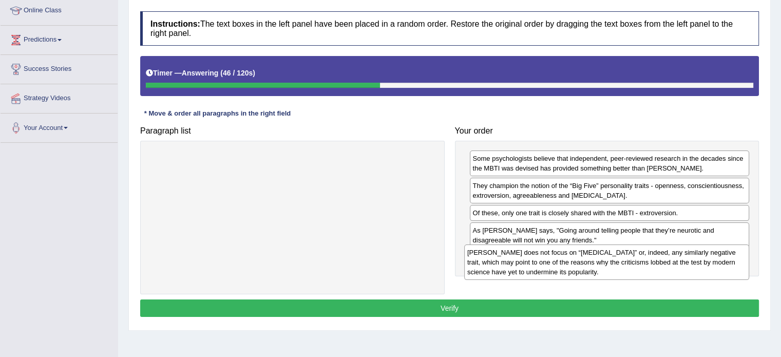
drag, startPoint x: 336, startPoint y: 170, endPoint x: 650, endPoint y: 264, distance: 328.0
click at [650, 264] on div "Myers-Briggs does not focus on “neuroticism” or, indeed, any similarly negative…" at bounding box center [606, 261] width 285 height 35
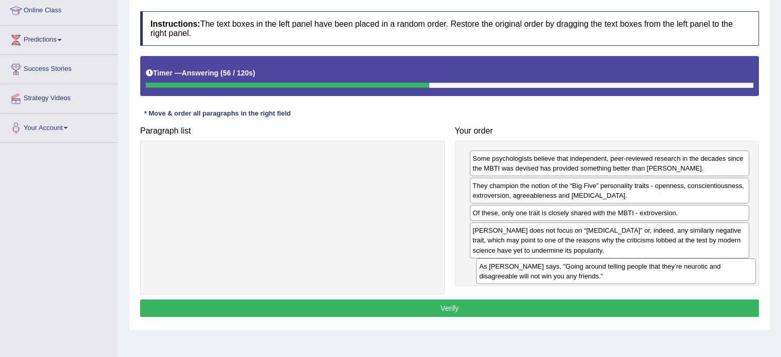
drag, startPoint x: 584, startPoint y: 231, endPoint x: 591, endPoint y: 267, distance: 36.6
click at [591, 267] on div "As Adam Grant says, "Going around telling people that they’re neurotic and disa…" at bounding box center [616, 271] width 280 height 26
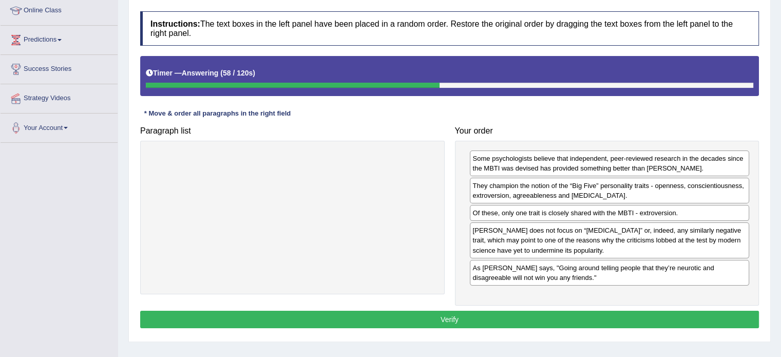
click at [546, 316] on button "Verify" at bounding box center [449, 319] width 619 height 17
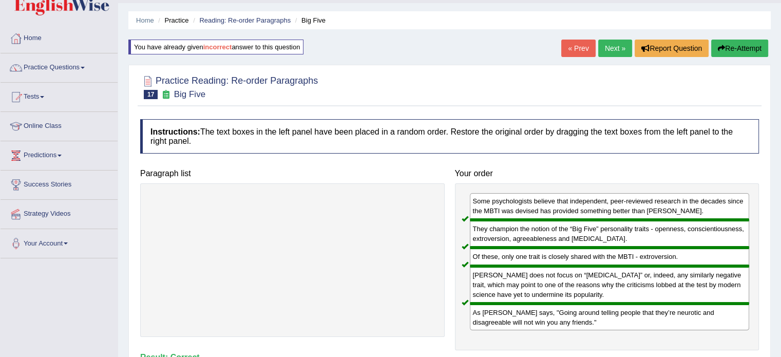
scroll to position [0, 0]
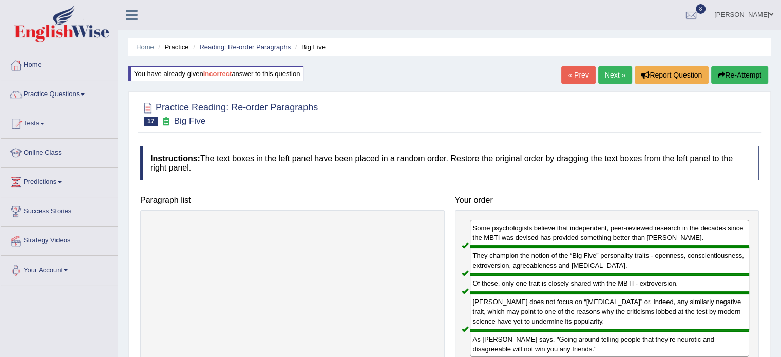
click at [600, 83] on link "Next »" at bounding box center [615, 74] width 34 height 17
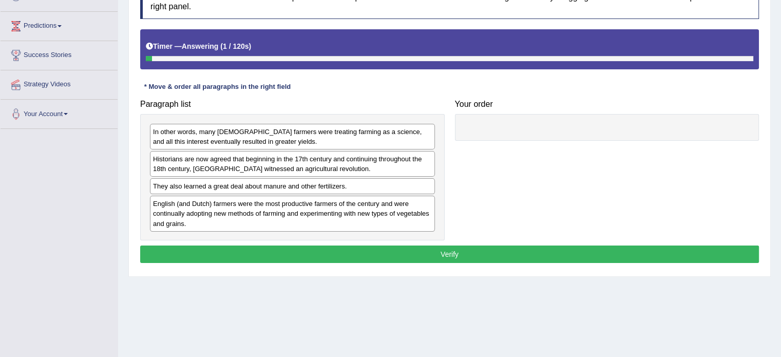
scroll to position [171, 0]
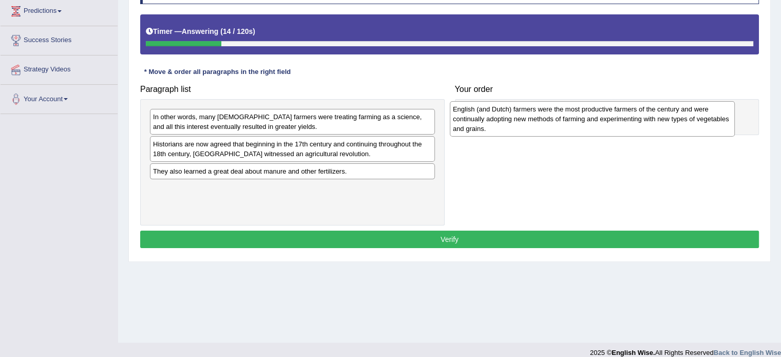
drag, startPoint x: 231, startPoint y: 195, endPoint x: 530, endPoint y: 117, distance: 310.0
click at [530, 117] on div "English (and Dutch) farmers were the most productive farmers of the century and…" at bounding box center [592, 118] width 285 height 35
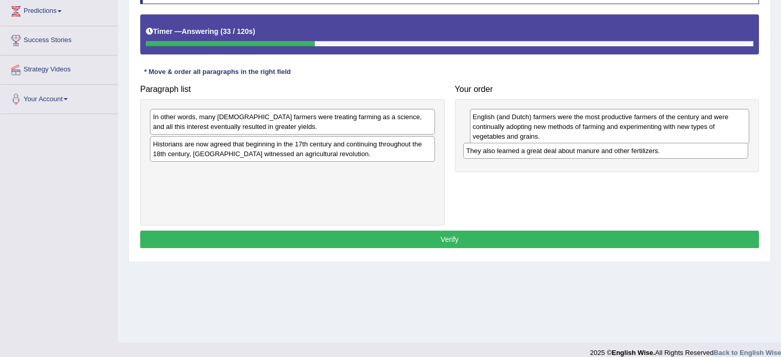
drag, startPoint x: 276, startPoint y: 174, endPoint x: 591, endPoint y: 153, distance: 316.0
click at [591, 153] on div "They also learned a great deal about manure and other fertilizers." at bounding box center [605, 151] width 285 height 16
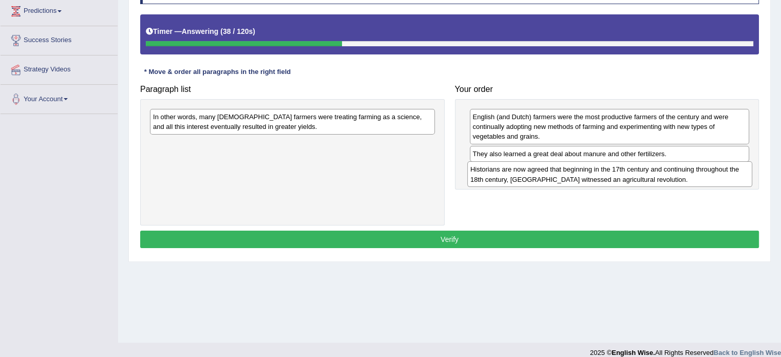
drag, startPoint x: 244, startPoint y: 147, endPoint x: 562, endPoint y: 174, distance: 318.4
click at [562, 174] on div "Historians are now agreed that beginning in the 17th century and continuing thr…" at bounding box center [609, 174] width 285 height 26
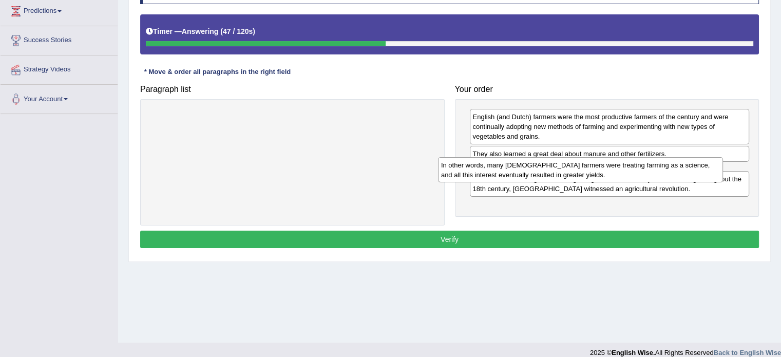
drag, startPoint x: 328, startPoint y: 123, endPoint x: 618, endPoint y: 170, distance: 293.4
click at [618, 170] on div "In other words, many [DEMOGRAPHIC_DATA] farmers were treating farming as a scie…" at bounding box center [580, 170] width 285 height 26
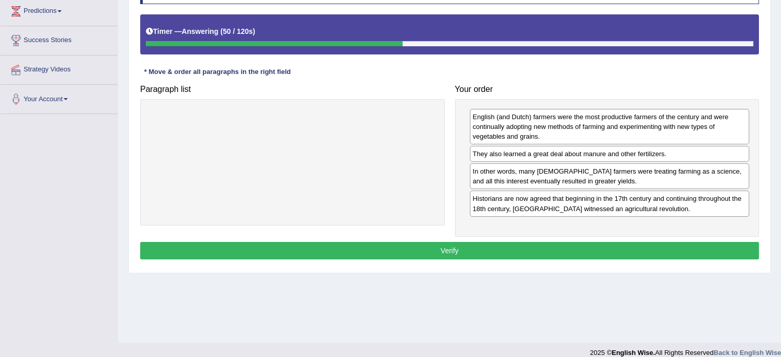
click at [484, 245] on button "Verify" at bounding box center [449, 250] width 619 height 17
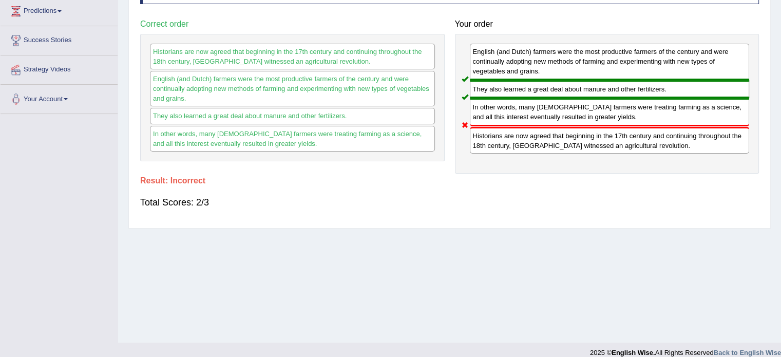
scroll to position [0, 0]
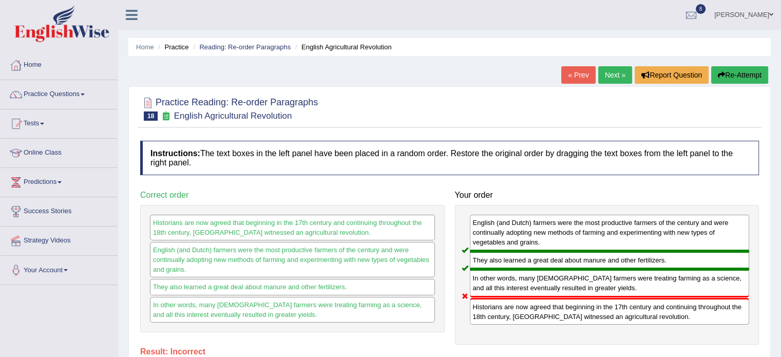
click at [739, 81] on button "Re-Attempt" at bounding box center [739, 74] width 57 height 17
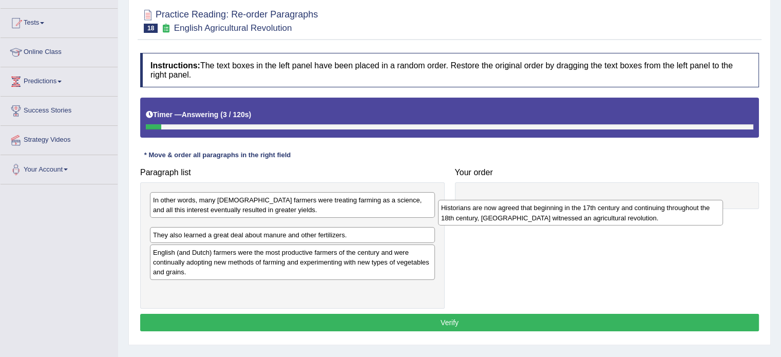
drag, startPoint x: 227, startPoint y: 234, endPoint x: 529, endPoint y: 201, distance: 304.2
click at [529, 201] on div "Historians are now agreed that beginning in the 17th century and continuing thr…" at bounding box center [580, 213] width 285 height 26
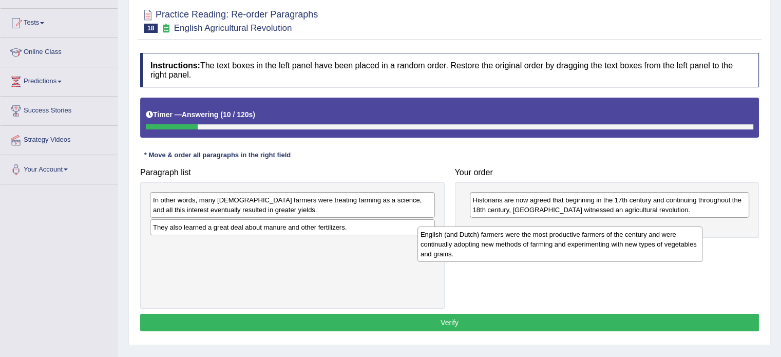
drag, startPoint x: 234, startPoint y: 259, endPoint x: 525, endPoint y: 232, distance: 292.4
click at [525, 232] on div "English (and Dutch) farmers were the most productive farmers of the century and…" at bounding box center [559, 243] width 285 height 35
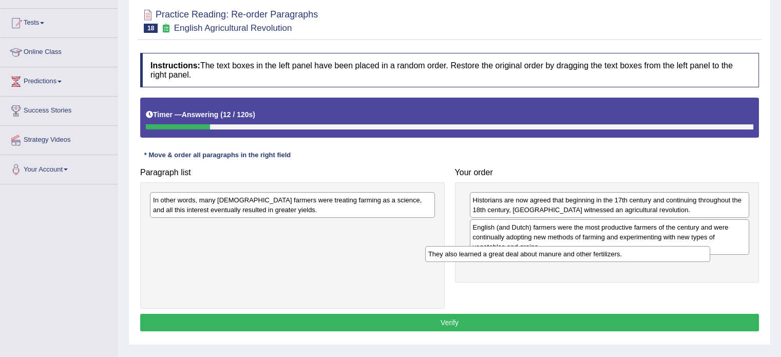
drag, startPoint x: 352, startPoint y: 221, endPoint x: 627, endPoint y: 246, distance: 276.9
click at [627, 246] on div "They also learned a great deal about manure and other fertilizers." at bounding box center [567, 254] width 285 height 16
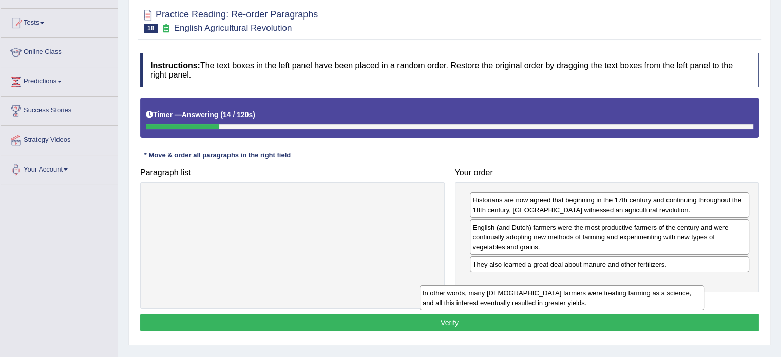
drag, startPoint x: 403, startPoint y: 202, endPoint x: 683, endPoint y: 283, distance: 291.9
click at [683, 285] on div "In other words, many [DEMOGRAPHIC_DATA] farmers were treating farming as a scie…" at bounding box center [561, 298] width 285 height 26
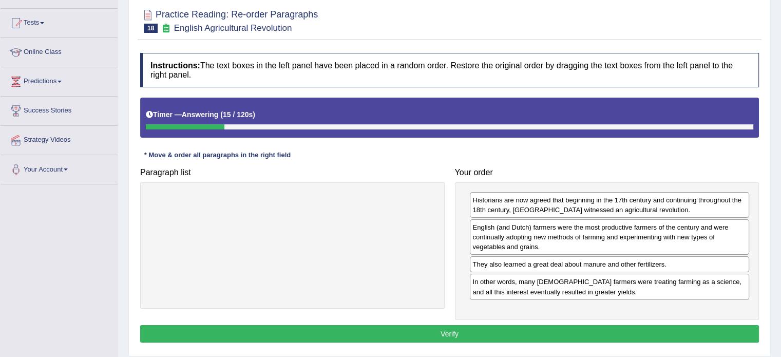
click at [607, 326] on button "Verify" at bounding box center [449, 333] width 619 height 17
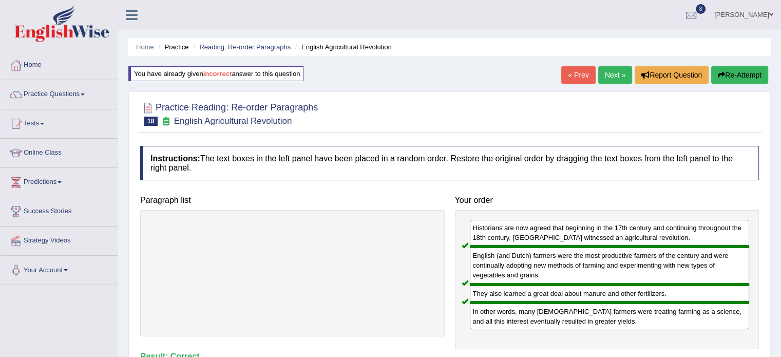
click at [618, 78] on link "Next »" at bounding box center [615, 74] width 34 height 17
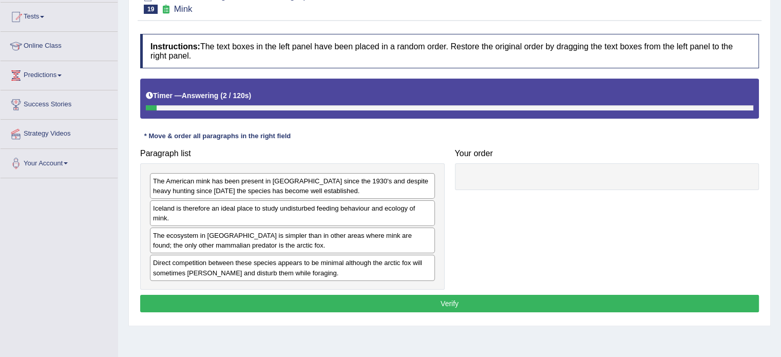
scroll to position [119, 0]
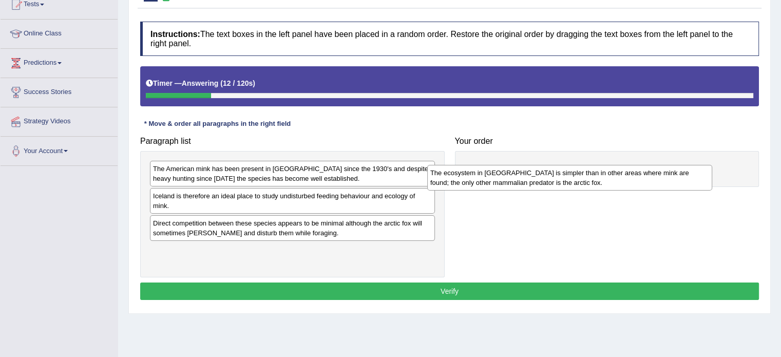
drag, startPoint x: 318, startPoint y: 225, endPoint x: 600, endPoint y: 176, distance: 285.8
click at [600, 176] on div "The ecosystem in Iceland is simpler than in other areas where mink are found; t…" at bounding box center [569, 178] width 285 height 26
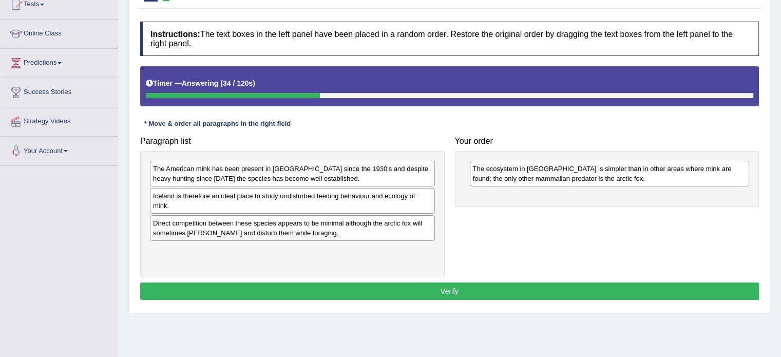
click at [268, 175] on div "The American mink has been present in Iceland since the 1930's and despite heav…" at bounding box center [292, 174] width 285 height 26
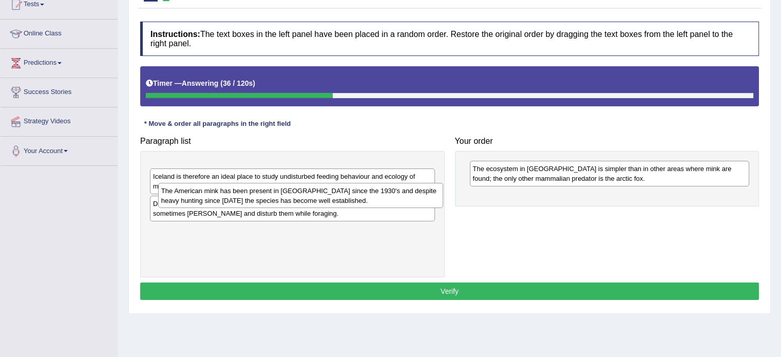
drag, startPoint x: 268, startPoint y: 175, endPoint x: 272, endPoint y: 196, distance: 21.6
click at [272, 196] on div "The American mink has been present in Iceland since the 1930's and despite heav…" at bounding box center [300, 196] width 285 height 26
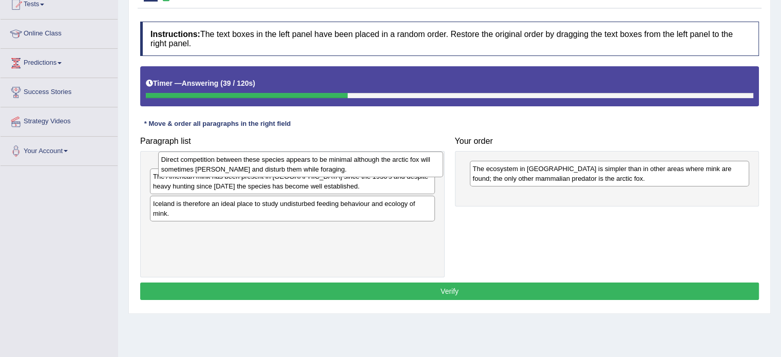
drag, startPoint x: 267, startPoint y: 236, endPoint x: 275, endPoint y: 173, distance: 63.7
click at [275, 173] on div "Direct competition between these species appears to be minimal although the arc…" at bounding box center [300, 164] width 285 height 26
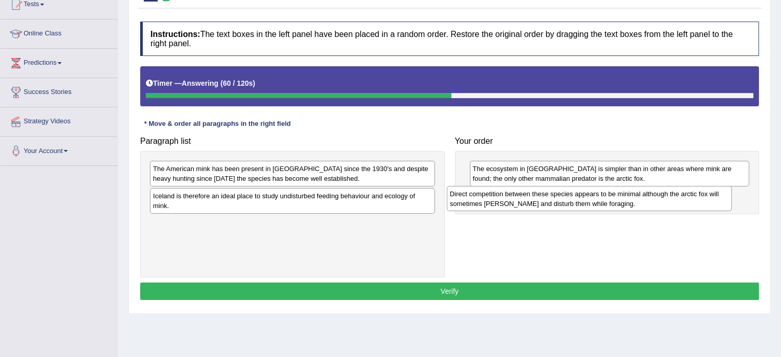
drag, startPoint x: 251, startPoint y: 174, endPoint x: 547, endPoint y: 199, distance: 297.8
click at [547, 199] on div "Direct competition between these species appears to be minimal although the arc…" at bounding box center [589, 199] width 285 height 26
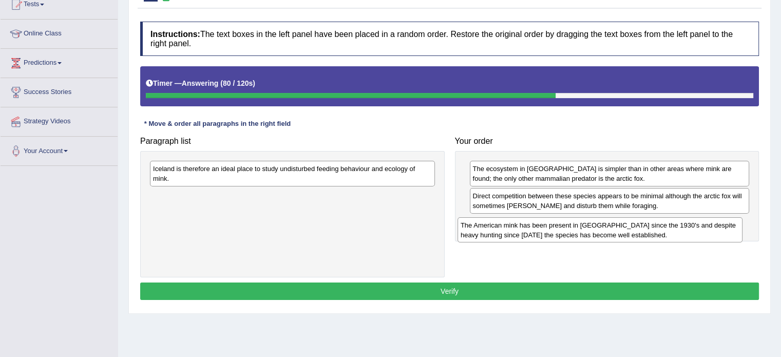
drag, startPoint x: 314, startPoint y: 171, endPoint x: 621, endPoint y: 228, distance: 312.7
click at [621, 228] on div "The American mink has been present in Iceland since the 1930's and despite heav…" at bounding box center [599, 230] width 285 height 26
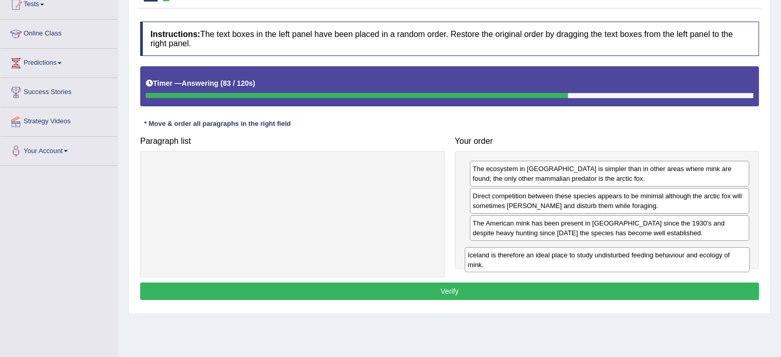
drag, startPoint x: 365, startPoint y: 174, endPoint x: 686, endPoint y: 260, distance: 332.3
click at [686, 260] on div "Iceland is therefore an ideal place to study undisturbed feeding behaviour and …" at bounding box center [607, 260] width 285 height 26
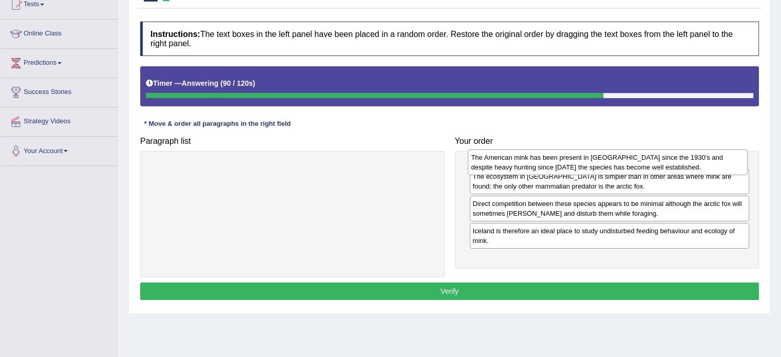
drag, startPoint x: 530, startPoint y: 230, endPoint x: 528, endPoint y: 164, distance: 65.2
click at [528, 164] on div "The American mink has been present in Iceland since the 1930's and despite heav…" at bounding box center [608, 162] width 280 height 26
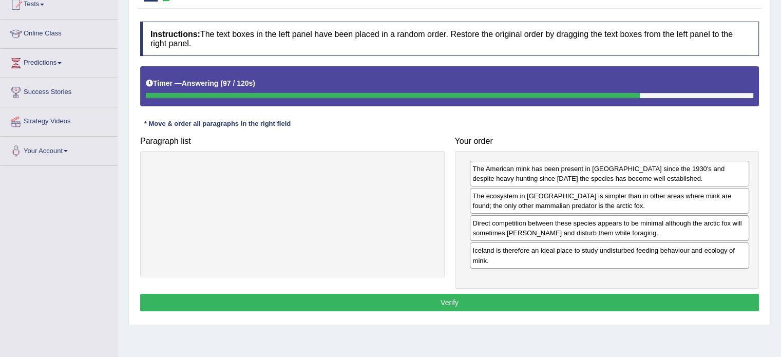
click at [548, 294] on button "Verify" at bounding box center [449, 302] width 619 height 17
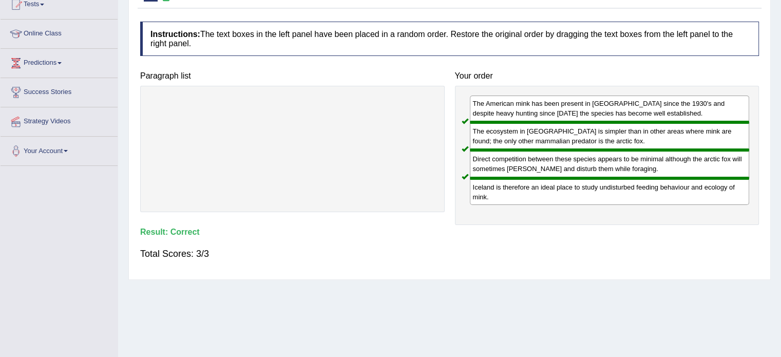
scroll to position [0, 0]
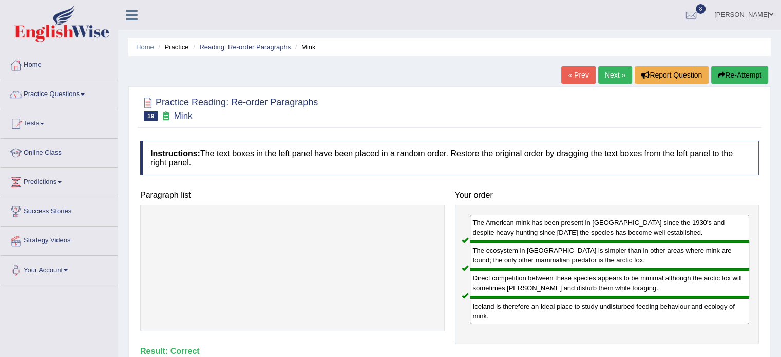
click at [609, 73] on link "Next »" at bounding box center [615, 74] width 34 height 17
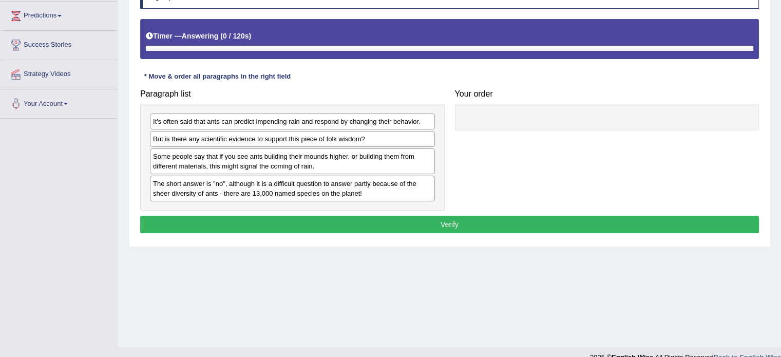
scroll to position [182, 0]
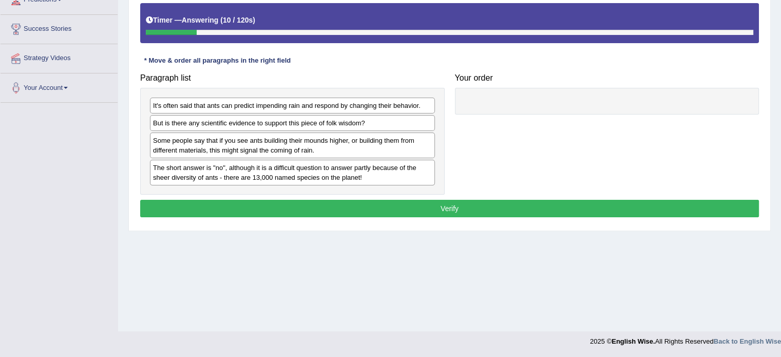
click at [217, 105] on div "It's often said that ants can predict impending rain and respond by changing th…" at bounding box center [292, 106] width 285 height 16
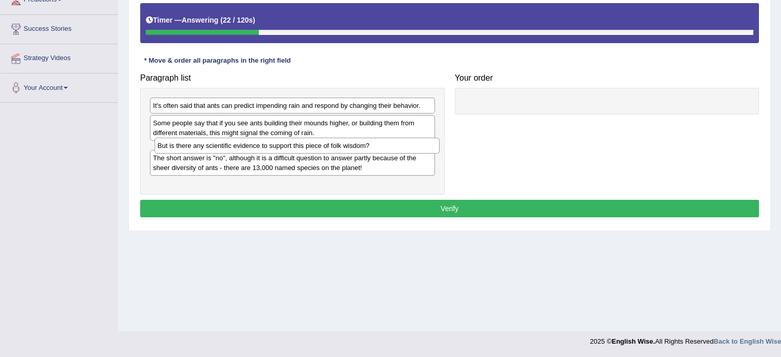
drag, startPoint x: 178, startPoint y: 123, endPoint x: 182, endPoint y: 146, distance: 23.9
click at [182, 146] on div "But is there any scientific evidence to support this piece of folk wisdom?" at bounding box center [297, 146] width 285 height 16
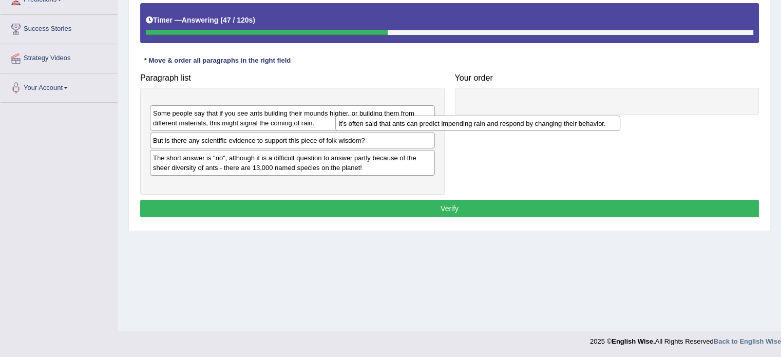
drag, startPoint x: 247, startPoint y: 105, endPoint x: 555, endPoint y: 129, distance: 308.0
click at [555, 129] on div "It's often said that ants can predict impending rain and respond by changing th…" at bounding box center [477, 124] width 285 height 16
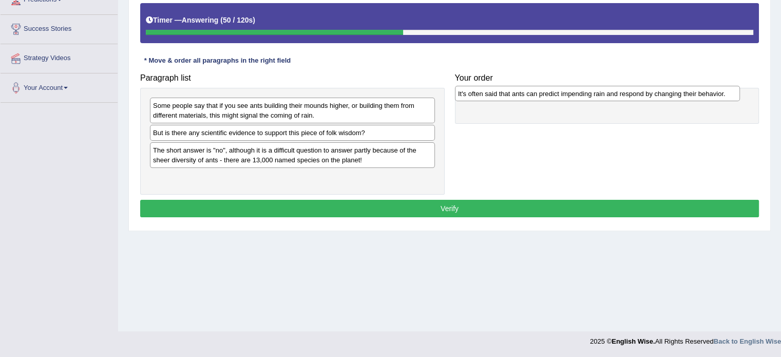
drag, startPoint x: 322, startPoint y: 102, endPoint x: 627, endPoint y: 91, distance: 305.2
click at [627, 91] on div "It's often said that ants can predict impending rain and respond by changing th…" at bounding box center [597, 94] width 285 height 16
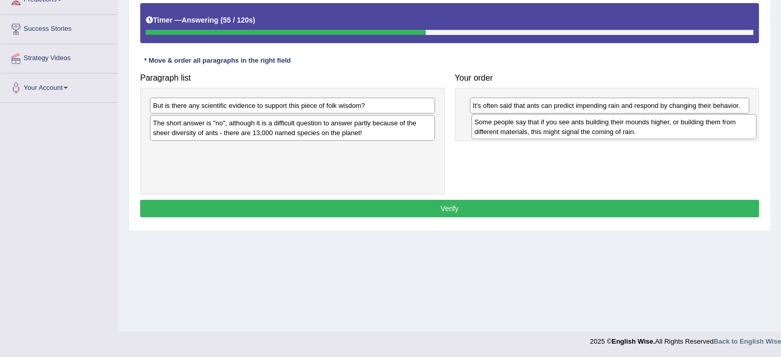
drag, startPoint x: 299, startPoint y: 108, endPoint x: 620, endPoint y: 124, distance: 321.3
click at [620, 124] on div "Some people say that if you see ants building their mounds higher, or building …" at bounding box center [613, 127] width 285 height 26
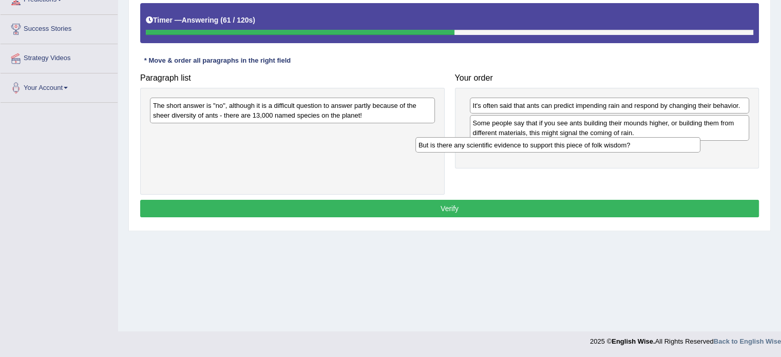
drag, startPoint x: 339, startPoint y: 103, endPoint x: 606, endPoint y: 141, distance: 269.2
click at [606, 141] on div "But is there any scientific evidence to support this piece of folk wisdom?" at bounding box center [557, 145] width 285 height 16
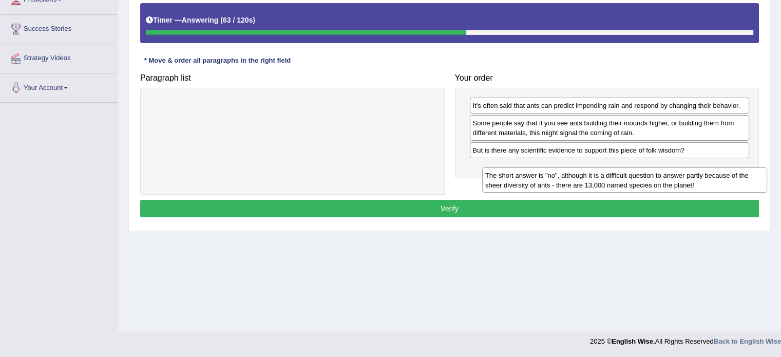
drag, startPoint x: 359, startPoint y: 107, endPoint x: 683, endPoint y: 170, distance: 330.5
click at [683, 170] on div "The short answer is "no", although it is a difficult question to answer partly …" at bounding box center [624, 180] width 285 height 26
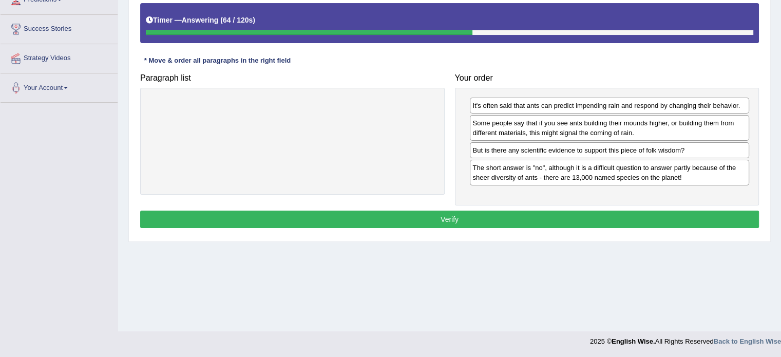
click at [628, 213] on button "Verify" at bounding box center [449, 219] width 619 height 17
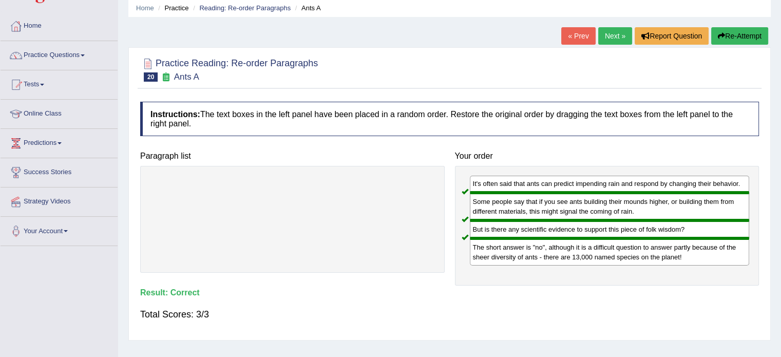
scroll to position [0, 0]
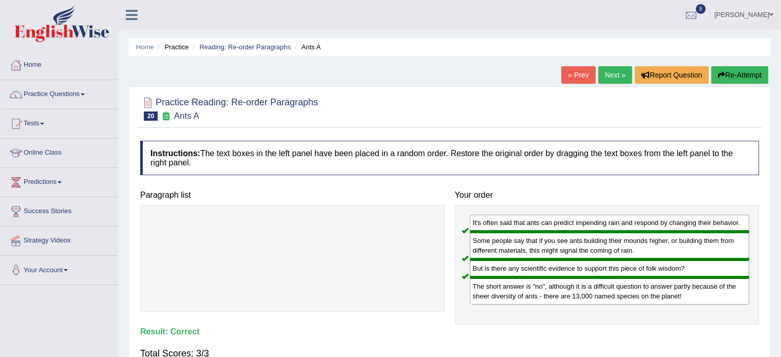
click at [604, 76] on link "Next »" at bounding box center [615, 74] width 34 height 17
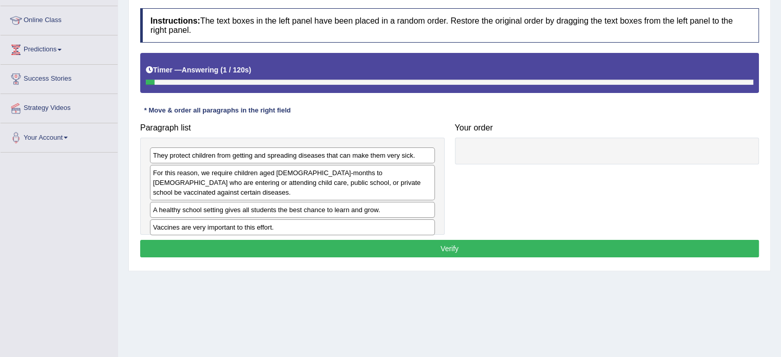
scroll to position [176, 0]
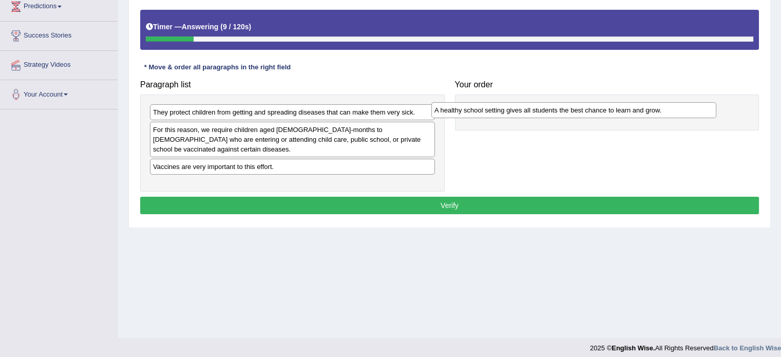
drag, startPoint x: 279, startPoint y: 157, endPoint x: 563, endPoint y: 111, distance: 287.2
click at [563, 111] on div "A healthy school setting gives all students the best chance to learn and grow." at bounding box center [573, 110] width 285 height 16
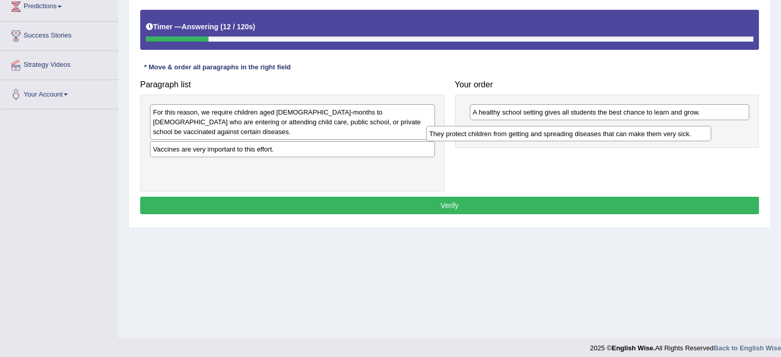
drag, startPoint x: 247, startPoint y: 115, endPoint x: 541, endPoint y: 136, distance: 294.5
click at [541, 136] on div "They protect children from getting and spreading diseases that can make them ve…" at bounding box center [568, 134] width 285 height 16
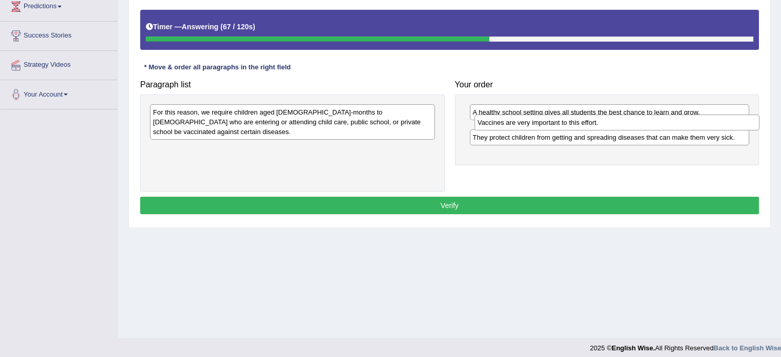
drag, startPoint x: 275, startPoint y: 136, endPoint x: 600, endPoint y: 119, distance: 325.0
click at [600, 119] on div "Vaccines are very important to this effort." at bounding box center [616, 123] width 285 height 16
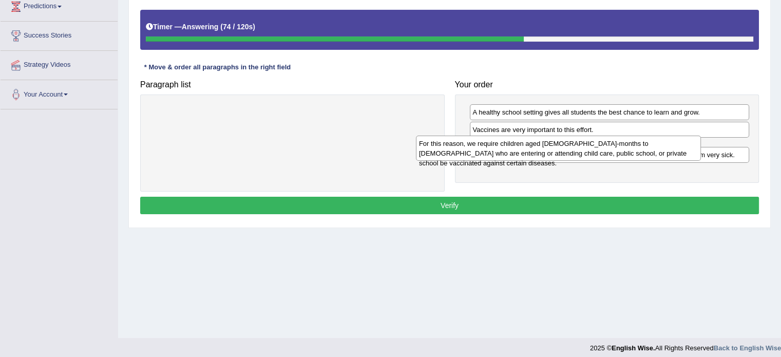
drag, startPoint x: 337, startPoint y: 110, endPoint x: 604, endPoint y: 141, distance: 268.8
click at [604, 141] on div "For this reason, we require children aged [DEMOGRAPHIC_DATA]-months to [DEMOGRA…" at bounding box center [558, 149] width 285 height 26
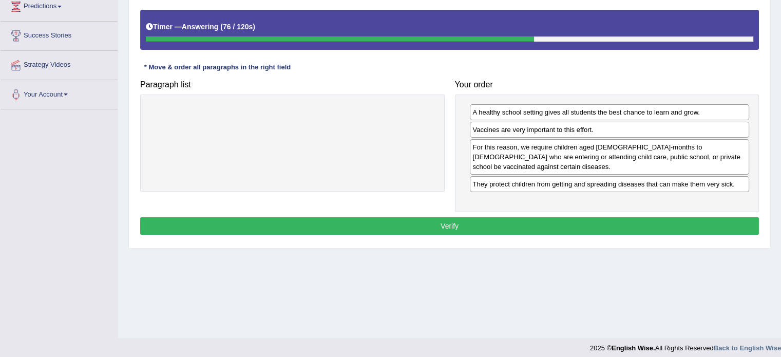
click at [495, 217] on button "Verify" at bounding box center [449, 225] width 619 height 17
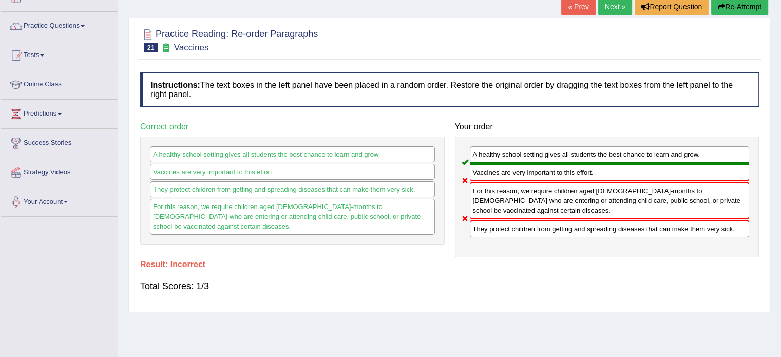
scroll to position [58, 0]
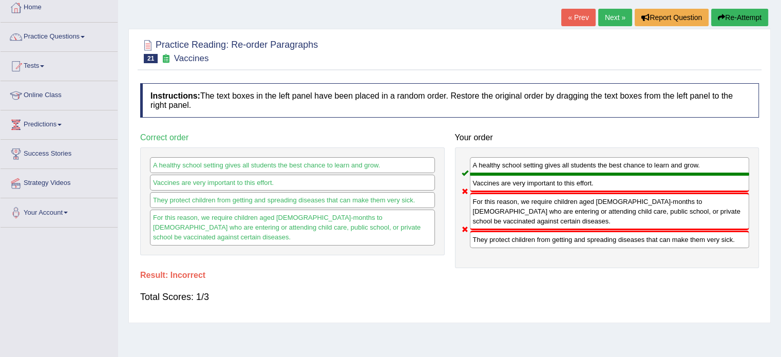
click at [609, 18] on link "Next »" at bounding box center [615, 17] width 34 height 17
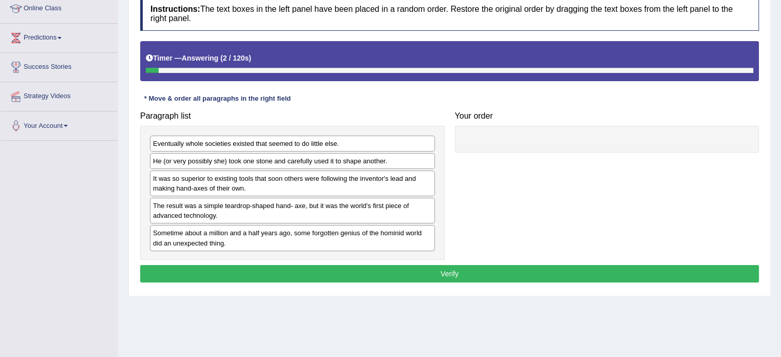
scroll to position [142, 0]
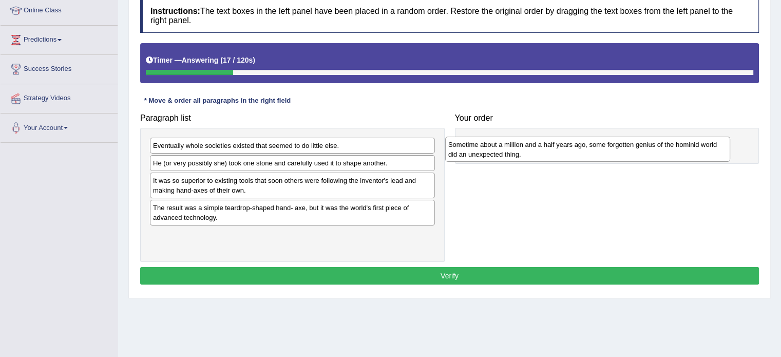
drag, startPoint x: 248, startPoint y: 240, endPoint x: 540, endPoint y: 149, distance: 305.8
click at [540, 149] on div "Sometime about a million and a half years ago, some forgotten genius of the hom…" at bounding box center [587, 150] width 285 height 26
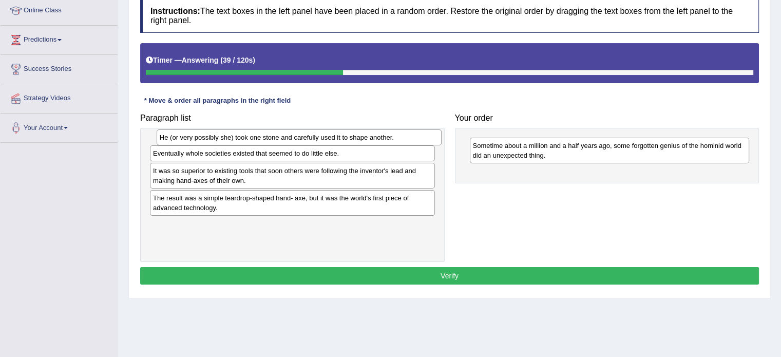
drag, startPoint x: 257, startPoint y: 160, endPoint x: 261, endPoint y: 137, distance: 23.6
click at [261, 137] on div "He (or very possibly she) took one stone and carefully used it to shape another." at bounding box center [299, 137] width 285 height 16
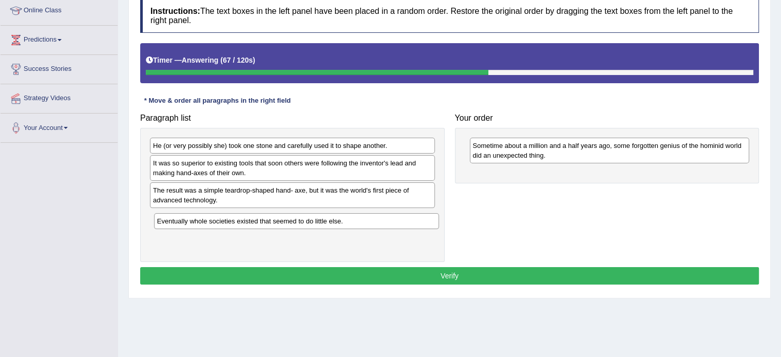
drag, startPoint x: 249, startPoint y: 164, endPoint x: 252, endPoint y: 222, distance: 58.1
click at [252, 222] on div "Eventually whole societies existed that seemed to do little else." at bounding box center [296, 221] width 285 height 16
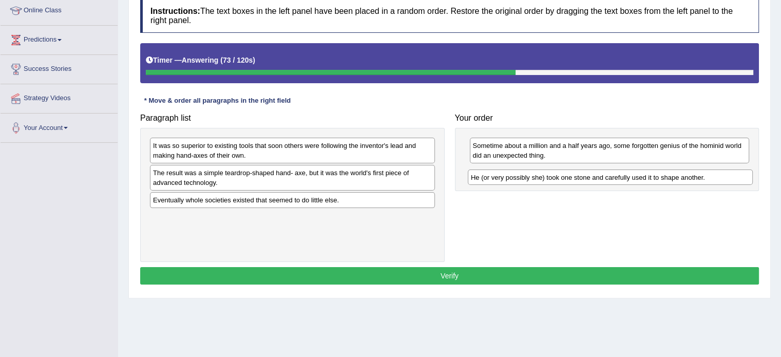
drag, startPoint x: 251, startPoint y: 145, endPoint x: 569, endPoint y: 177, distance: 319.4
click at [569, 177] on div "He (or very possibly she) took one stone and carefully used it to shape another." at bounding box center [610, 177] width 285 height 16
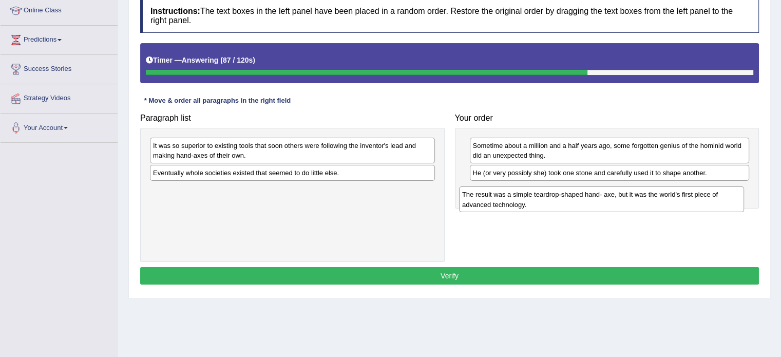
drag, startPoint x: 226, startPoint y: 178, endPoint x: 535, endPoint y: 200, distance: 308.8
click at [535, 200] on div "The result was a simple teardrop-shaped hand- axe, but it was the world's first…" at bounding box center [601, 199] width 285 height 26
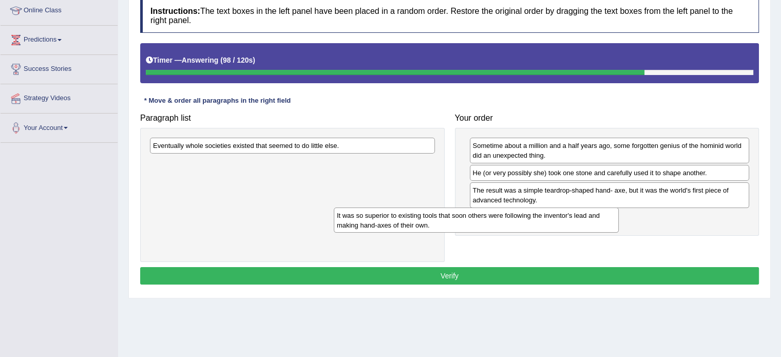
drag, startPoint x: 274, startPoint y: 152, endPoint x: 465, endPoint y: 224, distance: 204.1
click at [465, 224] on div "It was so superior to existing tools that soon others were following the invent…" at bounding box center [476, 220] width 285 height 26
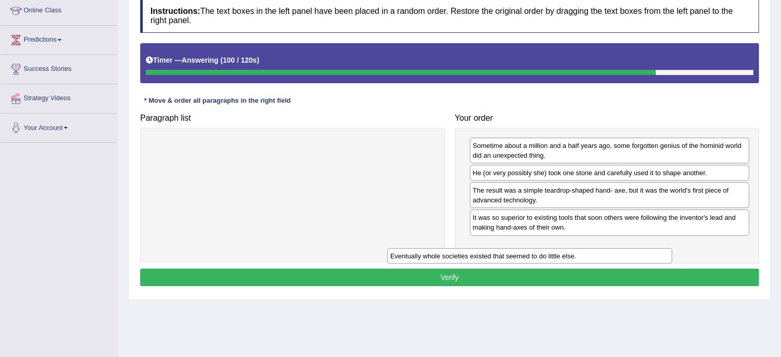
drag, startPoint x: 316, startPoint y: 142, endPoint x: 566, endPoint y: 242, distance: 269.4
click at [566, 248] on div "Eventually whole societies existed that seemed to do little else." at bounding box center [529, 256] width 285 height 16
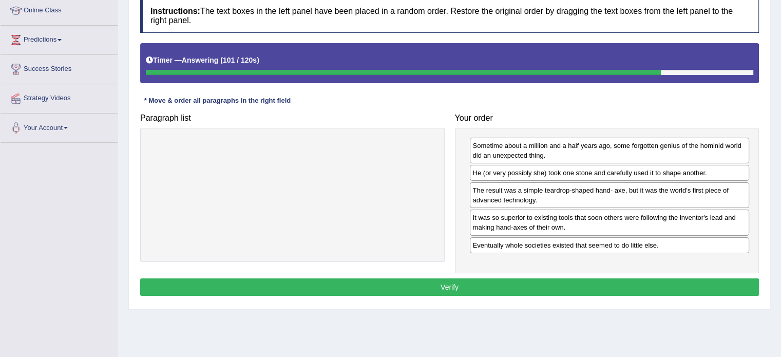
click at [566, 242] on div "Eventually whole societies existed that seemed to do little else." at bounding box center [610, 245] width 280 height 16
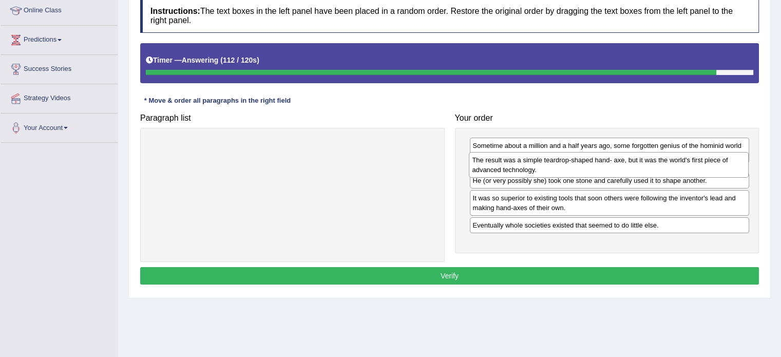
drag, startPoint x: 528, startPoint y: 195, endPoint x: 528, endPoint y: 165, distance: 29.8
click at [528, 165] on div "The result was a simple teardrop-shaped hand- axe, but it was the world's first…" at bounding box center [609, 165] width 280 height 26
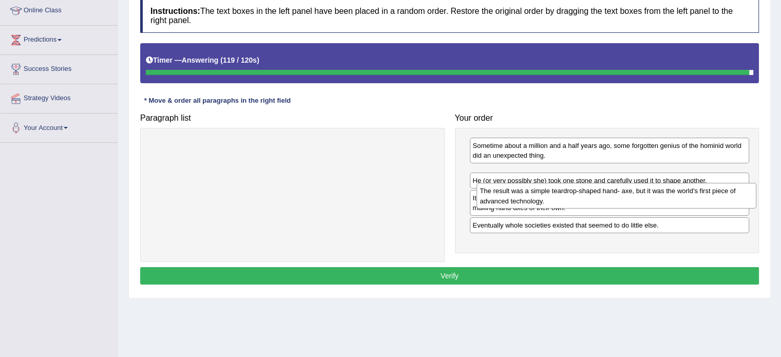
drag, startPoint x: 540, startPoint y: 177, endPoint x: 547, endPoint y: 196, distance: 19.8
click at [547, 196] on div "The result was a simple teardrop-shaped hand- axe, but it was the world's first…" at bounding box center [616, 196] width 280 height 26
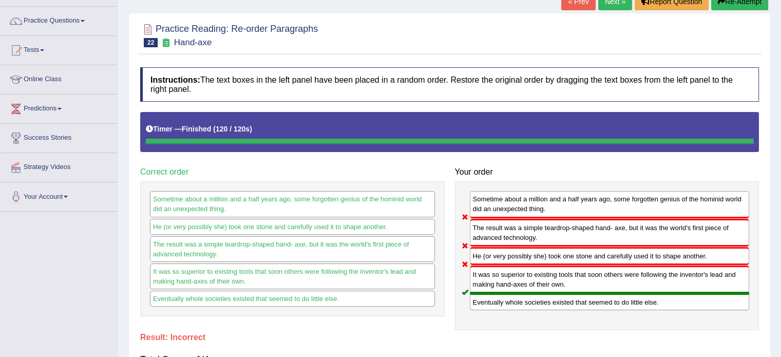
scroll to position [0, 0]
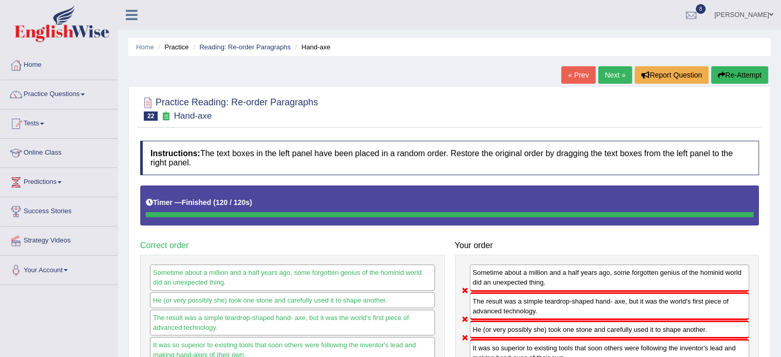
click at [612, 70] on link "Next »" at bounding box center [615, 74] width 34 height 17
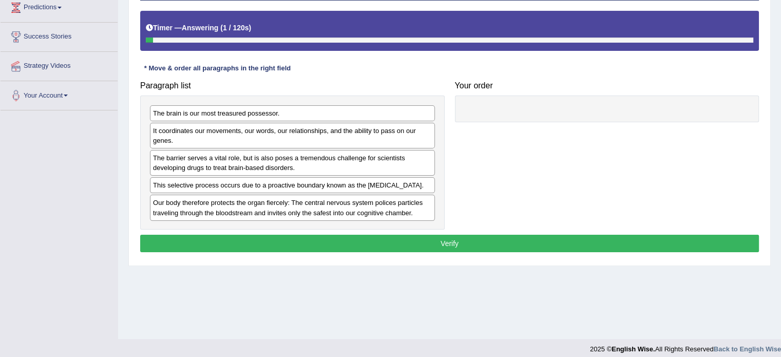
scroll to position [175, 0]
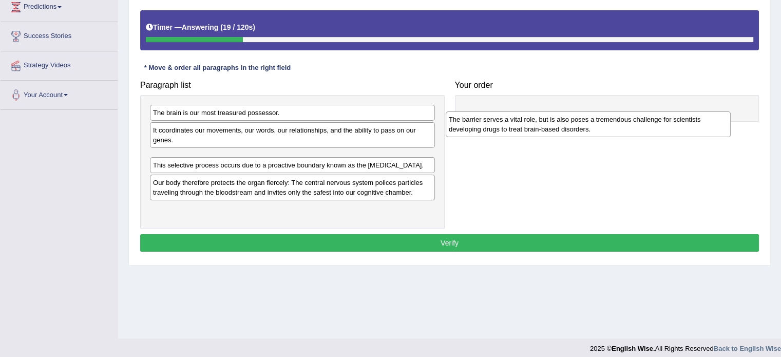
drag, startPoint x: 234, startPoint y: 164, endPoint x: 540, endPoint y: 118, distance: 309.5
click at [540, 118] on div "The barrier serves a vital role, but is also poses a tremendous challenge for s…" at bounding box center [588, 124] width 285 height 26
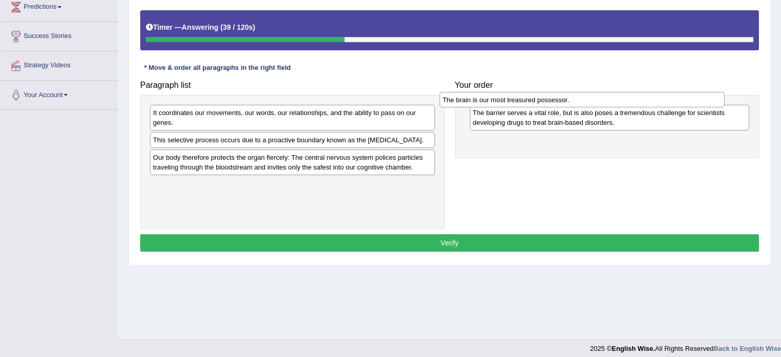
drag, startPoint x: 218, startPoint y: 112, endPoint x: 520, endPoint y: 99, distance: 302.2
click at [520, 99] on div "The brain is our most treasured possessor." at bounding box center [582, 100] width 285 height 16
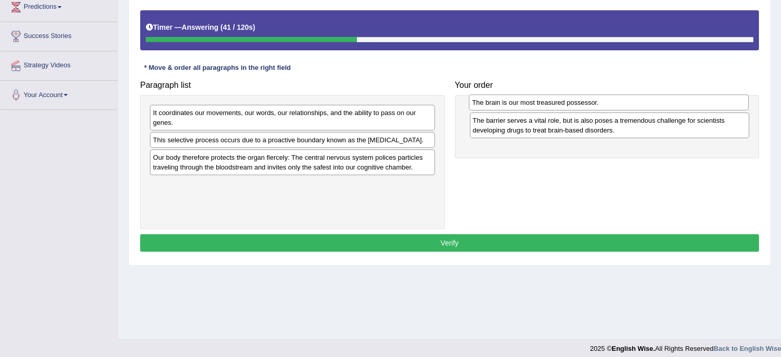
drag, startPoint x: 511, startPoint y: 140, endPoint x: 511, endPoint y: 104, distance: 36.5
click at [511, 104] on div "The brain is our most treasured possessor." at bounding box center [609, 102] width 280 height 16
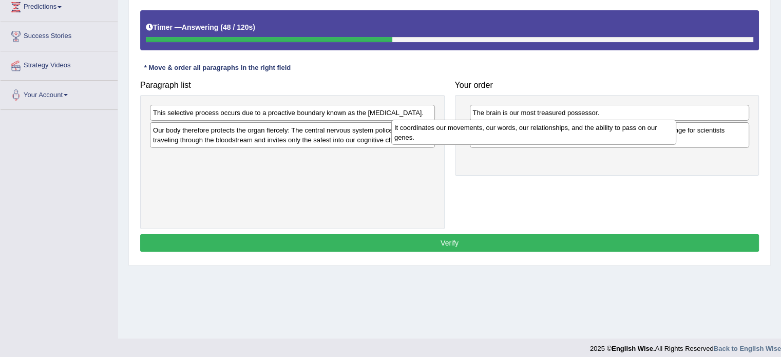
drag, startPoint x: 312, startPoint y: 120, endPoint x: 557, endPoint y: 136, distance: 246.0
click at [557, 136] on div "It coordinates our movements, our words, our relationships, and the ability to …" at bounding box center [533, 133] width 285 height 26
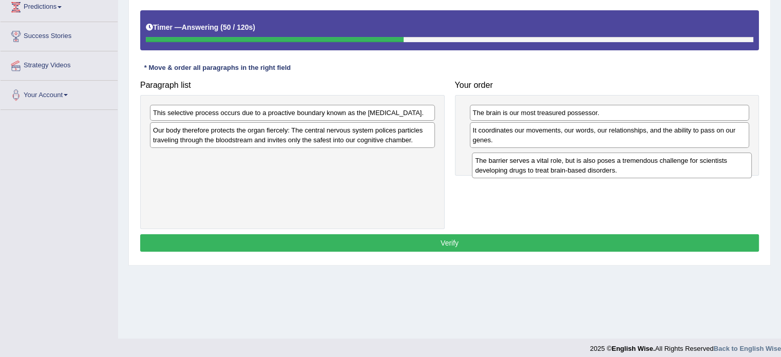
drag, startPoint x: 552, startPoint y: 138, endPoint x: 555, endPoint y: 169, distance: 30.9
click at [555, 169] on div "The barrier serves a vital role, but is also poses a tremendous challenge for s…" at bounding box center [612, 165] width 280 height 26
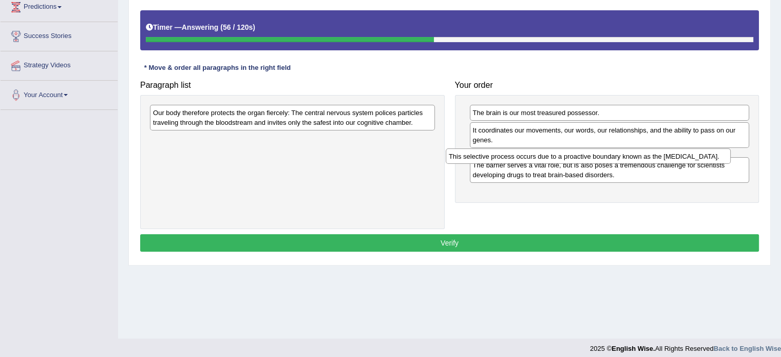
drag, startPoint x: 335, startPoint y: 115, endPoint x: 635, endPoint y: 159, distance: 303.0
click at [635, 159] on div "This selective process occurs due to a proactive boundary known as the [MEDICAL…" at bounding box center [588, 156] width 285 height 16
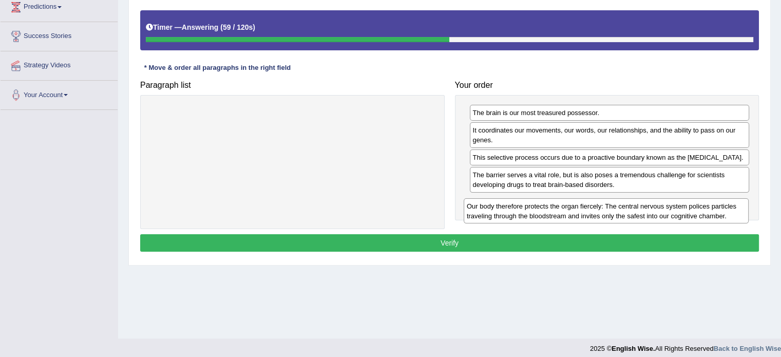
drag, startPoint x: 323, startPoint y: 112, endPoint x: 651, endPoint y: 205, distance: 341.0
click at [651, 205] on div "Our body therefore protects the organ fiercely: The central nervous system poli…" at bounding box center [606, 211] width 285 height 26
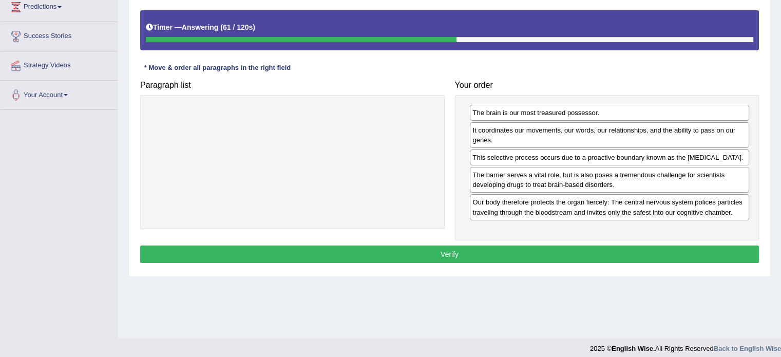
click at [623, 250] on button "Verify" at bounding box center [449, 253] width 619 height 17
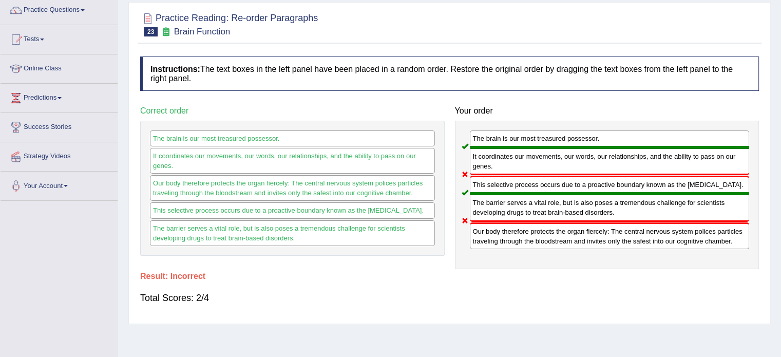
scroll to position [30, 0]
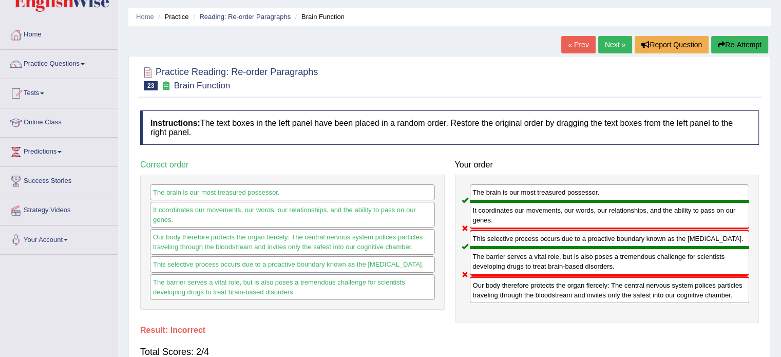
click at [734, 48] on button "Re-Attempt" at bounding box center [739, 44] width 57 height 17
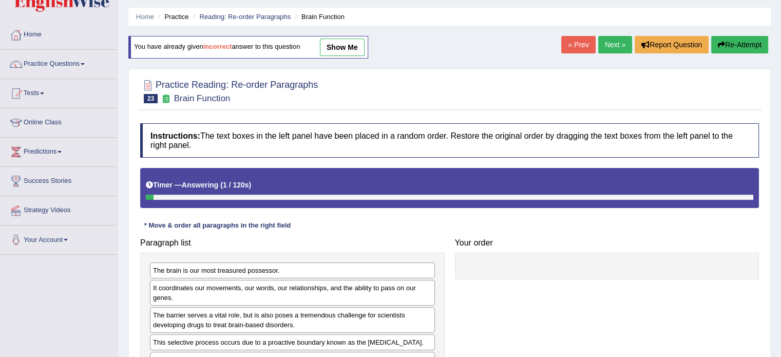
scroll to position [182, 0]
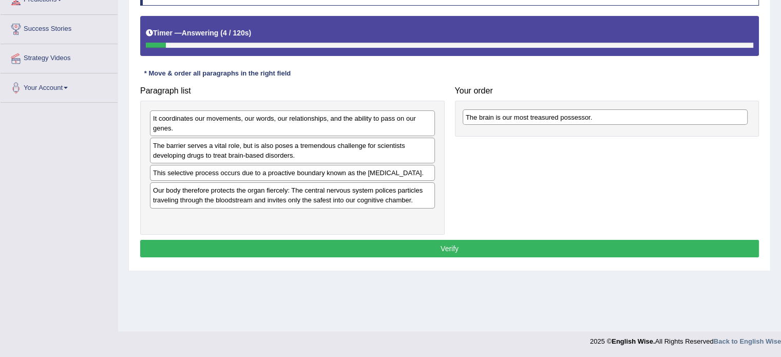
drag, startPoint x: 230, startPoint y: 116, endPoint x: 535, endPoint y: 112, distance: 304.5
click at [535, 112] on div "The brain is our most treasured possessor." at bounding box center [605, 117] width 285 height 16
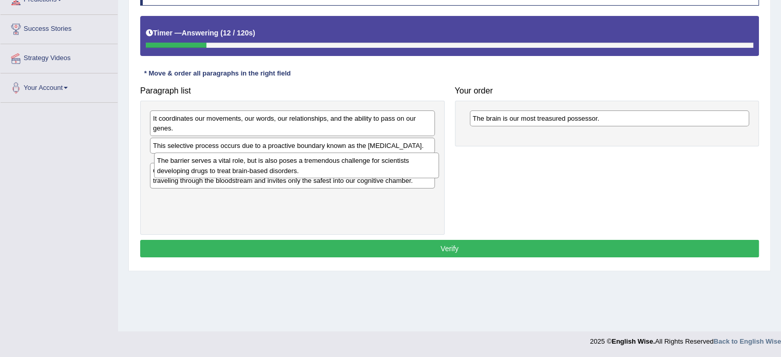
drag, startPoint x: 230, startPoint y: 147, endPoint x: 234, endPoint y: 163, distance: 16.4
click at [234, 163] on div "The barrier serves a vital role, but is also poses a tremendous challenge for s…" at bounding box center [296, 165] width 285 height 26
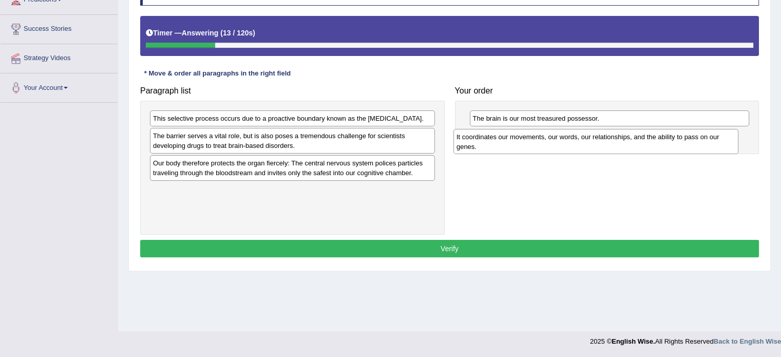
drag, startPoint x: 224, startPoint y: 123, endPoint x: 527, endPoint y: 141, distance: 304.0
click at [527, 141] on div "It coordinates our movements, our words, our relationships, and the ability to …" at bounding box center [595, 142] width 285 height 26
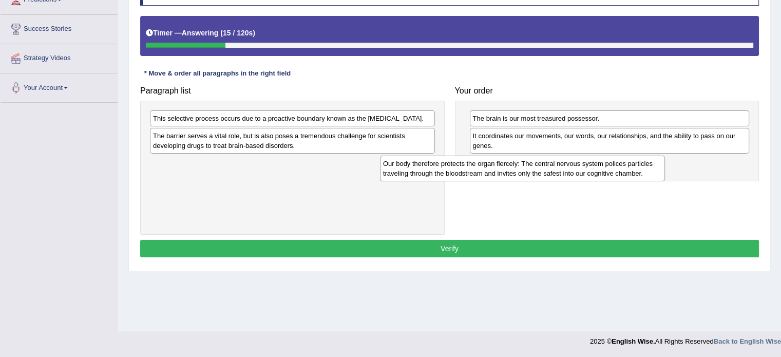
drag, startPoint x: 311, startPoint y: 167, endPoint x: 542, endPoint y: 168, distance: 231.1
click at [542, 168] on div "Our body therefore protects the organ fiercely: The central nervous system poli…" at bounding box center [522, 169] width 285 height 26
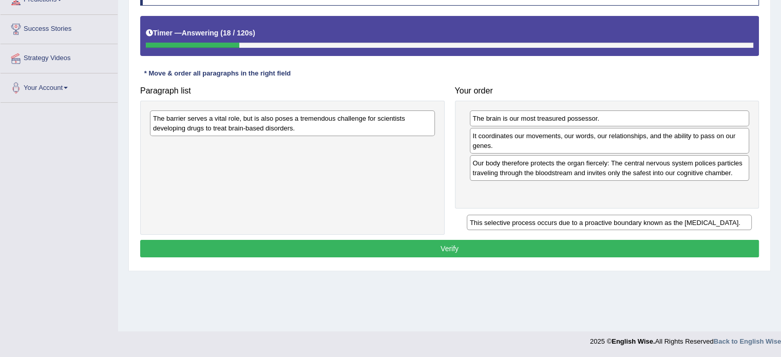
drag, startPoint x: 308, startPoint y: 123, endPoint x: 633, endPoint y: 210, distance: 336.5
click at [633, 215] on div "This selective process occurs due to a proactive boundary known as the [MEDICAL…" at bounding box center [609, 223] width 285 height 16
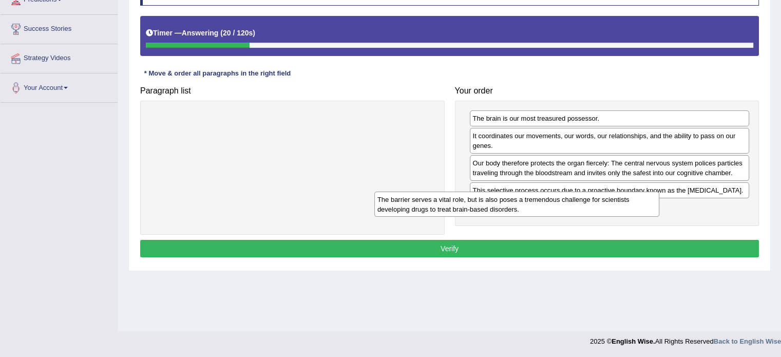
drag, startPoint x: 391, startPoint y: 130, endPoint x: 637, endPoint y: 227, distance: 264.4
click at [637, 217] on div "The barrier serves a vital role, but is also poses a tremendous challenge for s…" at bounding box center [516, 205] width 285 height 26
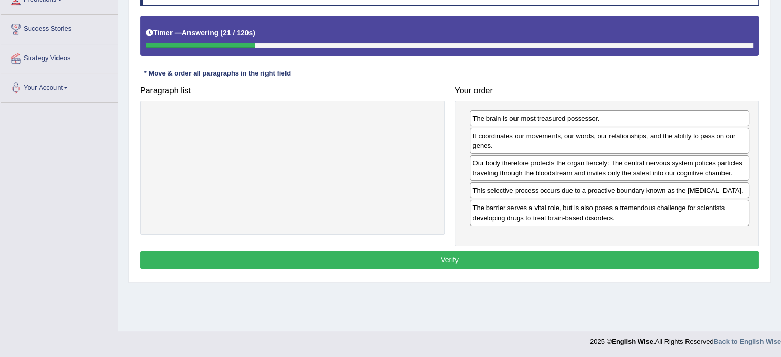
click at [571, 252] on button "Verify" at bounding box center [449, 259] width 619 height 17
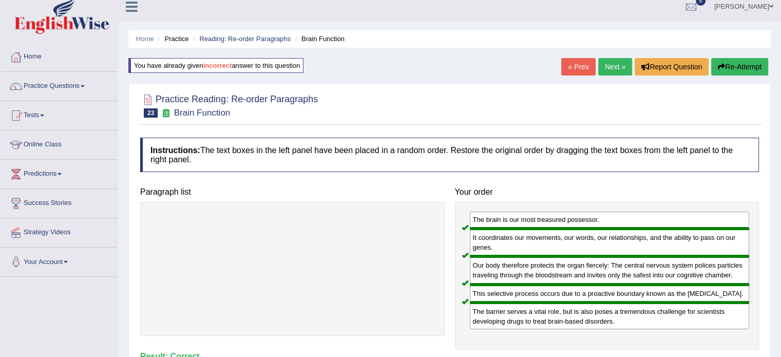
scroll to position [0, 0]
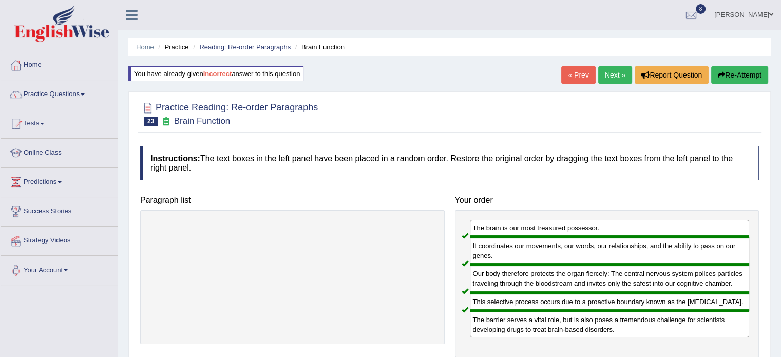
click at [598, 77] on link "Next »" at bounding box center [615, 74] width 34 height 17
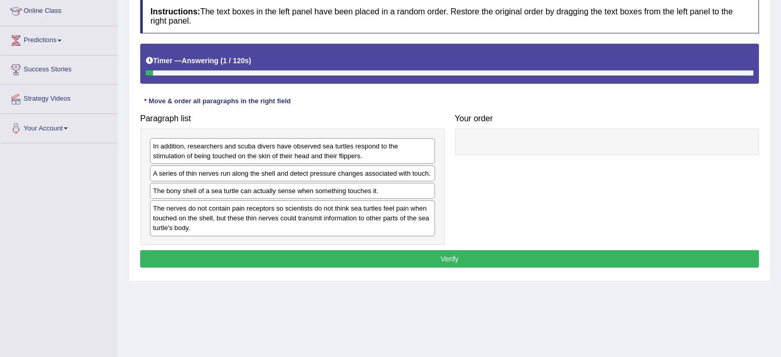
scroll to position [141, 0]
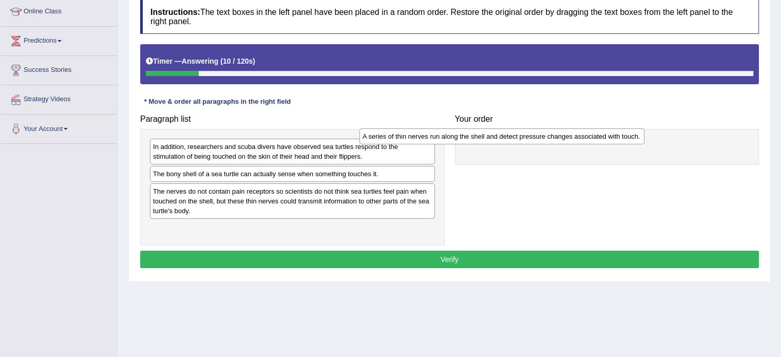
drag, startPoint x: 313, startPoint y: 172, endPoint x: 527, endPoint y: 136, distance: 217.2
click at [527, 136] on div "A series of thin nerves run along the shell and detect pressure changes associa…" at bounding box center [501, 136] width 285 height 16
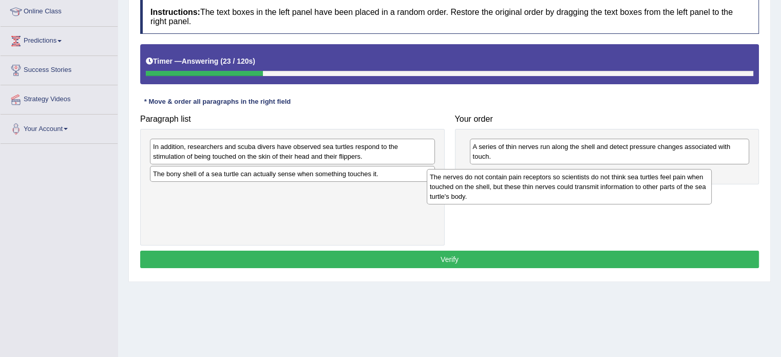
drag, startPoint x: 222, startPoint y: 200, endPoint x: 503, endPoint y: 183, distance: 281.9
click at [503, 183] on div "The nerves do not contain pain receptors so scientists do not think sea turtles…" at bounding box center [569, 186] width 285 height 35
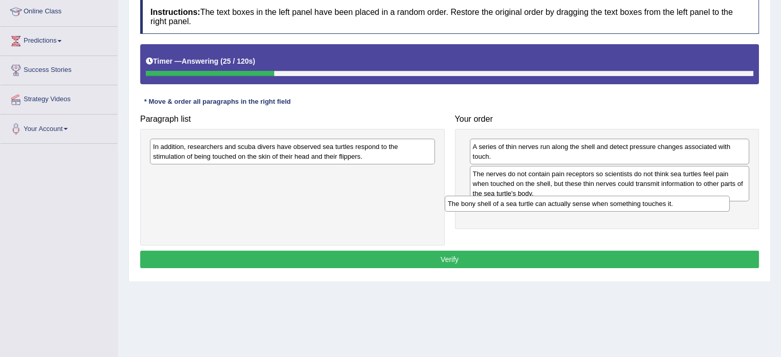
drag, startPoint x: 274, startPoint y: 172, endPoint x: 573, endPoint y: 200, distance: 300.7
click at [573, 200] on div "The bony shell of a sea turtle can actually sense when something touches it." at bounding box center [587, 204] width 285 height 16
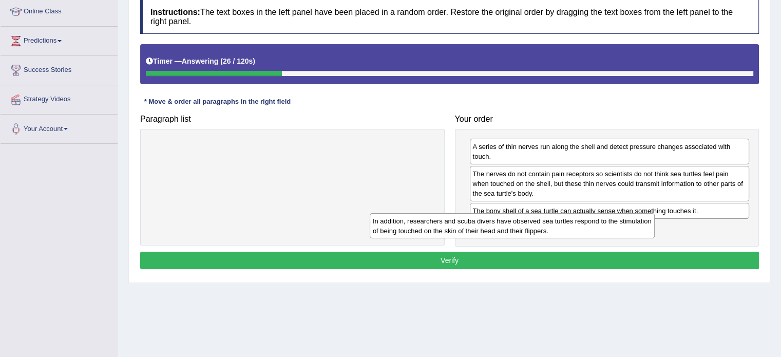
drag, startPoint x: 388, startPoint y: 150, endPoint x: 633, endPoint y: 226, distance: 255.8
click at [633, 226] on div "In addition, researchers and scuba divers have observed sea turtles respond to …" at bounding box center [512, 226] width 285 height 26
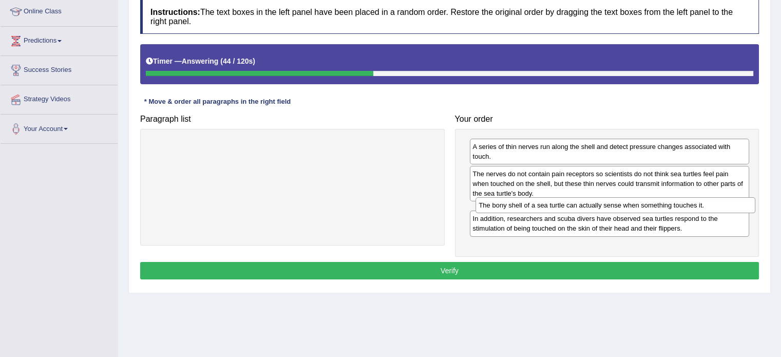
drag, startPoint x: 561, startPoint y: 213, endPoint x: 567, endPoint y: 208, distance: 8.0
click at [567, 208] on div "The bony shell of a sea turtle can actually sense when something touches it." at bounding box center [615, 205] width 280 height 16
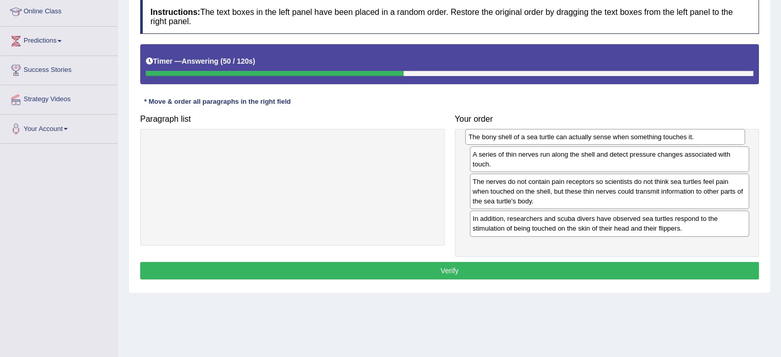
drag, startPoint x: 550, startPoint y: 211, endPoint x: 546, endPoint y: 138, distance: 73.5
click at [546, 138] on div "The bony shell of a sea turtle can actually sense when something touches it." at bounding box center [605, 137] width 280 height 16
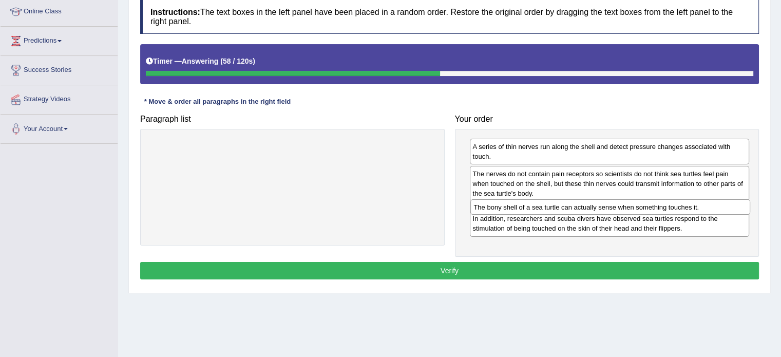
drag, startPoint x: 545, startPoint y: 143, endPoint x: 546, endPoint y: 203, distance: 60.1
click at [546, 203] on div "The bony shell of a sea turtle can actually sense when something touches it." at bounding box center [610, 207] width 280 height 16
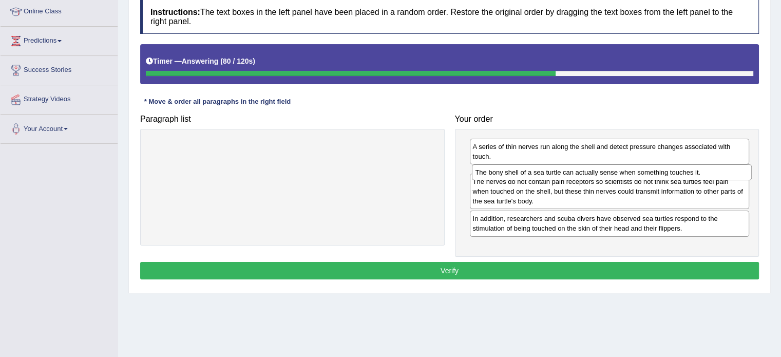
drag, startPoint x: 546, startPoint y: 211, endPoint x: 548, endPoint y: 173, distance: 38.1
click at [548, 173] on div "The bony shell of a sea turtle can actually sense when something touches it." at bounding box center [612, 172] width 280 height 16
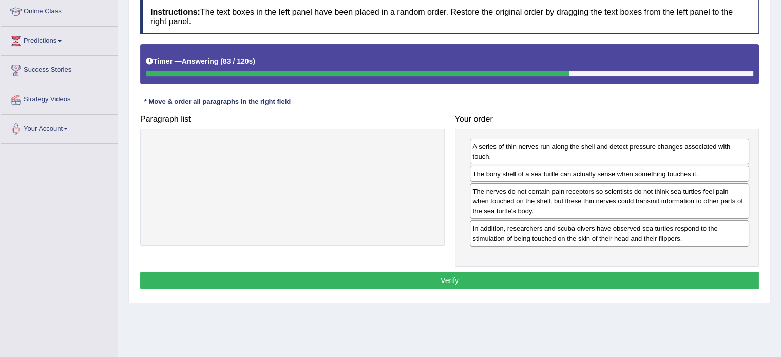
click at [566, 274] on button "Verify" at bounding box center [449, 280] width 619 height 17
